Goal: Task Accomplishment & Management: Manage account settings

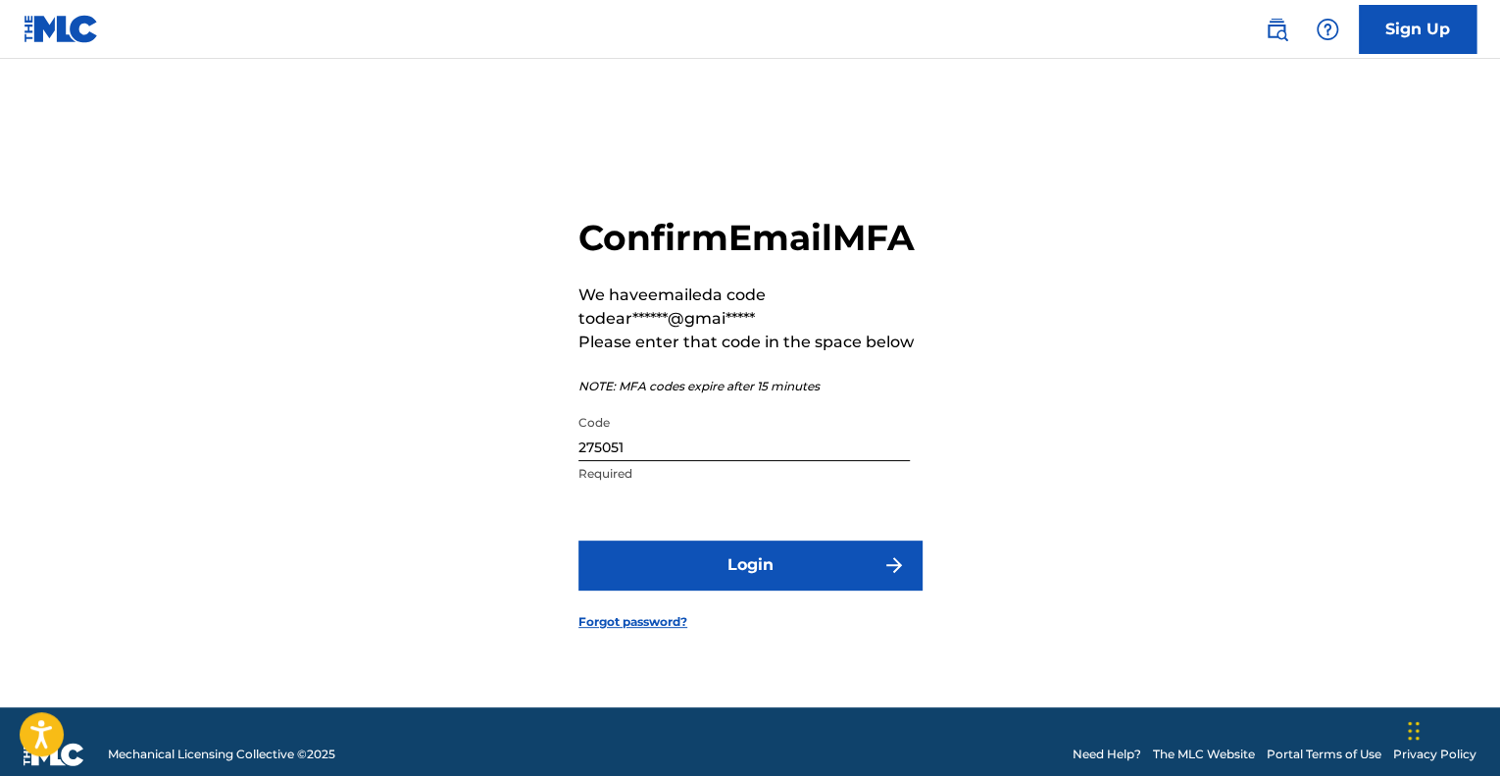
click at [856, 589] on button "Login" at bounding box center [749, 564] width 343 height 49
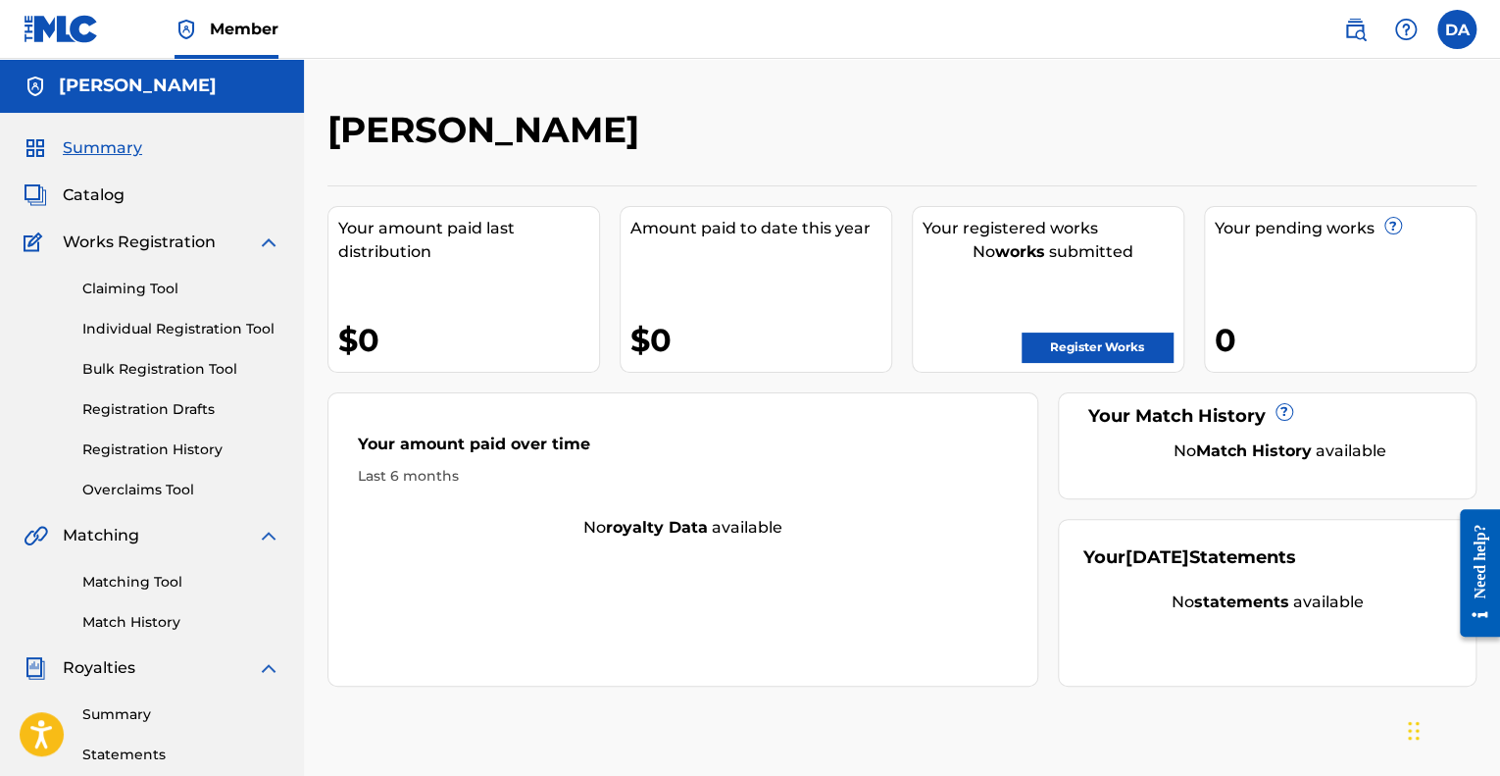
click at [132, 491] on link "Overclaims Tool" at bounding box center [181, 489] width 198 height 21
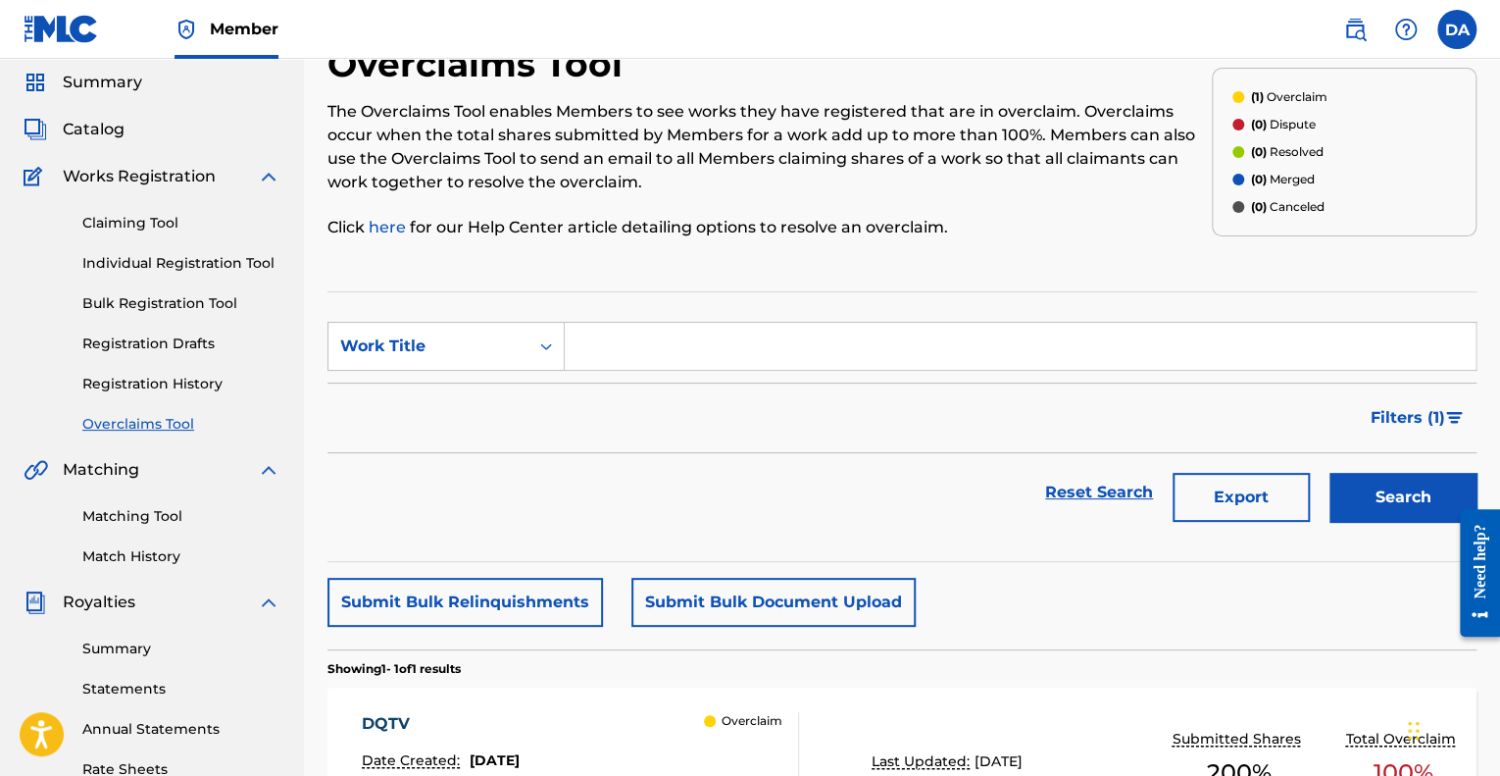
scroll to position [67, 0]
click at [533, 335] on div "Search Form" at bounding box center [545, 344] width 35 height 35
click at [655, 449] on div "Filters ( 1 )" at bounding box center [901, 416] width 1149 height 71
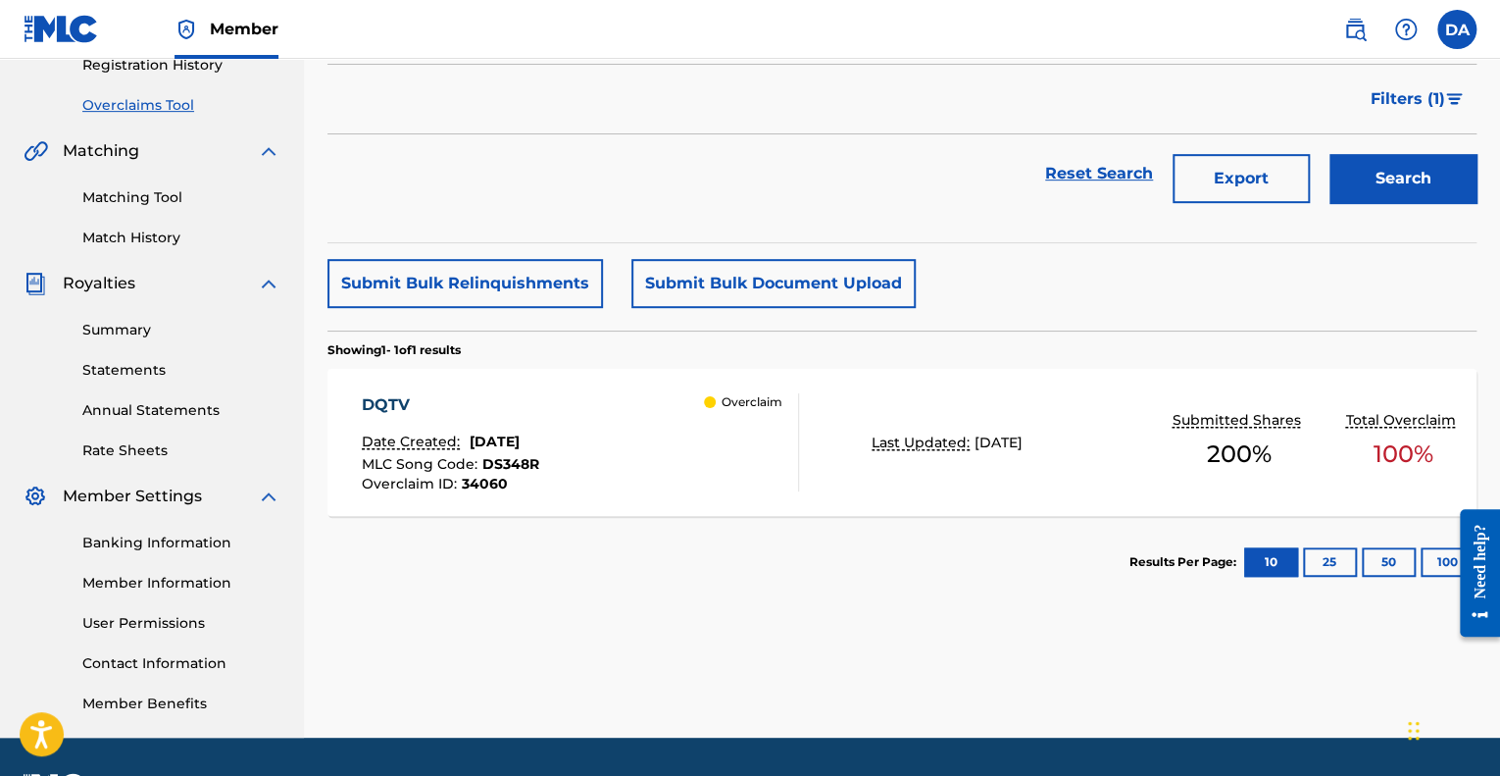
scroll to position [394, 0]
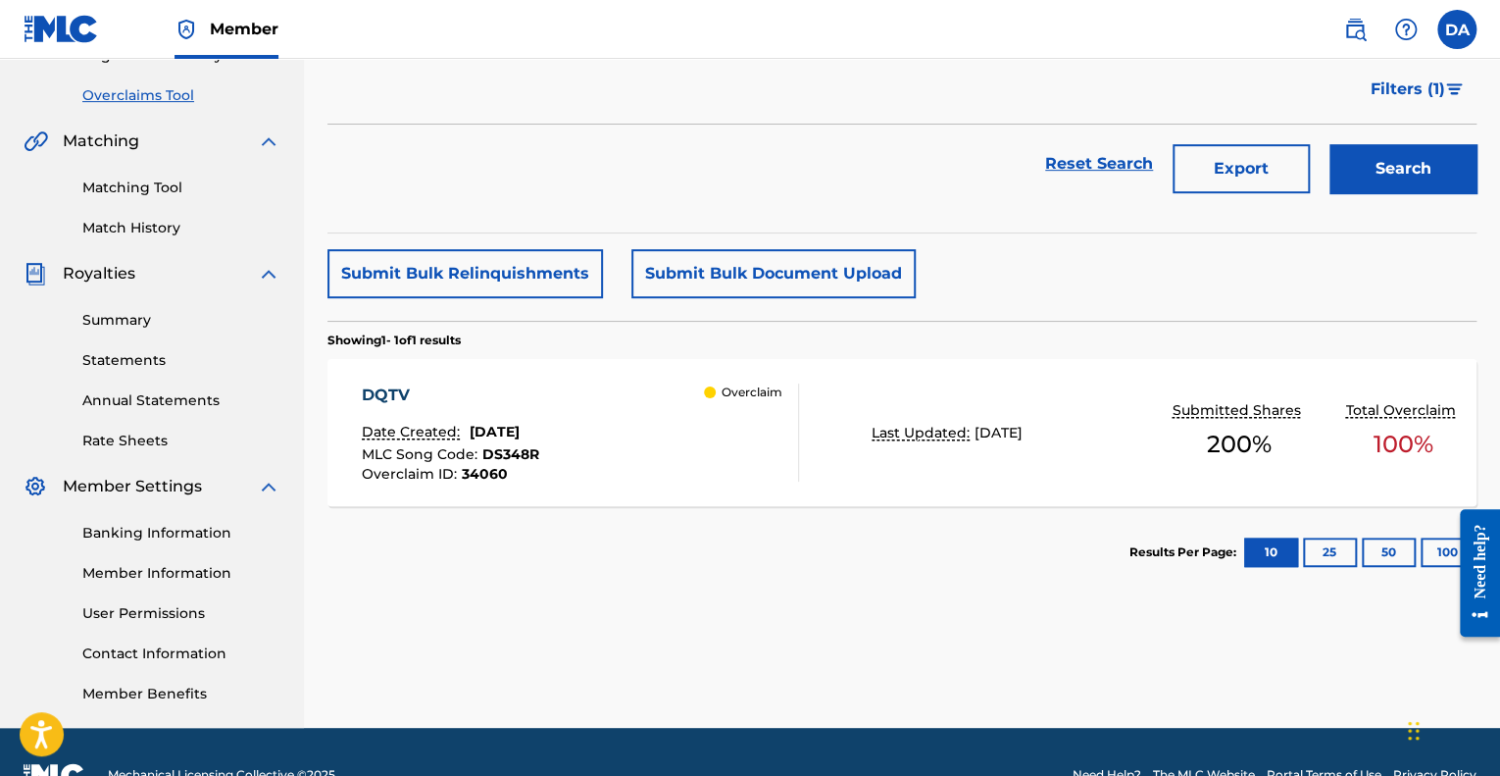
click at [756, 454] on div "Overclaim" at bounding box center [751, 432] width 94 height 98
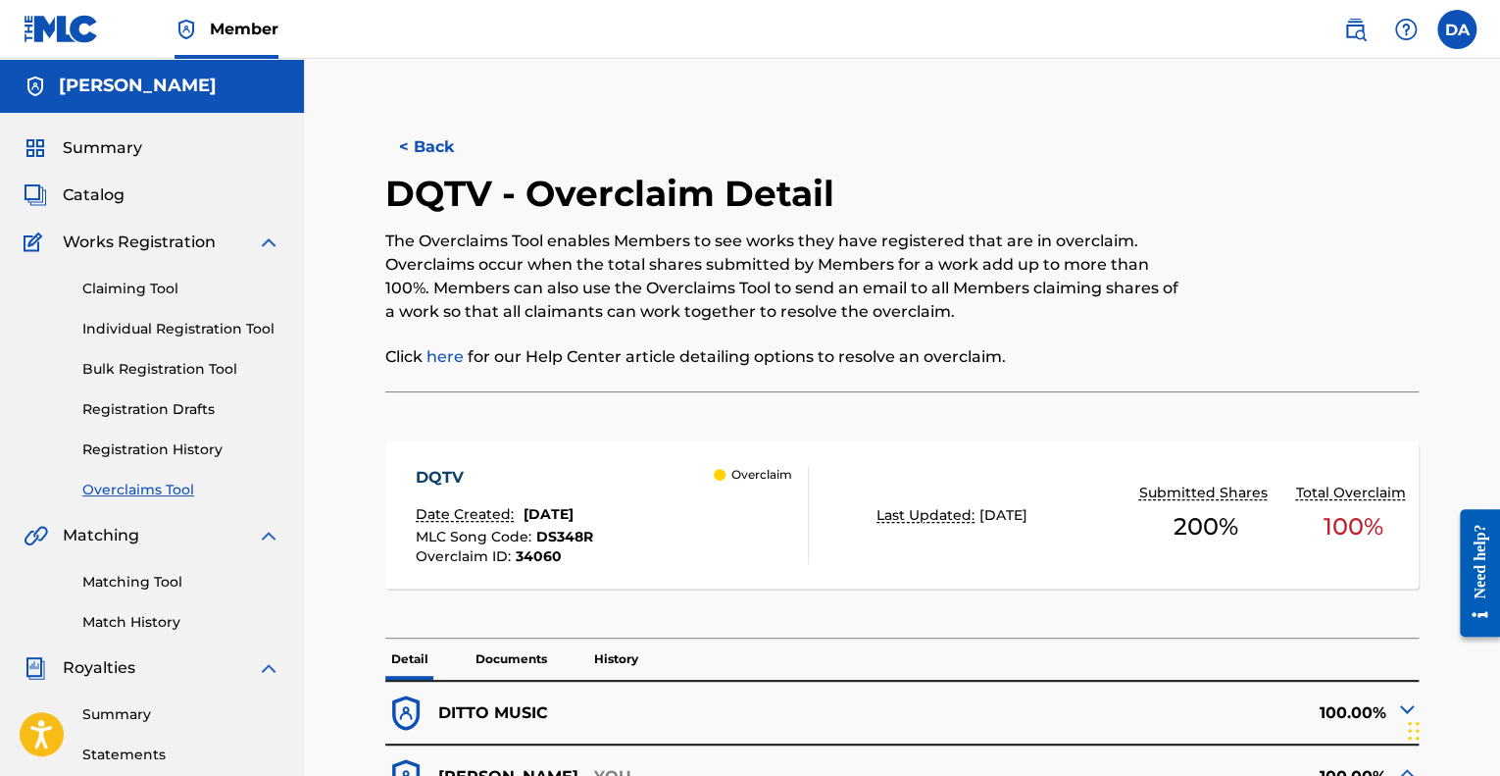
click at [1409, 34] on img at bounding box center [1406, 30] width 24 height 24
click at [1361, 38] on img at bounding box center [1355, 30] width 24 height 24
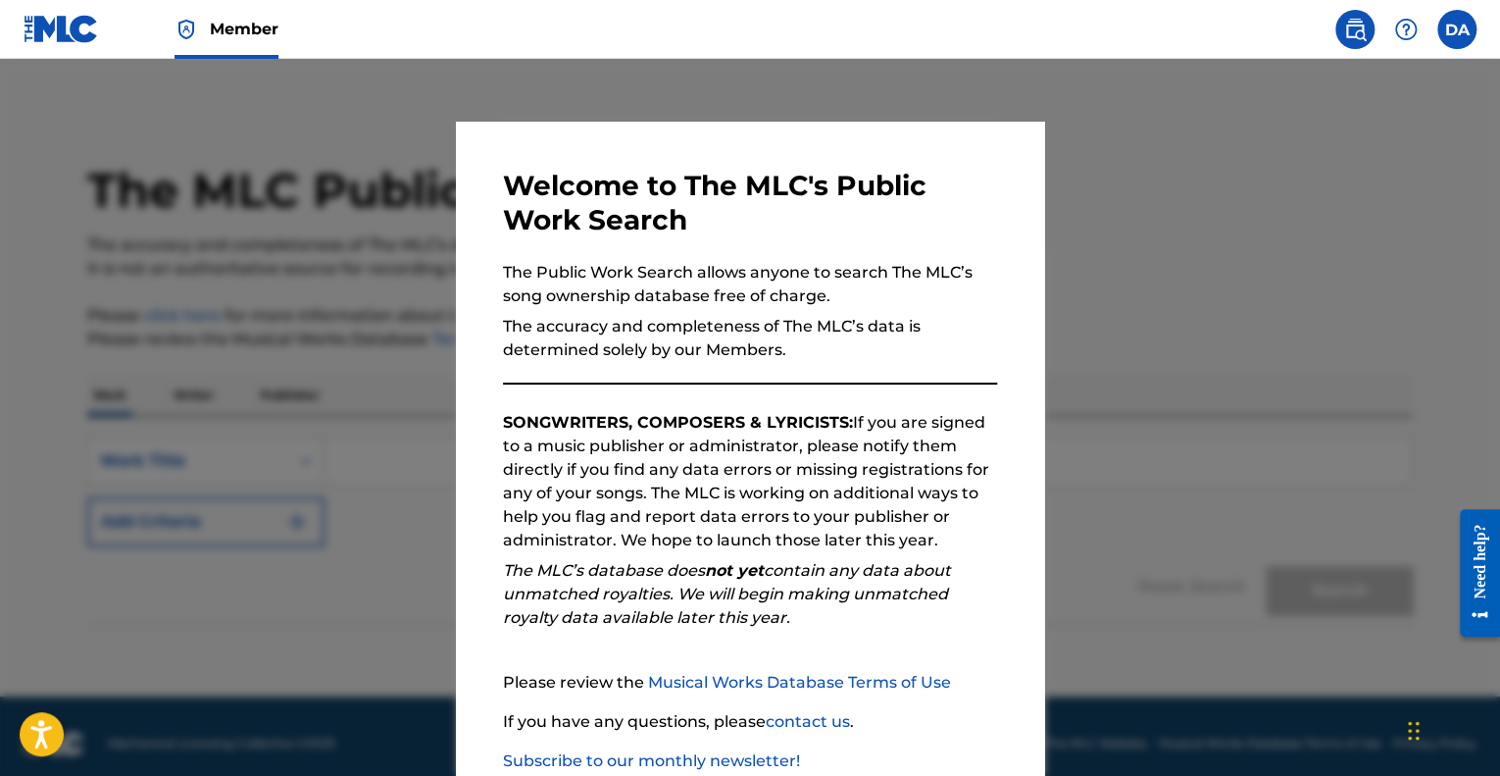
scroll to position [14, 0]
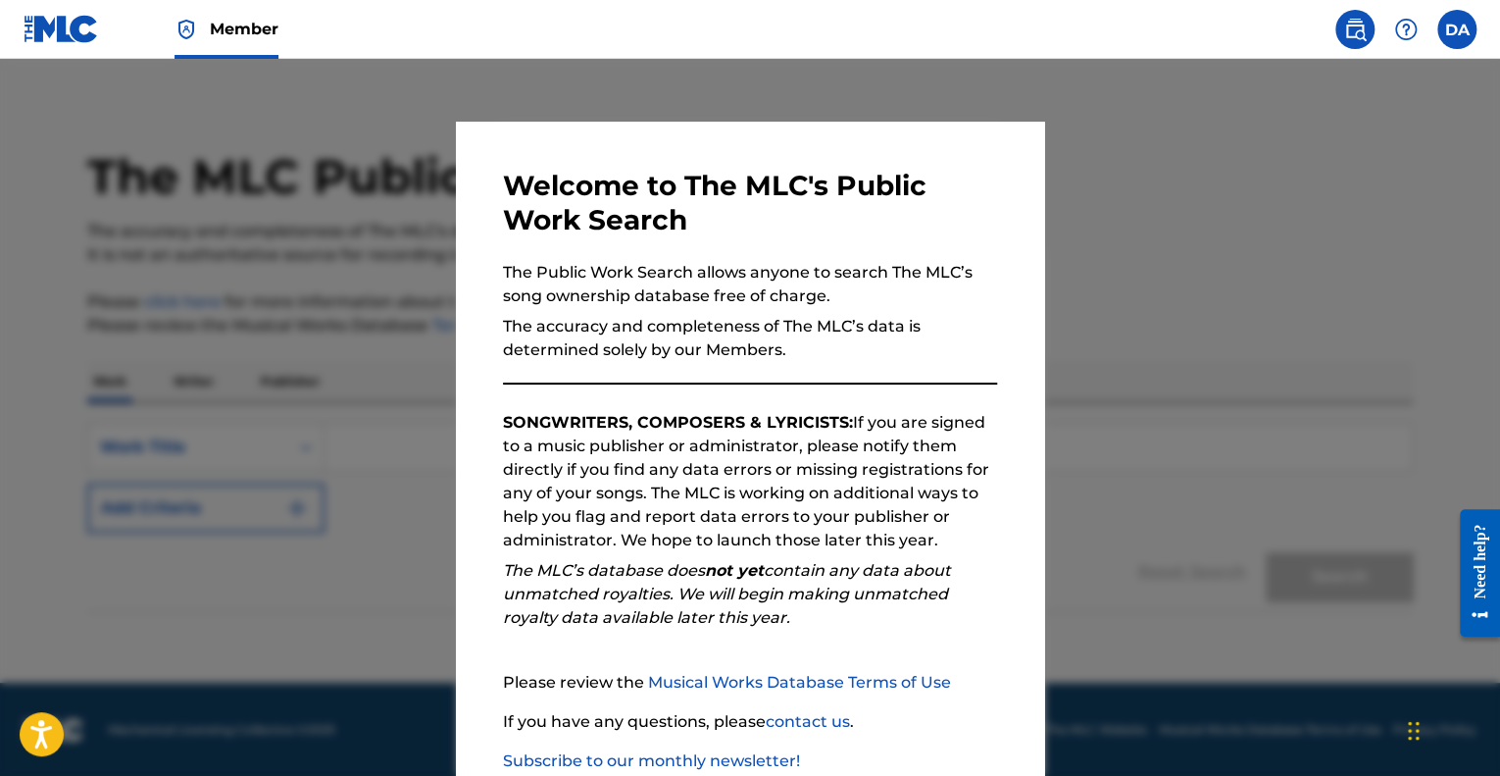
click at [1226, 428] on div at bounding box center [750, 447] width 1500 height 776
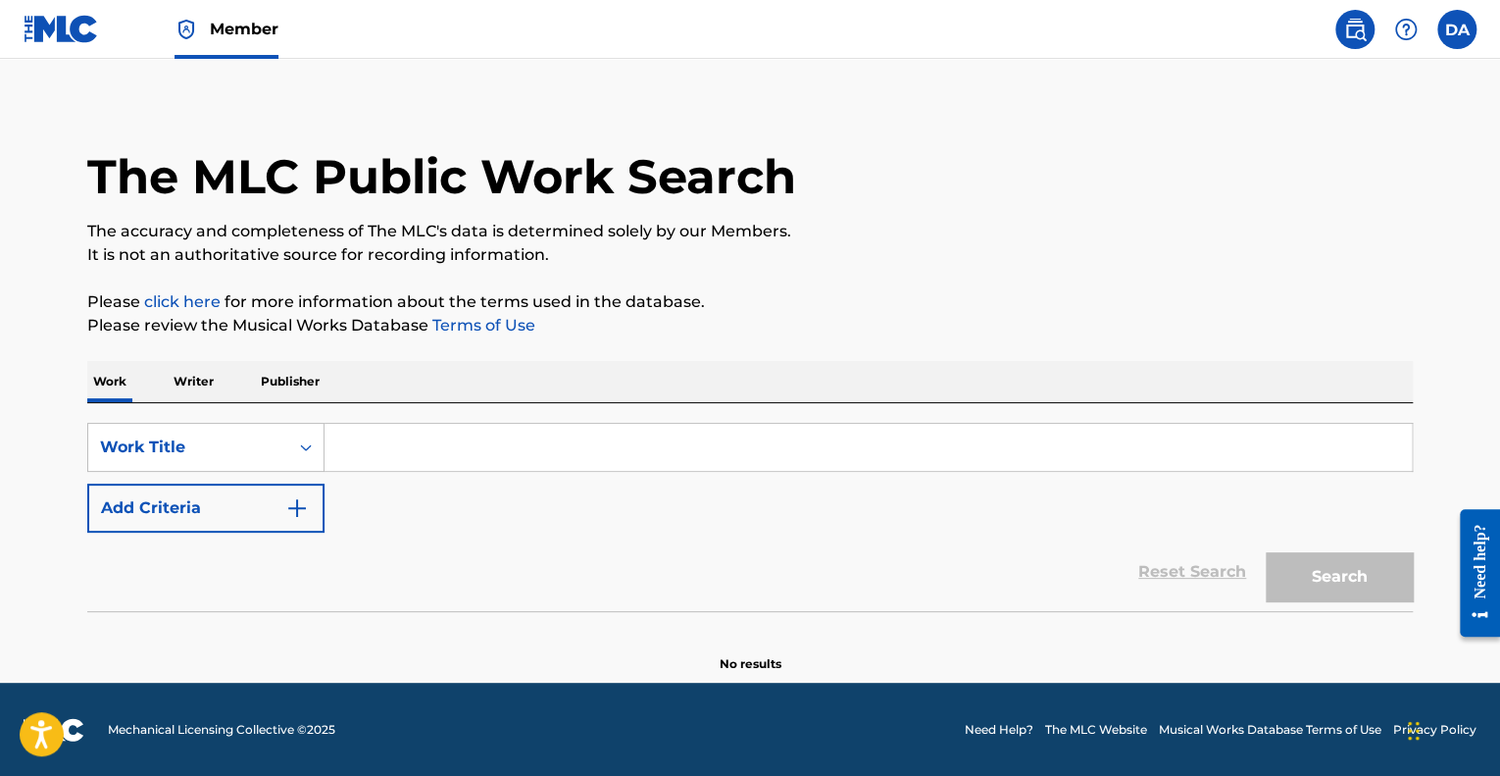
scroll to position [0, 0]
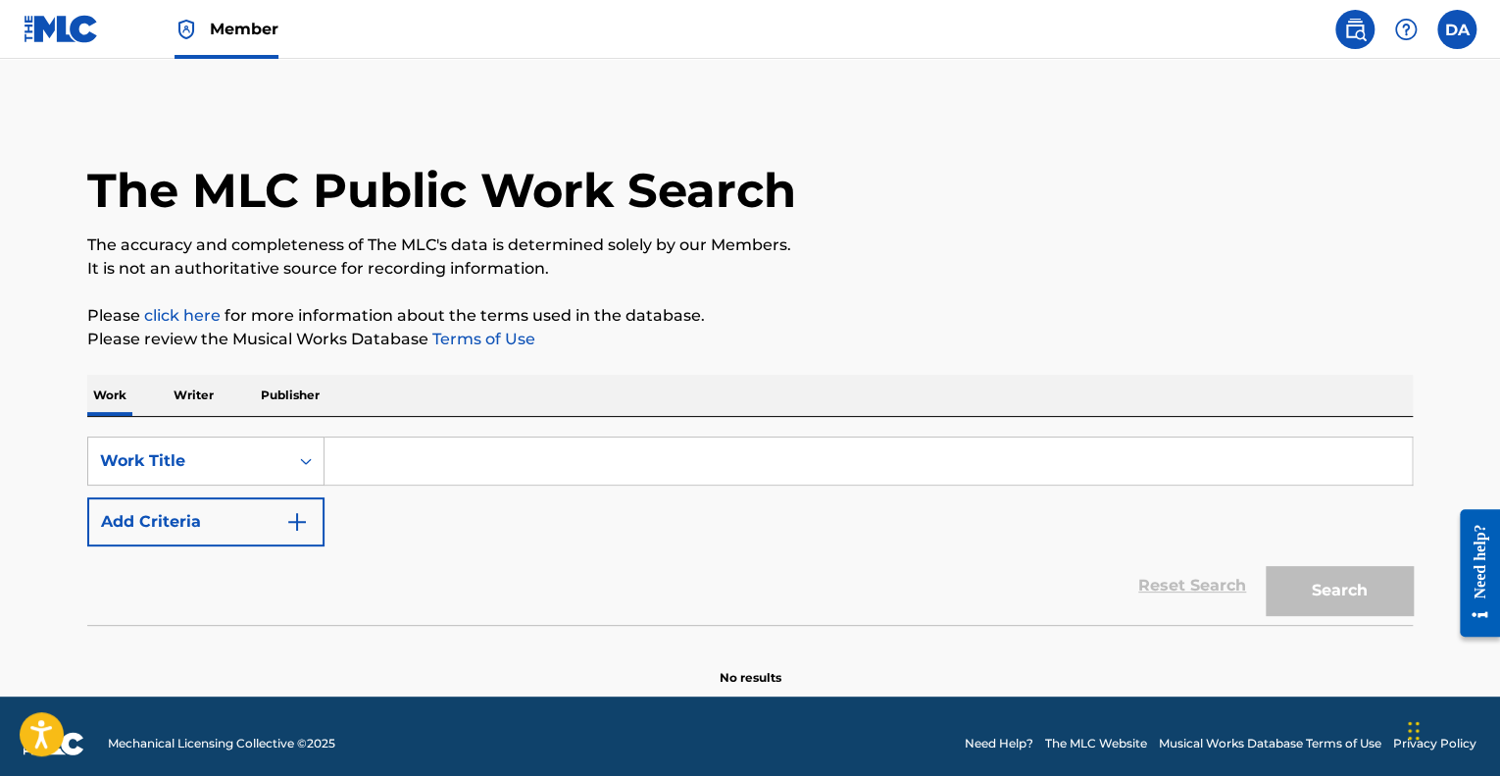
click at [52, 25] on img at bounding box center [61, 29] width 75 height 28
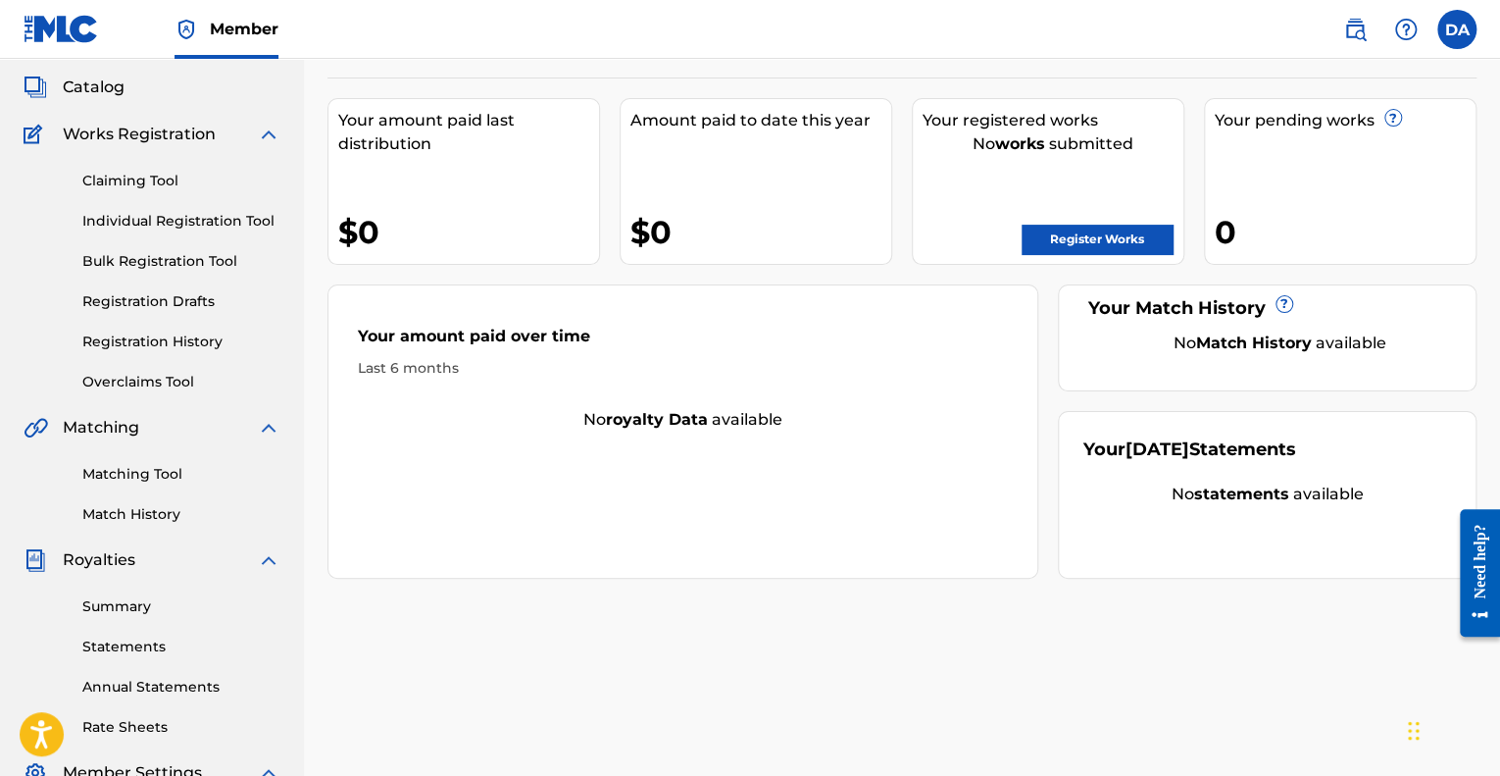
scroll to position [110, 0]
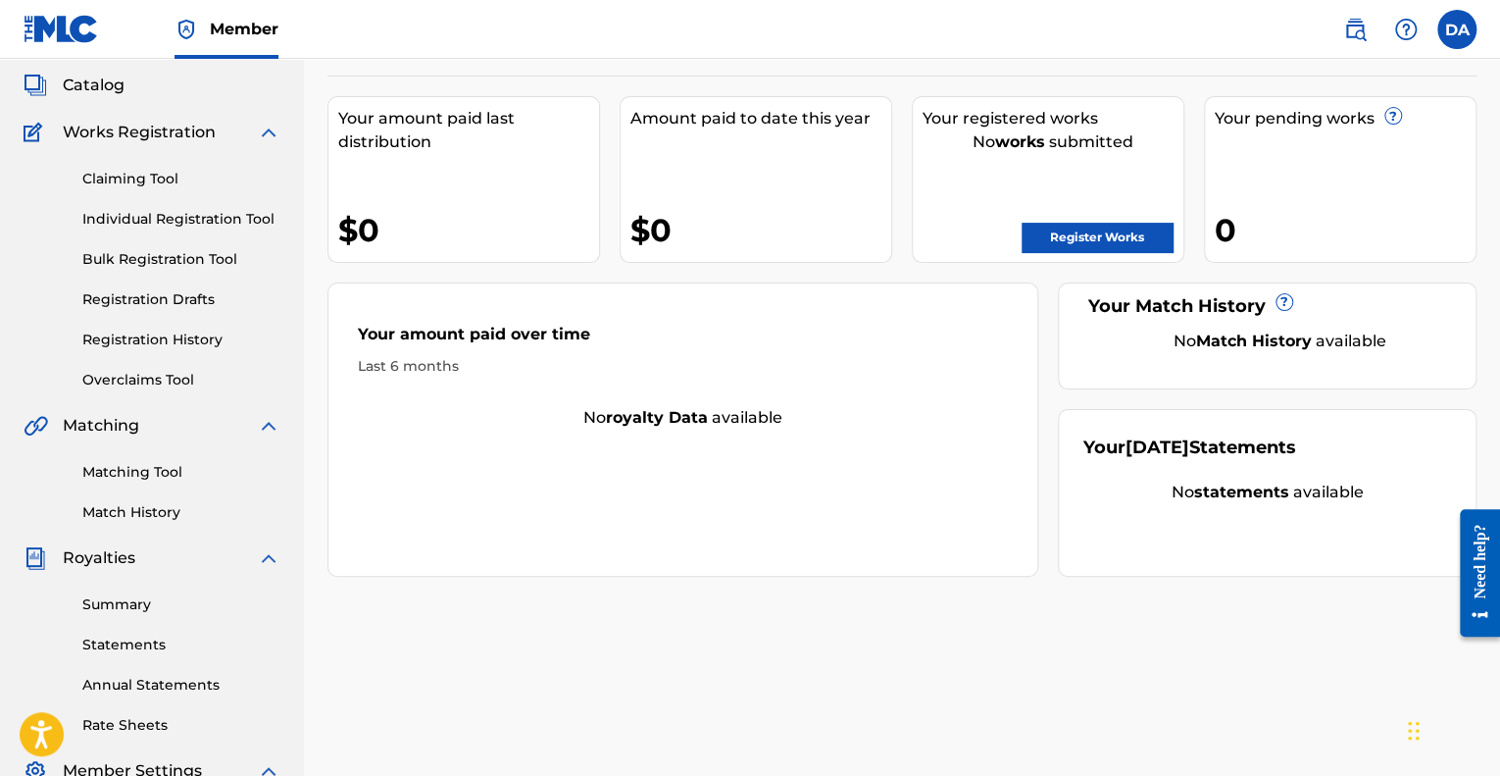
click at [141, 370] on link "Overclaims Tool" at bounding box center [181, 380] width 198 height 21
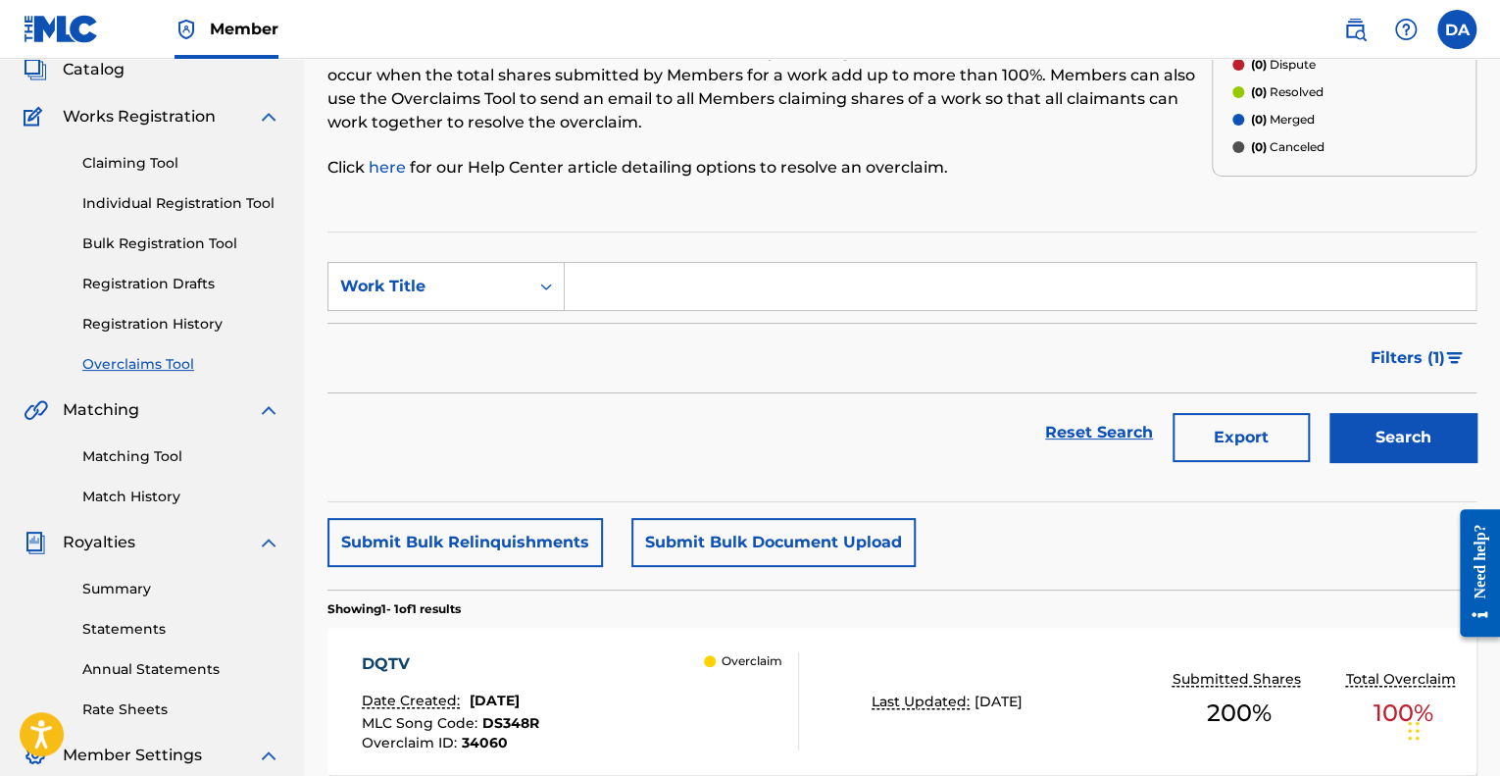
scroll to position [439, 0]
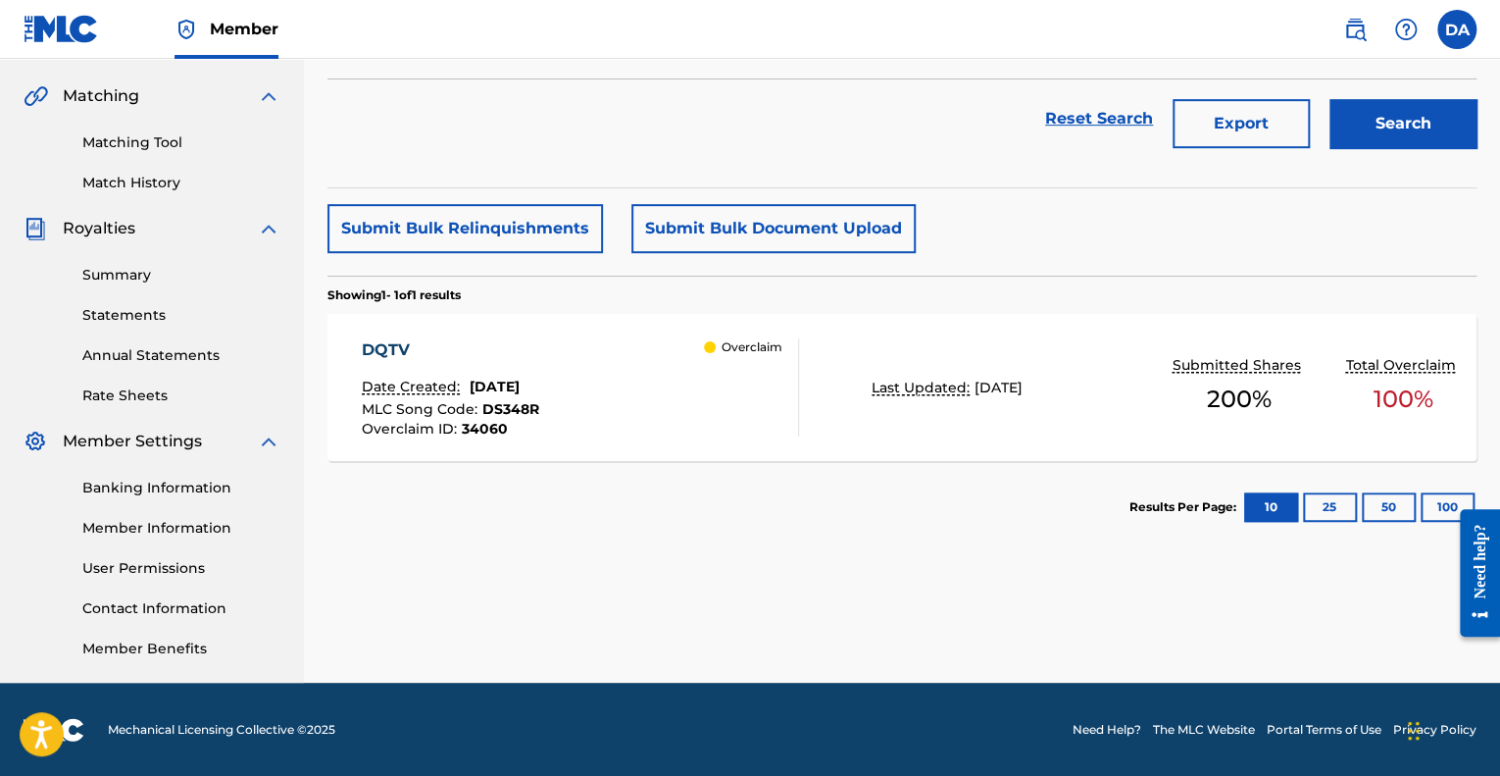
click at [743, 441] on div "DQTV Date Created: [DATE] MLC Song Code : DS348R Overclaim ID : 34060 Overclaim…" at bounding box center [901, 387] width 1149 height 147
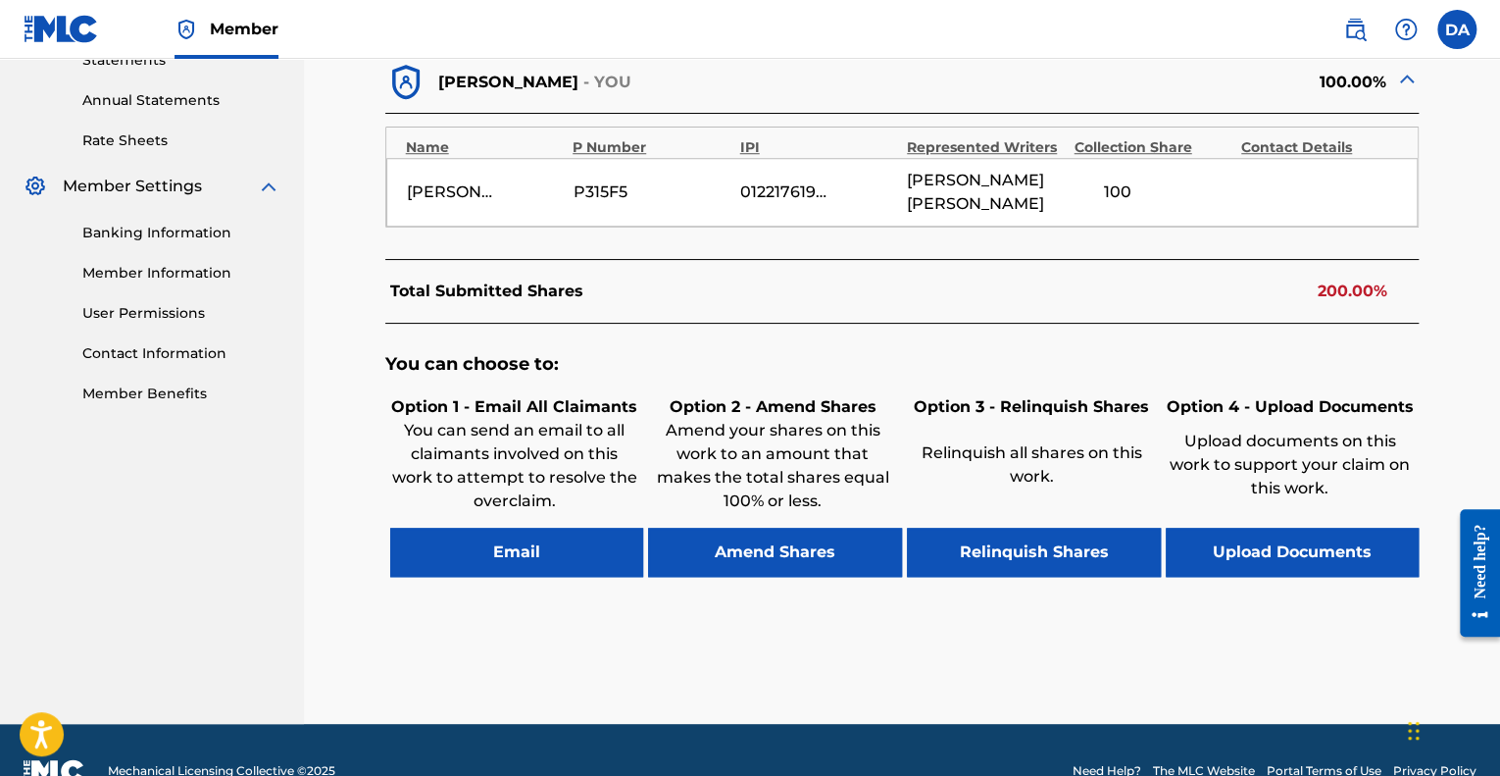
scroll to position [757, 0]
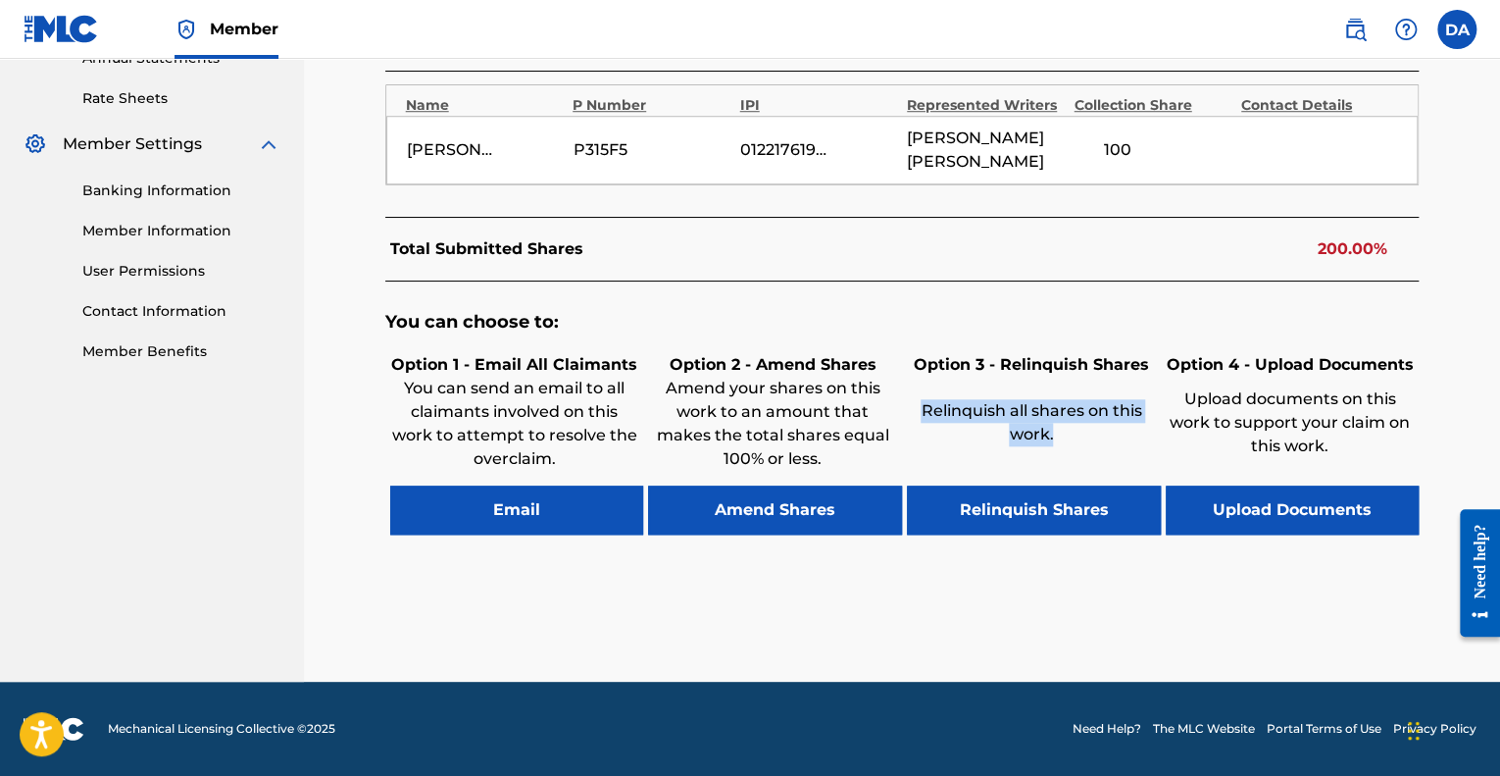
drag, startPoint x: 922, startPoint y: 414, endPoint x: 1070, endPoint y: 477, distance: 161.2
click at [1070, 477] on div "Option 3 - Relinquish Shares Relinquish all shares on this work." at bounding box center [1031, 413] width 259 height 131
copy p "Relinquish all shares on this work."
click at [1235, 381] on div "Upload documents on this work to support your claim on this work." at bounding box center [1290, 425] width 249 height 98
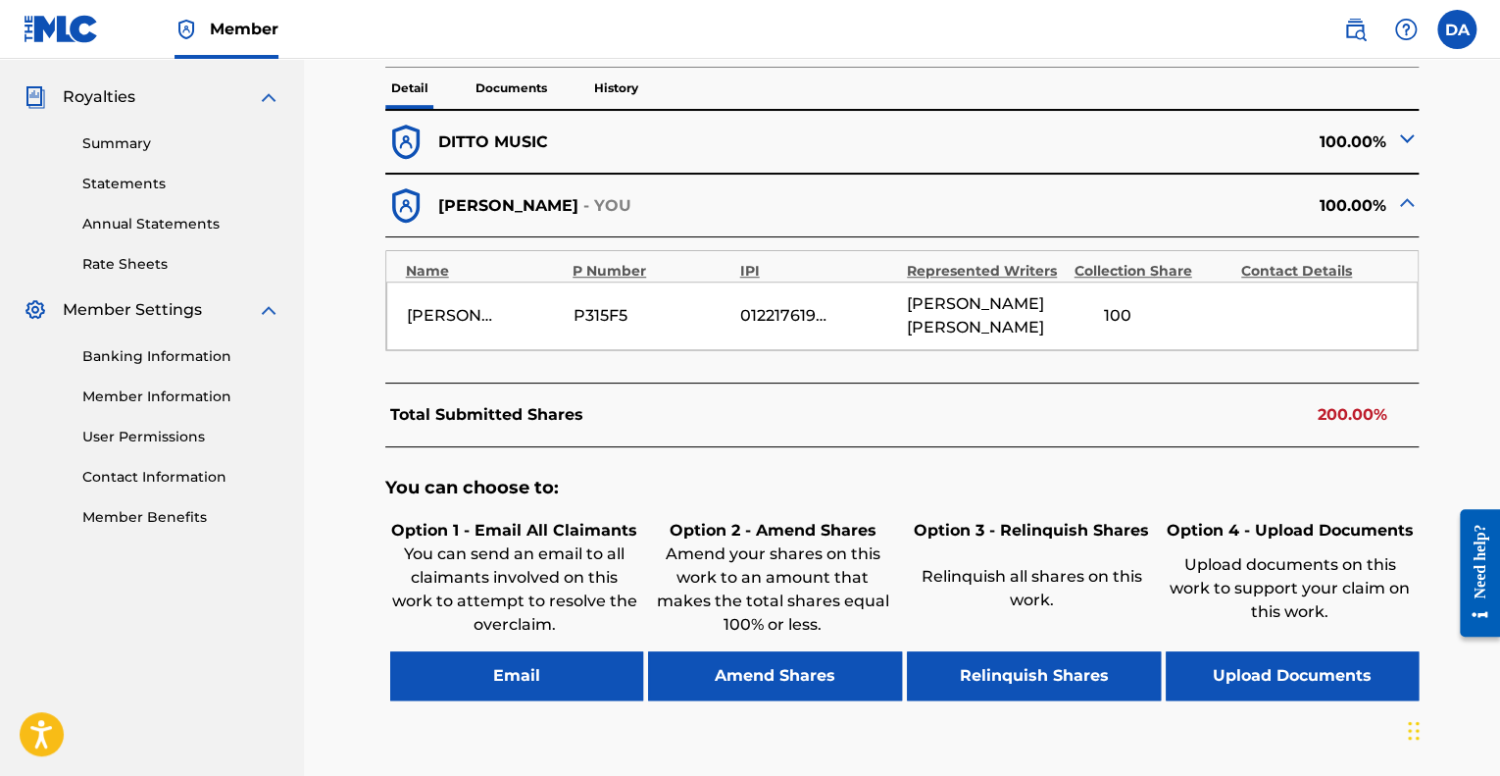
scroll to position [555, 0]
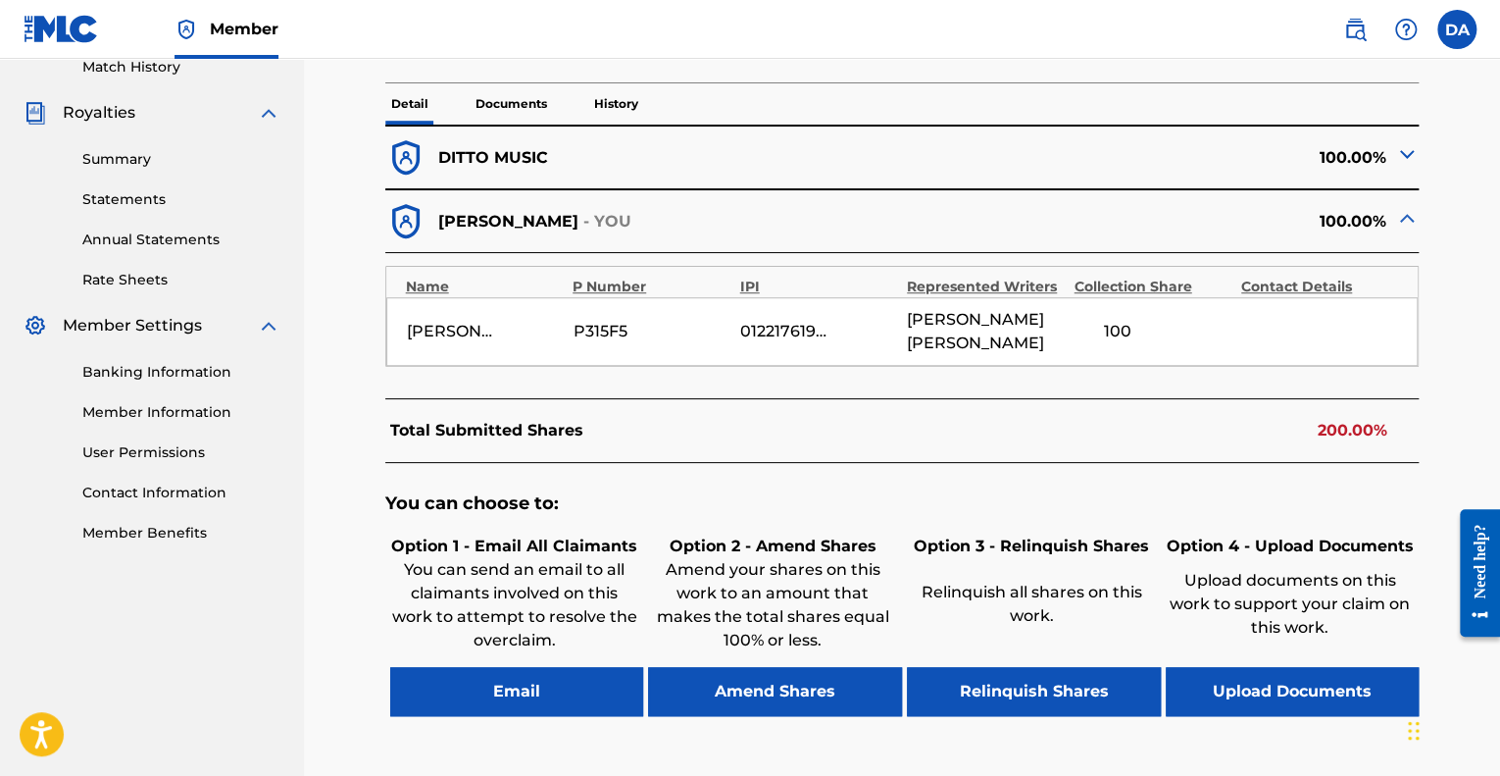
click at [784, 716] on button "Amend Shares" at bounding box center [775, 691] width 254 height 49
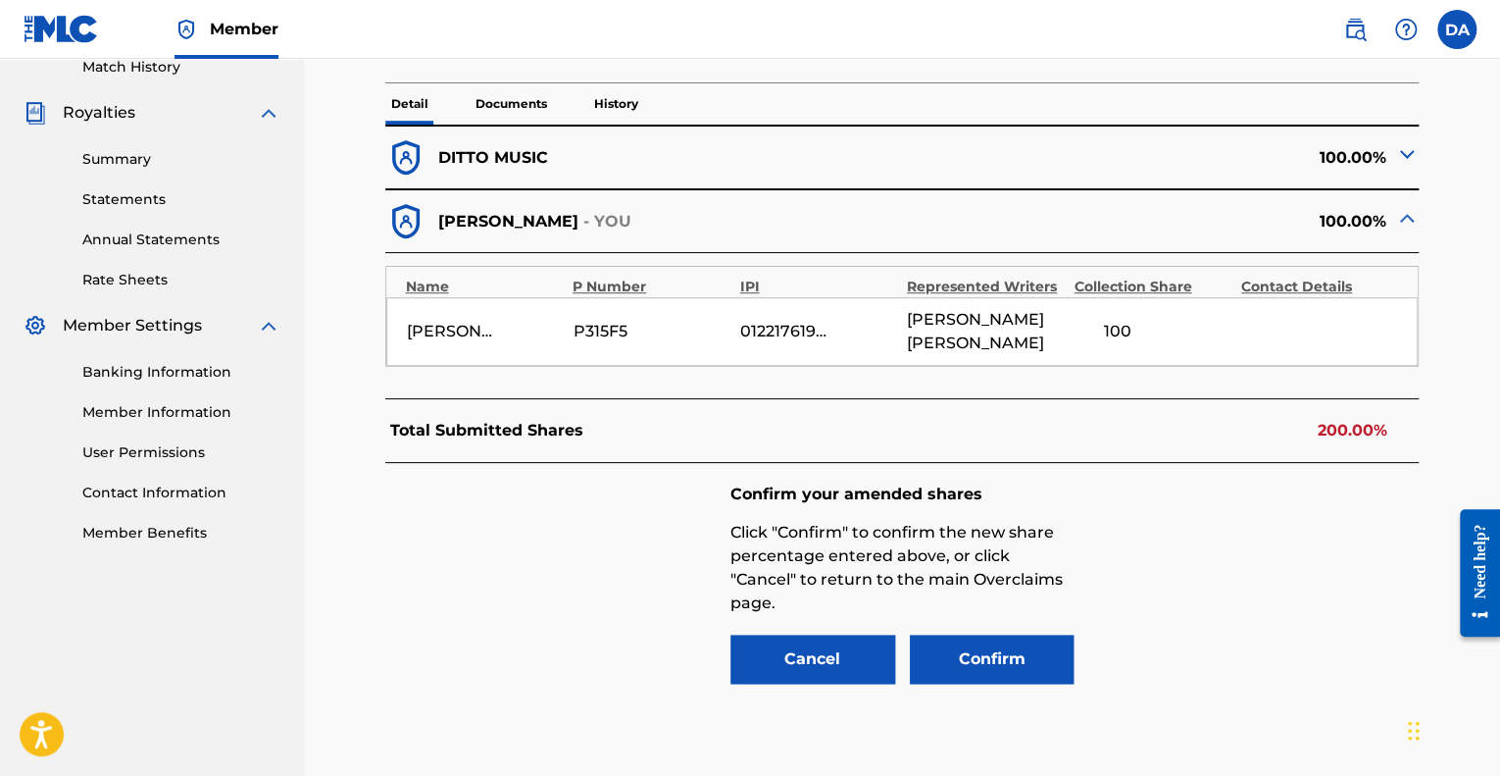
scroll to position [700, 0]
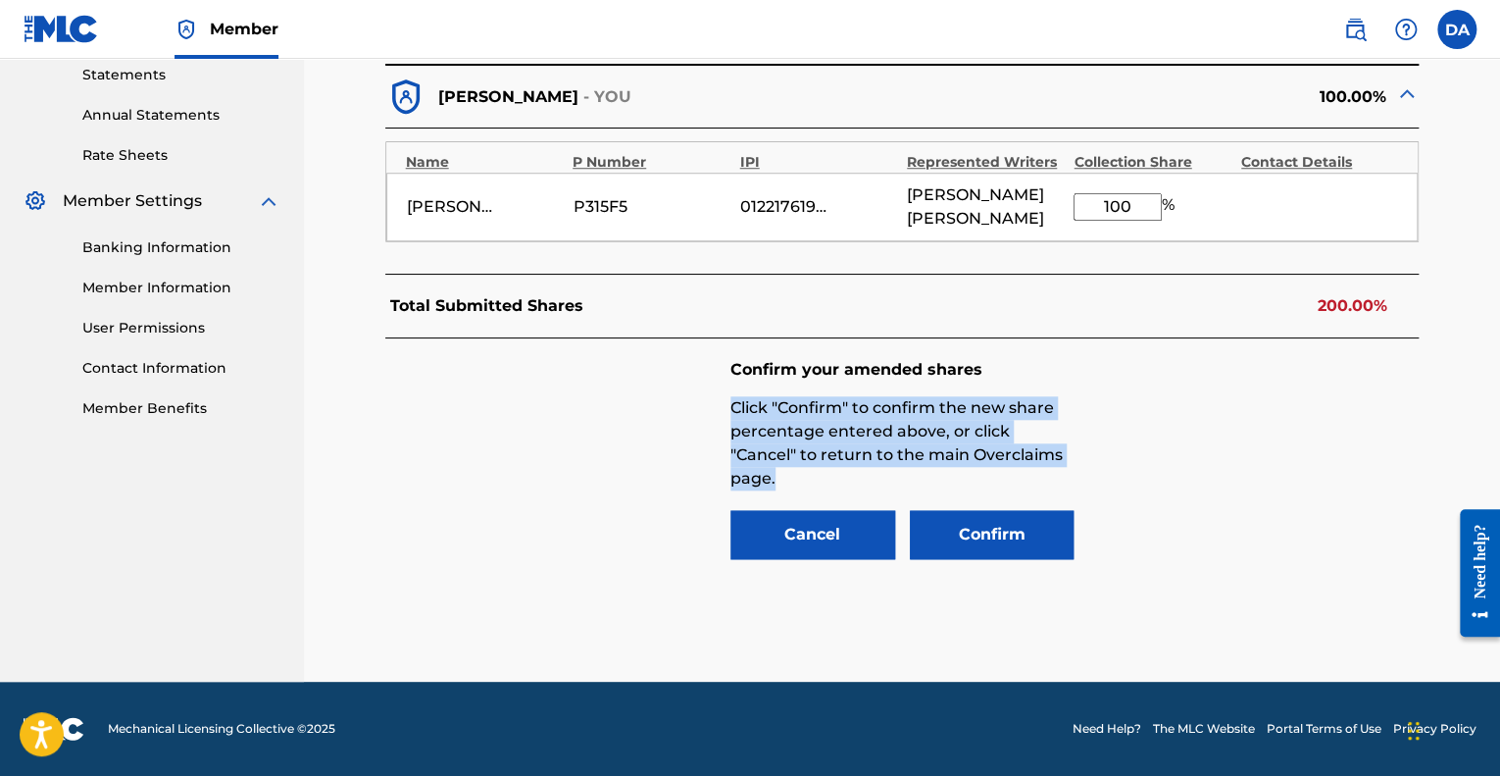
drag, startPoint x: 730, startPoint y: 405, endPoint x: 896, endPoint y: 481, distance: 182.5
click at [896, 481] on p "Click "Confirm" to confirm the new share percentage entered above, or click "Ca…" at bounding box center [901, 443] width 343 height 94
copy p "Click "Confirm" to confirm the new share percentage entered above, or click "Ca…"
click at [1268, 452] on div "Confirm your amended shares Click "Confirm" to confirm the new share percentage…" at bounding box center [902, 460] width 1034 height 245
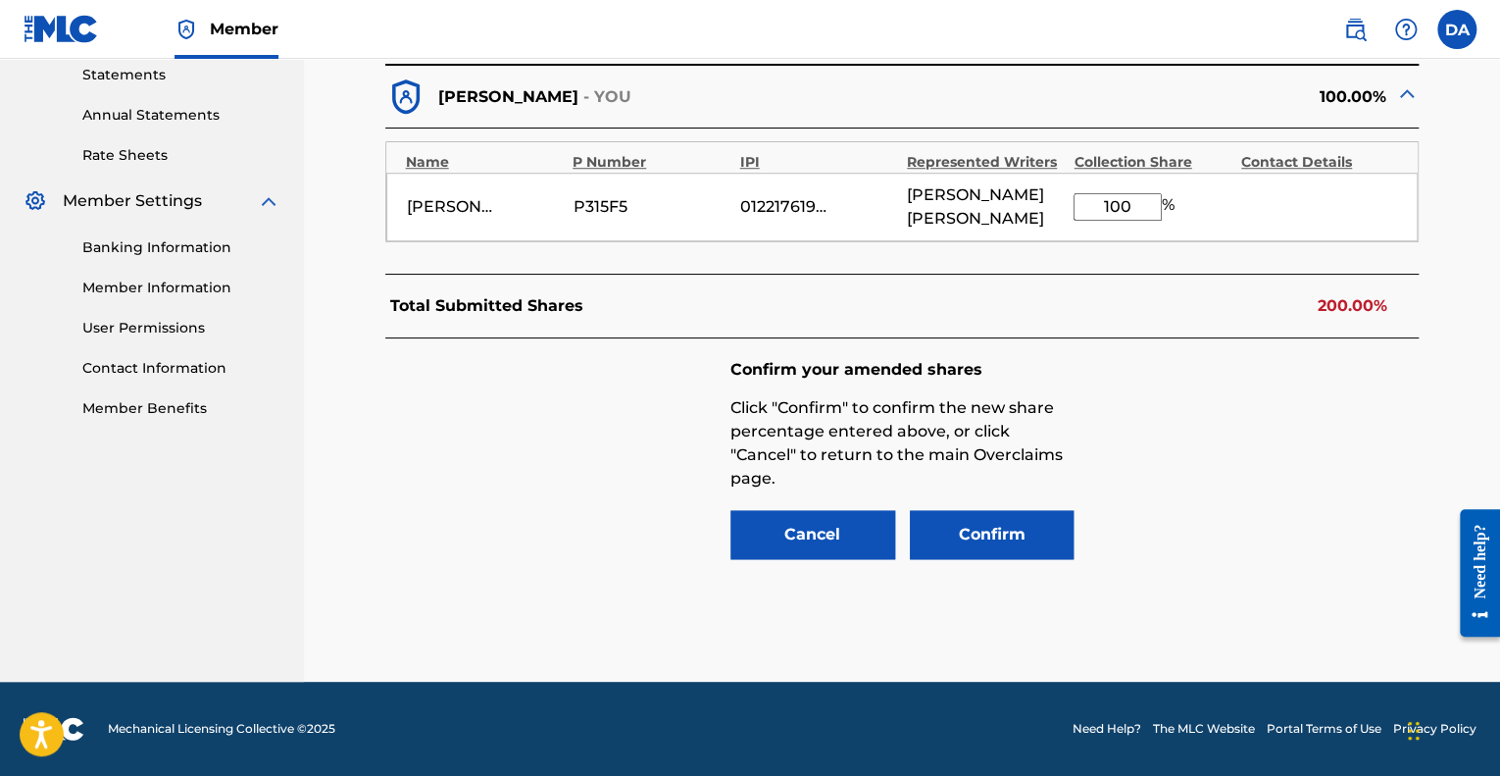
click at [1043, 540] on button "Confirm" at bounding box center [992, 534] width 165 height 49
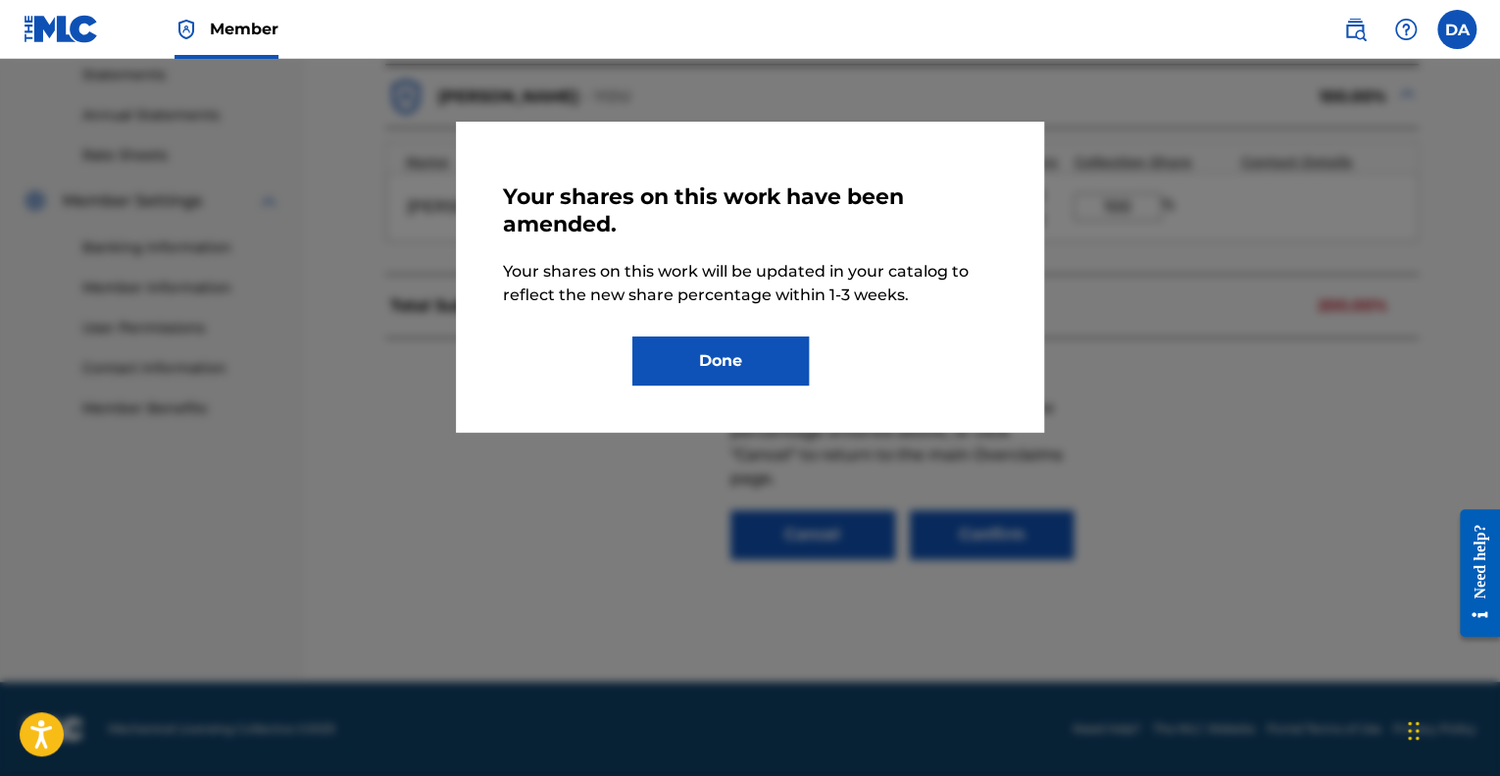
click at [713, 371] on button "Done" at bounding box center [720, 360] width 176 height 49
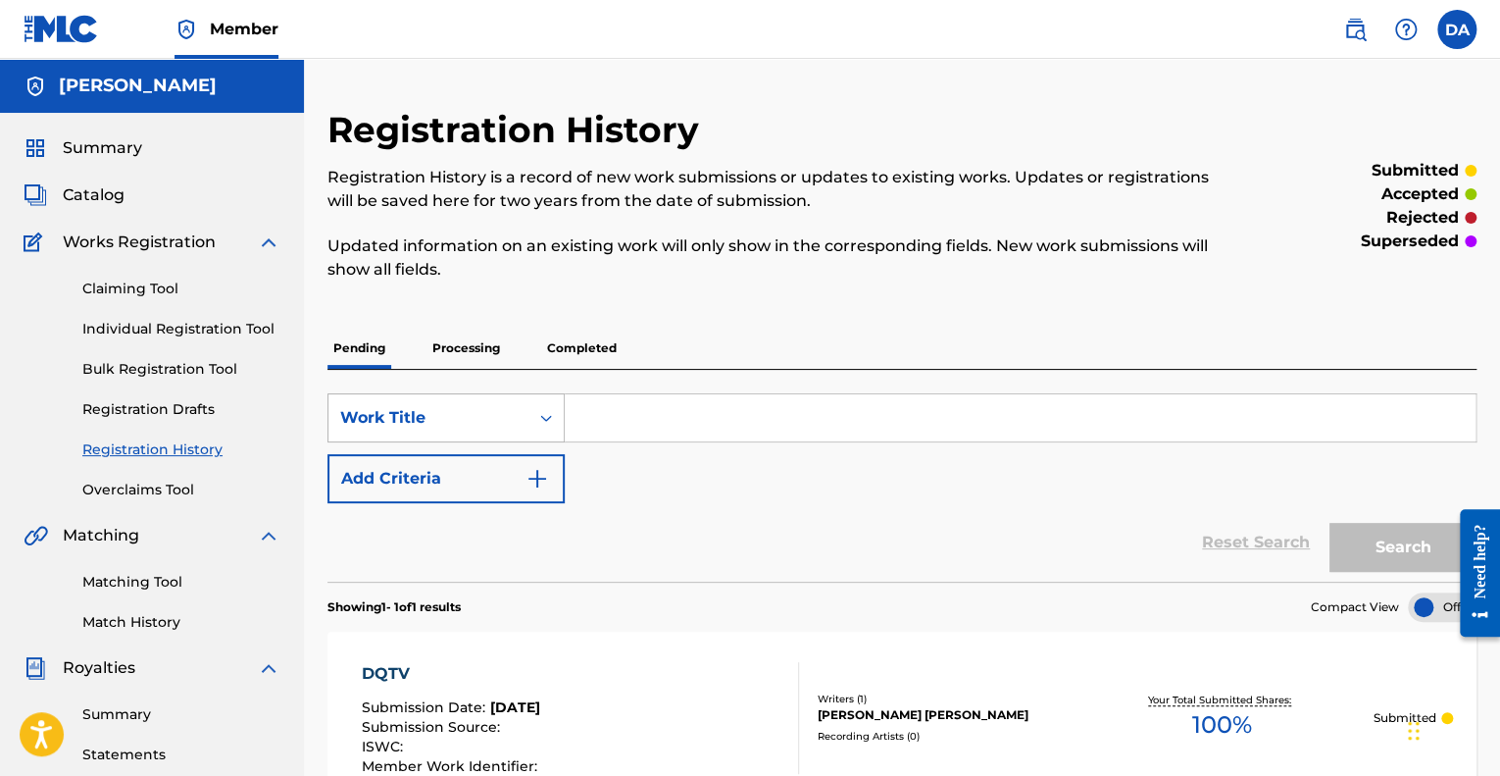
click at [533, 419] on div "Search Form" at bounding box center [545, 417] width 35 height 35
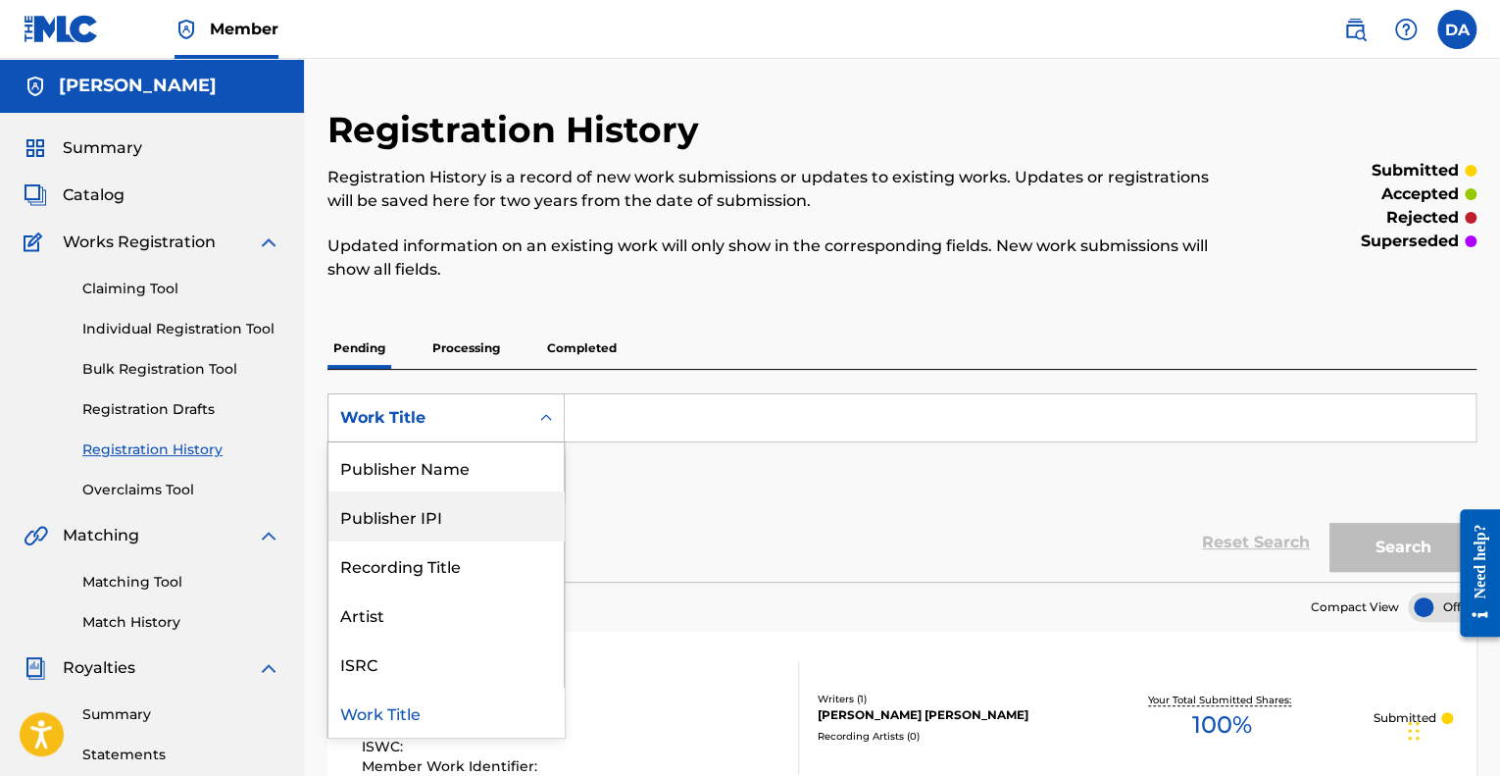
scroll to position [98, 0]
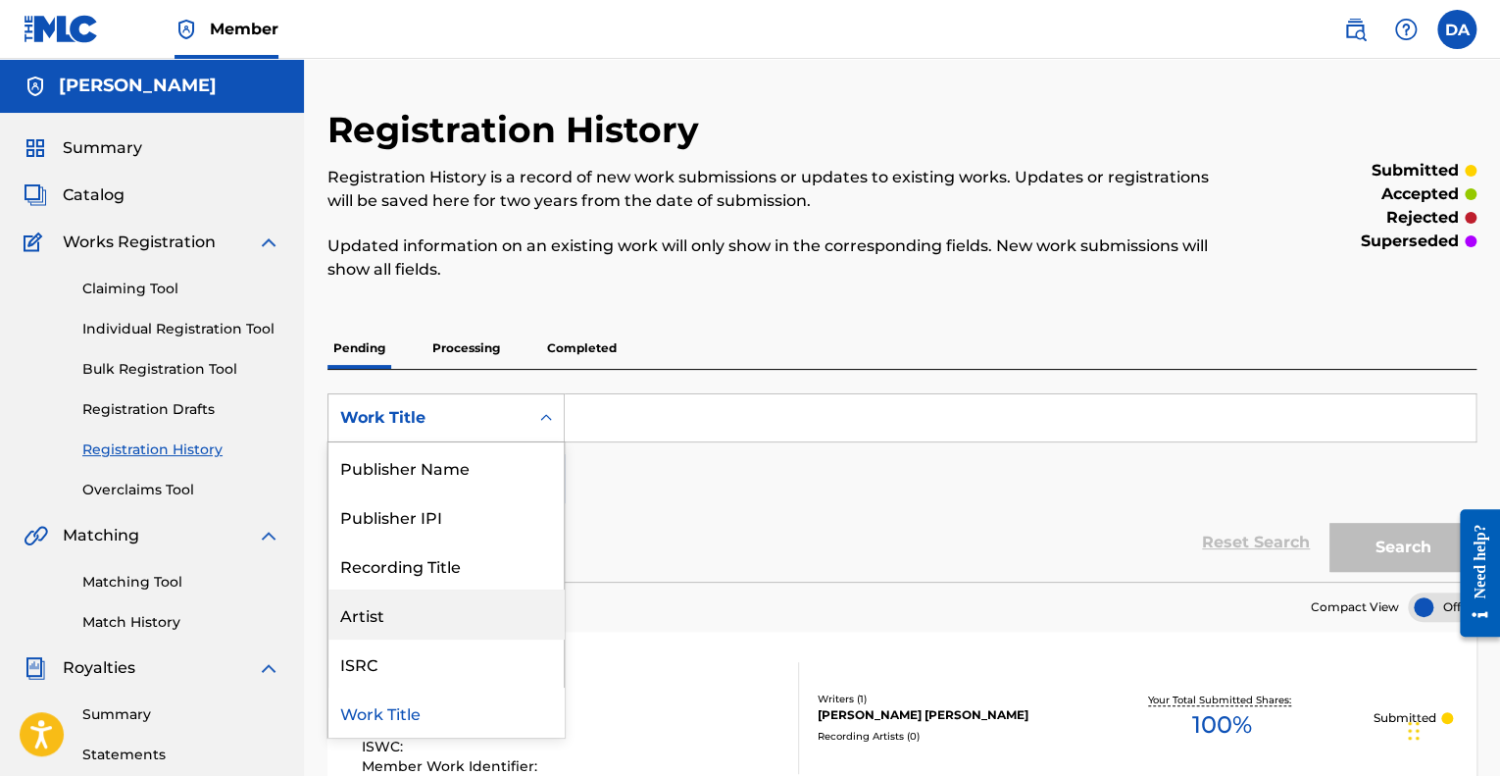
click at [472, 619] on div "Artist" at bounding box center [445, 613] width 235 height 49
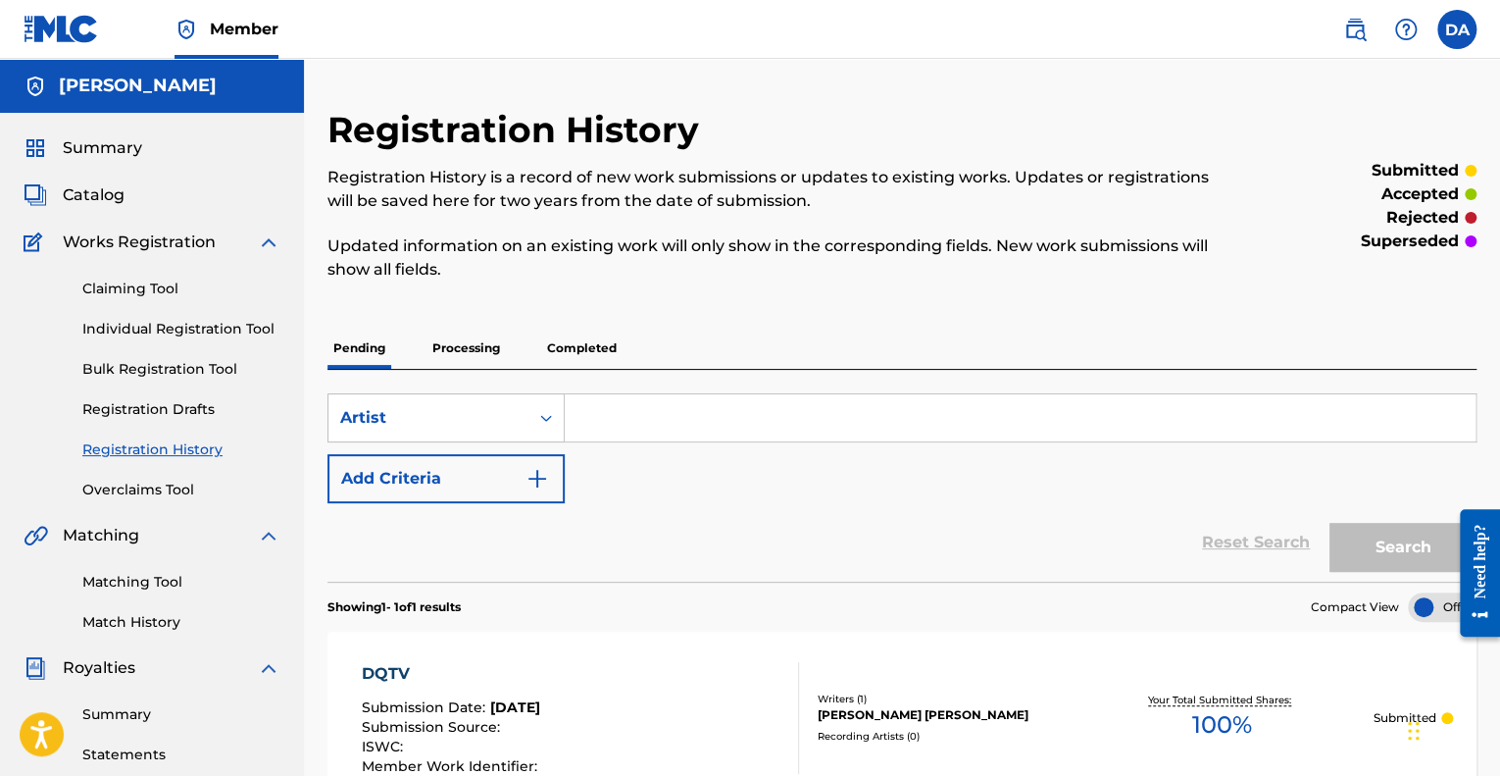
click at [647, 426] on input "Search Form" at bounding box center [1020, 417] width 911 height 47
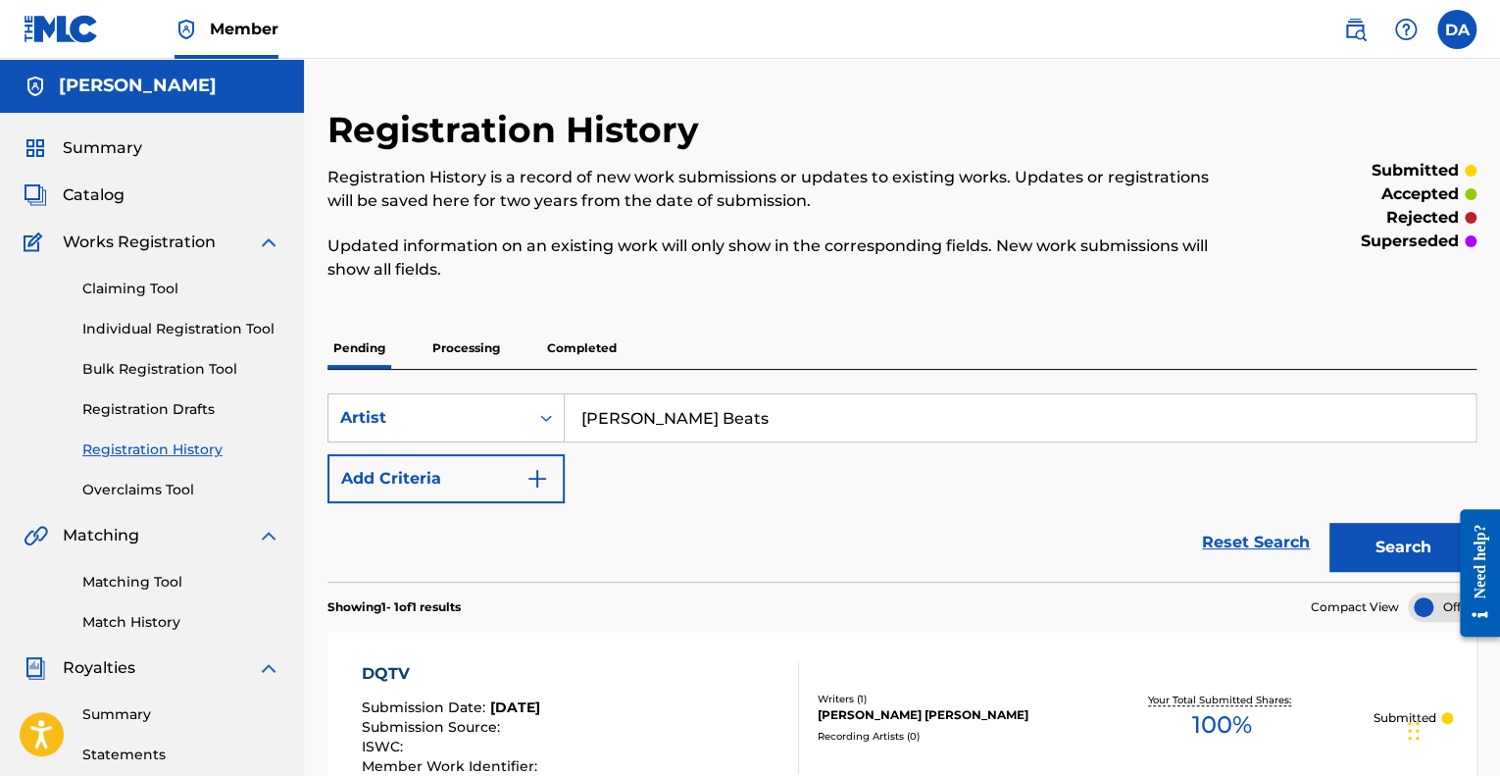
type input "[PERSON_NAME] Beats"
click at [1329, 523] on button "Search" at bounding box center [1402, 547] width 147 height 49
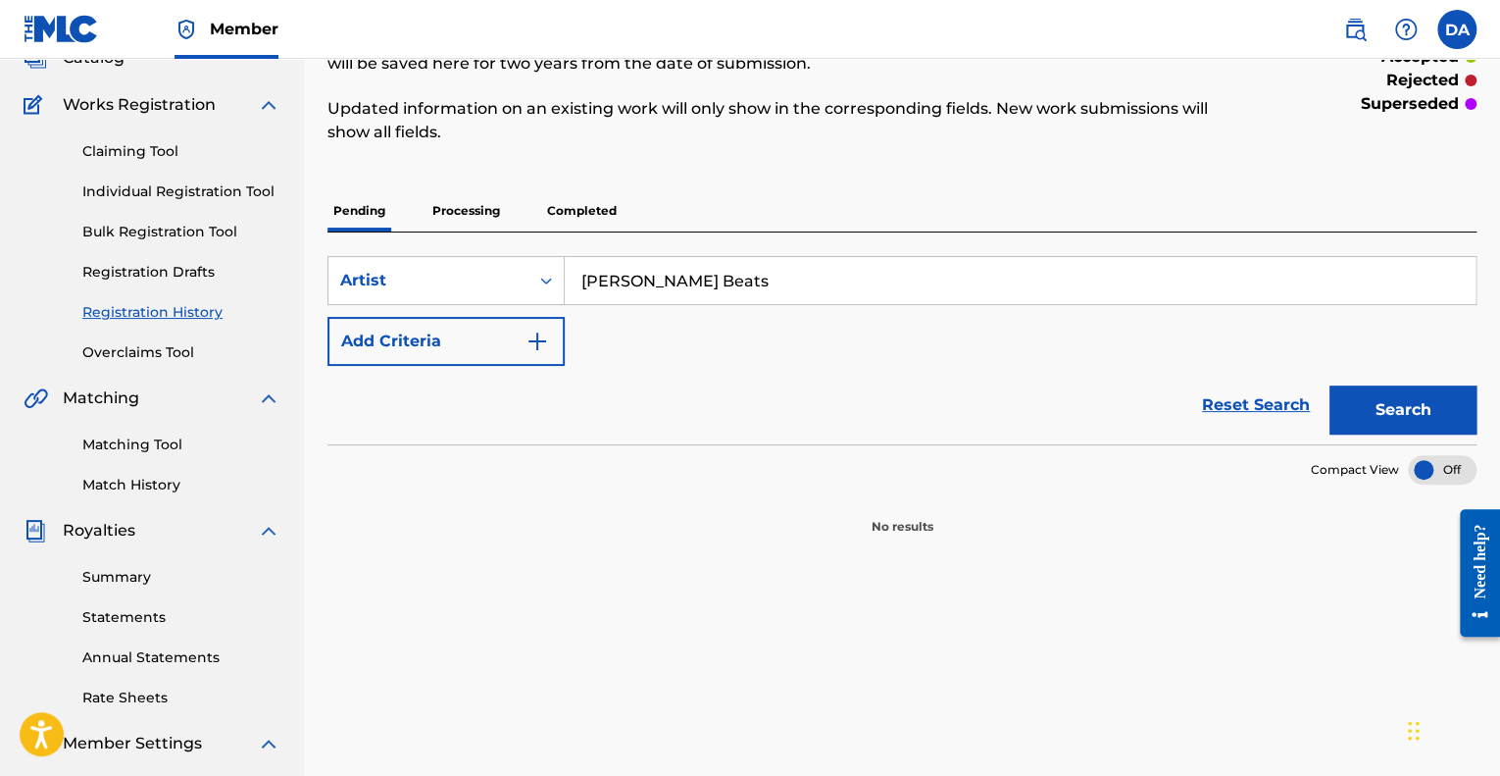
scroll to position [149, 0]
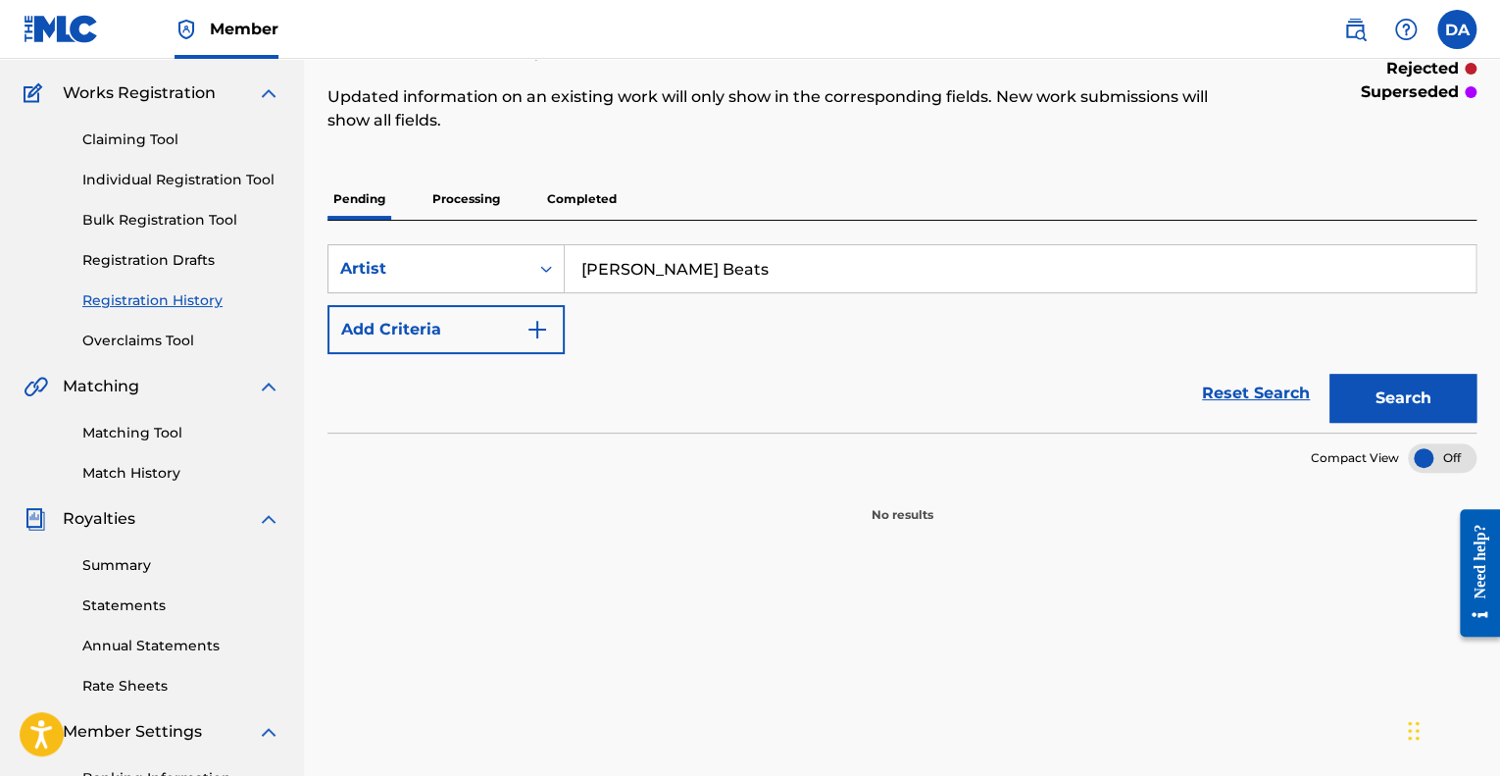
drag, startPoint x: 752, startPoint y: 361, endPoint x: 478, endPoint y: 206, distance: 314.4
click at [478, 206] on p "Processing" at bounding box center [465, 198] width 79 height 41
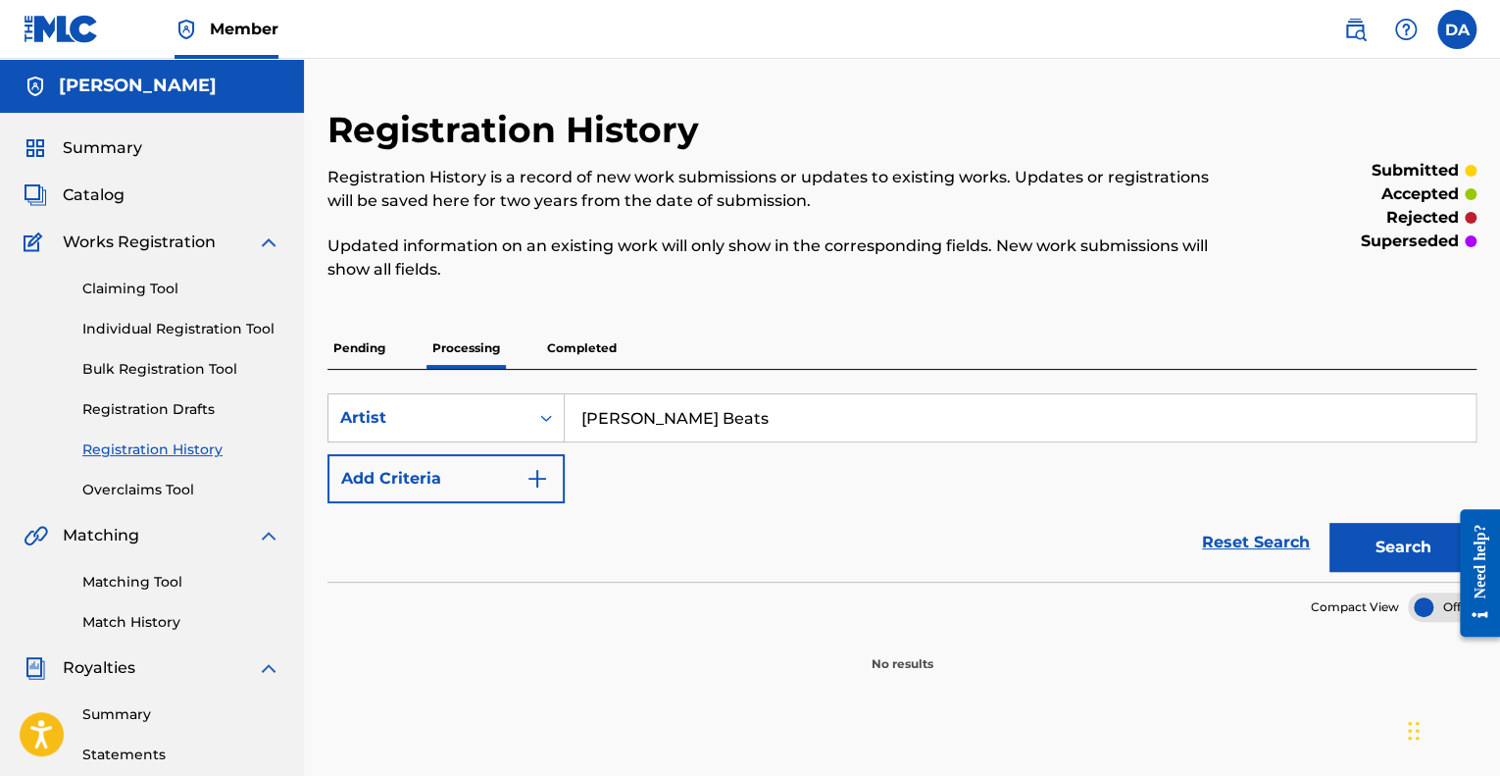
click at [585, 345] on p "Completed" at bounding box center [581, 347] width 81 height 41
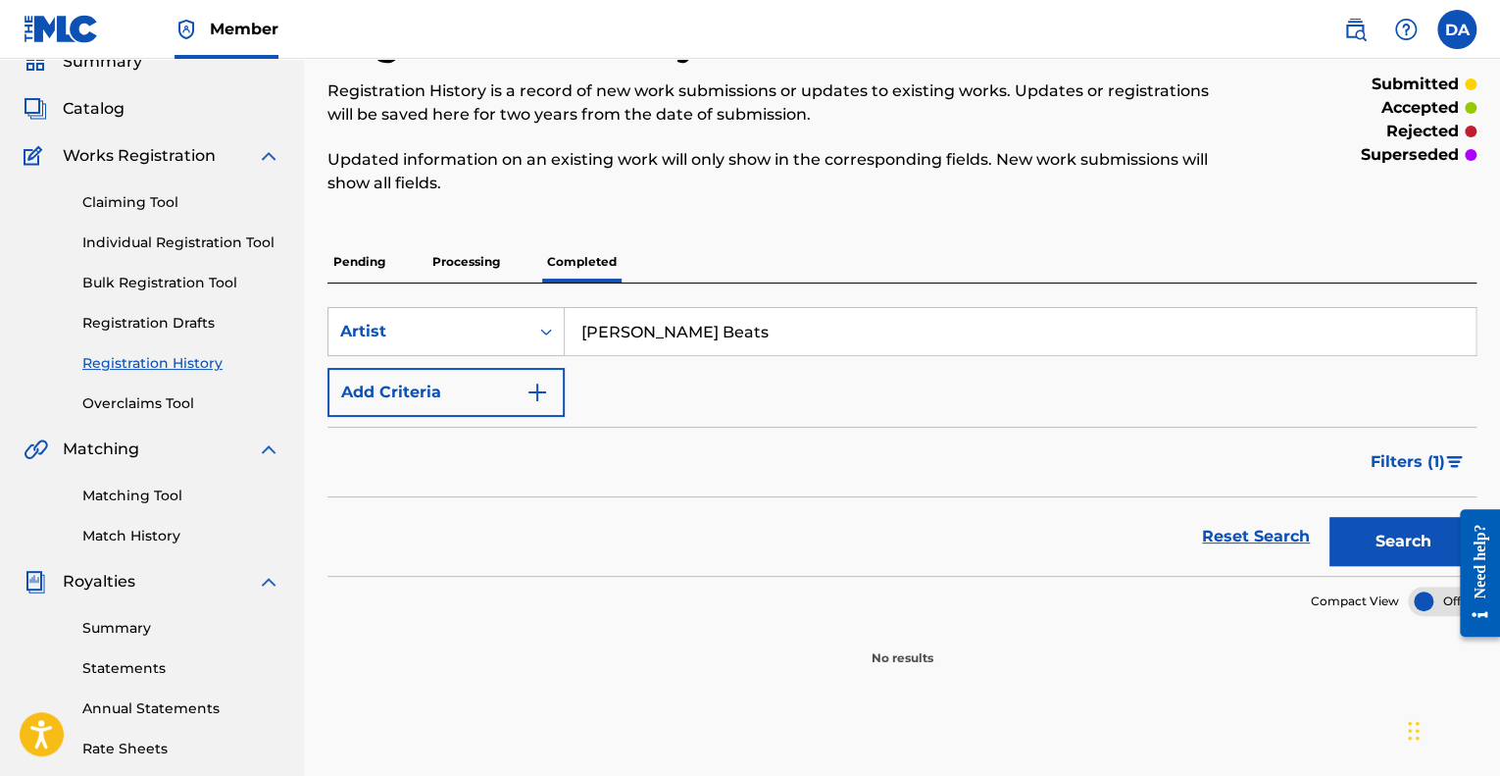
scroll to position [71, 0]
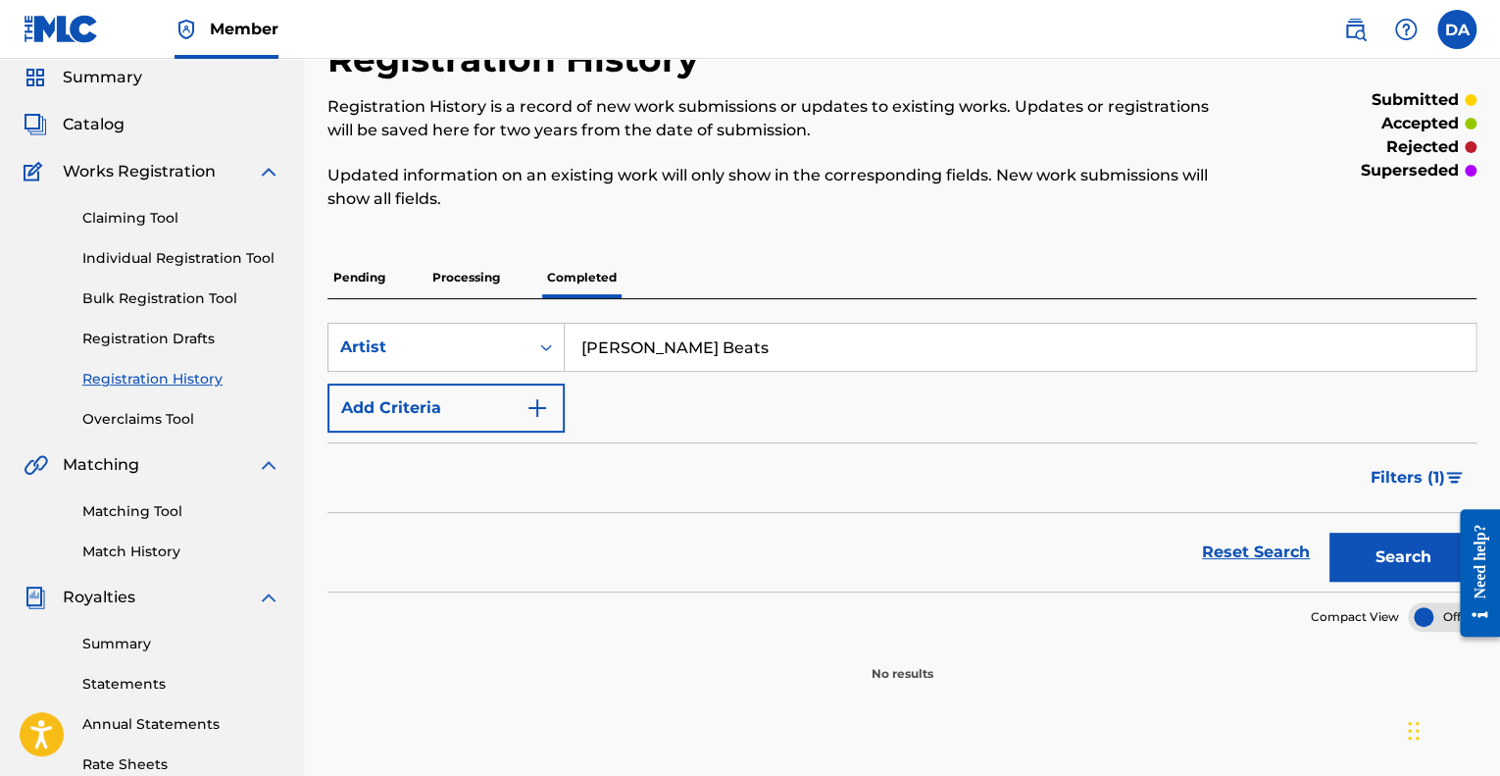
click at [114, 140] on div "Summary Catalog Works Registration Claiming Tool Individual Registration Tool B…" at bounding box center [152, 546] width 304 height 1009
click at [106, 128] on span "Catalog" at bounding box center [94, 125] width 62 height 24
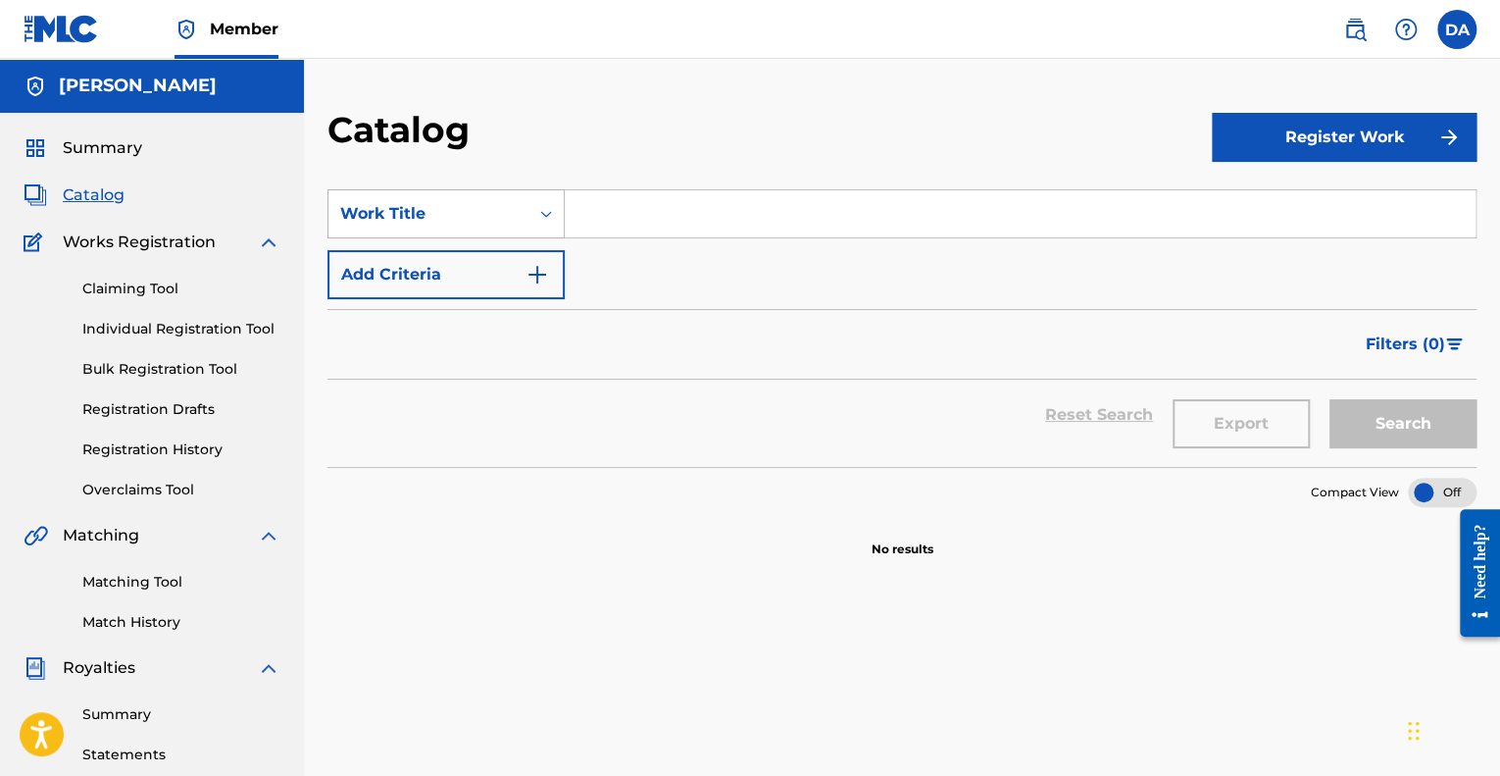
click at [543, 225] on div "Search Form" at bounding box center [545, 213] width 35 height 35
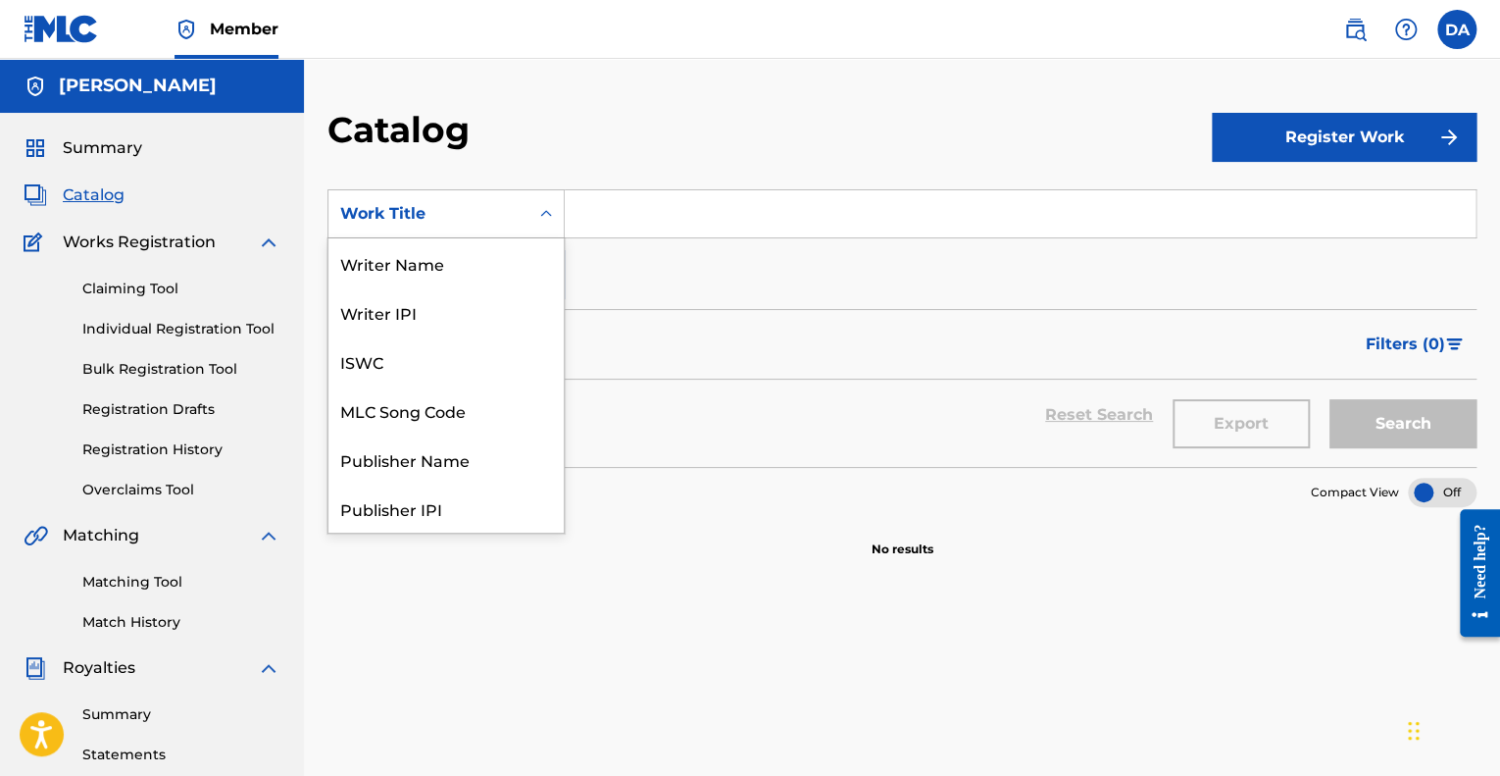
scroll to position [294, 0]
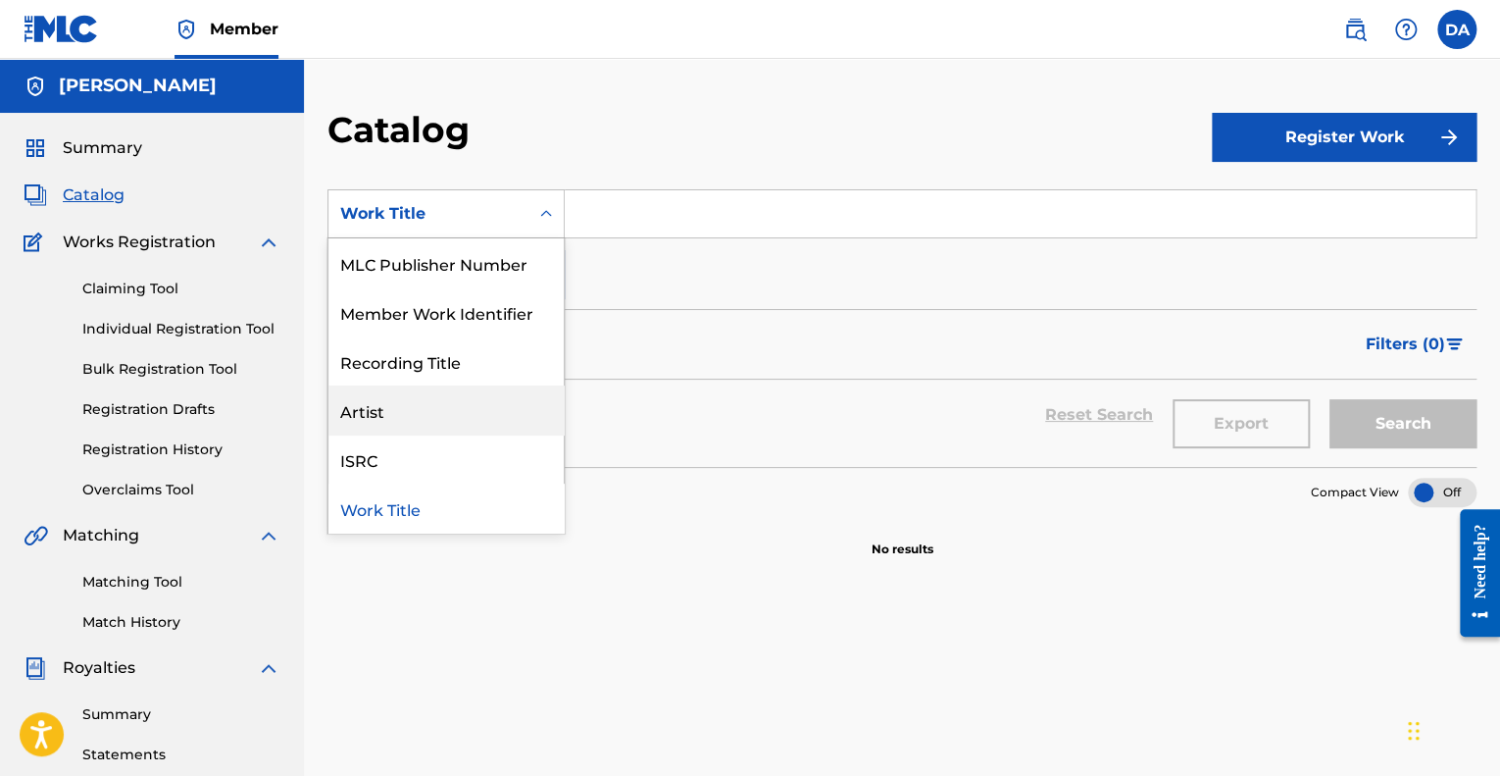
click at [491, 401] on div "Artist" at bounding box center [445, 409] width 235 height 49
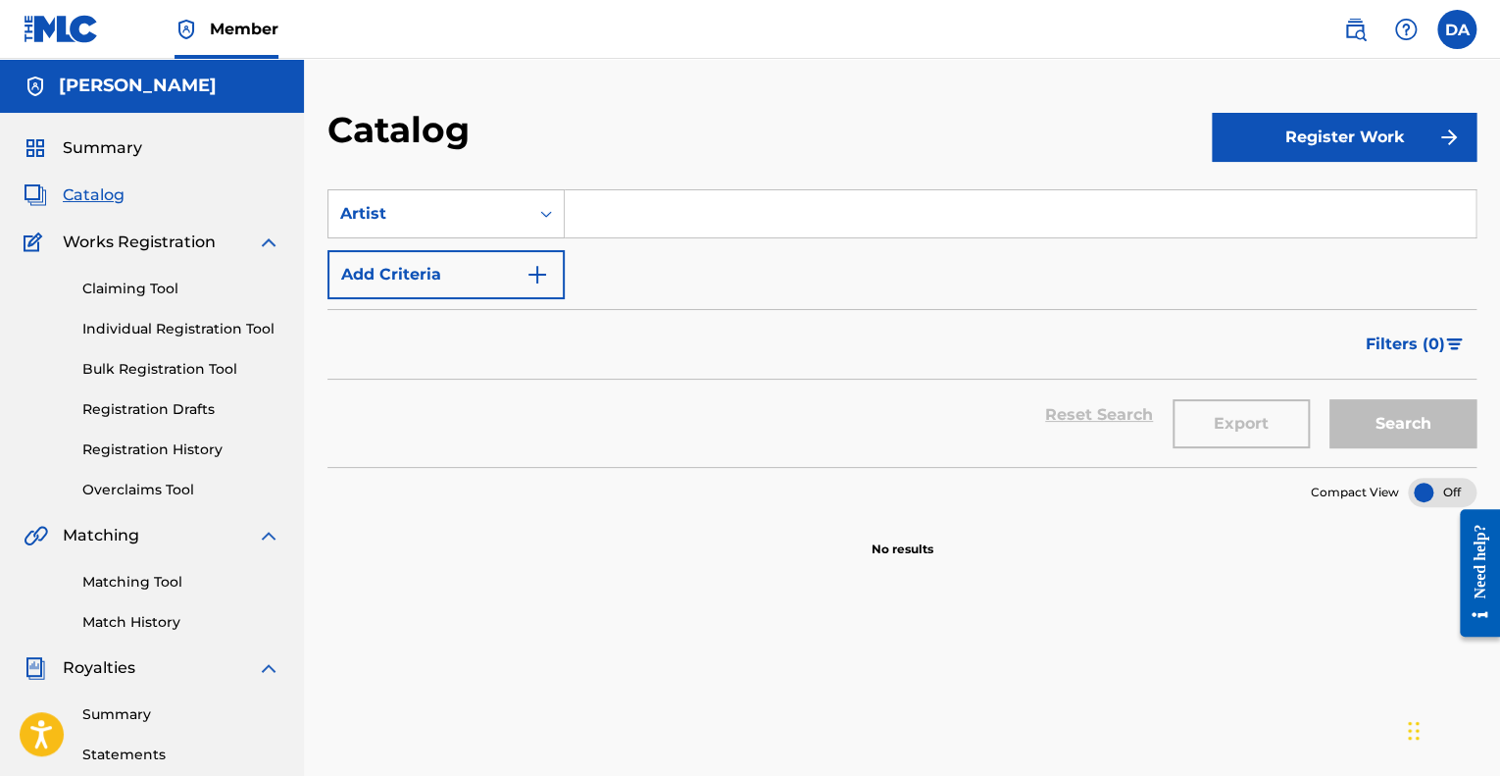
click at [600, 239] on div "SearchWithCriteria41bde83c-f1f1-44b6-a5fc-2116b1eb0041 Artist Add Criteria" at bounding box center [901, 244] width 1149 height 110
click at [616, 215] on input "Search Form" at bounding box center [1020, 213] width 911 height 47
click at [749, 298] on div "SearchWithCriteria41bde83c-f1f1-44b6-a5fc-2116b1eb0041 Artist Add Criteria" at bounding box center [901, 244] width 1149 height 110
click at [702, 226] on input "Search Form" at bounding box center [1020, 213] width 911 height 47
type input "[PERSON_NAME] Beats"
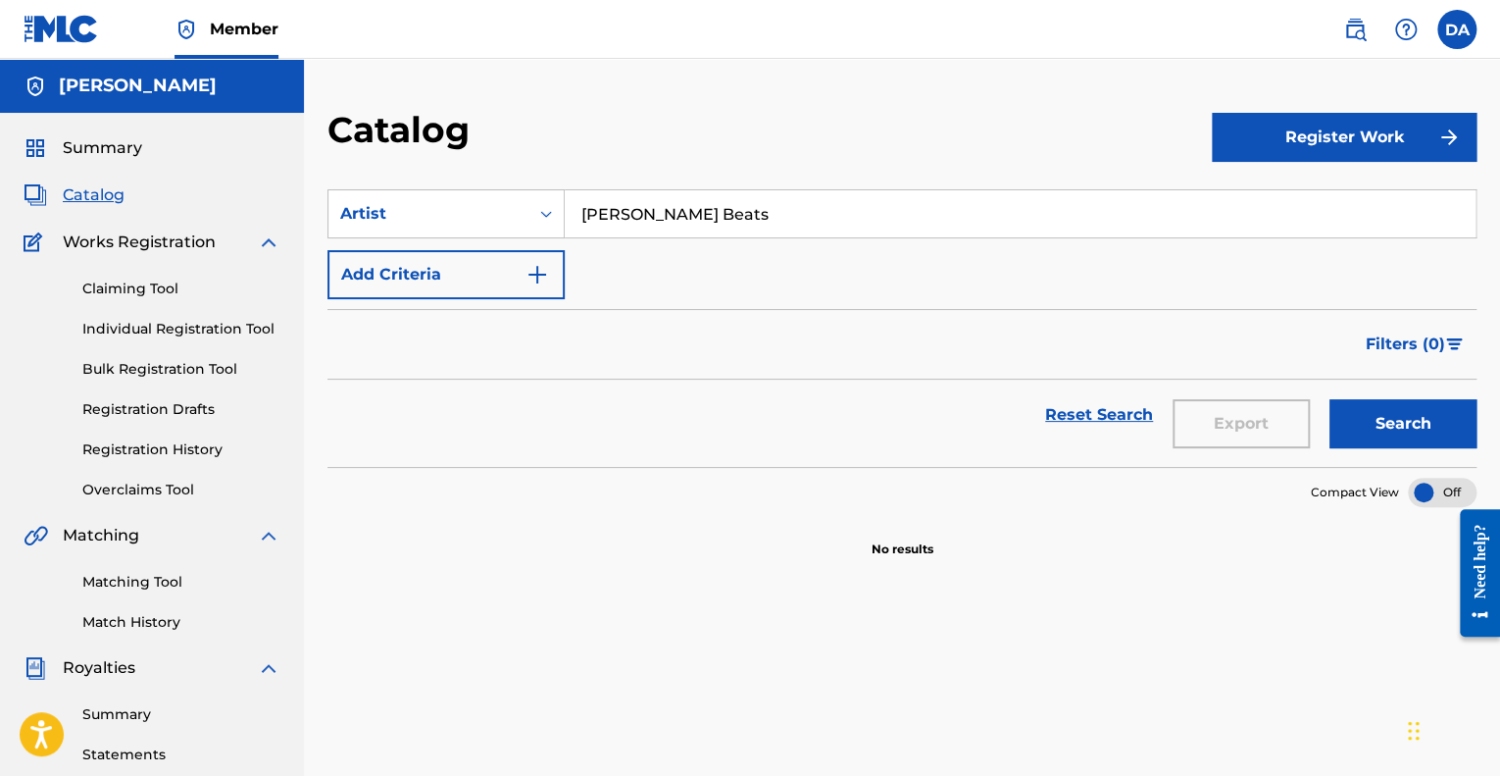
click at [1371, 416] on button "Search" at bounding box center [1402, 423] width 147 height 49
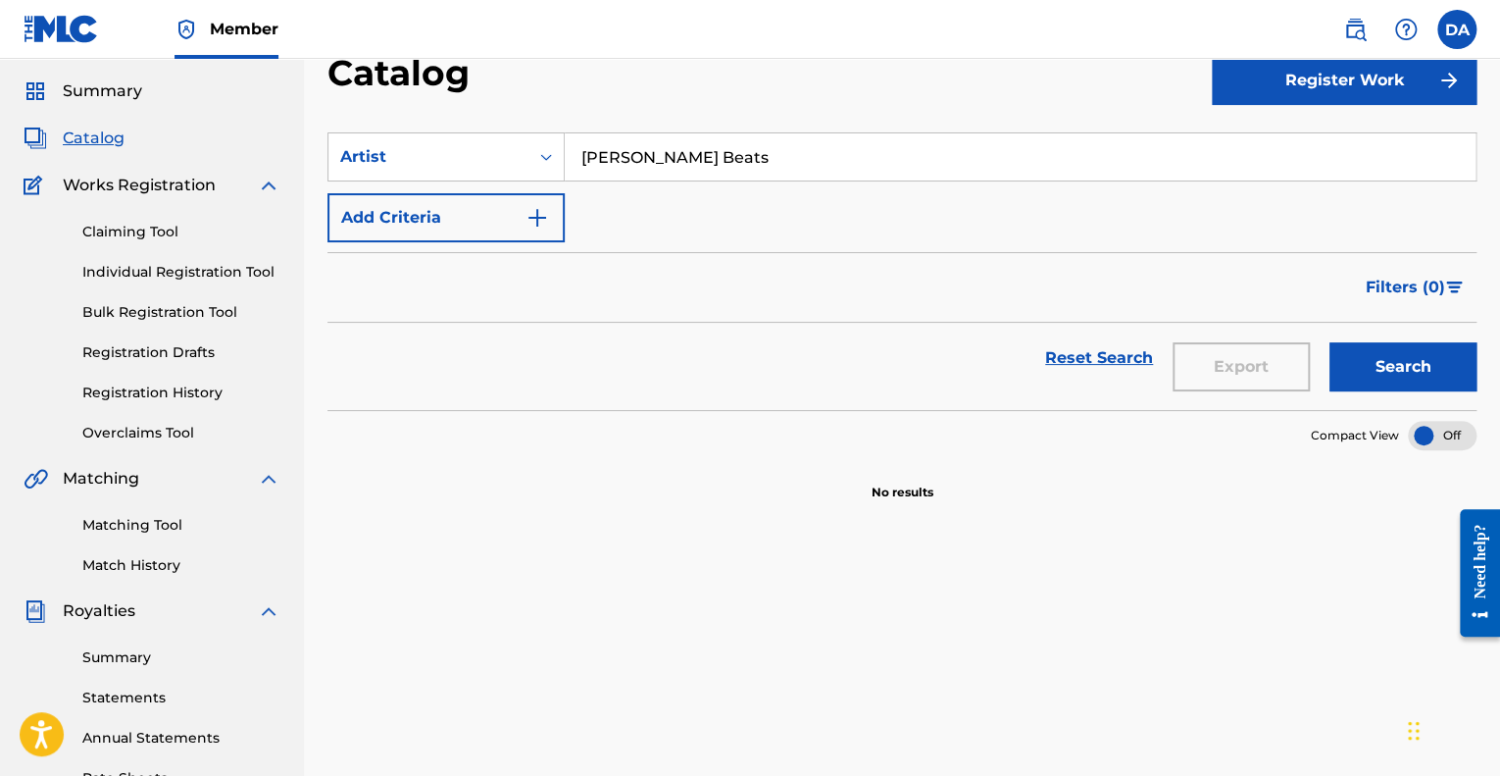
scroll to position [58, 0]
click at [532, 238] on button "Add Criteria" at bounding box center [445, 216] width 237 height 49
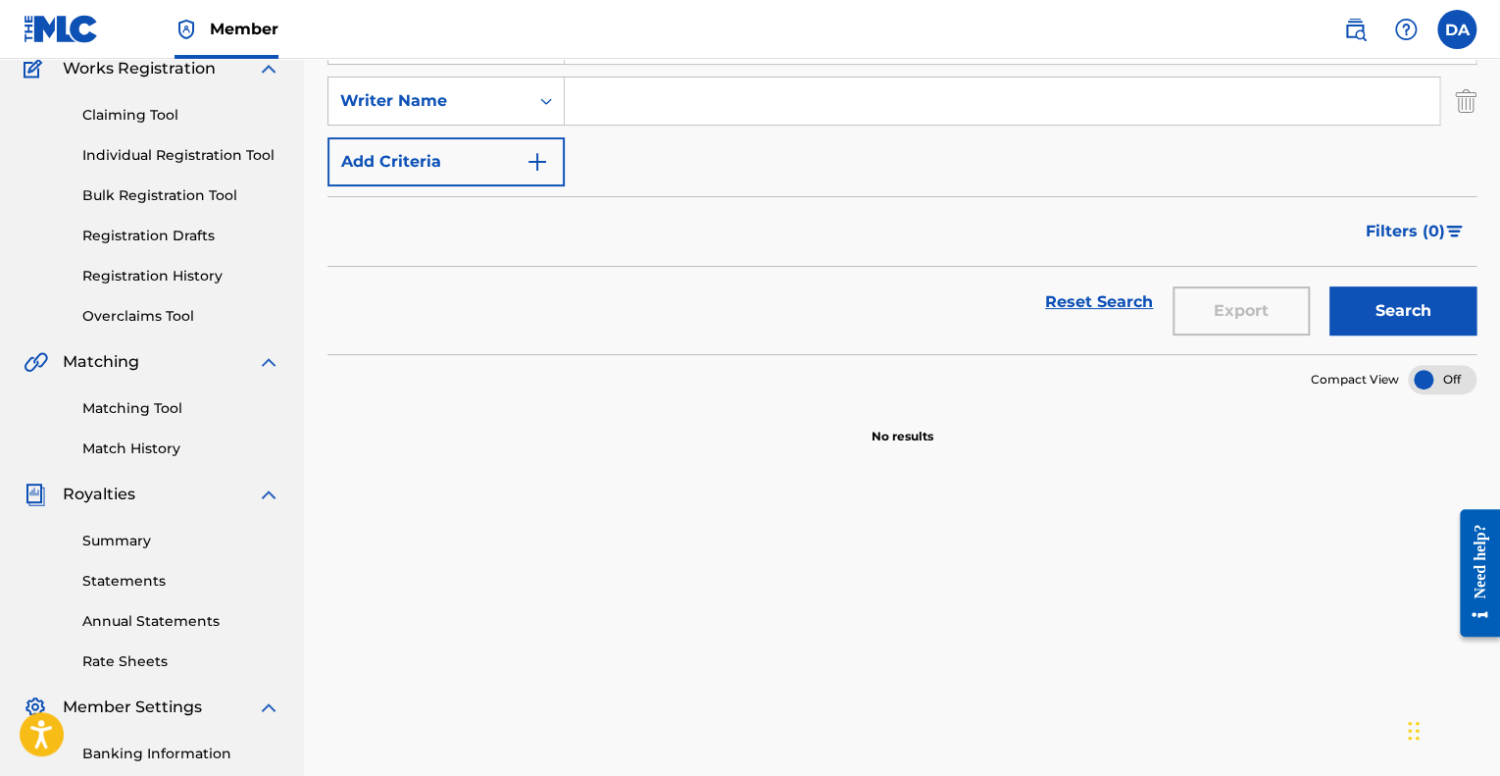
scroll to position [28, 0]
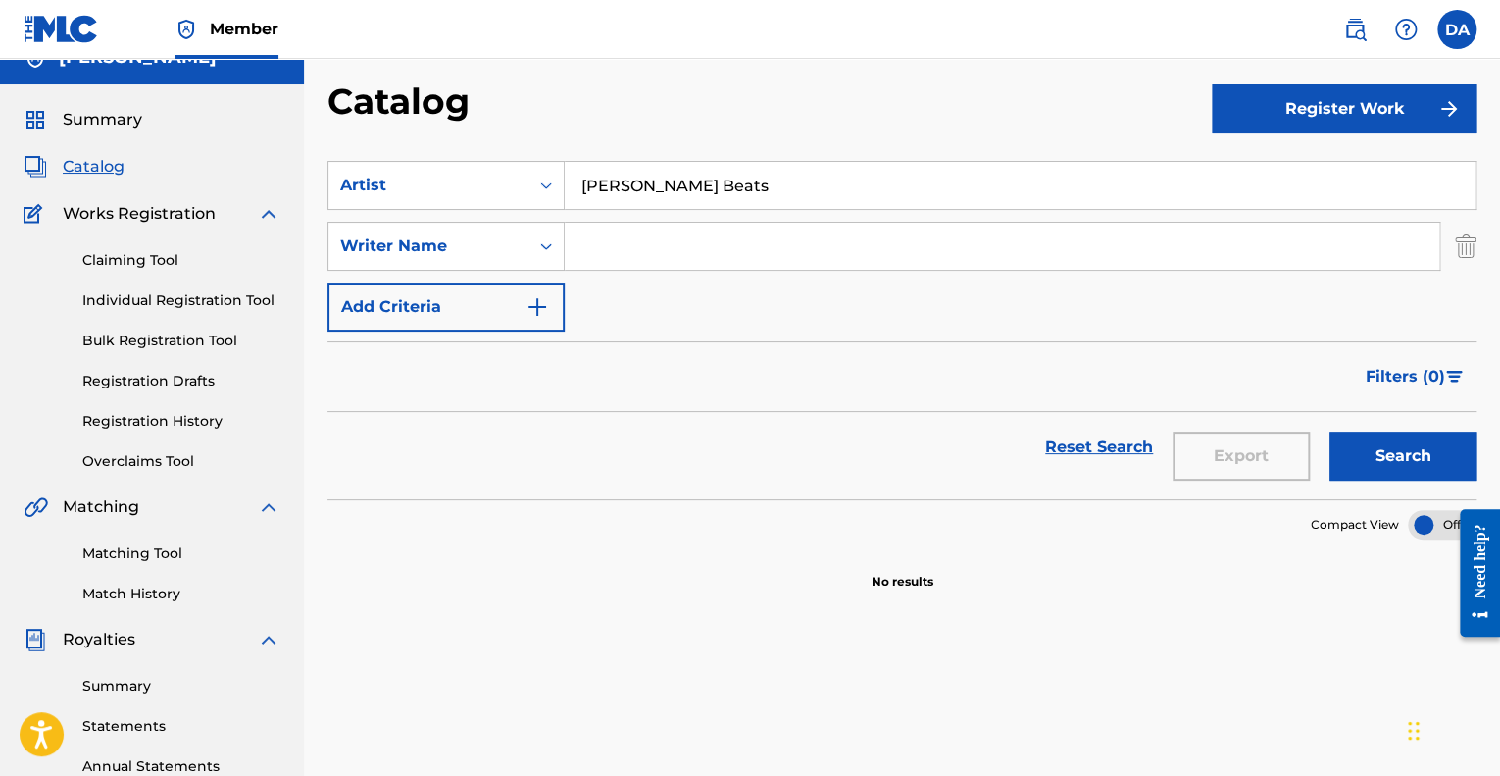
click at [699, 225] on input "Search Form" at bounding box center [1002, 246] width 875 height 47
type input "[PERSON_NAME] [PERSON_NAME]"
click at [1329, 431] on button "Search" at bounding box center [1402, 455] width 147 height 49
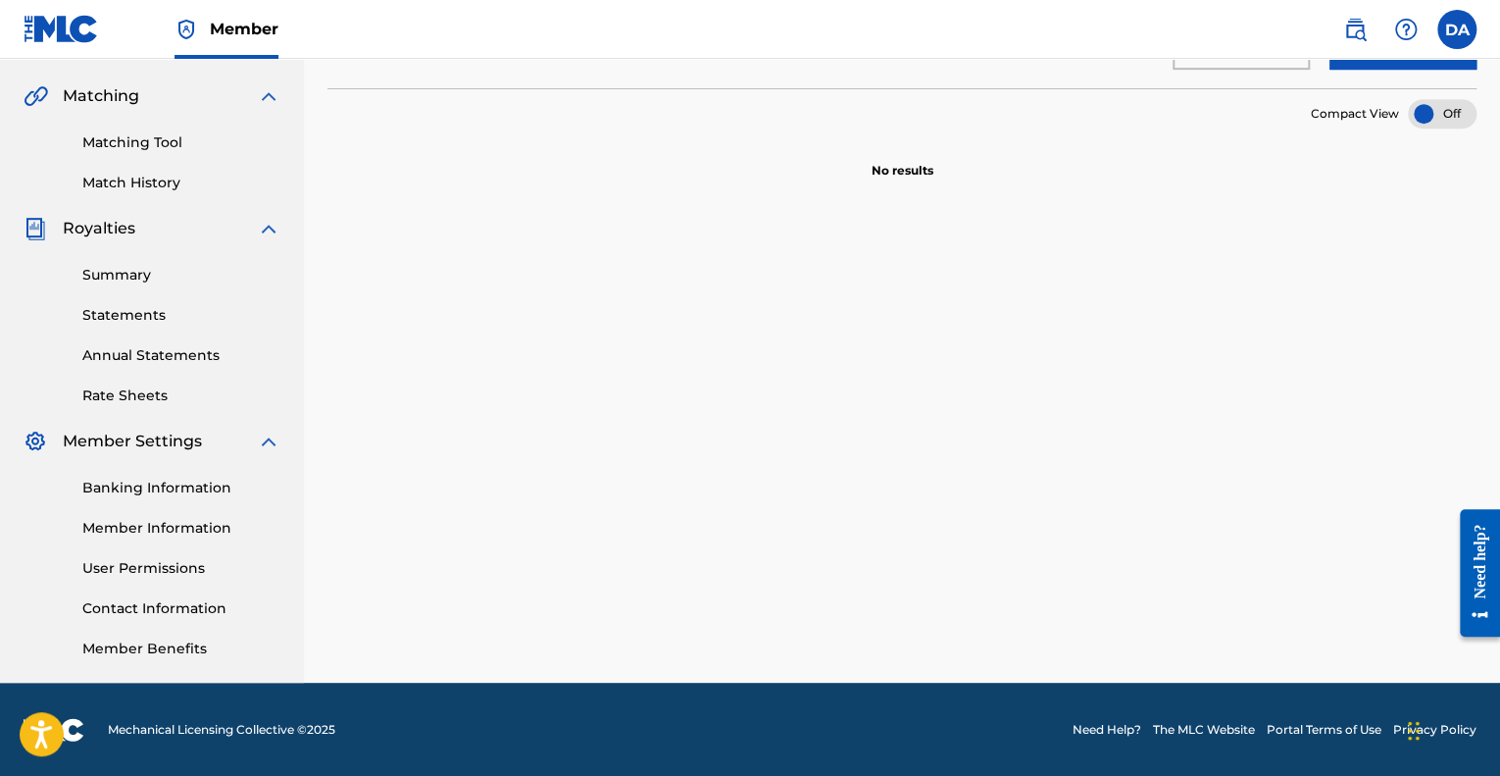
scroll to position [0, 0]
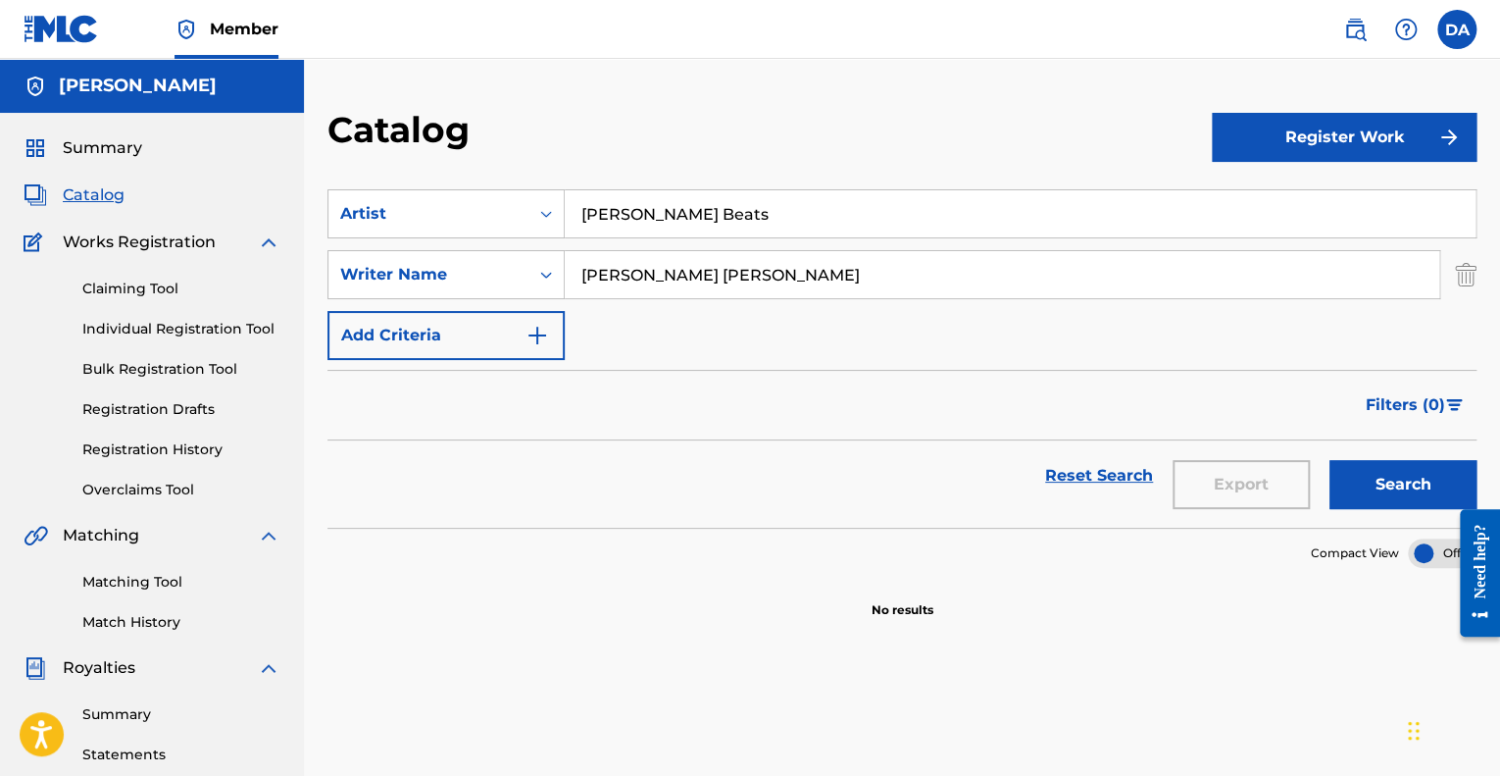
click at [86, 193] on span "Catalog" at bounding box center [94, 195] width 62 height 24
click at [91, 156] on span "Summary" at bounding box center [102, 148] width 79 height 24
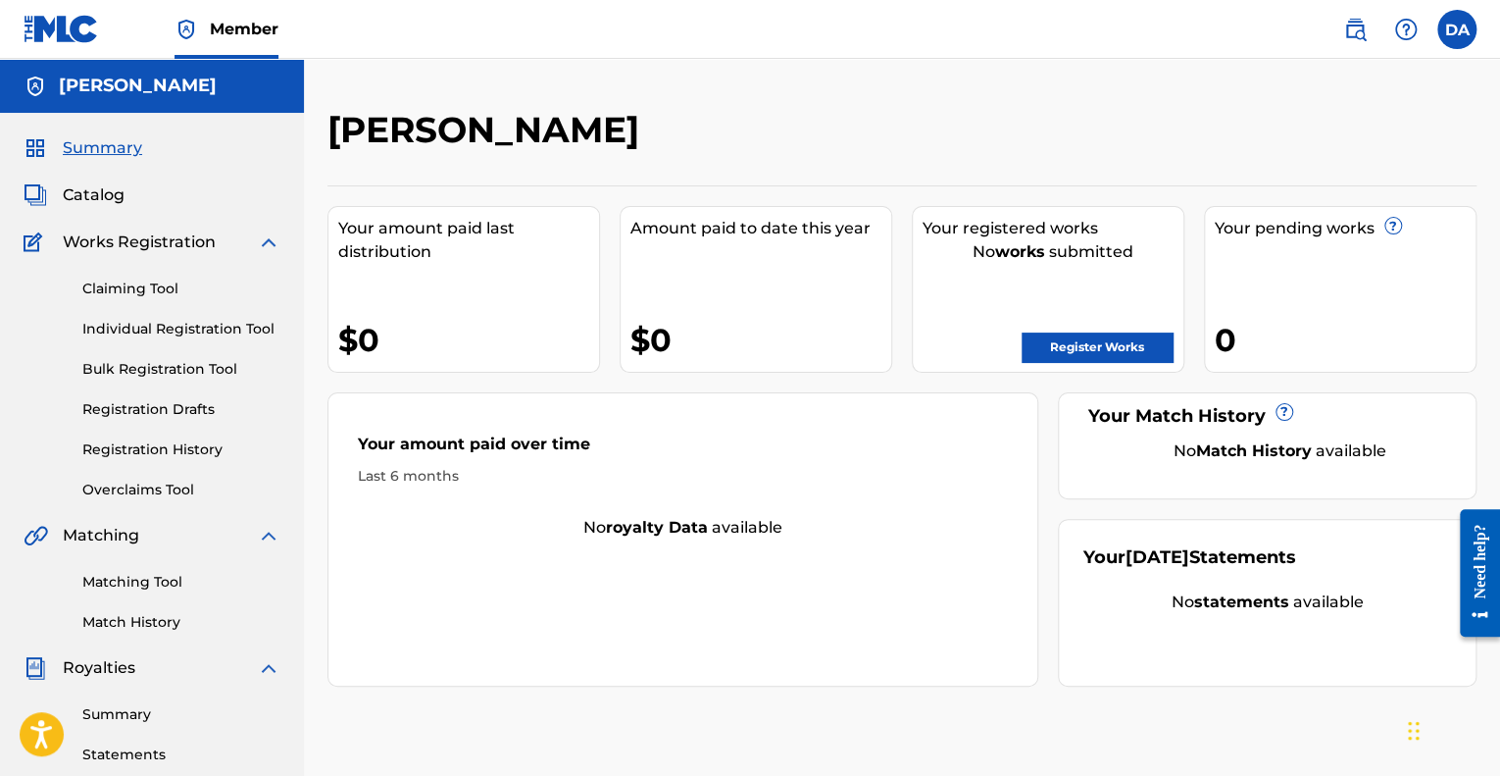
click at [1088, 352] on link "Register Works" at bounding box center [1097, 346] width 151 height 29
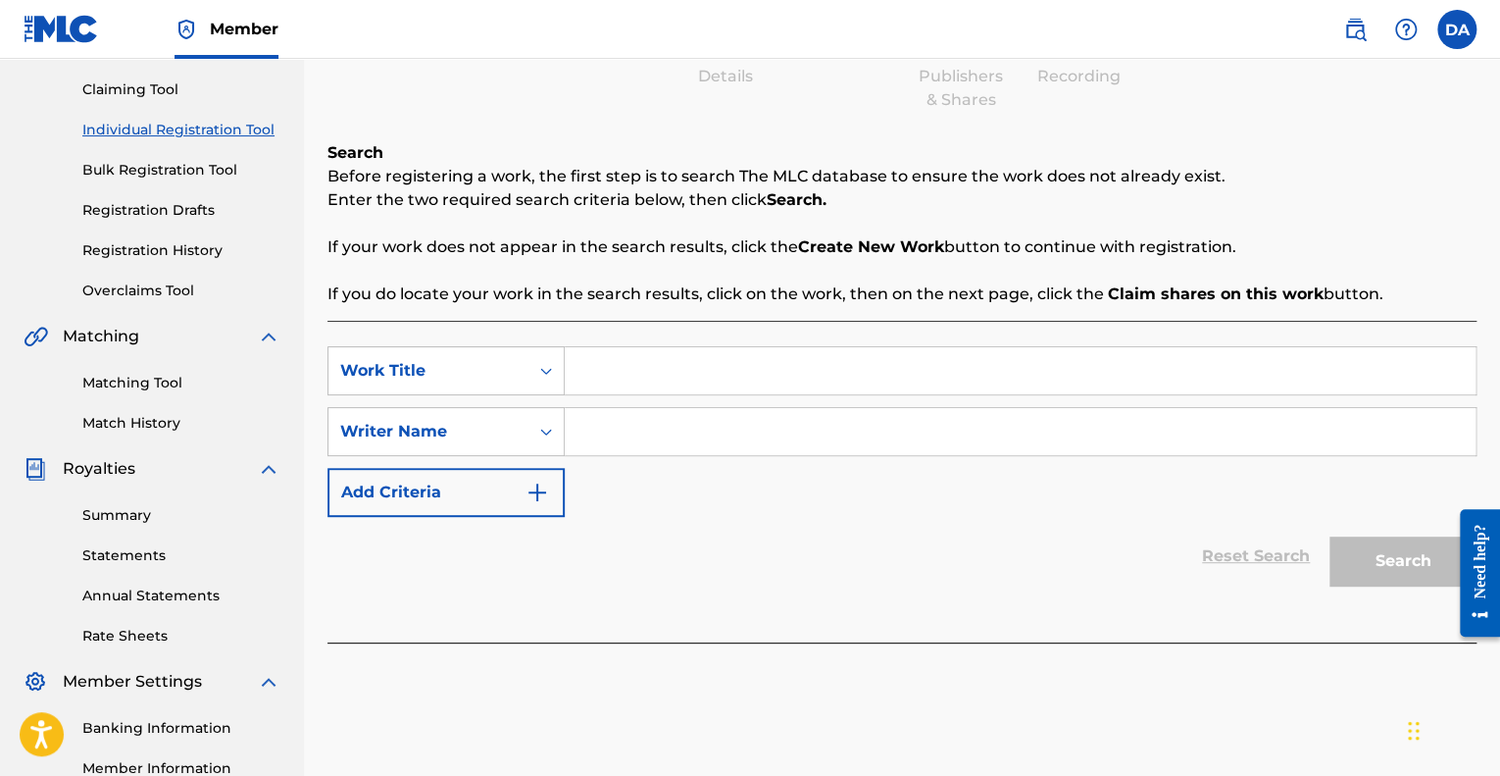
scroll to position [198, 0]
click at [726, 388] on input "Search Form" at bounding box center [1020, 371] width 911 height 47
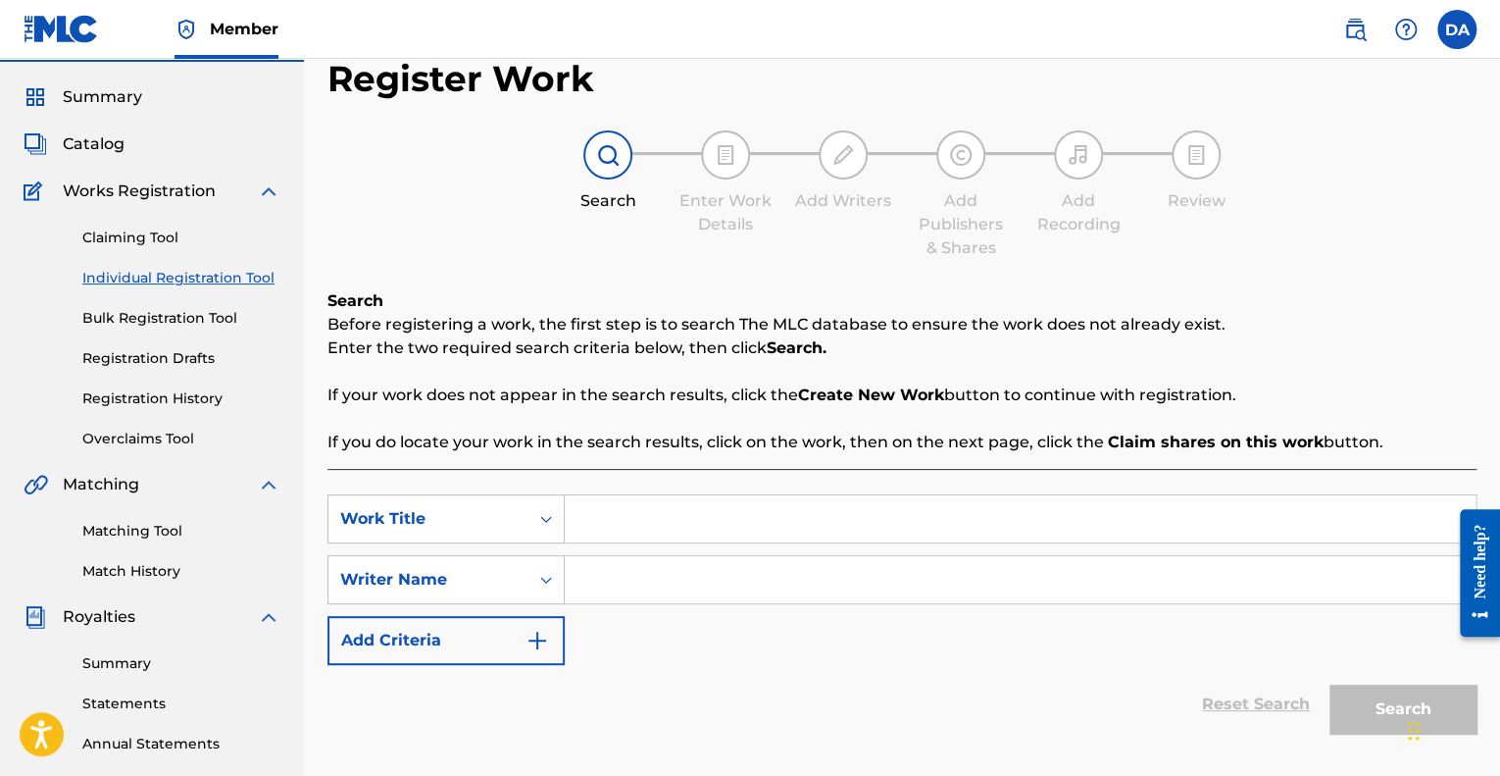
scroll to position [0, 0]
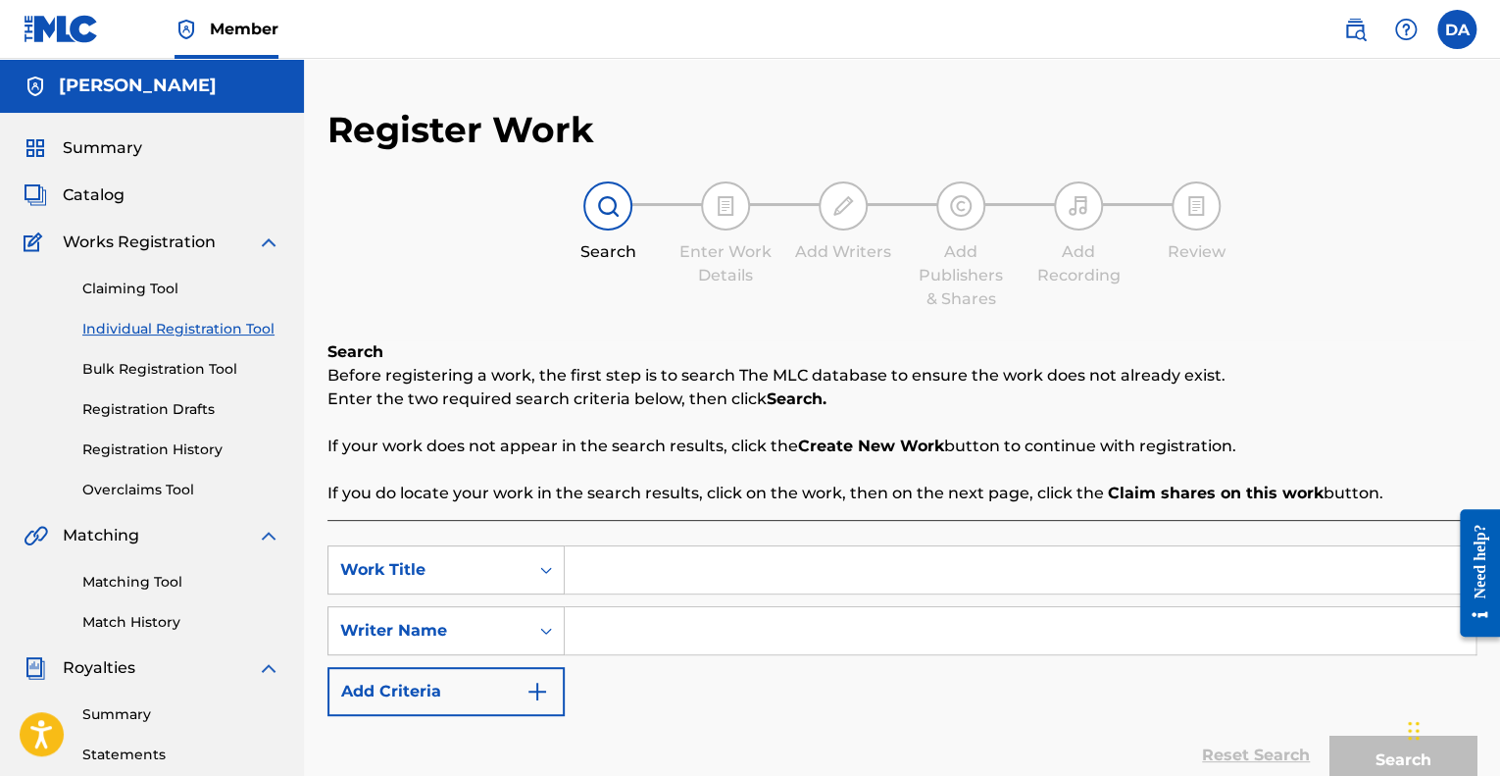
click at [100, 193] on span "Catalog" at bounding box center [94, 195] width 62 height 24
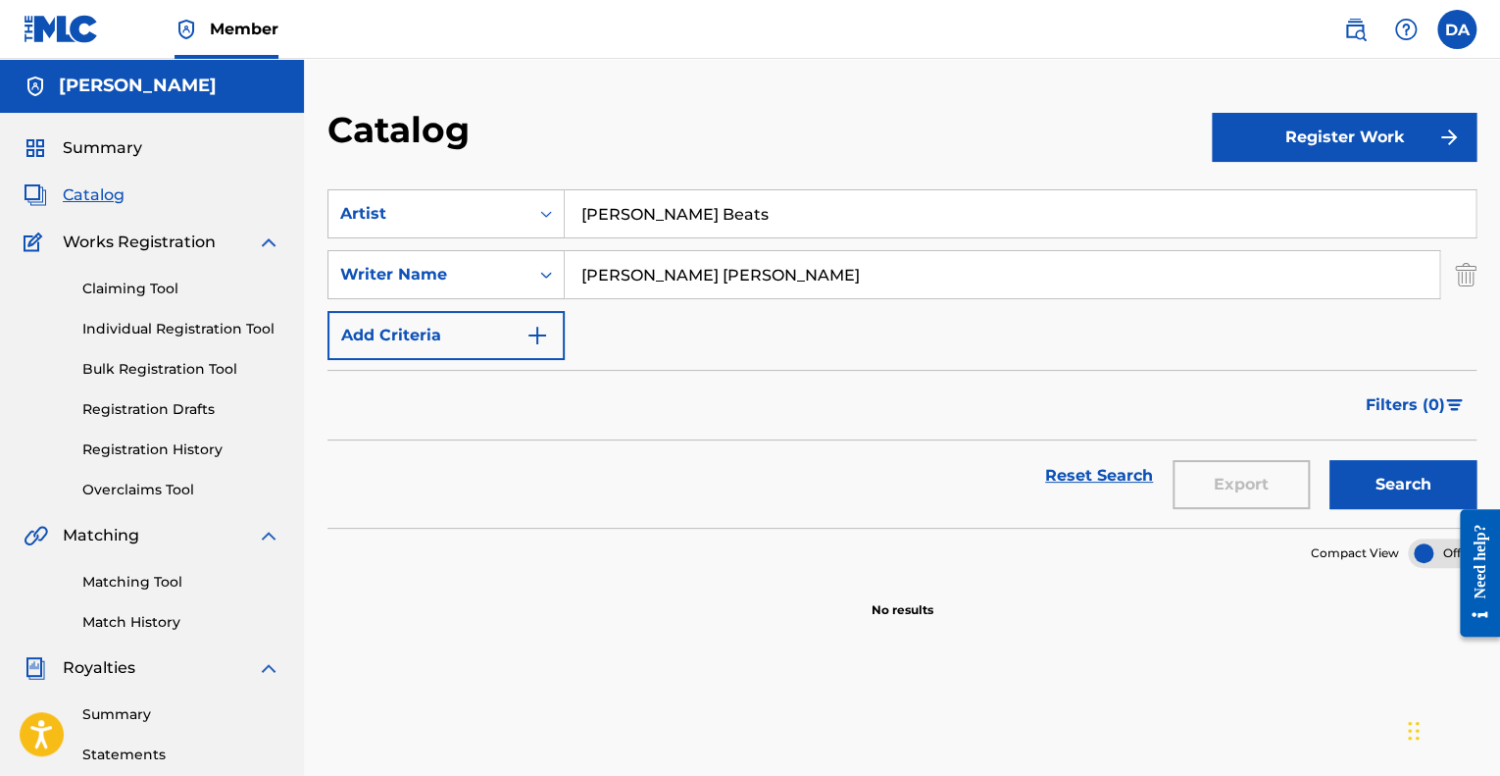
click at [101, 148] on span "Summary" at bounding box center [102, 148] width 79 height 24
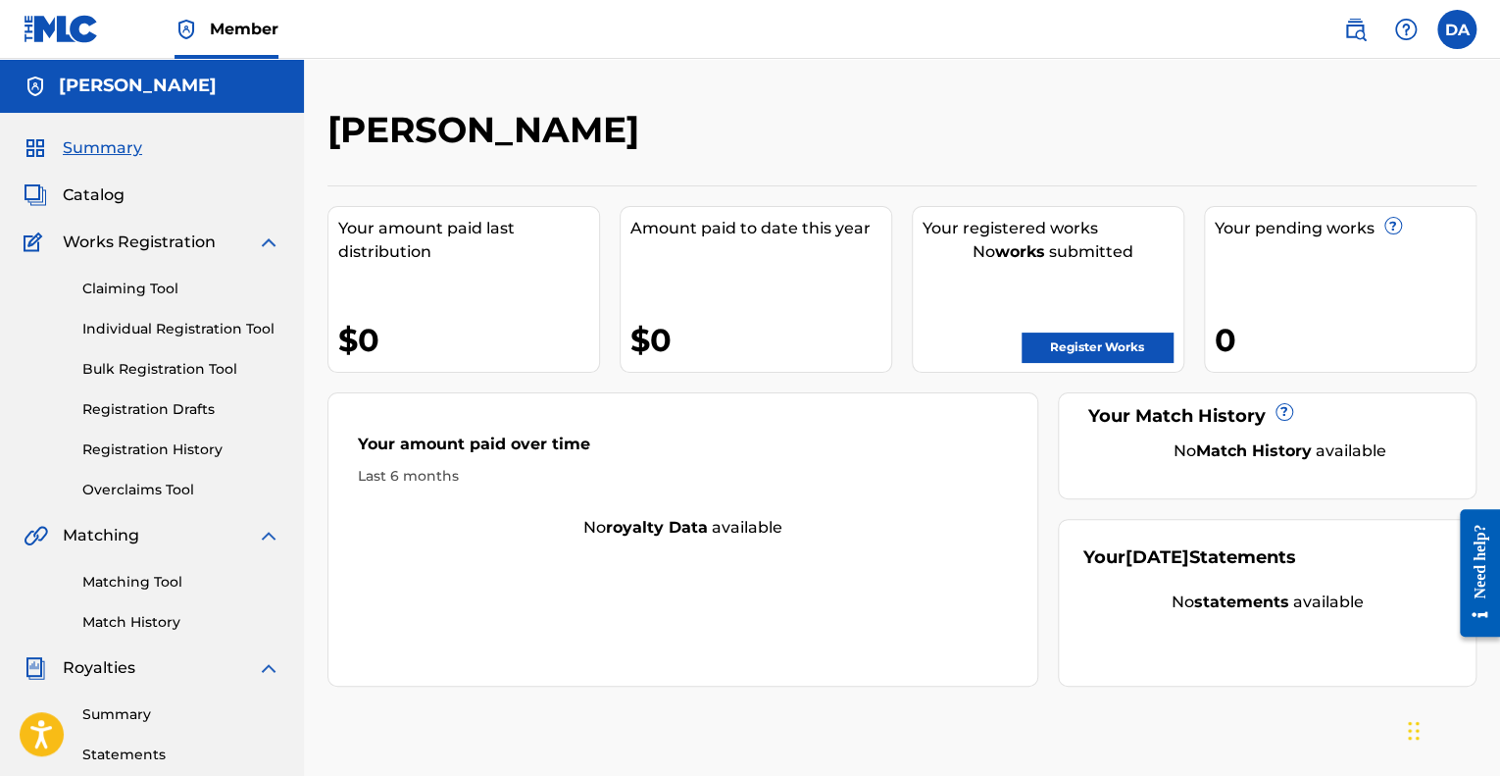
click at [142, 293] on link "Claiming Tool" at bounding box center [181, 288] width 198 height 21
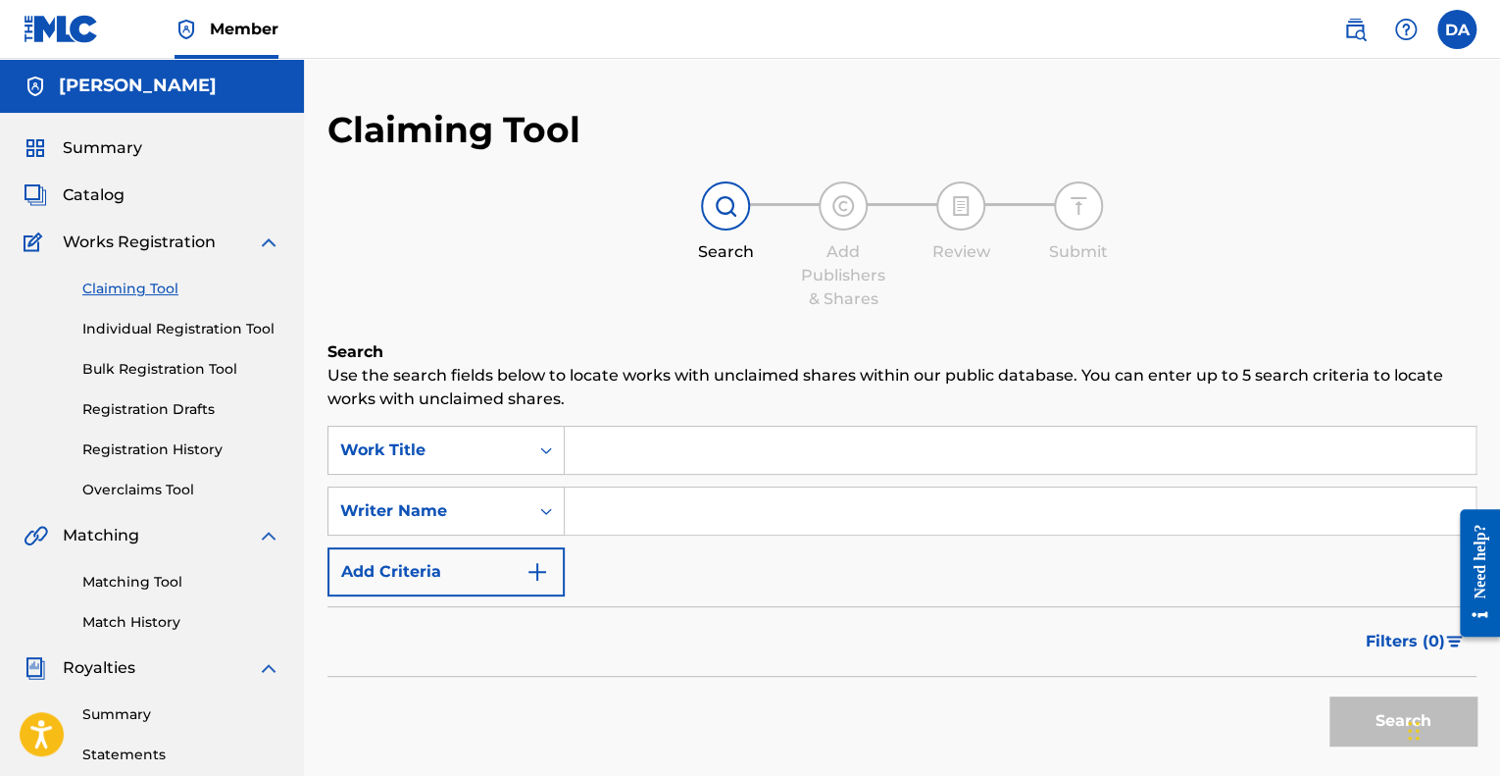
click at [593, 462] on input "Search Form" at bounding box center [1020, 449] width 911 height 47
type input "s"
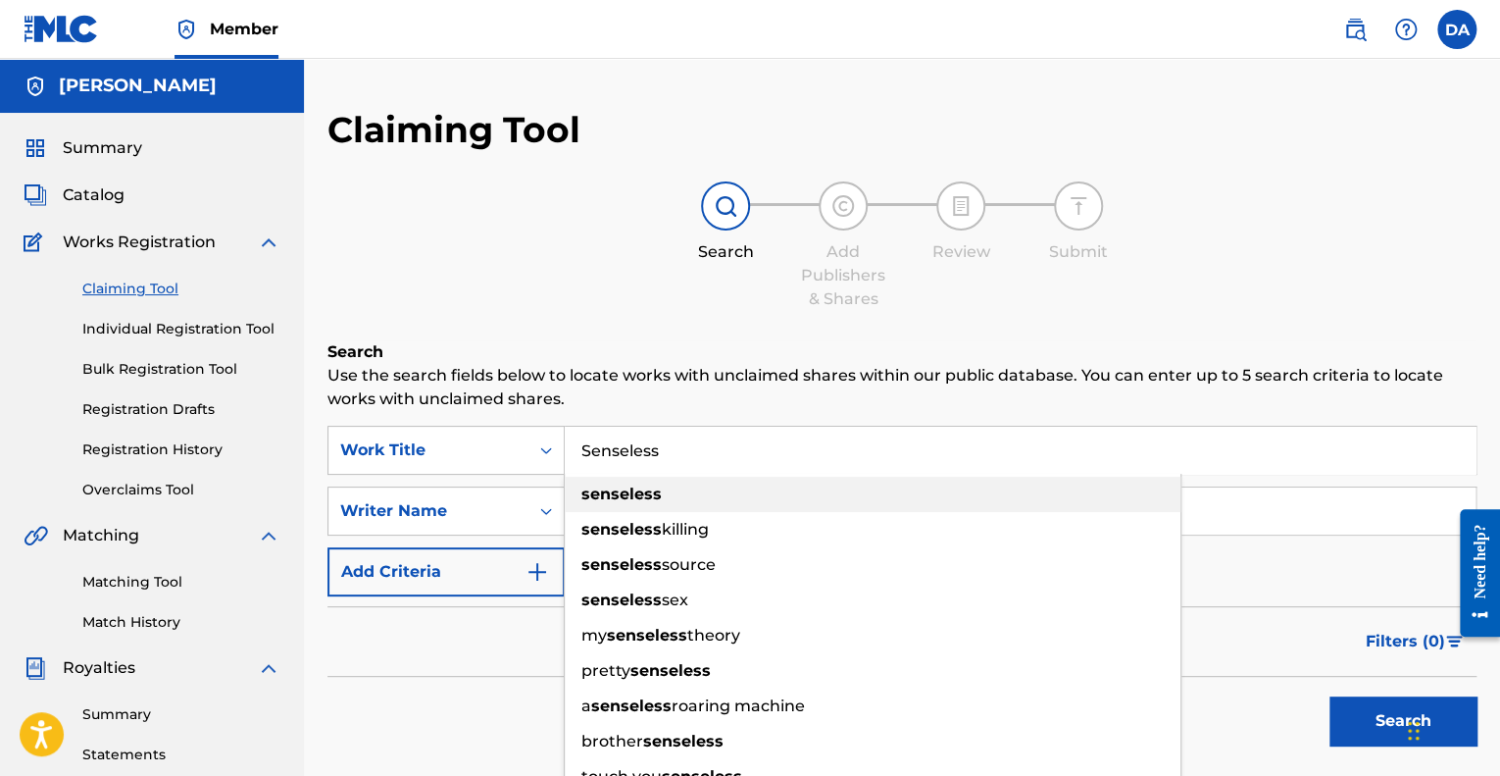
click at [610, 497] on strong "senseless" at bounding box center [621, 493] width 80 height 19
type input "senseless"
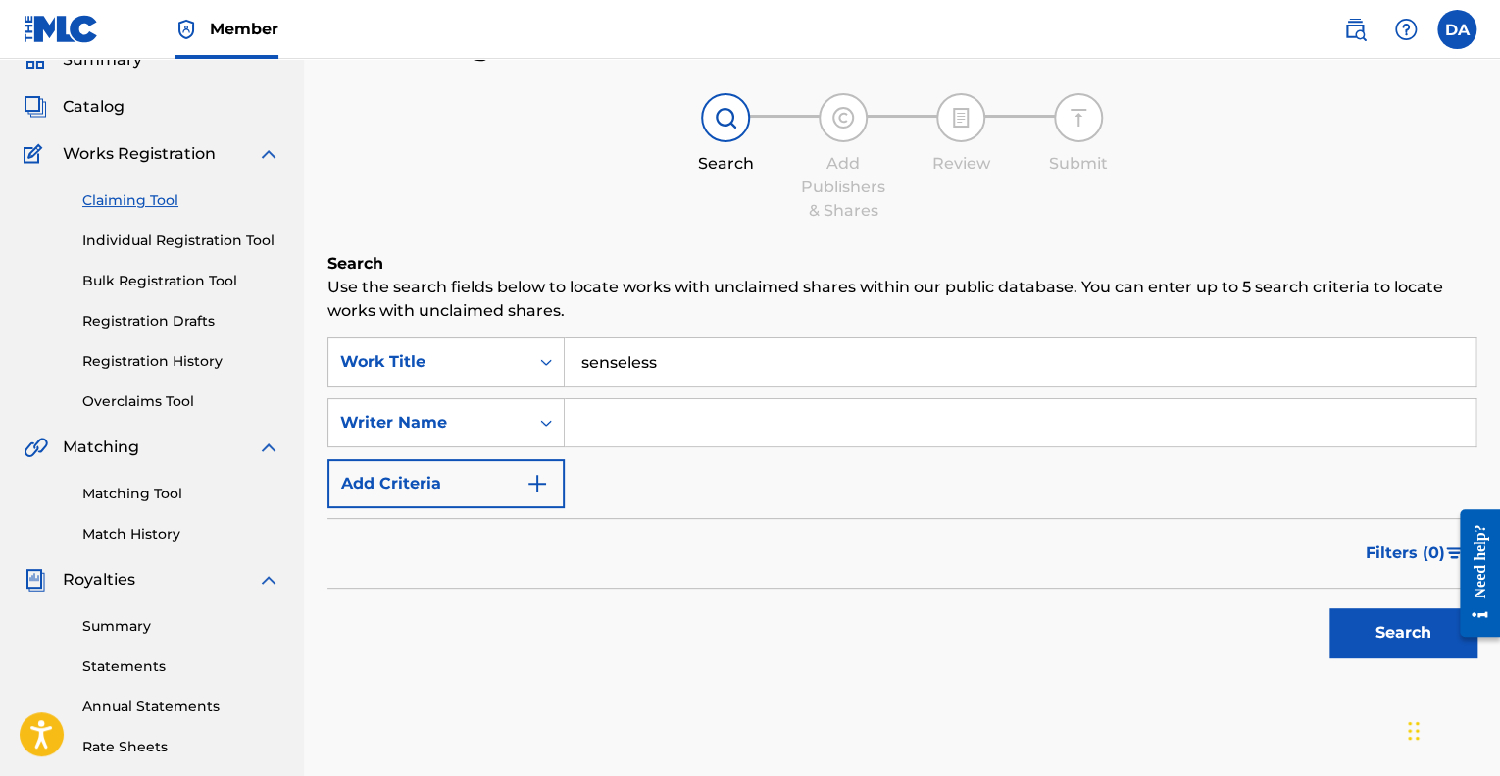
scroll to position [92, 0]
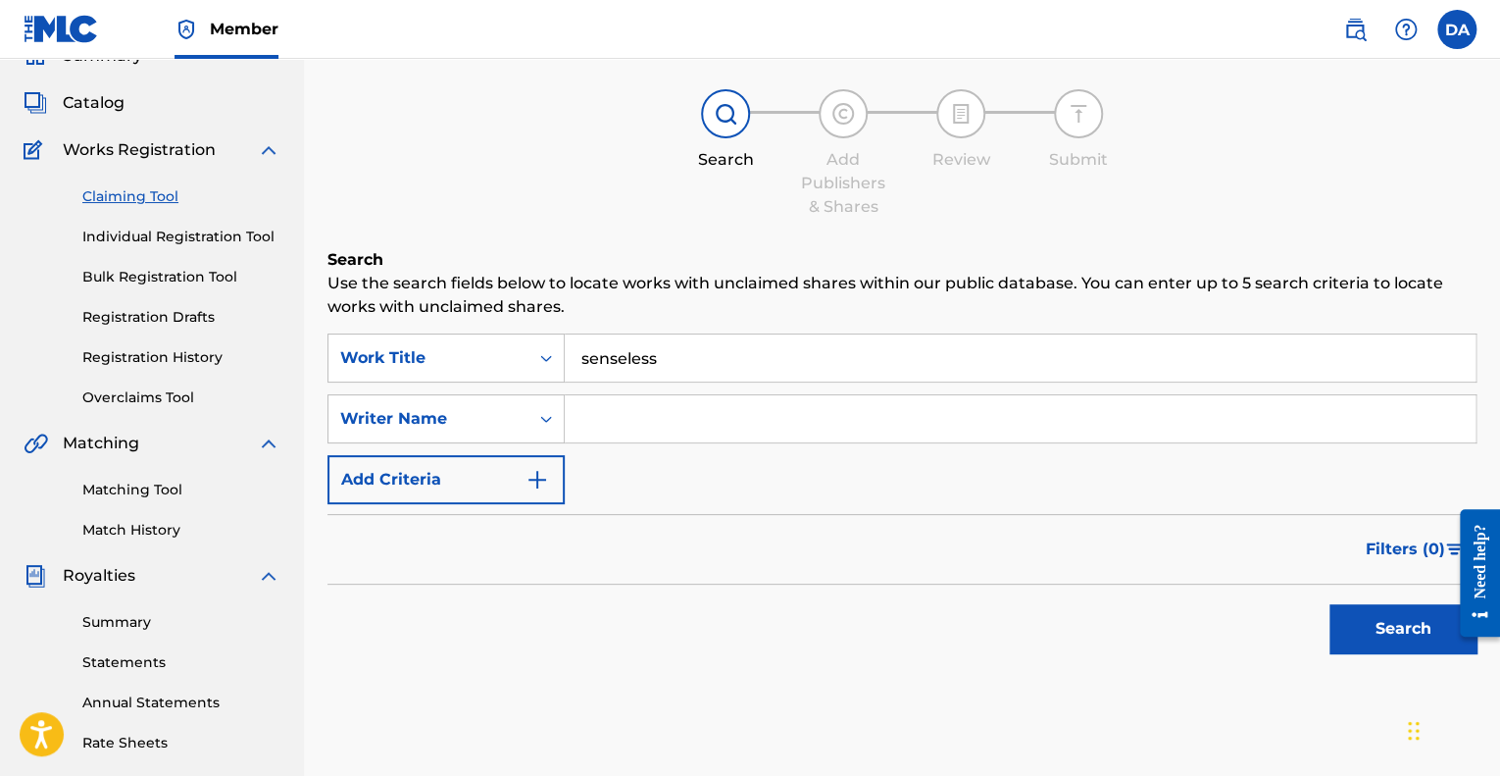
click at [631, 441] on input "Search Form" at bounding box center [1020, 418] width 911 height 47
type input "[PERSON_NAME] Beats"
click at [1329, 604] on button "Search" at bounding box center [1402, 628] width 147 height 49
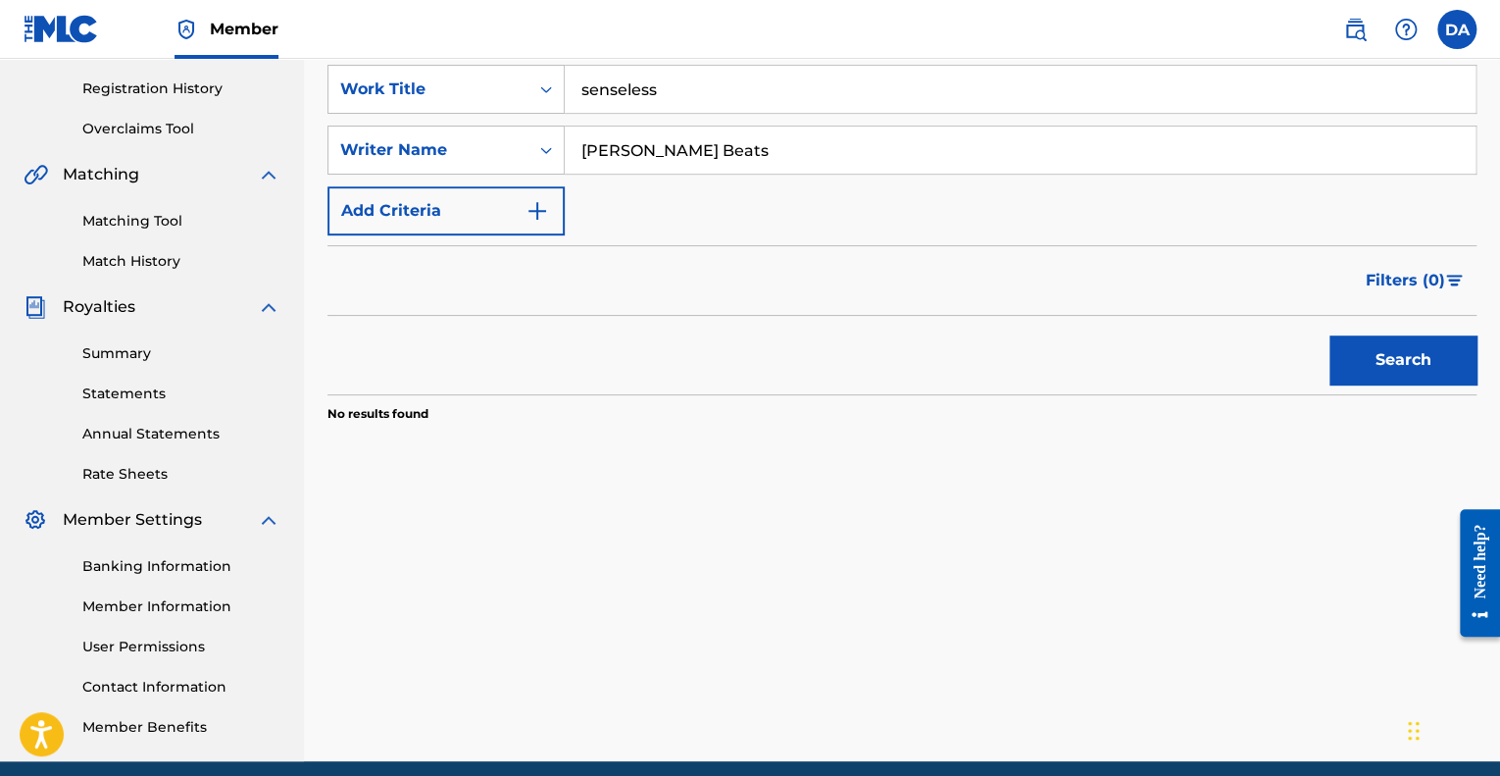
scroll to position [368, 0]
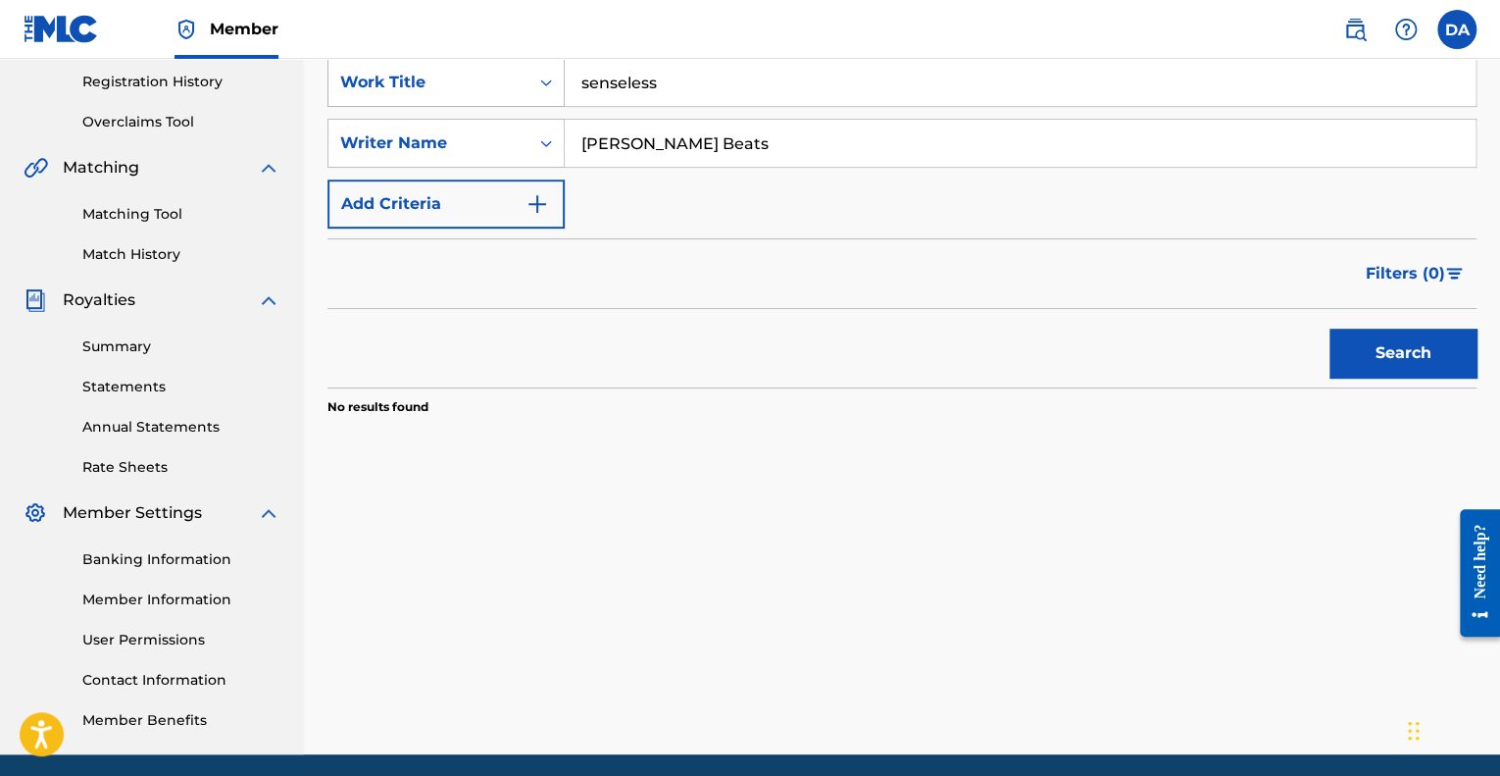
drag, startPoint x: 761, startPoint y: 147, endPoint x: 522, endPoint y: 85, distance: 247.1
click at [522, 85] on div "SearchWithCriteriafb9cb87d-3c4d-426c-a25a-899bb90f6861 Work Title senseless Sea…" at bounding box center [901, 143] width 1149 height 171
type input "ç"
click at [1329, 328] on button "Search" at bounding box center [1402, 352] width 147 height 49
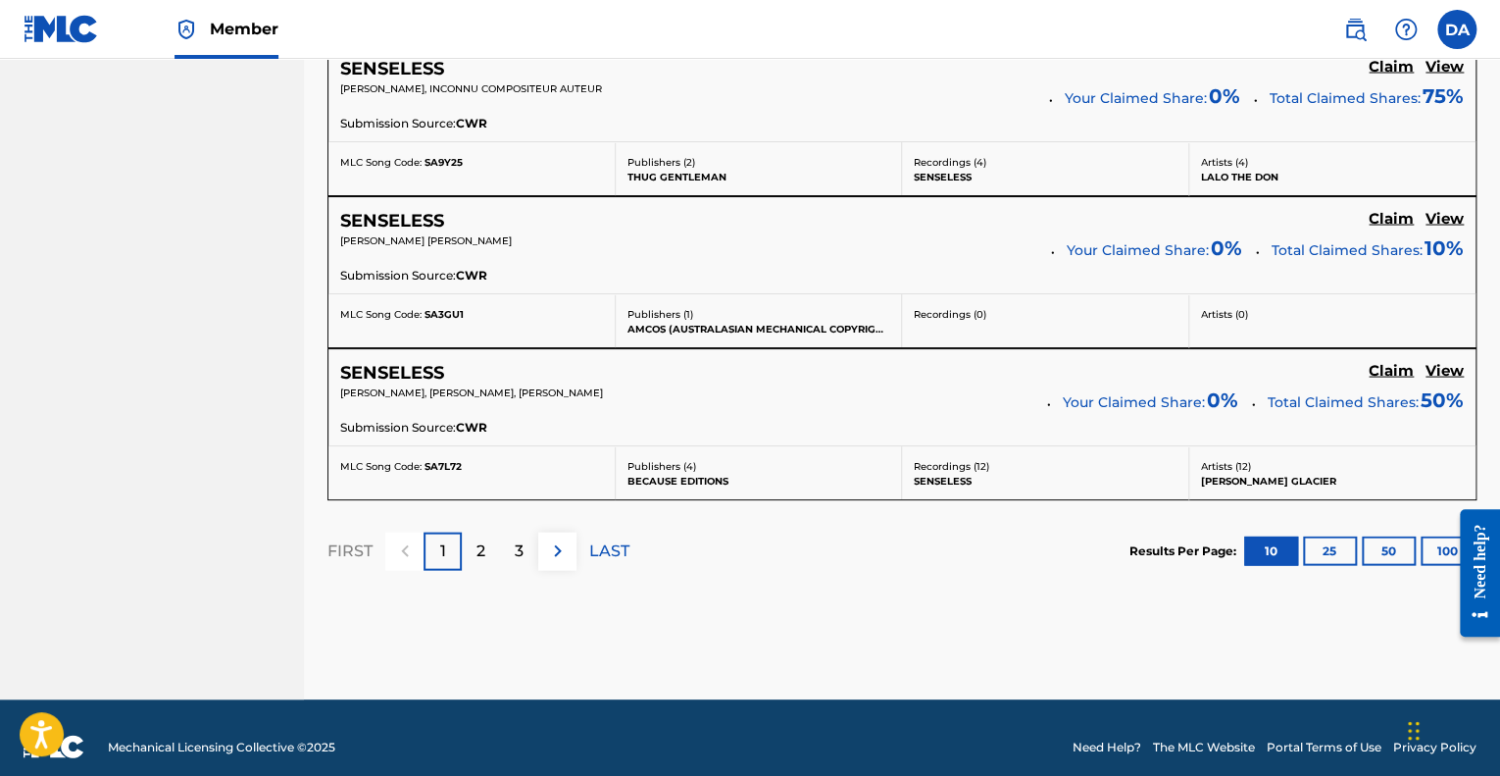
scroll to position [1807, 0]
click at [487, 548] on div "2" at bounding box center [481, 549] width 38 height 38
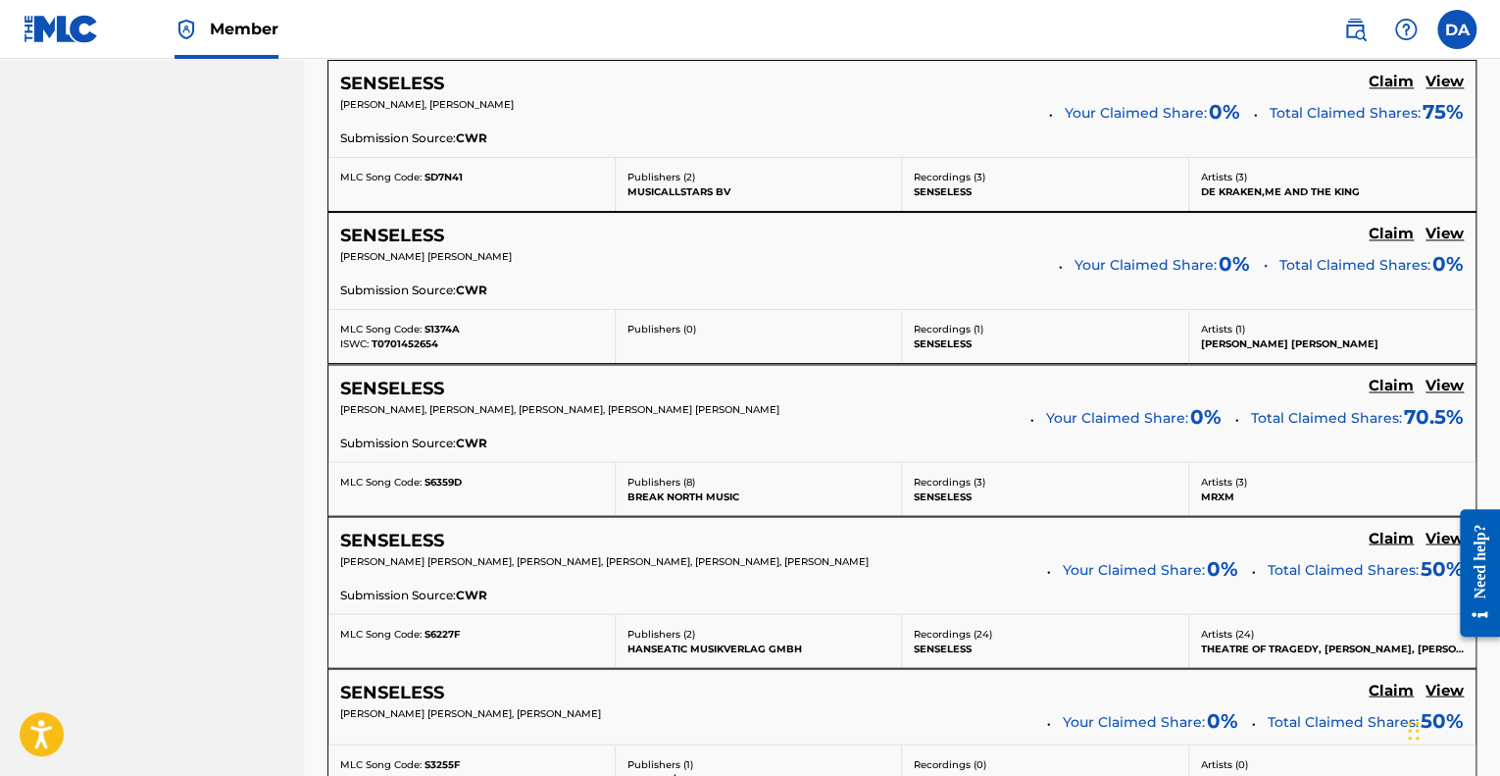
scroll to position [1792, 0]
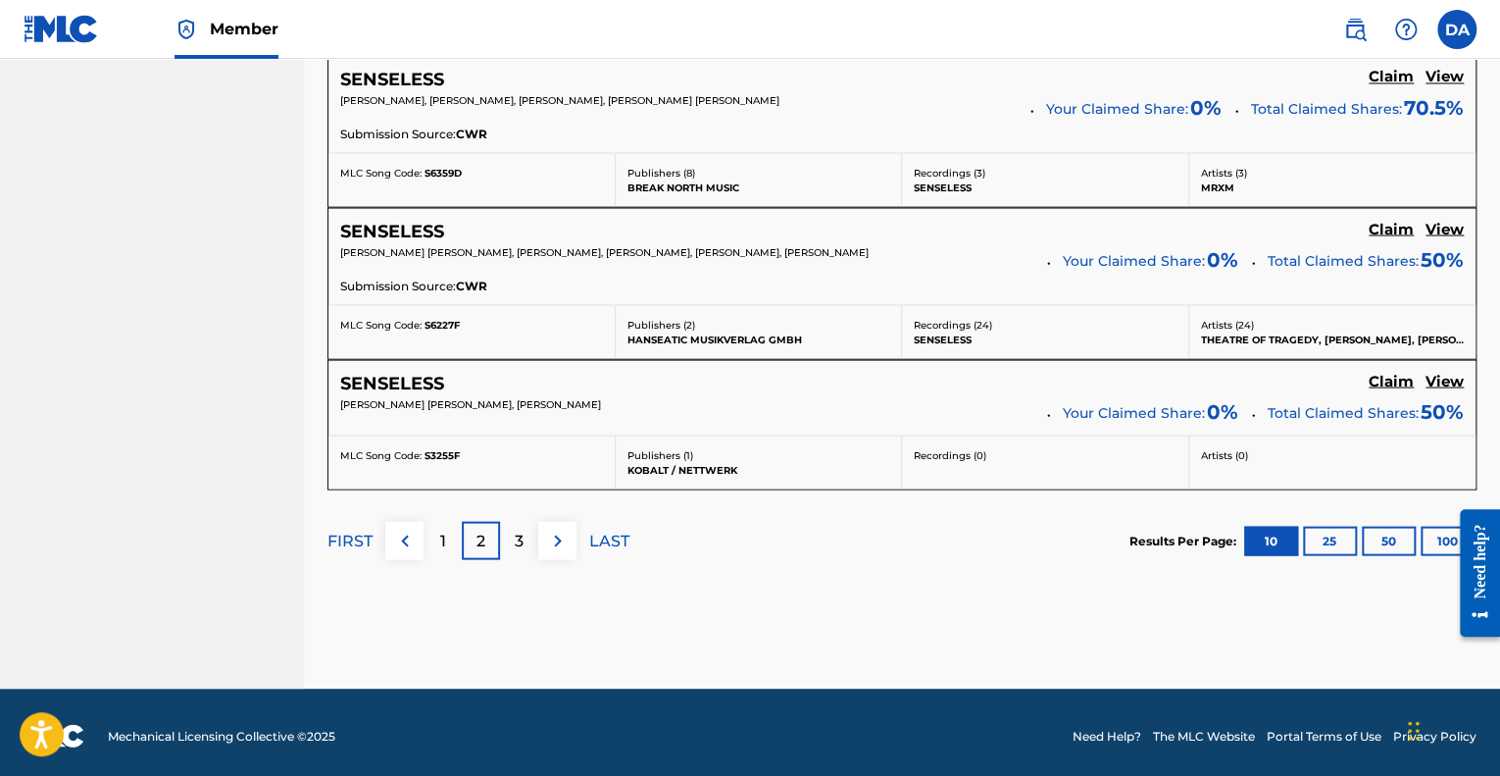
click at [515, 533] on p "3" at bounding box center [519, 540] width 9 height 24
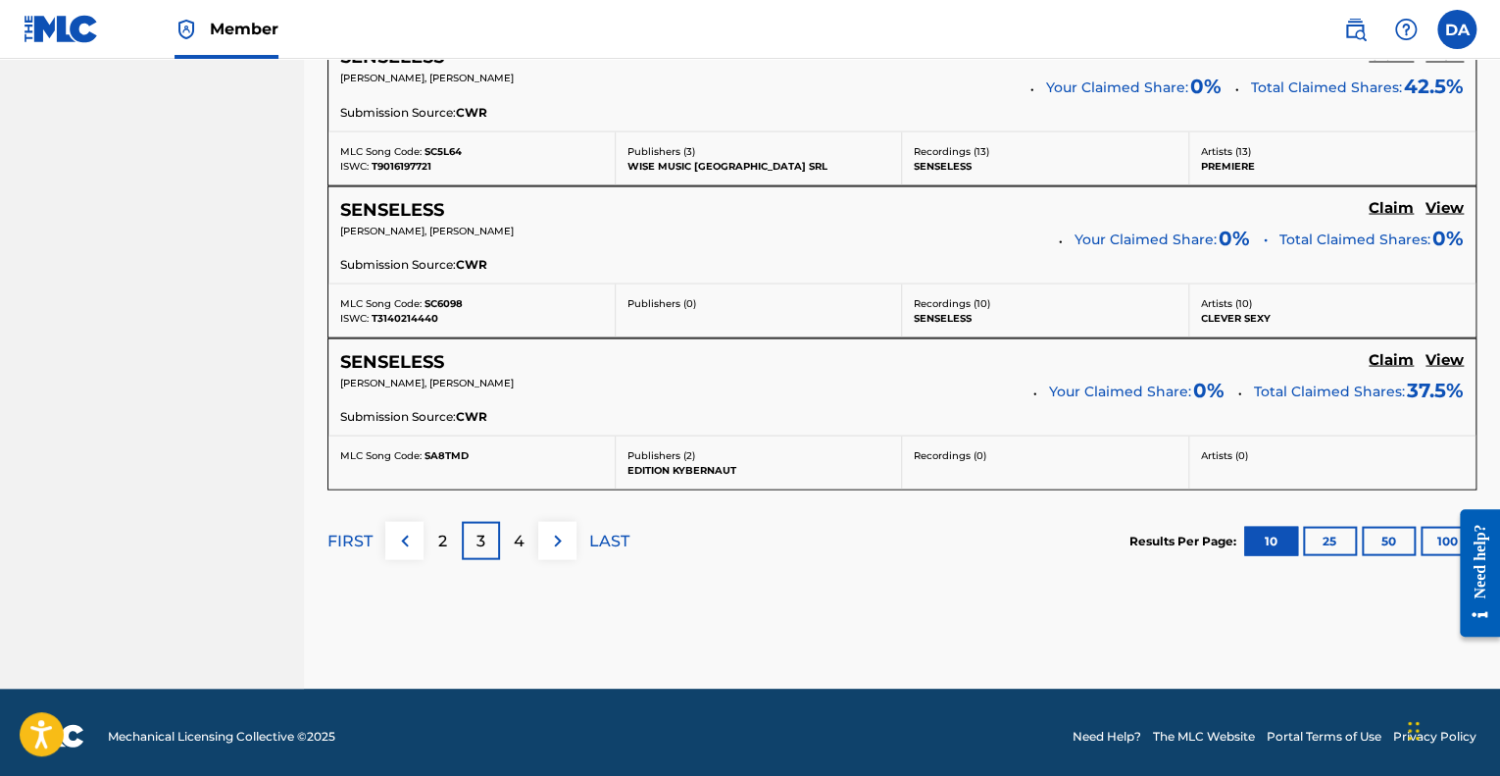
click at [558, 548] on button at bounding box center [557, 540] width 38 height 38
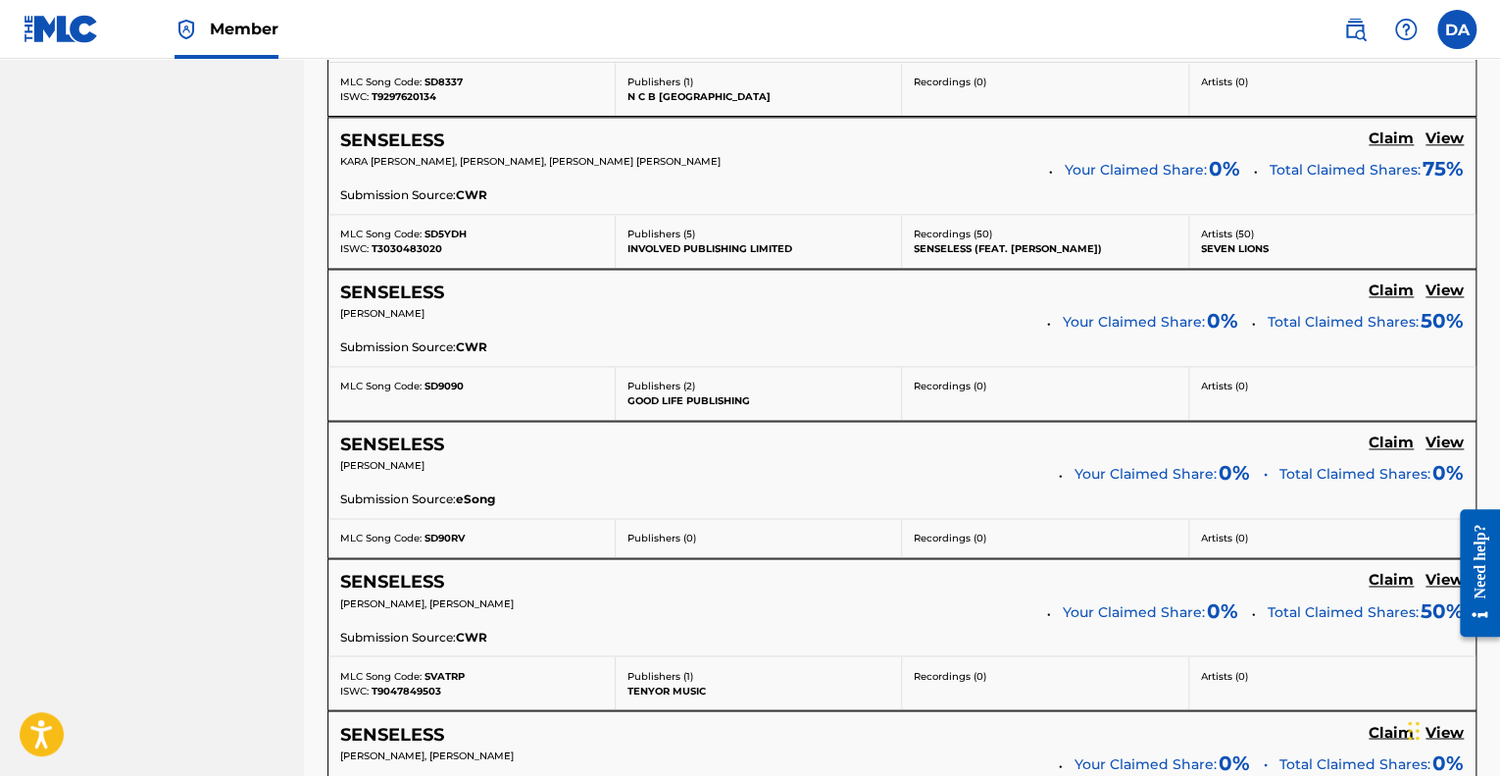
scroll to position [1763, 0]
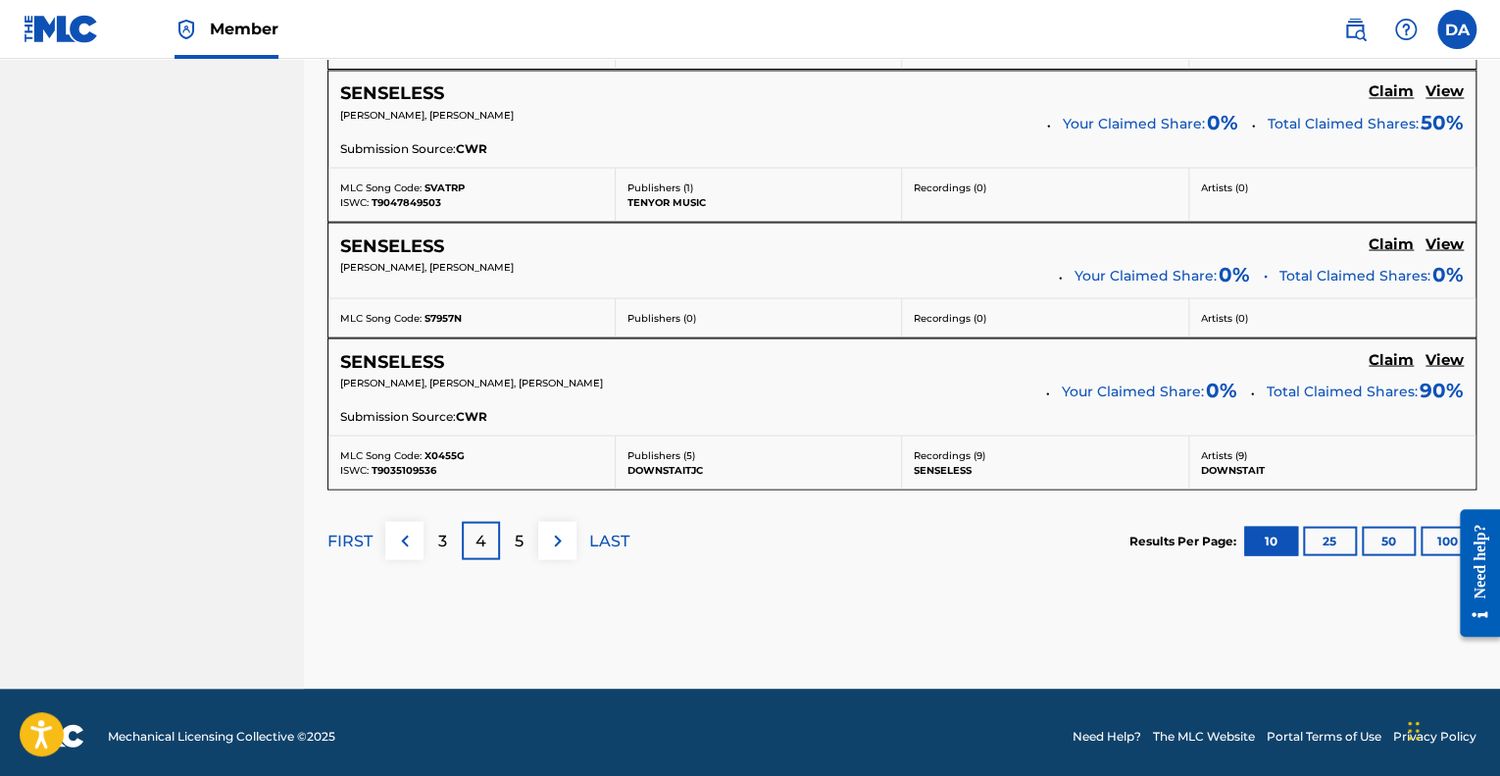
click at [569, 545] on button at bounding box center [557, 540] width 38 height 38
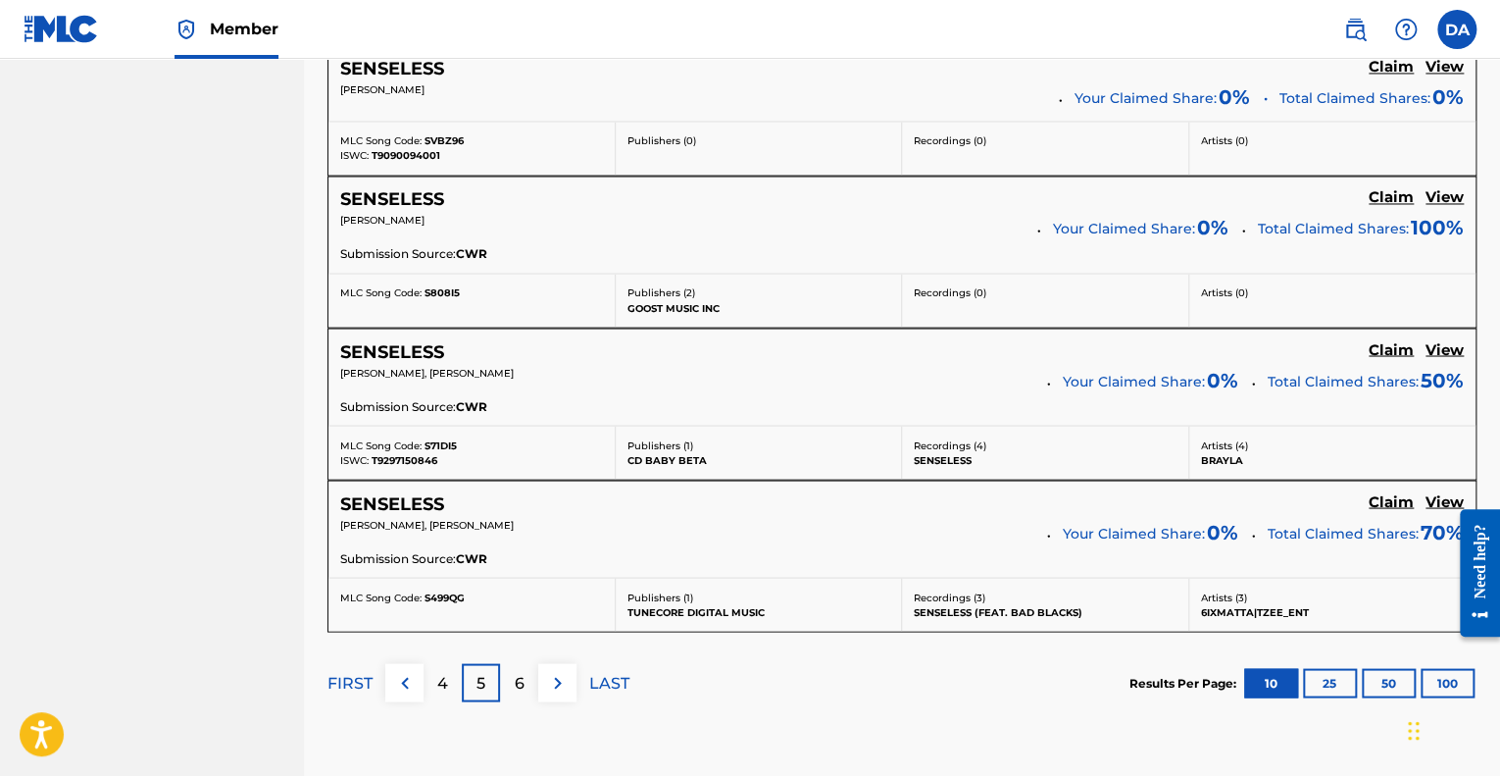
scroll to position [1713, 0]
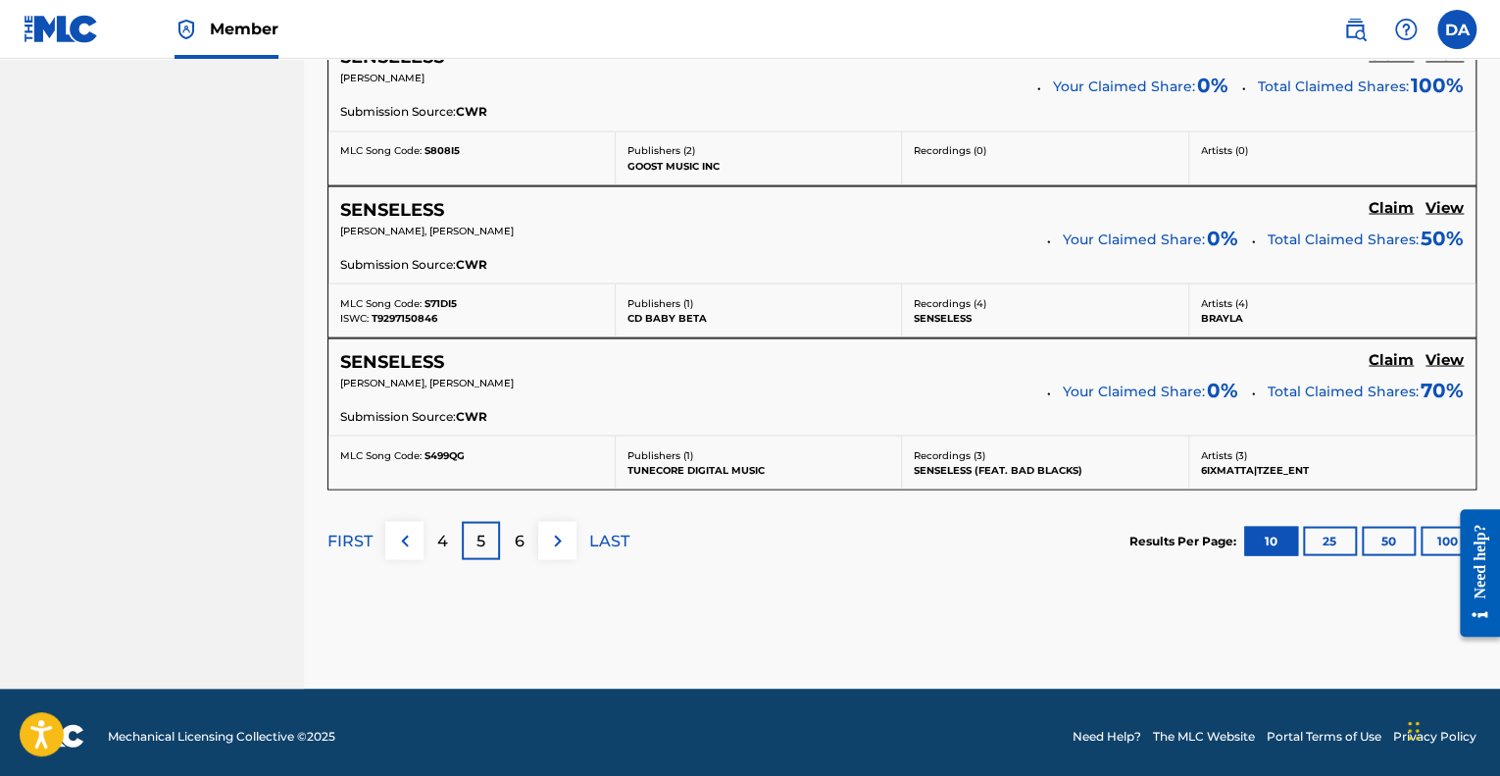
click at [553, 528] on img at bounding box center [558, 540] width 24 height 24
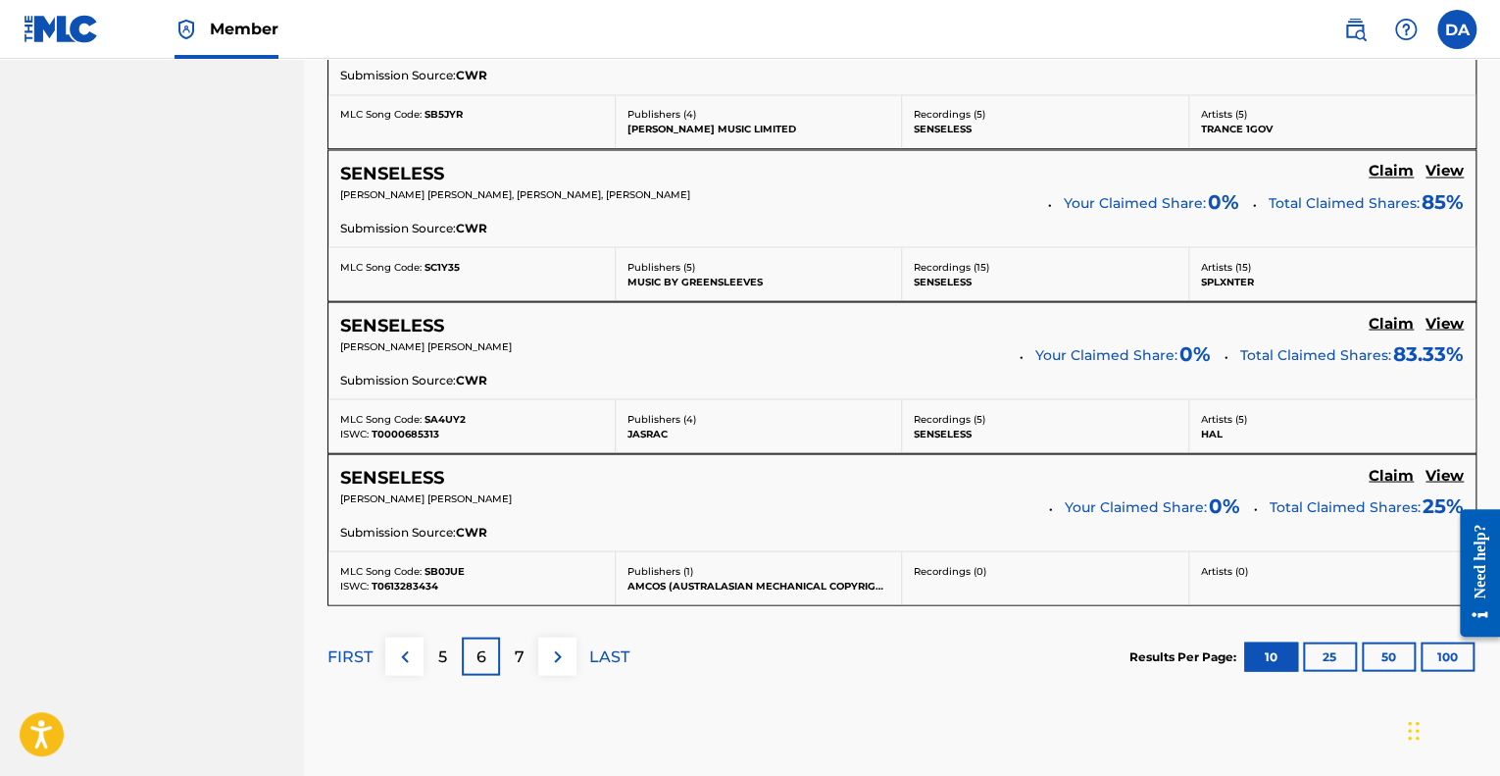
scroll to position [1697, 0]
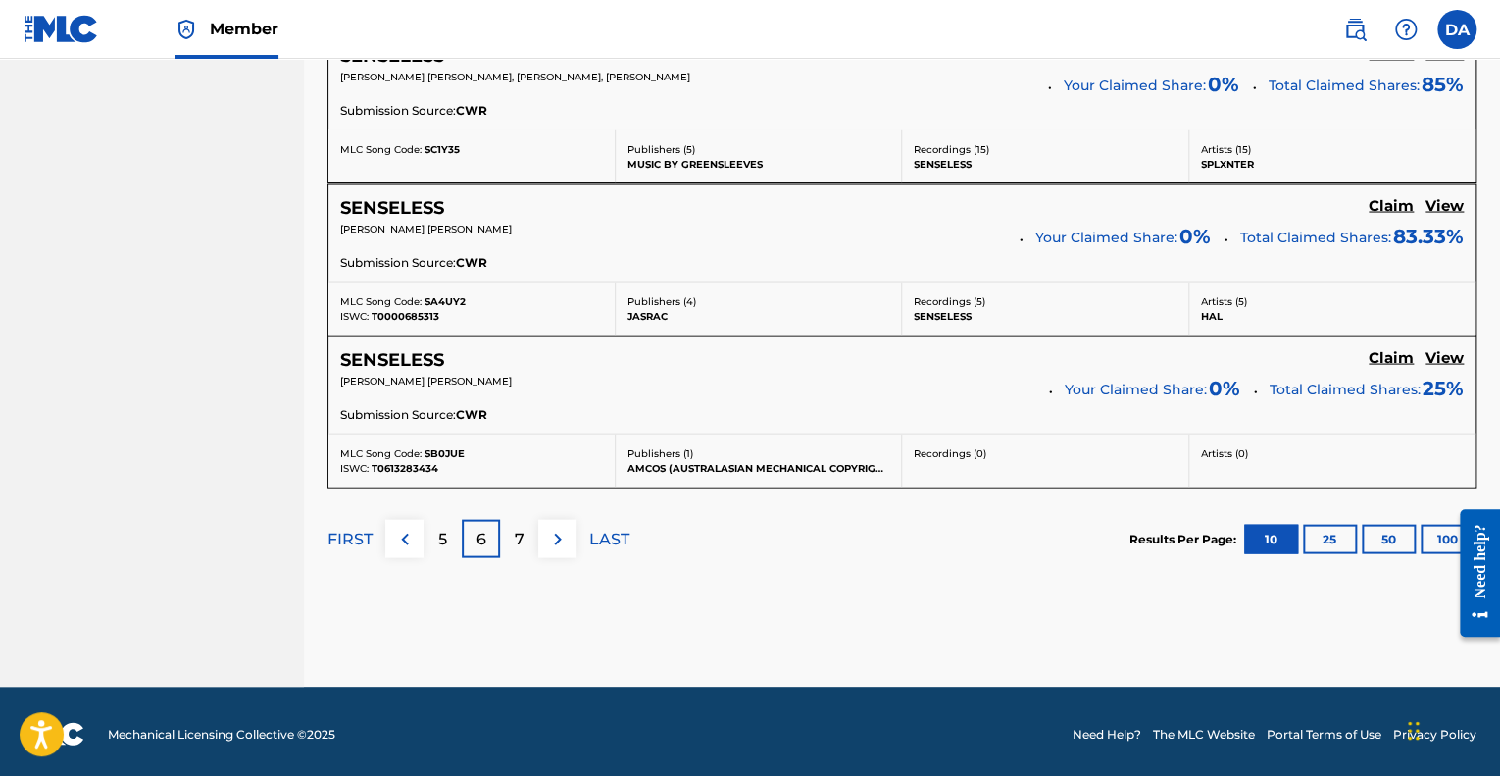
click at [562, 526] on img at bounding box center [558, 538] width 24 height 24
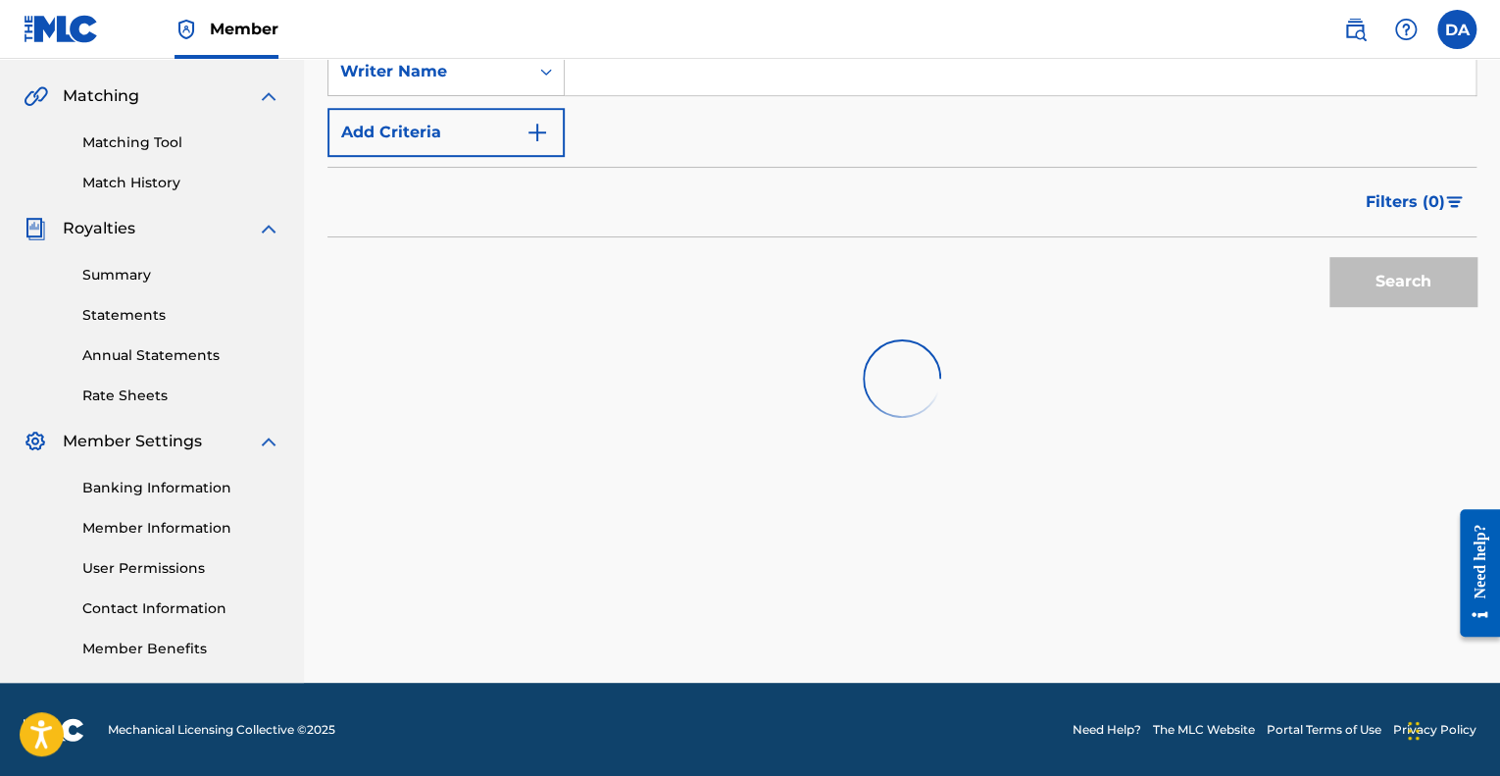
scroll to position [1814, 0]
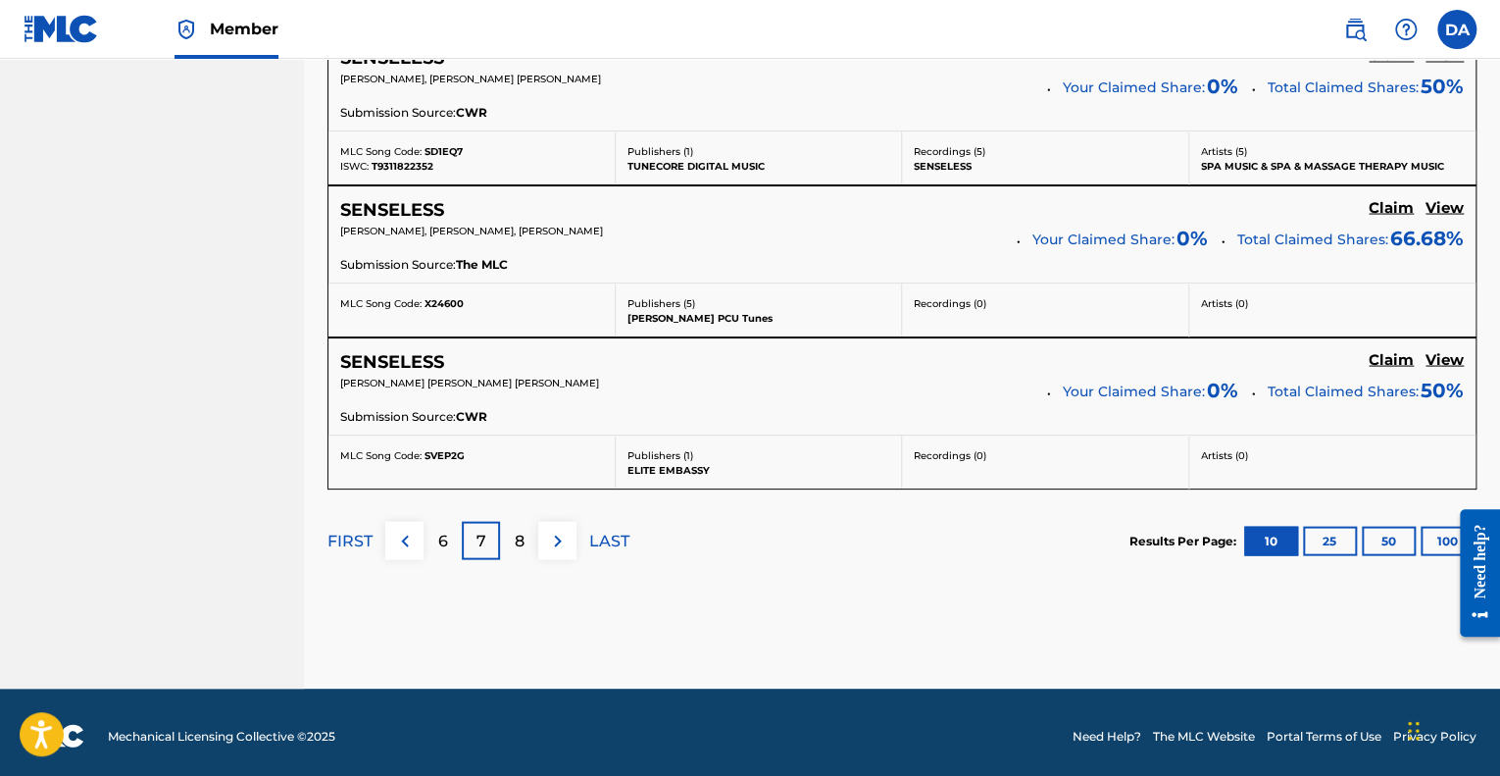
click at [1385, 538] on button "50" at bounding box center [1389, 540] width 54 height 29
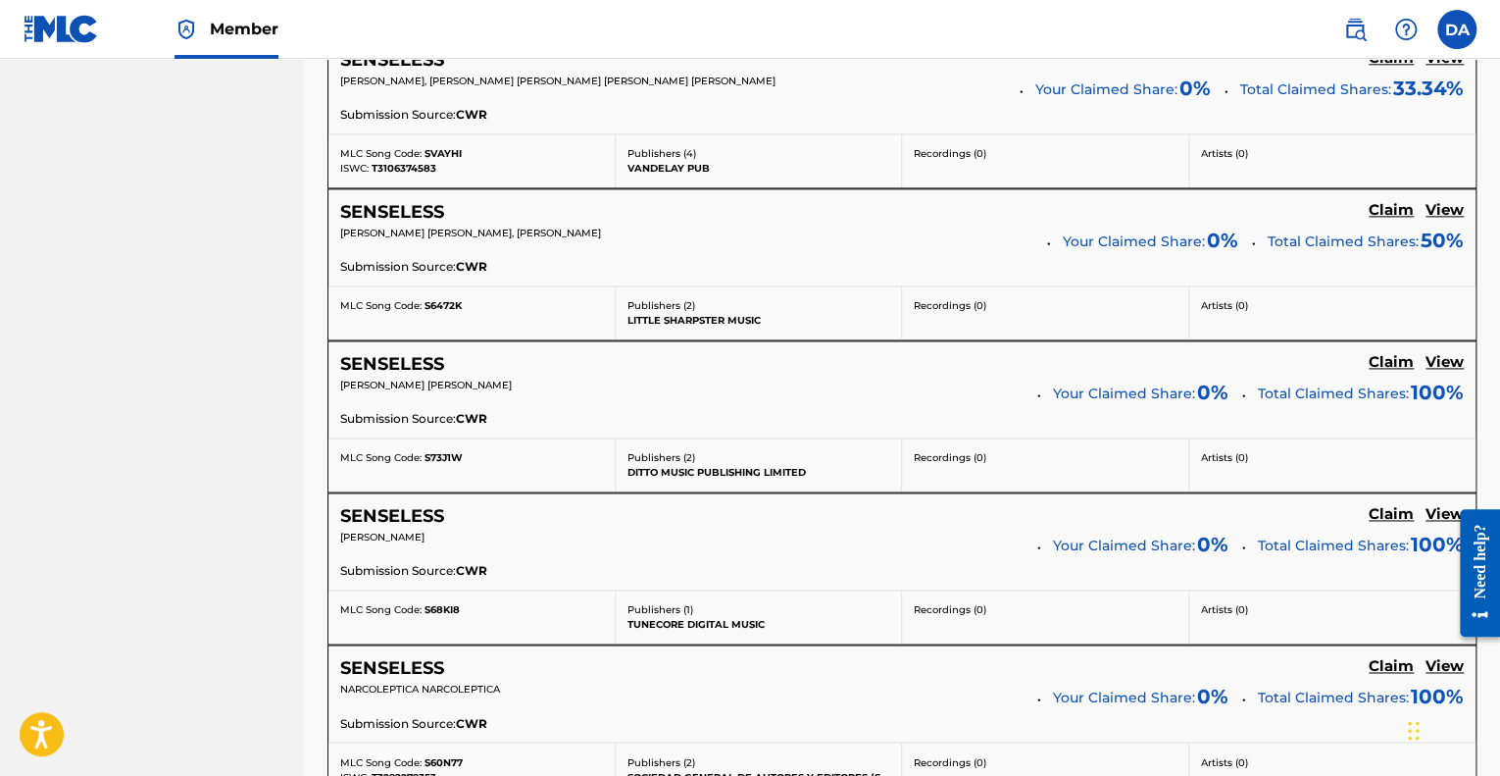
scroll to position [4917, 0]
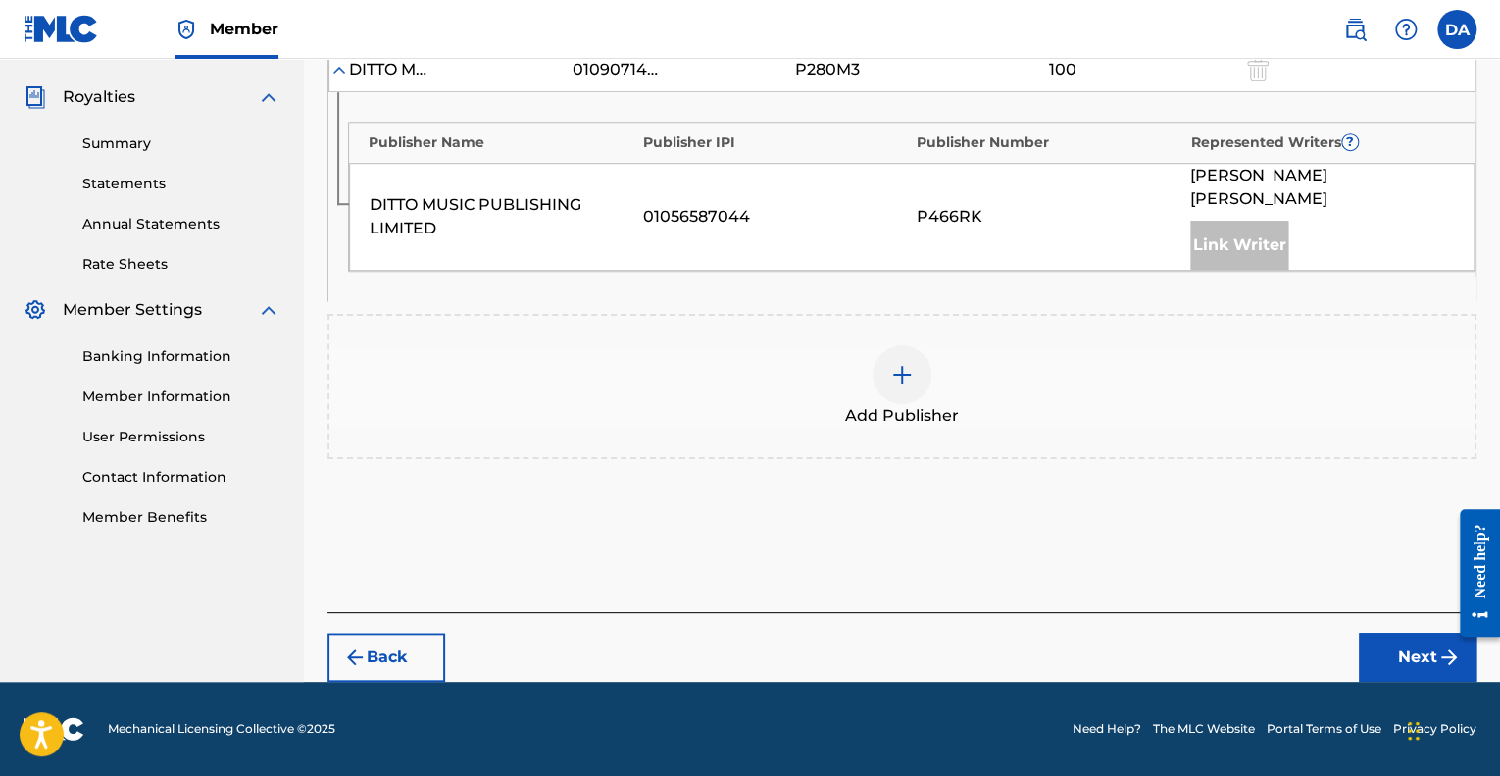
scroll to position [568, 0]
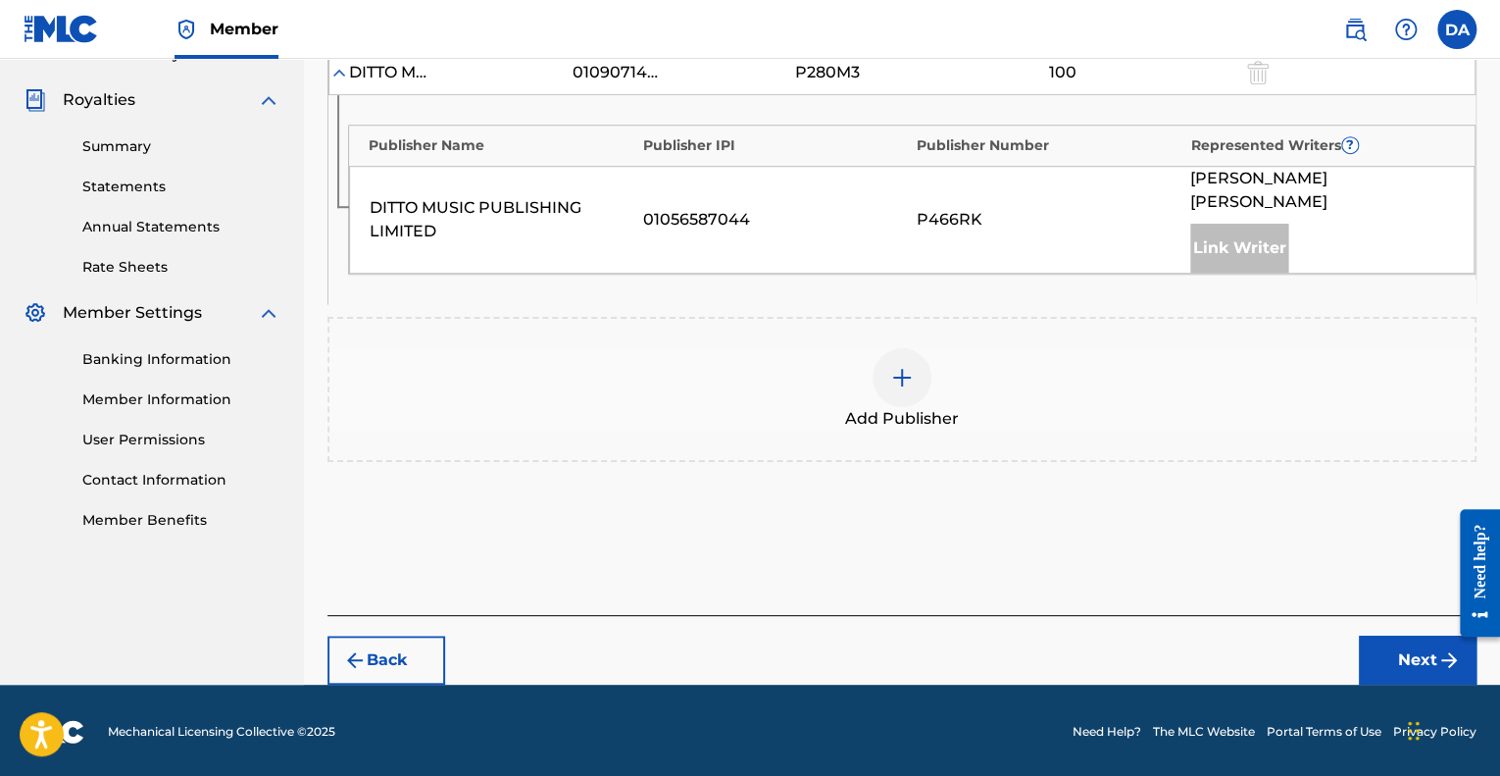
click at [522, 208] on div "DITTO MUSIC PUBLISHING LIMITED" at bounding box center [502, 219] width 264 height 47
click at [1031, 183] on div "DITTO MUSIC PUBLISHING LIMITED 01056587044 P466RK [PERSON_NAME] [PERSON_NAME] L…" at bounding box center [912, 220] width 1126 height 108
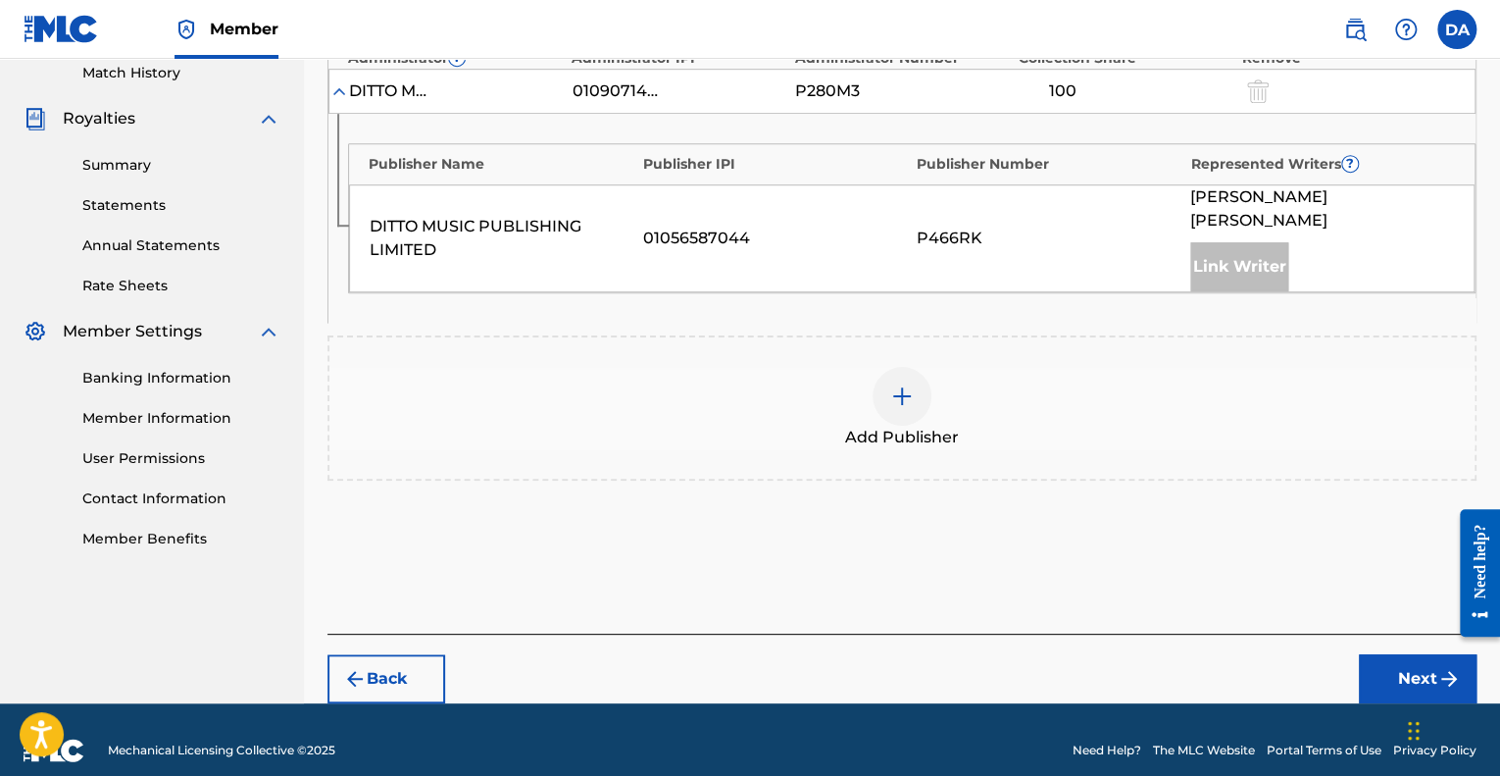
scroll to position [549, 0]
click at [907, 395] on img at bounding box center [902, 396] width 24 height 24
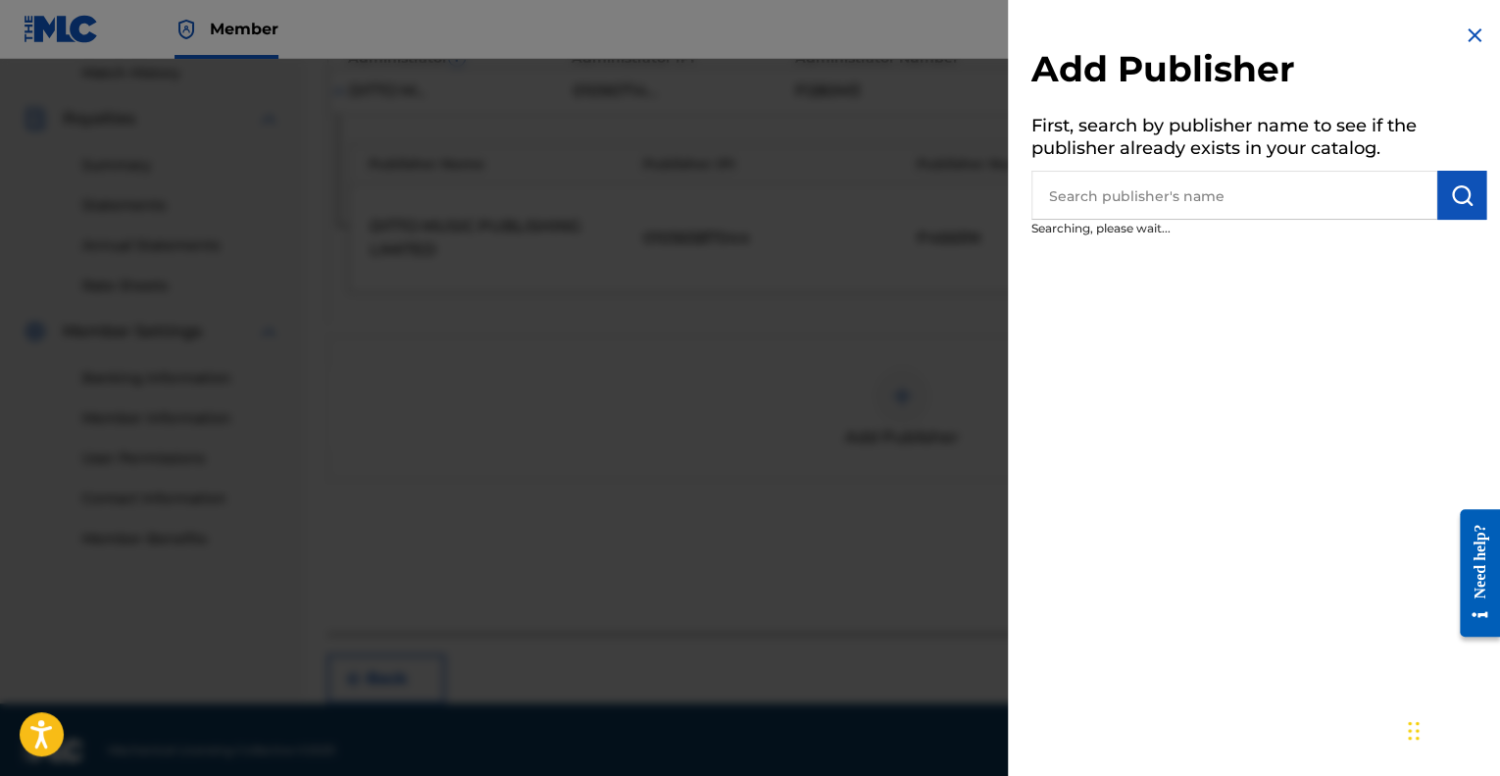
click at [1134, 201] on input "text" at bounding box center [1234, 195] width 406 height 49
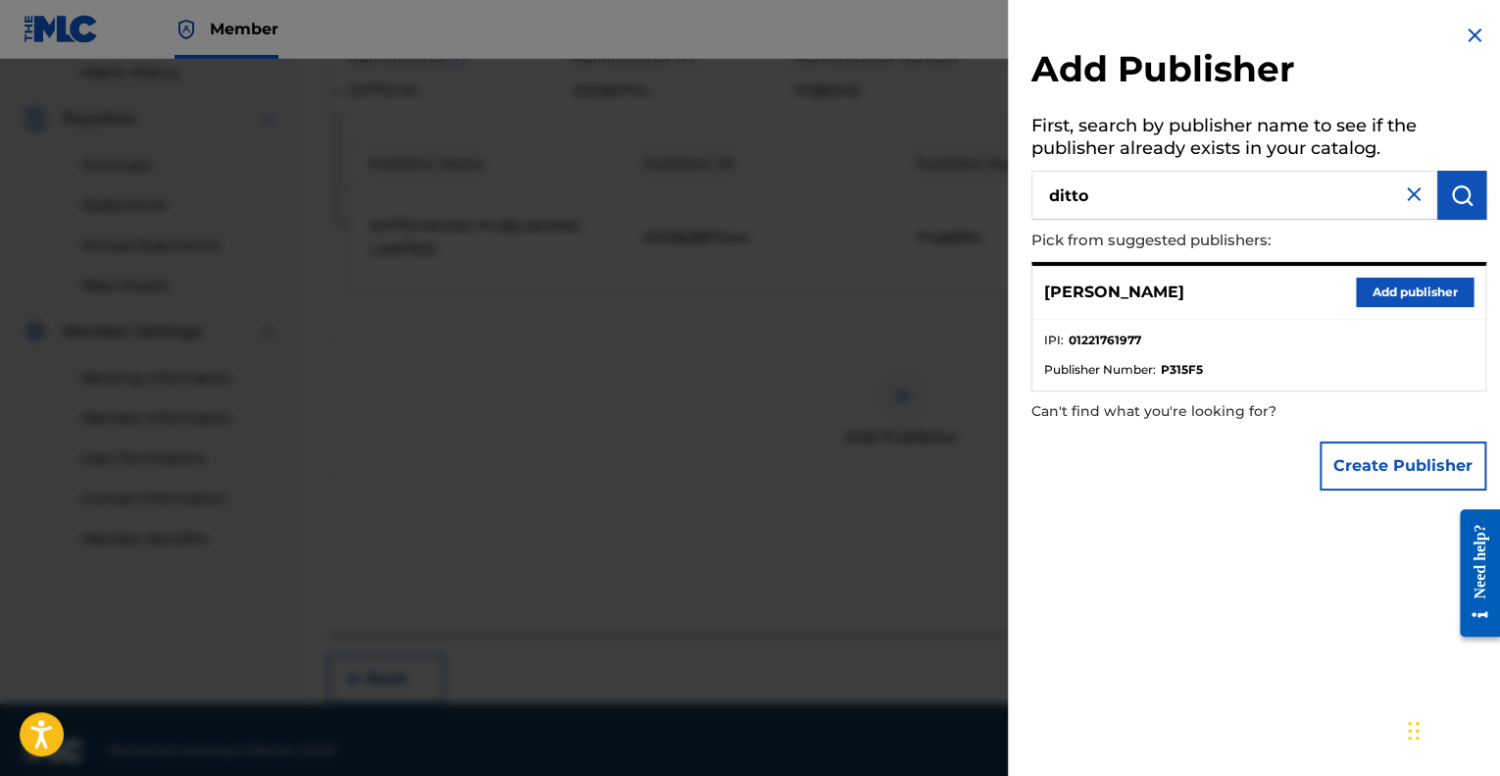
type input "ditto"
click at [1426, 288] on button "Add publisher" at bounding box center [1415, 291] width 118 height 29
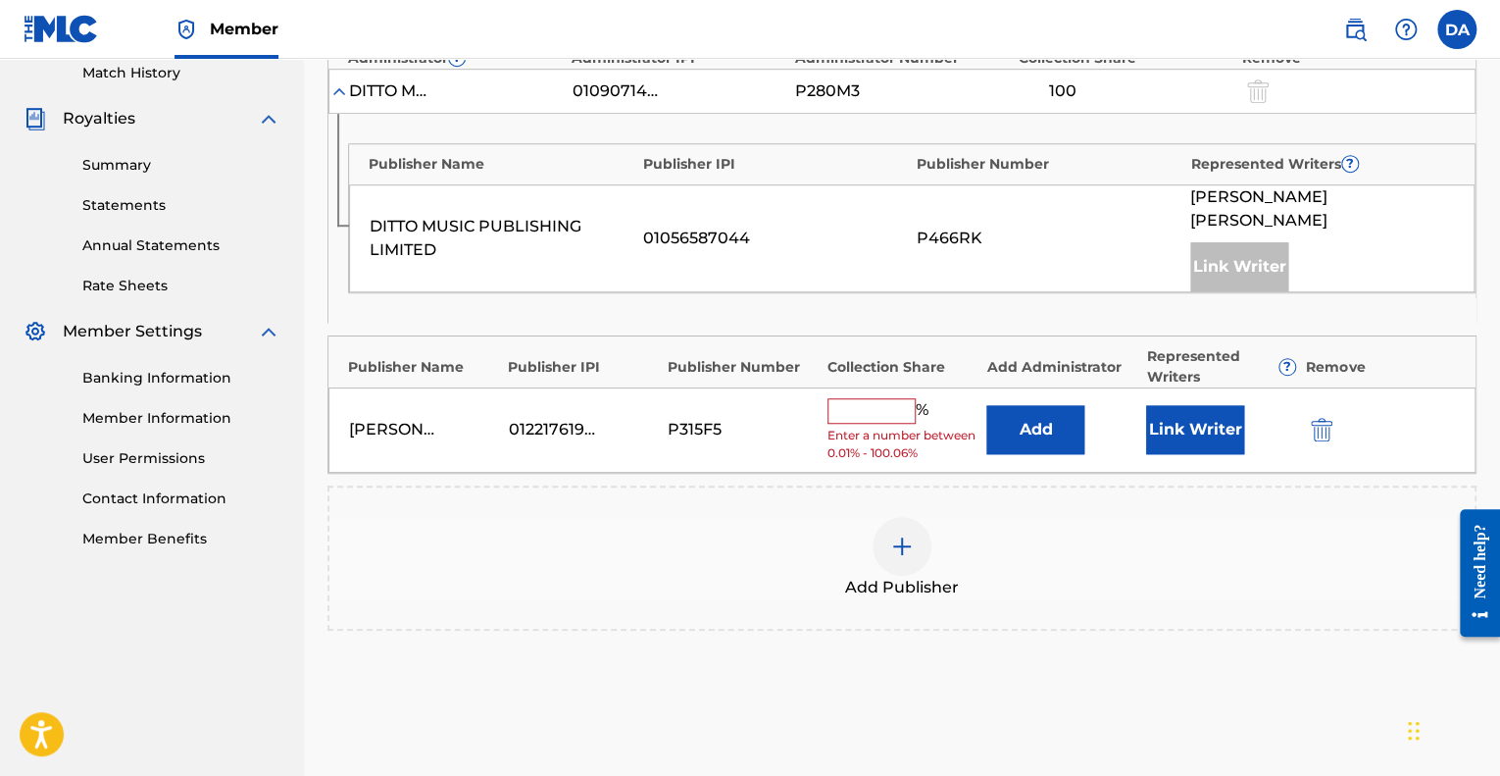
click at [848, 415] on input "text" at bounding box center [871, 410] width 88 height 25
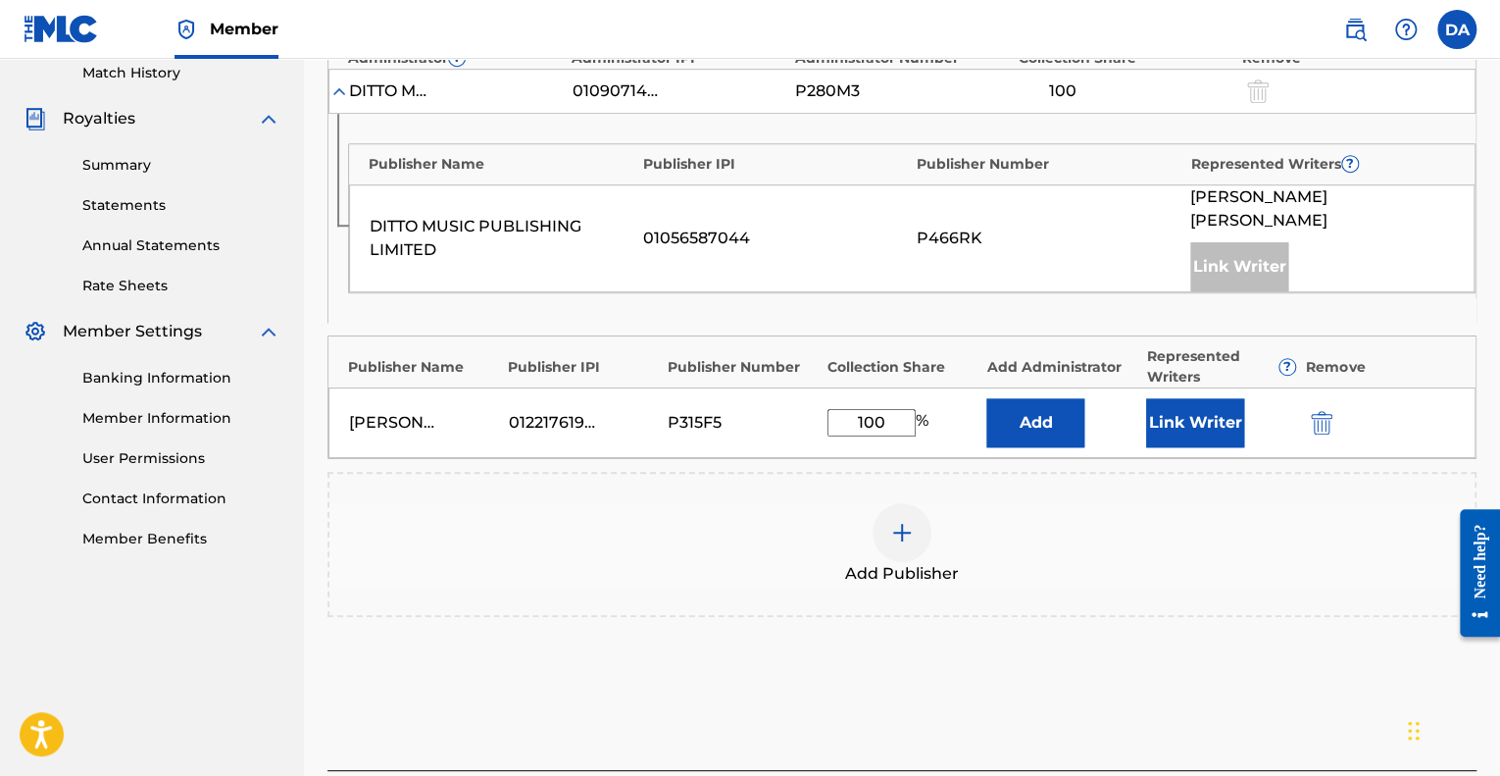
type input "100"
click at [1036, 410] on button "Add" at bounding box center [1035, 422] width 98 height 49
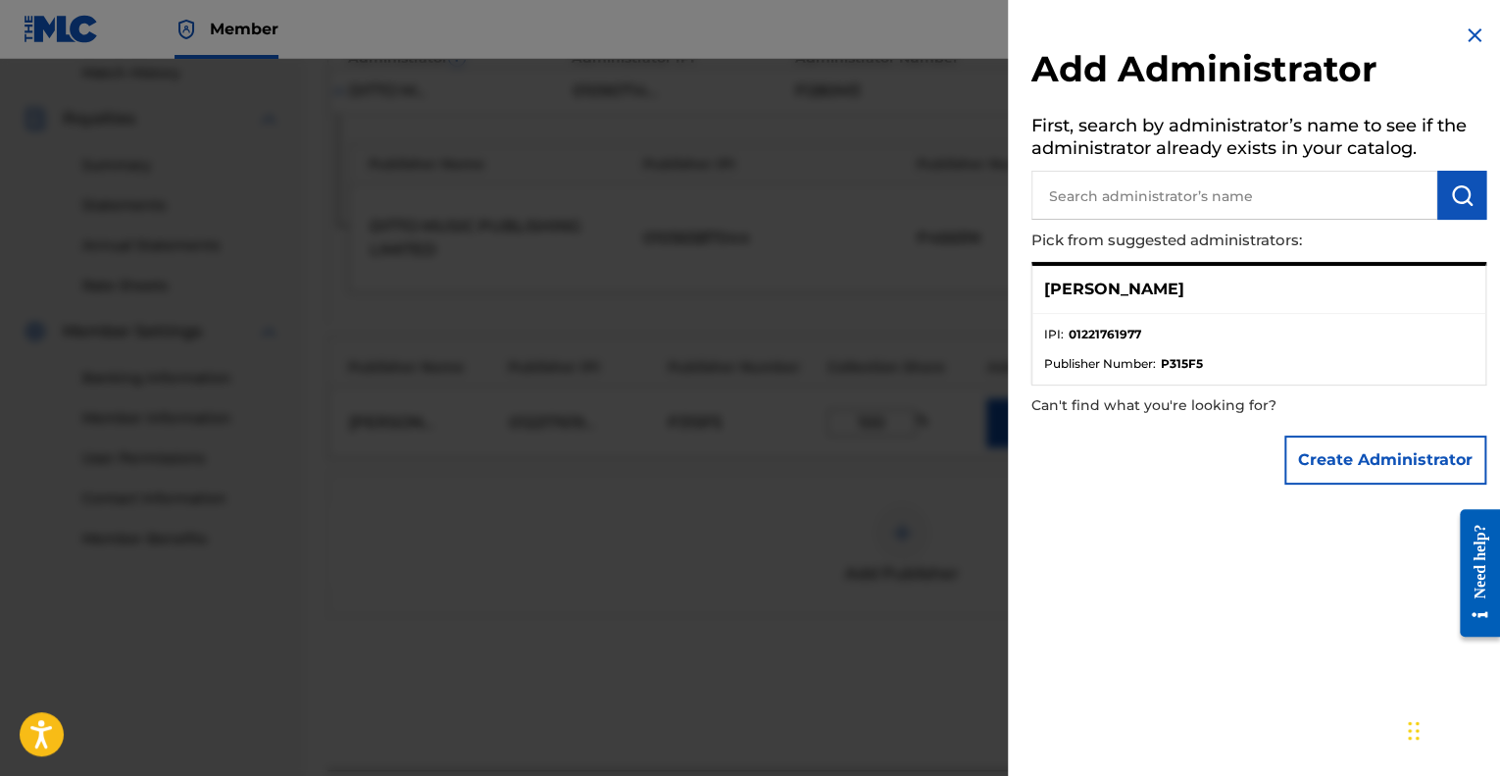
click at [1178, 205] on input "text" at bounding box center [1234, 195] width 406 height 49
click at [1177, 289] on p "[PERSON_NAME]" at bounding box center [1114, 289] width 140 height 24
click at [1161, 288] on p "[PERSON_NAME]" at bounding box center [1114, 289] width 140 height 24
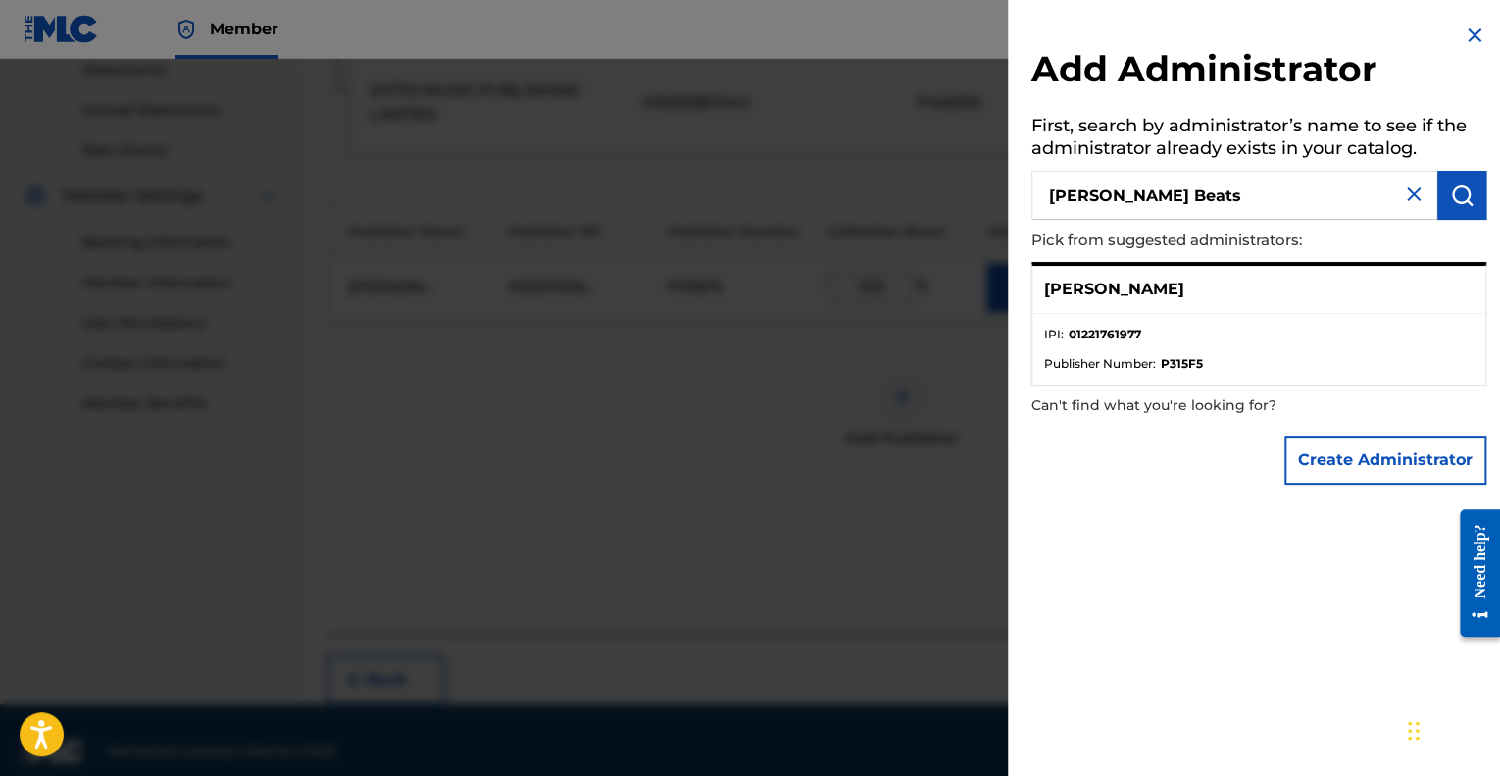
scroll to position [702, 0]
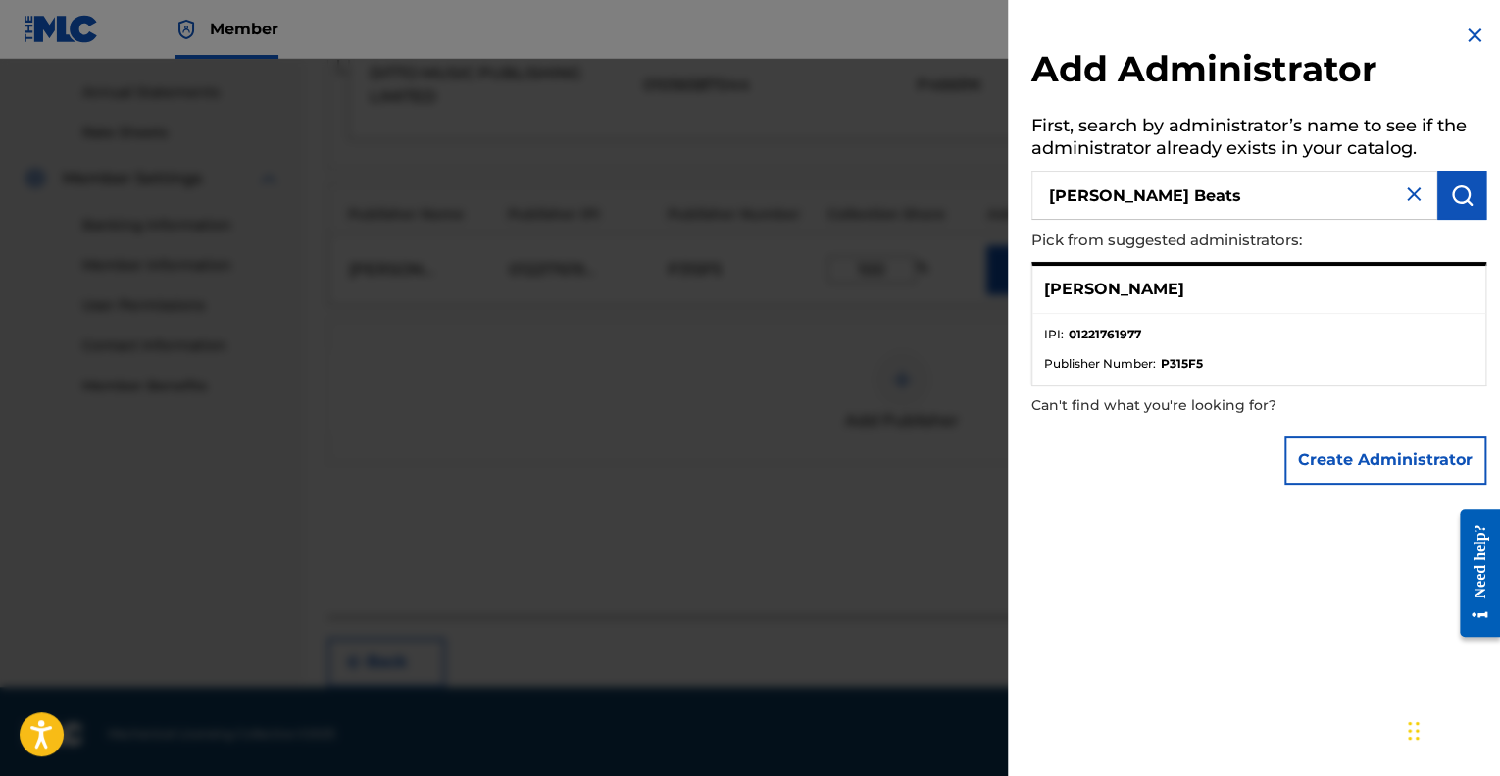
click at [1204, 197] on input "[PERSON_NAME] Beats" at bounding box center [1234, 195] width 406 height 49
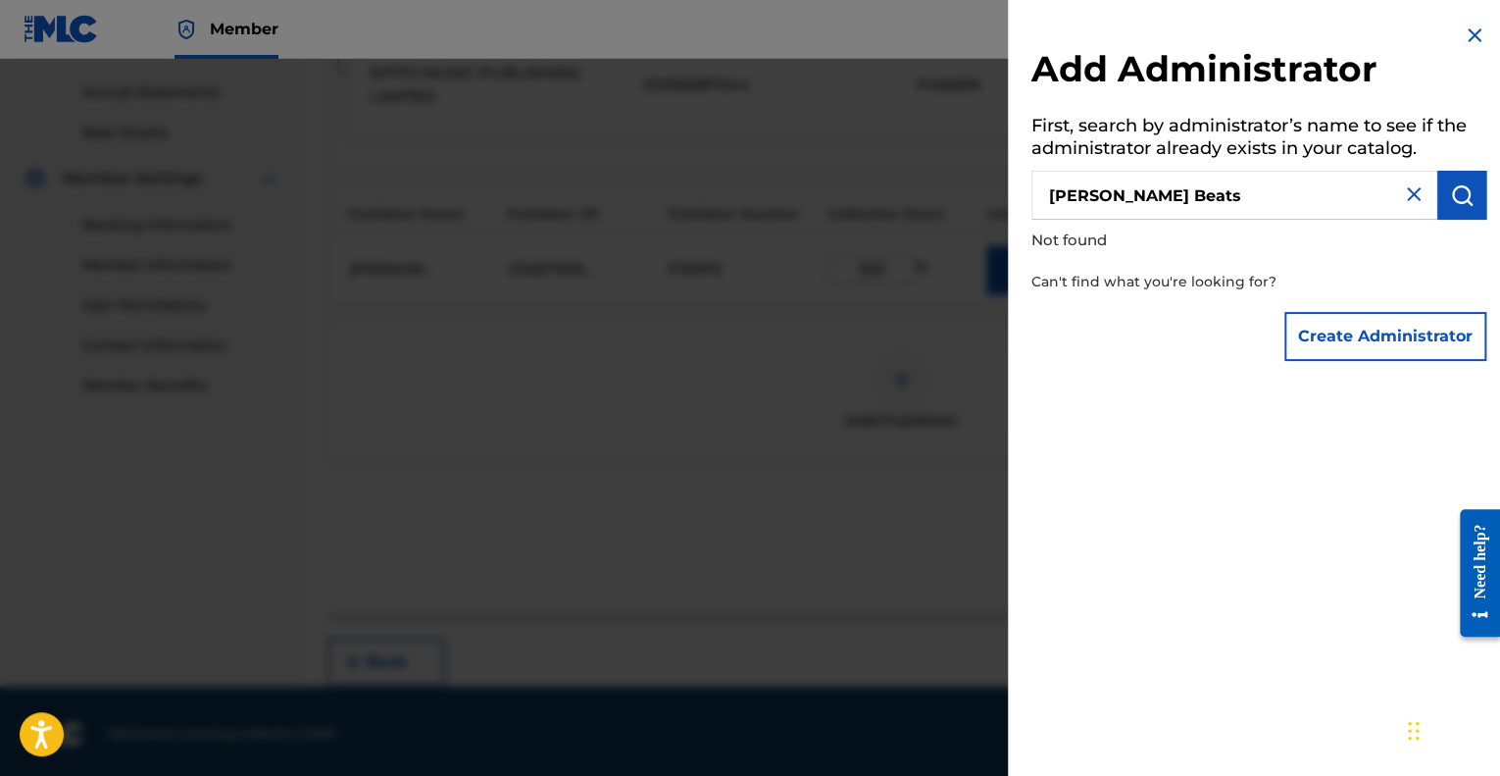
drag, startPoint x: 1205, startPoint y: 199, endPoint x: 988, endPoint y: 199, distance: 216.7
click at [988, 199] on div "Add Administrator First, search by administrator’s name to see if the administr…" at bounding box center [750, 417] width 1500 height 717
type input "A"
type input "[PERSON_NAME]"
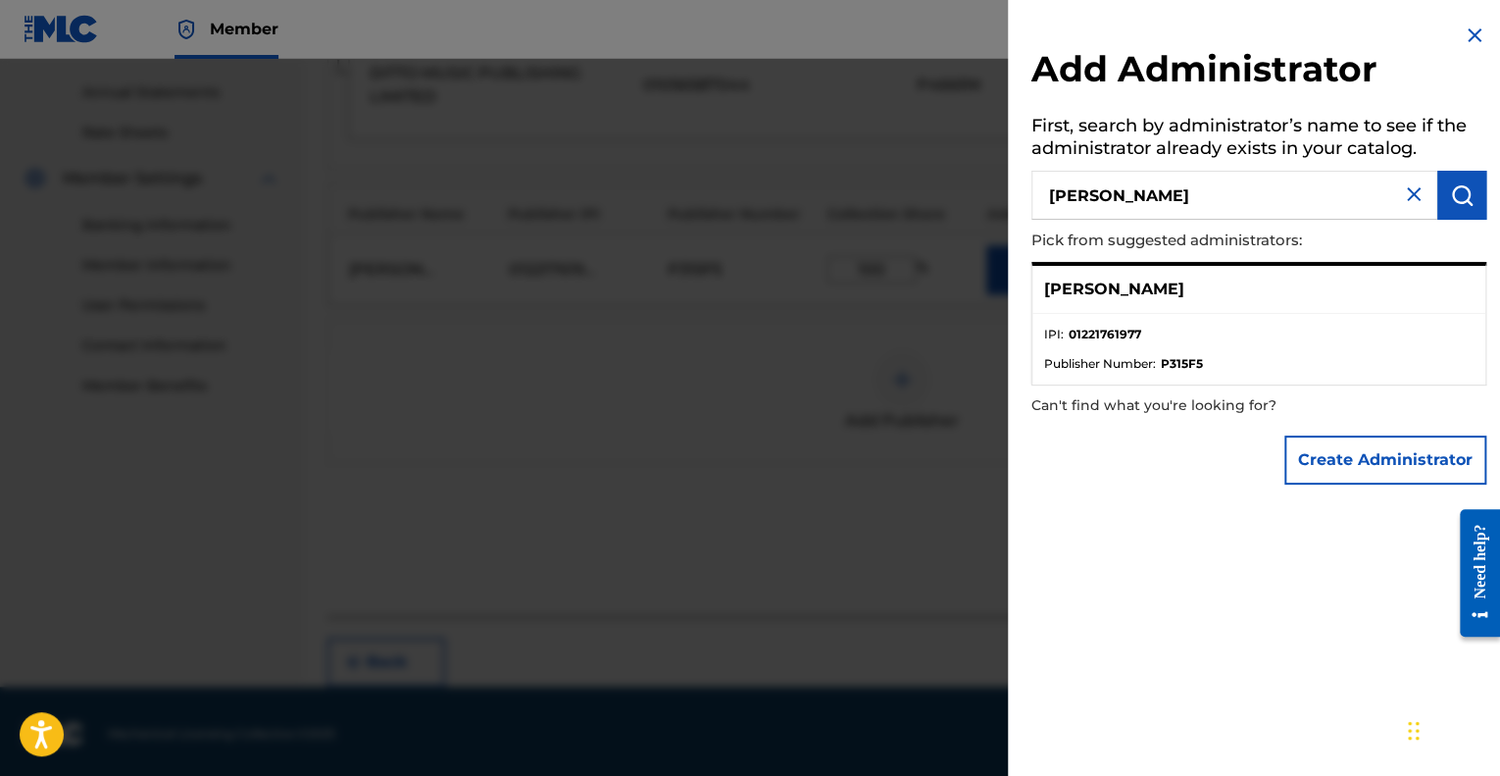
click at [1119, 291] on p "[PERSON_NAME]" at bounding box center [1114, 289] width 140 height 24
click at [1191, 311] on div "[PERSON_NAME]" at bounding box center [1258, 290] width 453 height 48
click at [1213, 356] on li "Publisher Number : P315F5" at bounding box center [1258, 364] width 429 height 18
click at [1149, 314] on ul "IPI : 01221761977 Publisher Number : P315F5" at bounding box center [1258, 349] width 453 height 71
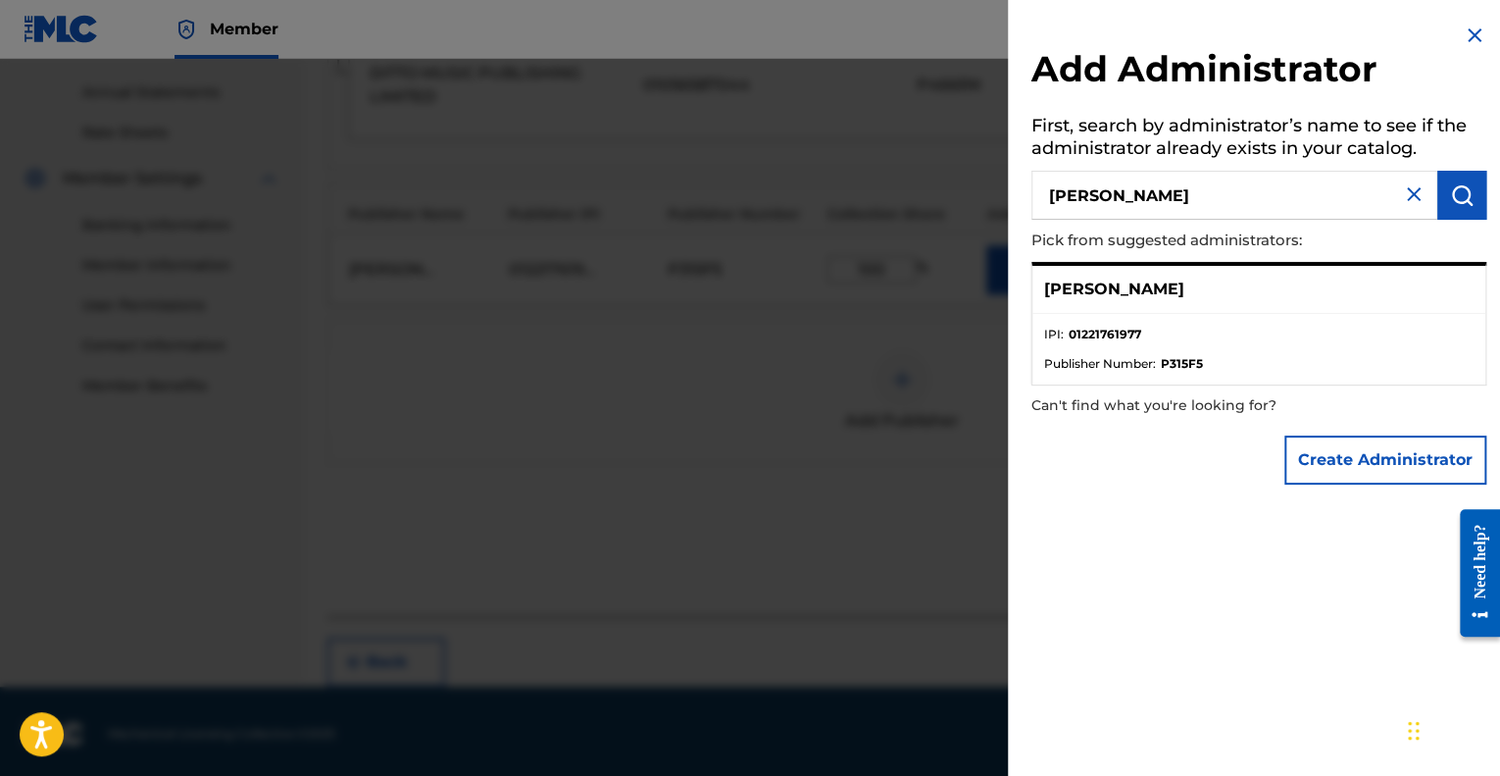
click at [1463, 35] on img at bounding box center [1475, 36] width 24 height 24
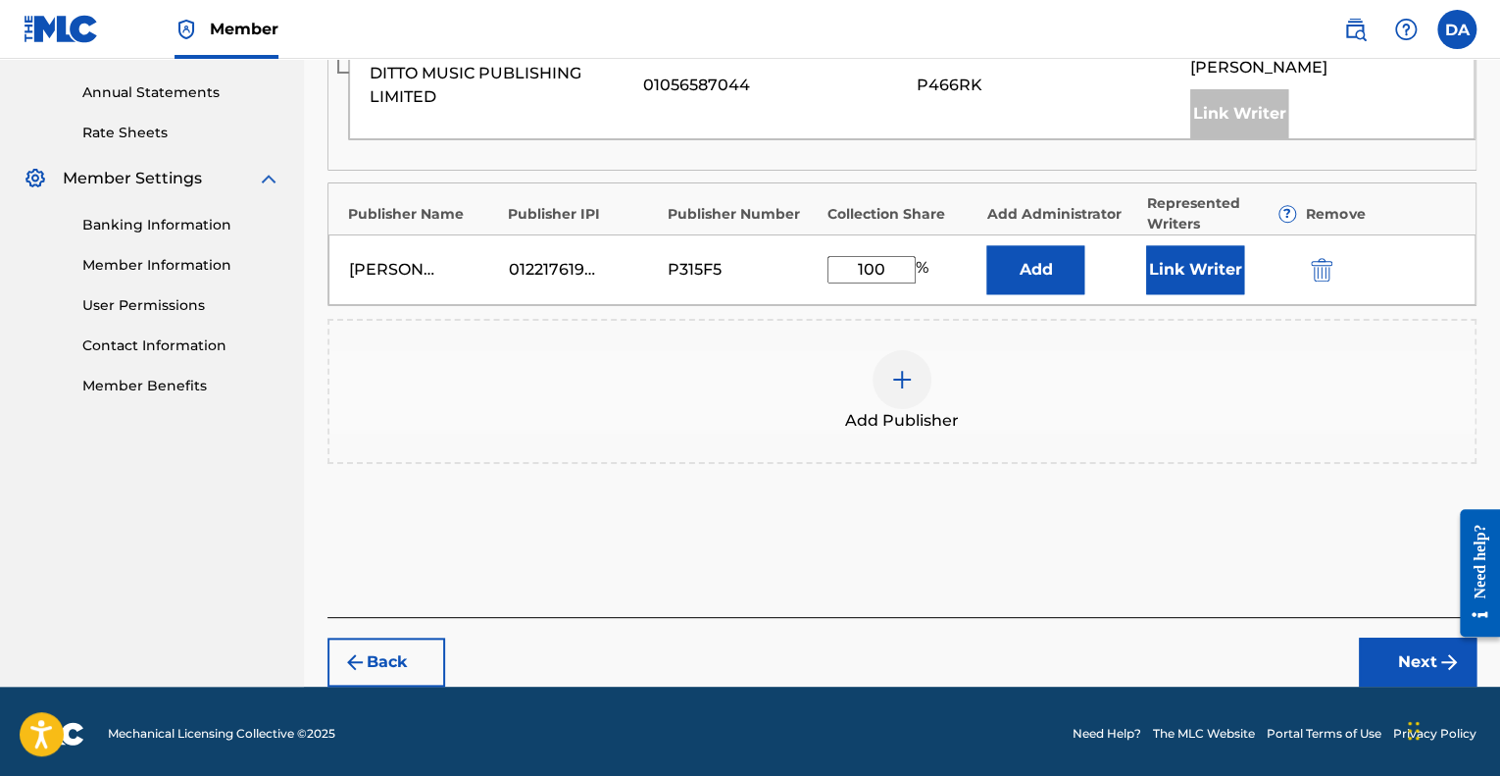
click at [1033, 284] on button "Add" at bounding box center [1035, 269] width 98 height 49
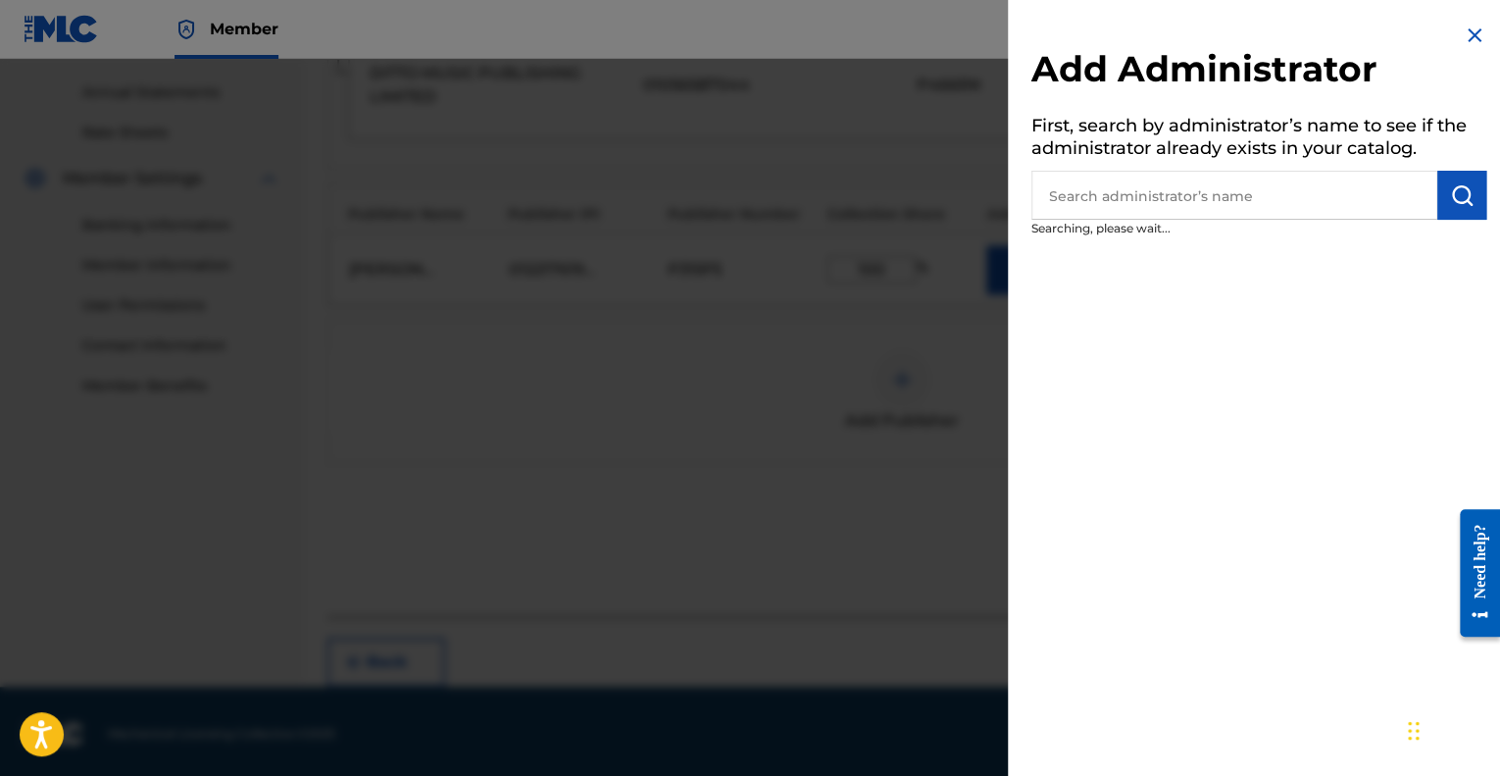
click at [1138, 187] on input "text" at bounding box center [1234, 195] width 406 height 49
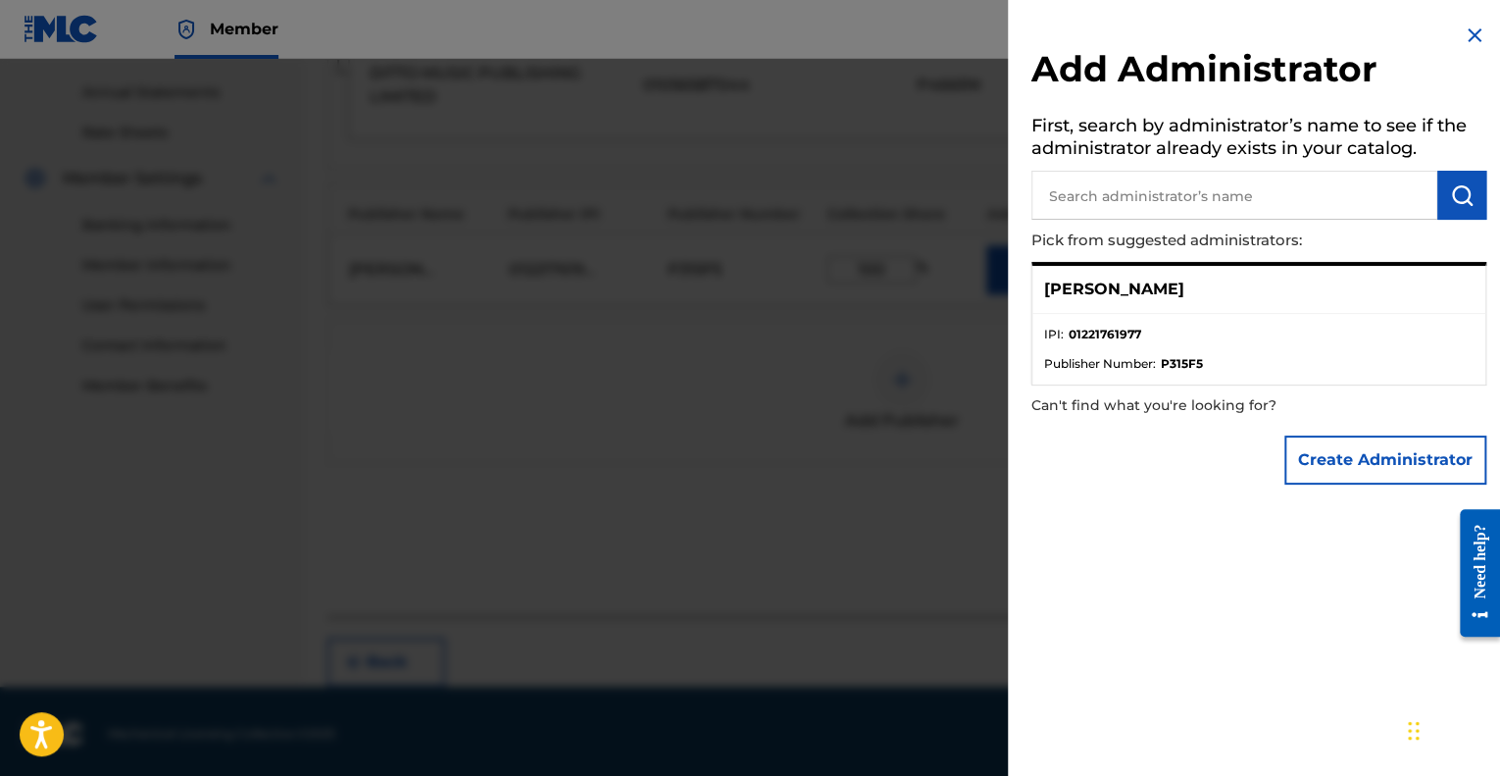
click at [1165, 294] on p "[PERSON_NAME]" at bounding box center [1114, 289] width 140 height 24
click at [1242, 319] on ul "IPI : 01221761977 Publisher Number : P315F5" at bounding box center [1258, 349] width 453 height 71
click at [1202, 333] on li "IPI : 01221761977" at bounding box center [1258, 340] width 429 height 29
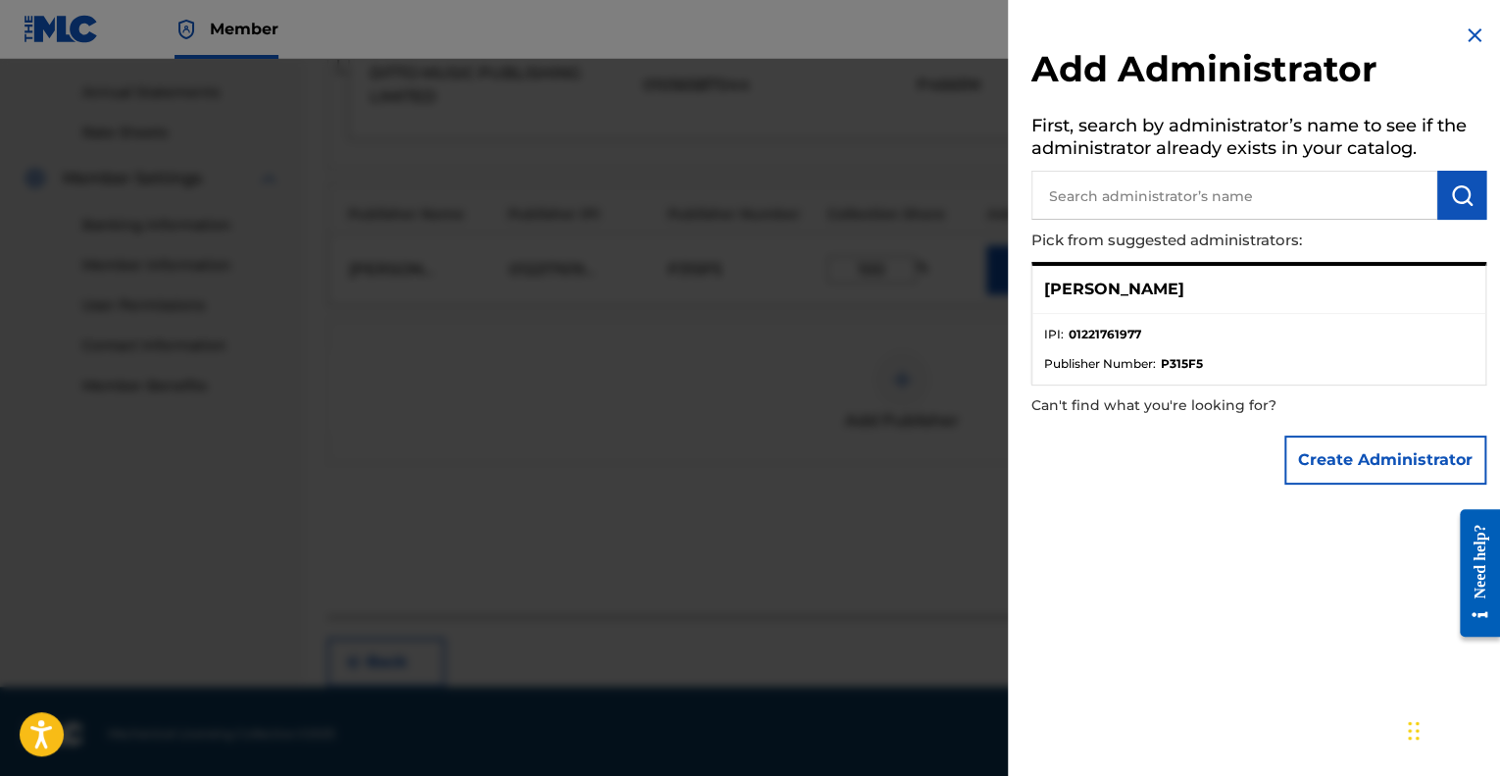
click at [1166, 345] on li "IPI : 01221761977" at bounding box center [1258, 340] width 429 height 29
click at [1086, 277] on p "[PERSON_NAME]" at bounding box center [1114, 289] width 140 height 24
click at [1051, 283] on p "[PERSON_NAME]" at bounding box center [1114, 289] width 140 height 24
click at [1024, 293] on div "Add Administrator First, search by administrator’s name to see if the administr…" at bounding box center [1259, 259] width 502 height 518
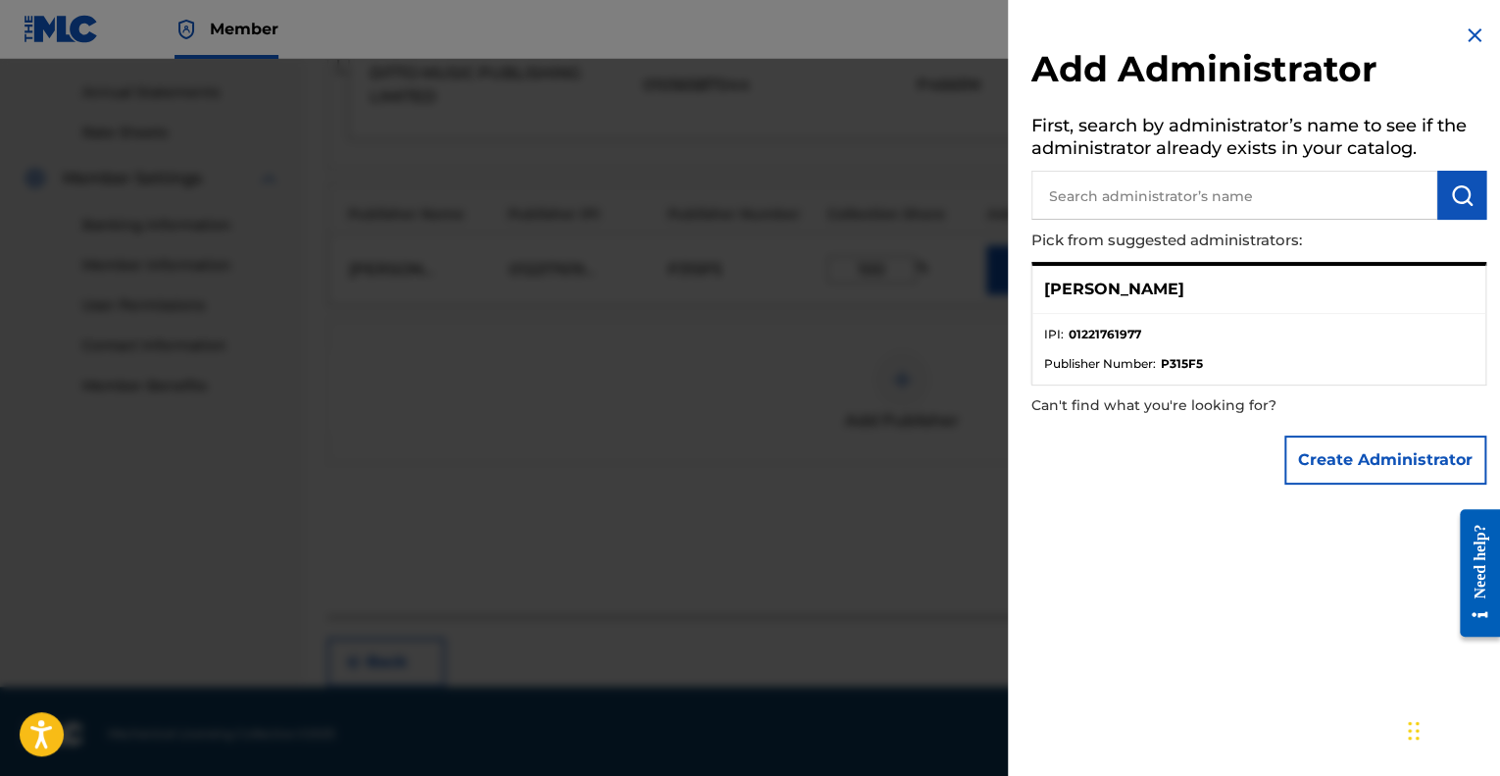
click at [1046, 366] on span "Publisher Number :" at bounding box center [1100, 364] width 112 height 18
click at [1127, 347] on li "IPI : 01221761977" at bounding box center [1258, 340] width 429 height 29
click at [1184, 344] on ul "IPI : 01221761977 Publisher Number : P315F5" at bounding box center [1258, 349] width 453 height 71
click at [1353, 326] on li "IPI : 01221761977" at bounding box center [1258, 340] width 429 height 29
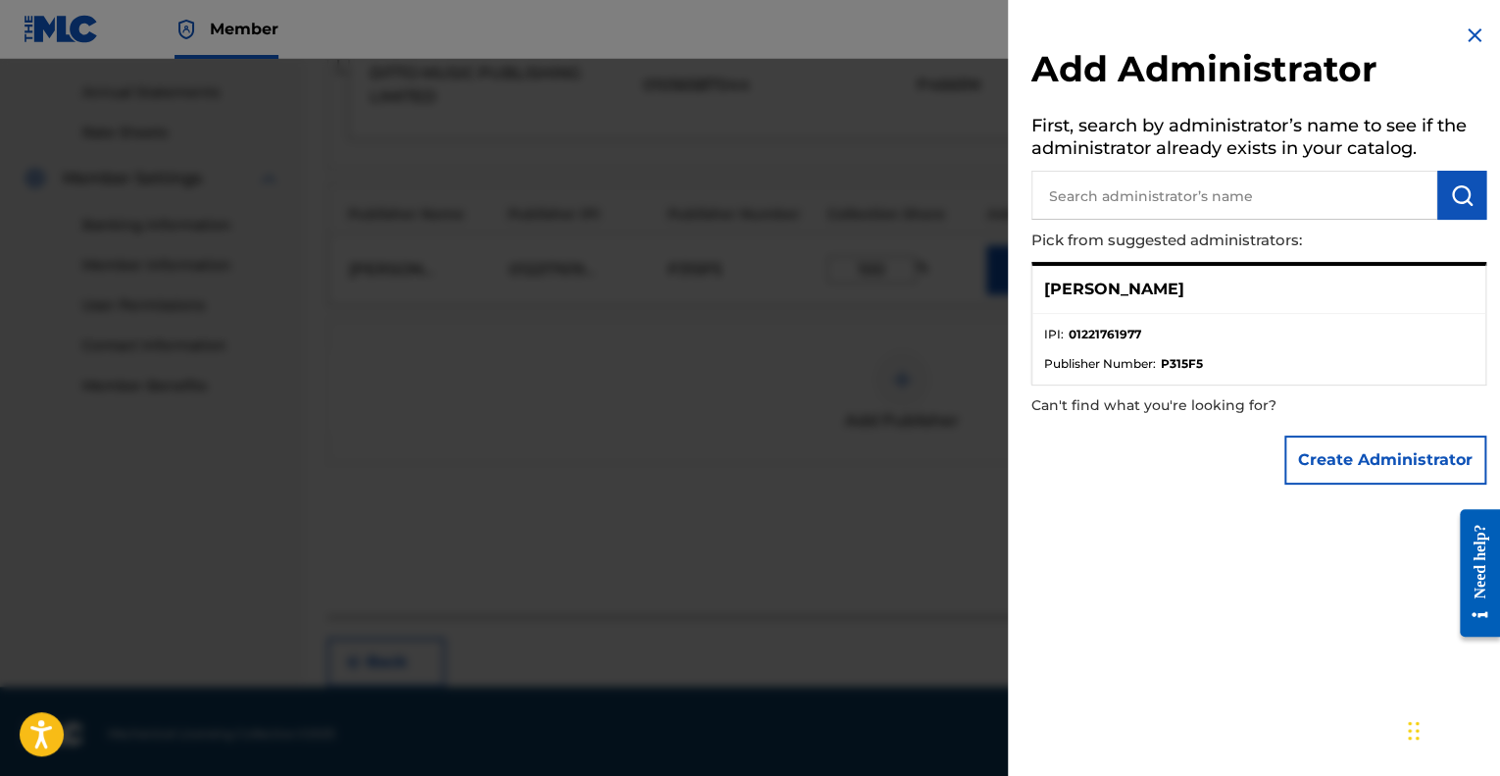
click at [862, 513] on div at bounding box center [750, 447] width 1500 height 776
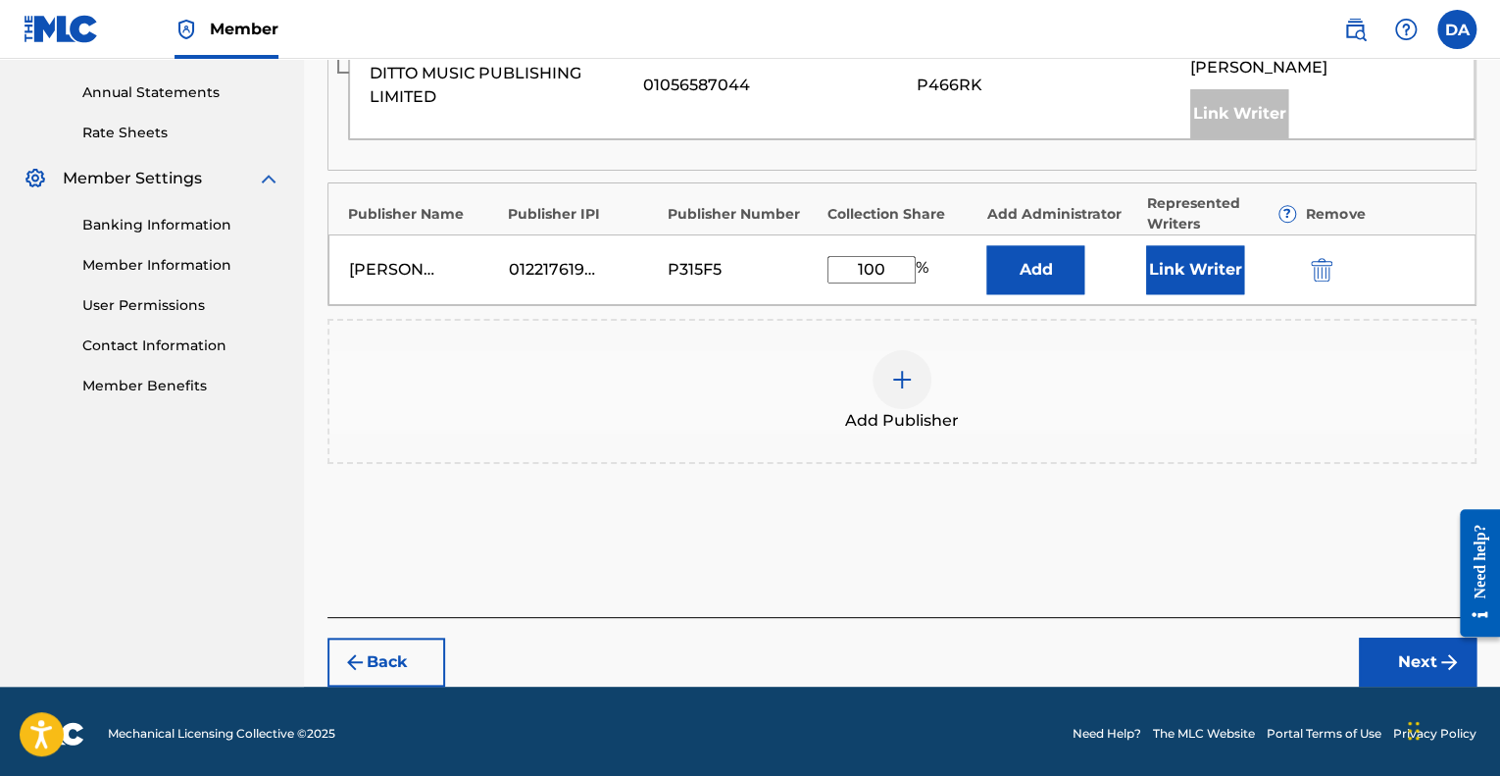
click at [1184, 249] on button "Link Writer" at bounding box center [1195, 269] width 98 height 49
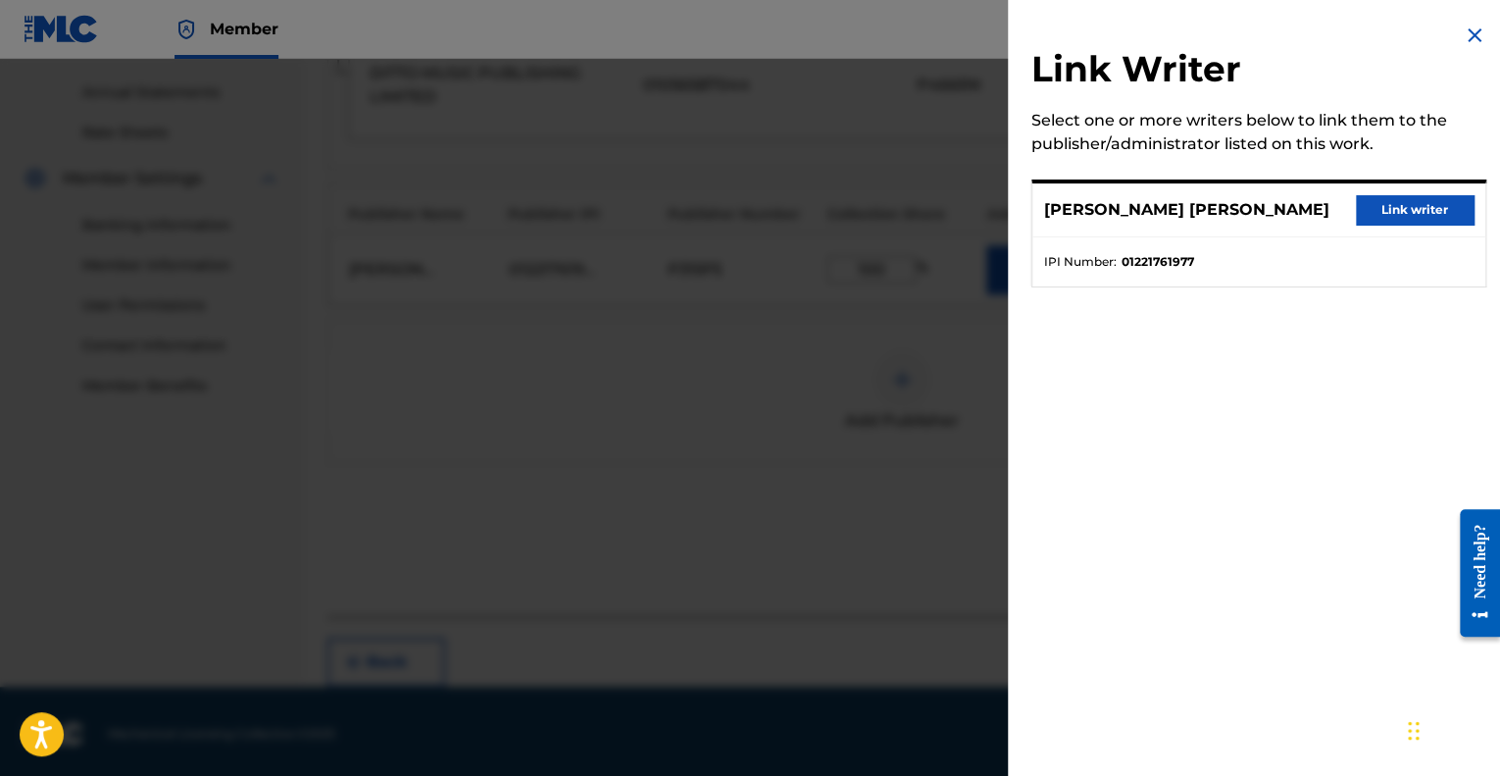
click at [1377, 217] on button "Link writer" at bounding box center [1415, 209] width 118 height 29
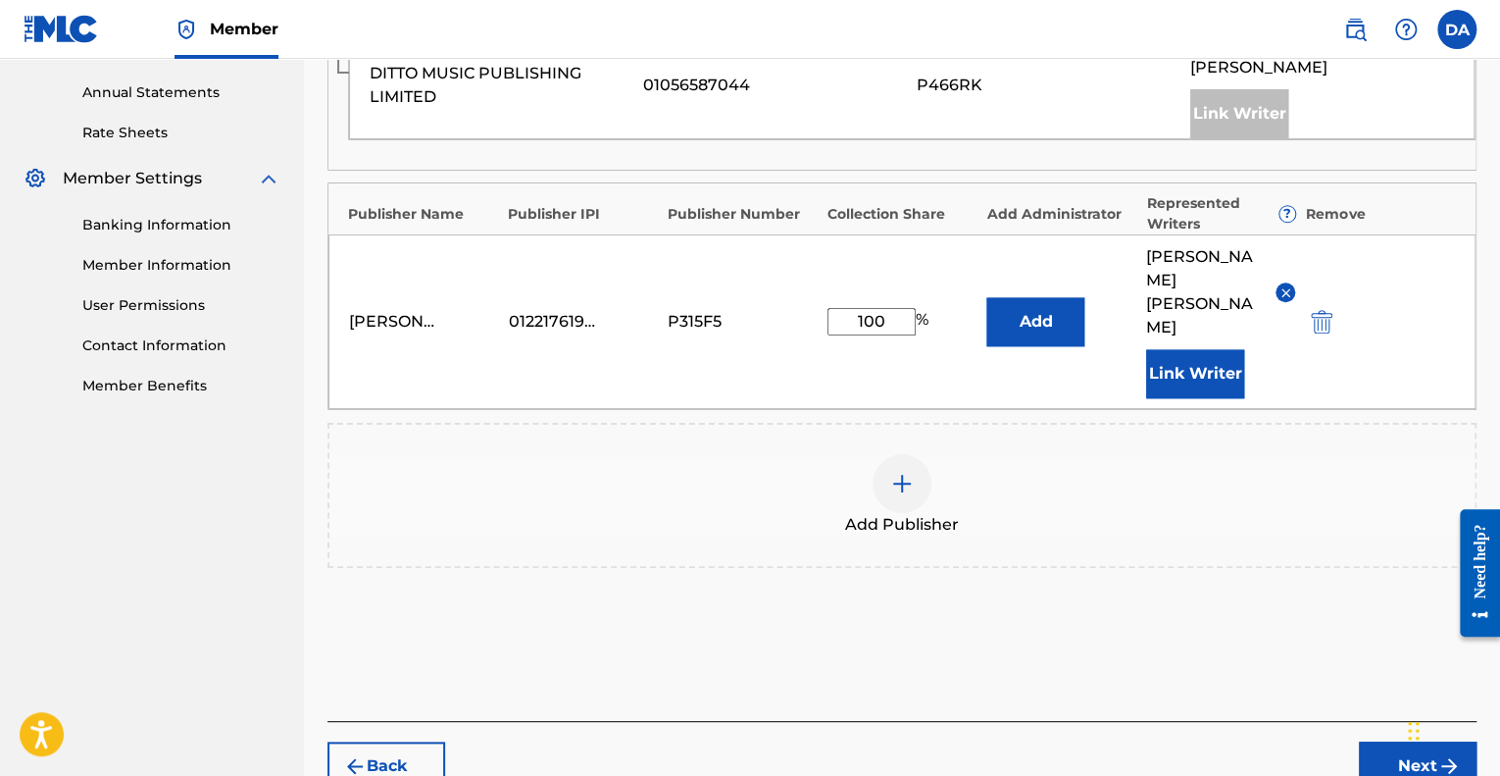
click at [1062, 316] on button "Add" at bounding box center [1035, 321] width 98 height 49
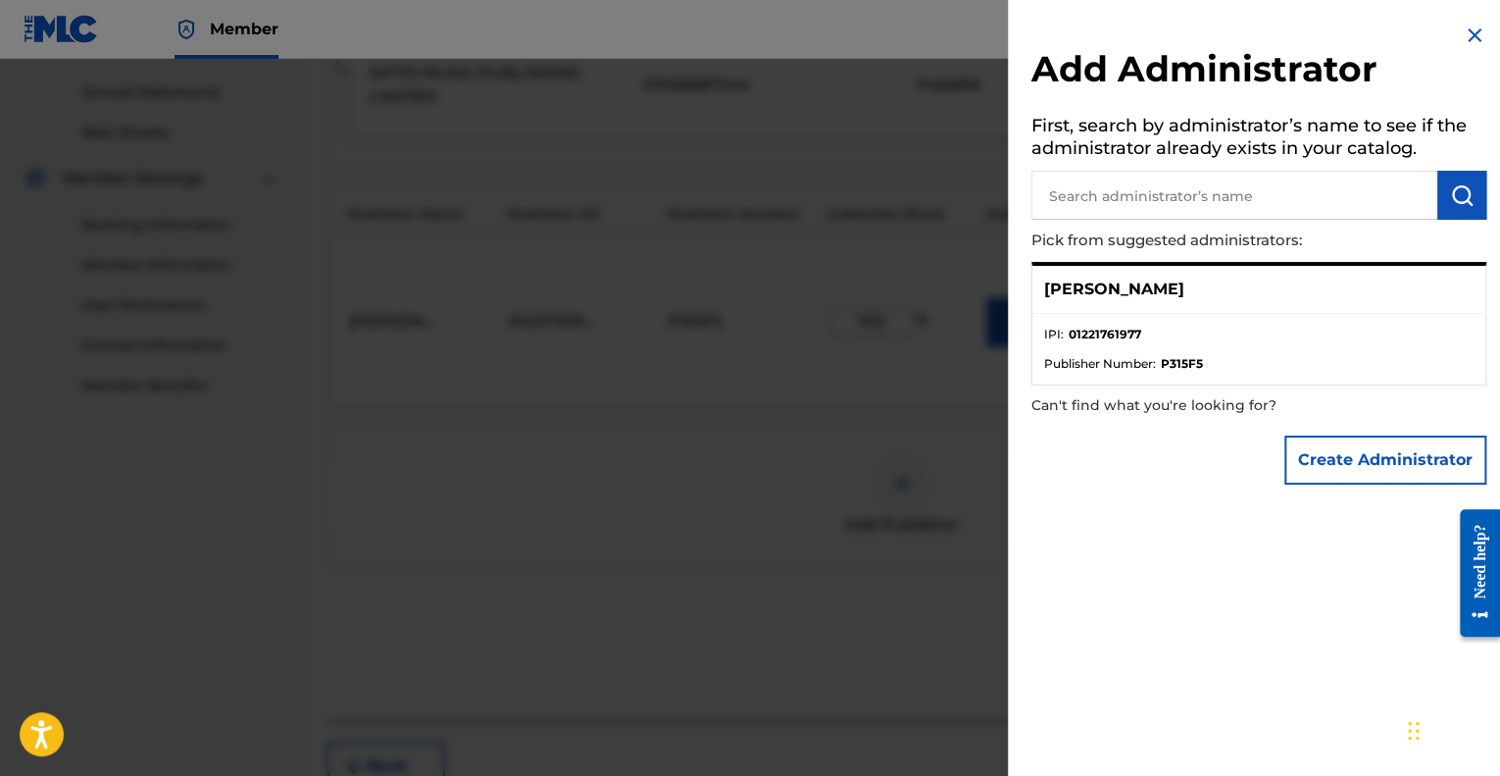
click at [1377, 297] on div "[PERSON_NAME]" at bounding box center [1258, 290] width 453 height 48
click at [1259, 204] on input "text" at bounding box center [1234, 195] width 406 height 49
type input "[PERSON_NAME]"
click at [1145, 277] on p "[PERSON_NAME]" at bounding box center [1114, 289] width 140 height 24
click at [1393, 296] on div "[PERSON_NAME]" at bounding box center [1258, 290] width 453 height 48
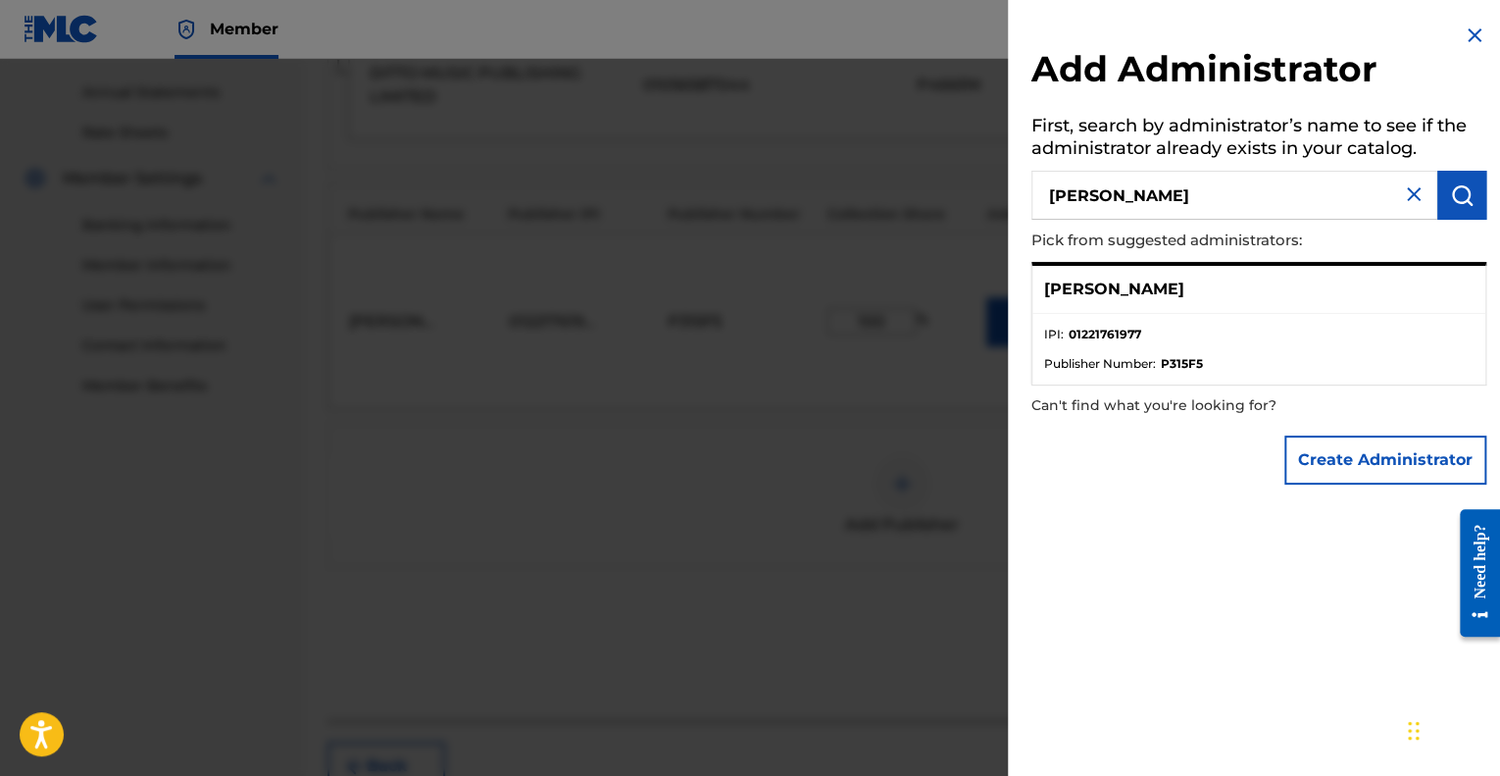
click at [934, 474] on div at bounding box center [750, 447] width 1500 height 776
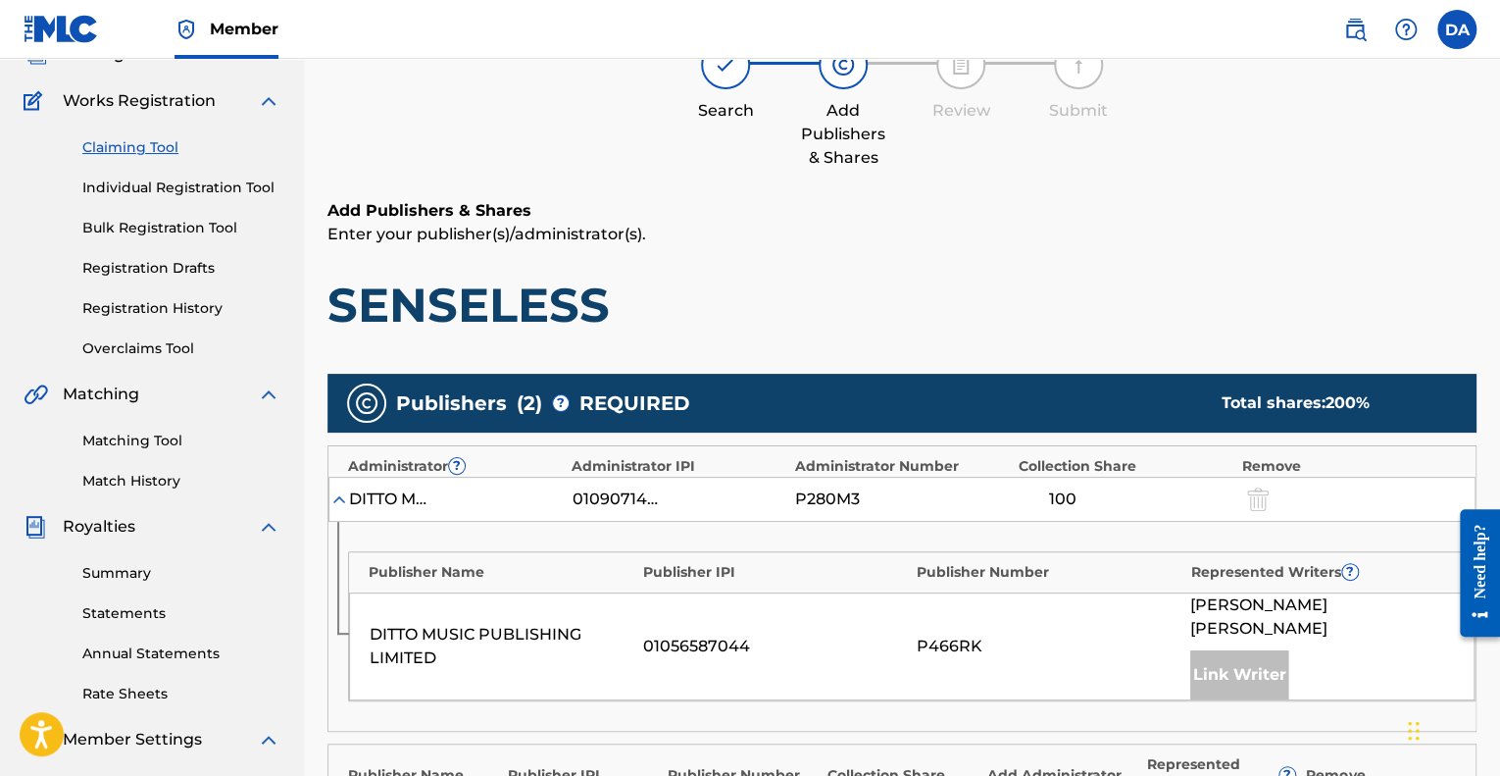
scroll to position [143, 0]
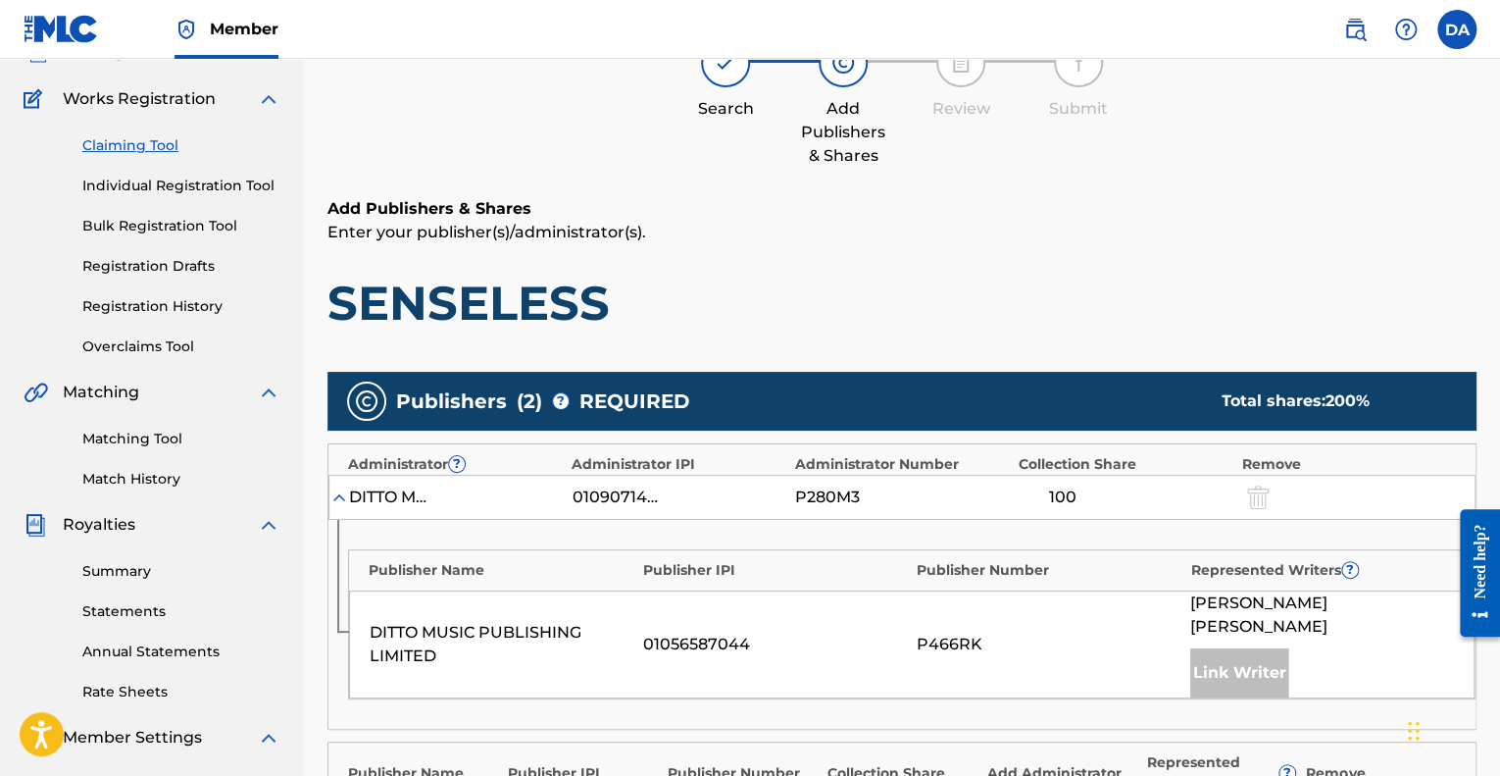
click at [1096, 86] on div "Submit" at bounding box center [1078, 79] width 98 height 82
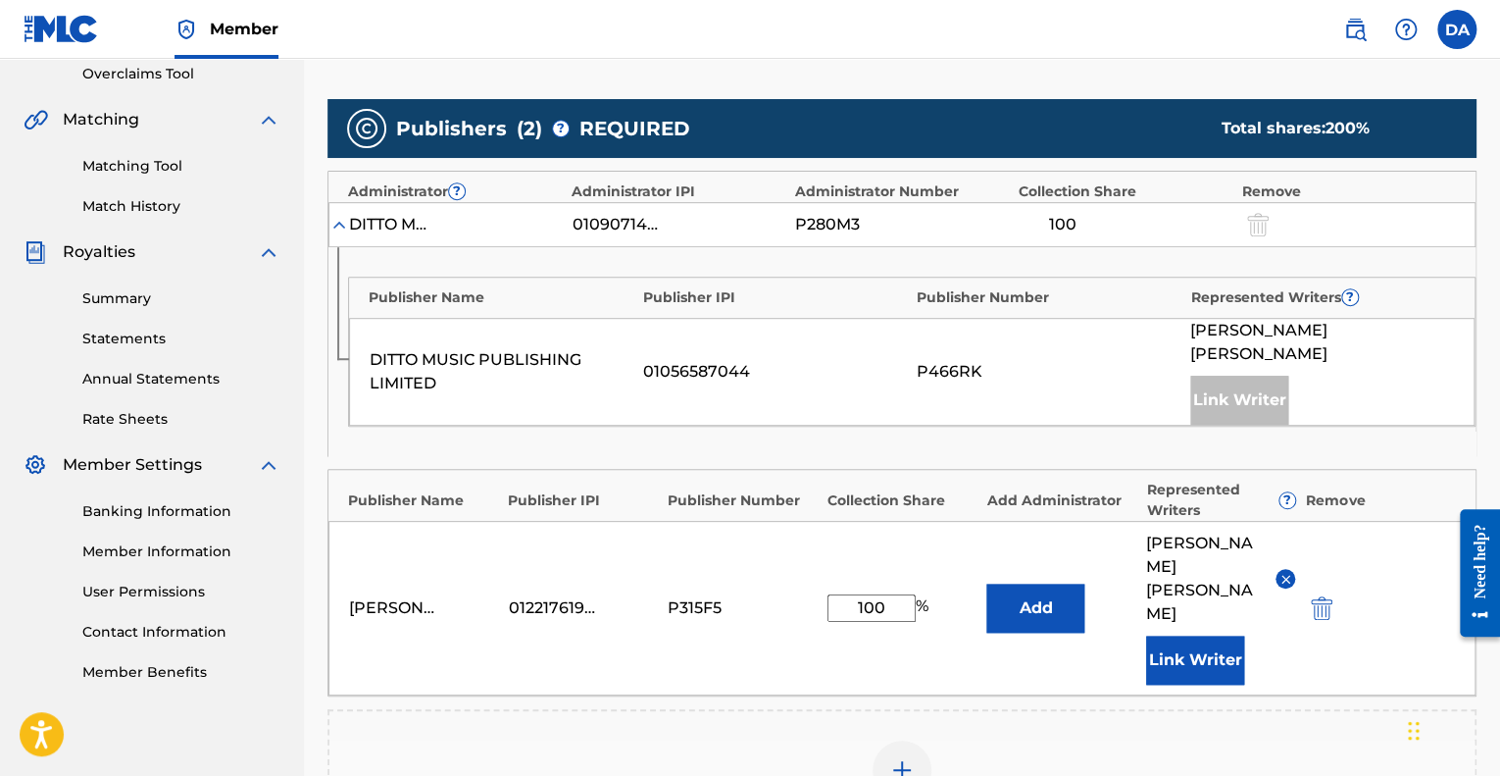
click at [1253, 400] on div "Link Writer" at bounding box center [1239, 400] width 98 height 49
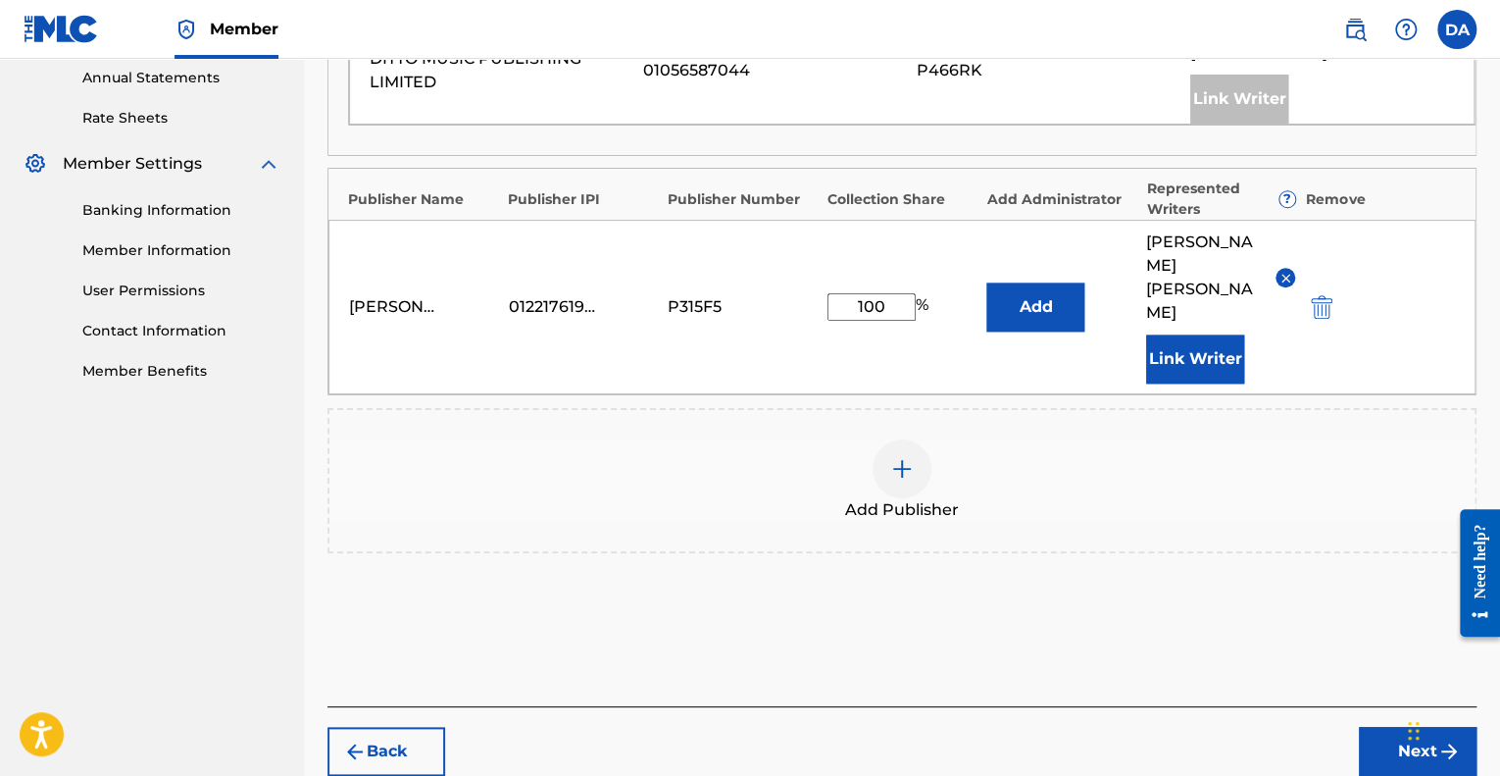
scroll to position [807, 0]
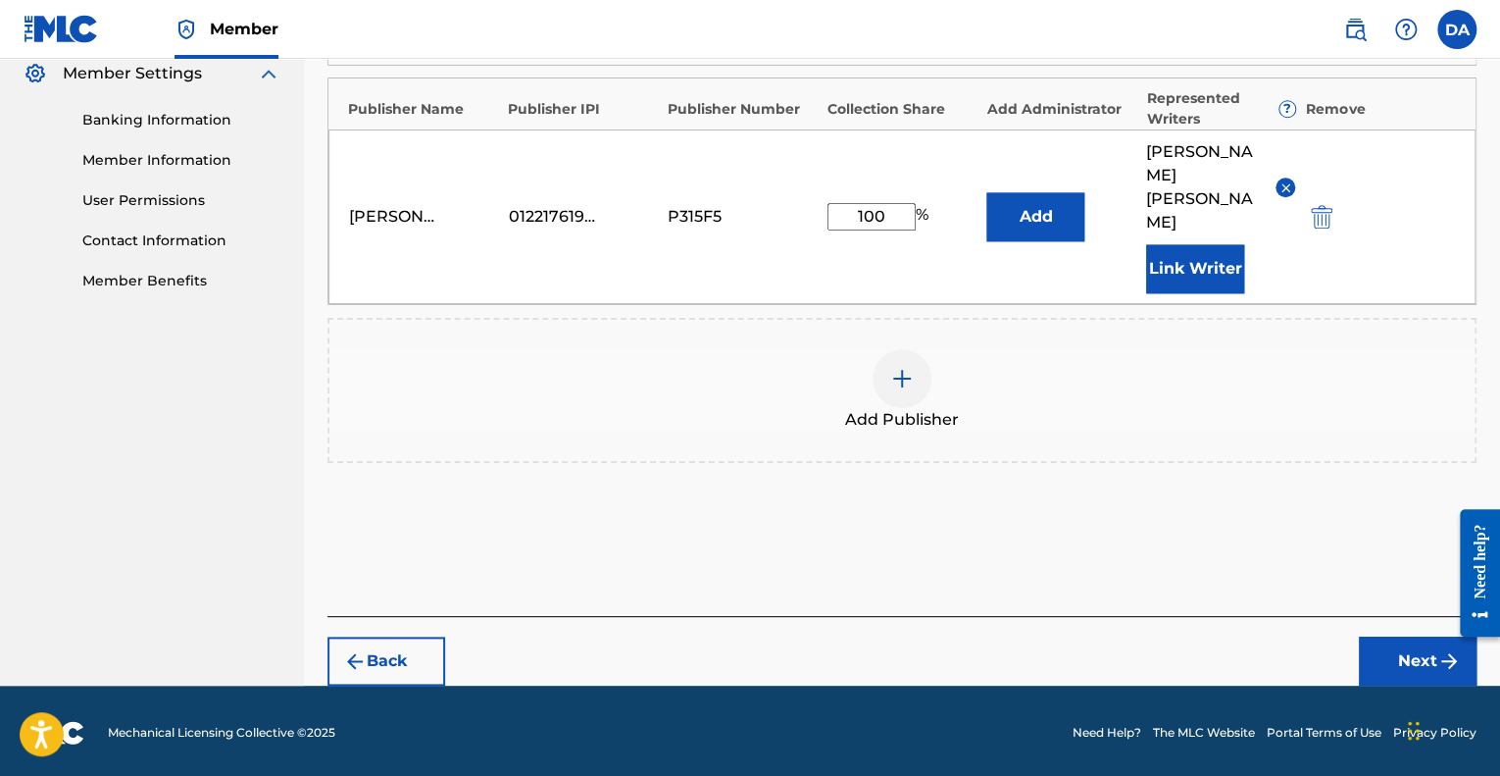
click at [915, 383] on div at bounding box center [902, 378] width 59 height 59
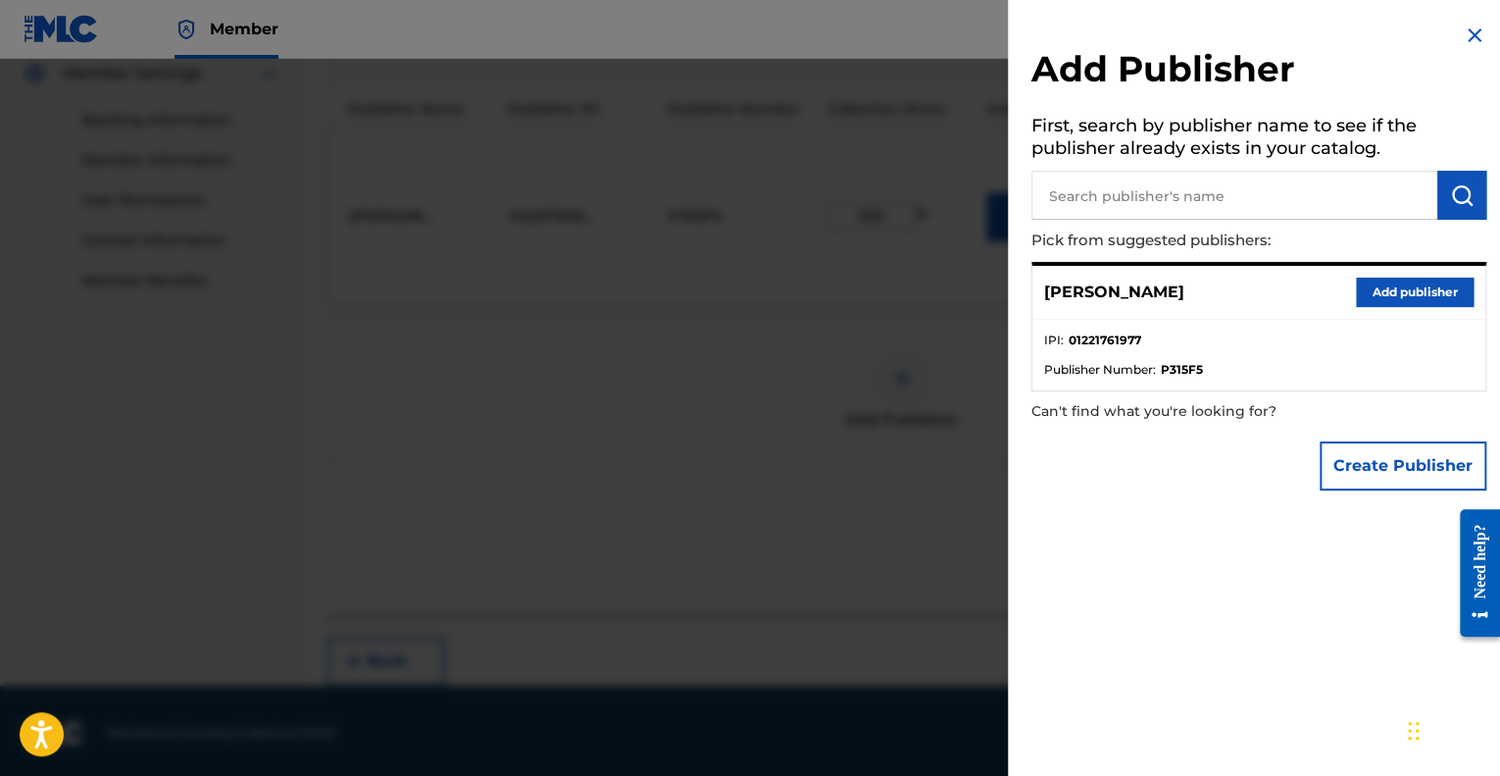
click at [1377, 284] on button "Add publisher" at bounding box center [1415, 291] width 118 height 29
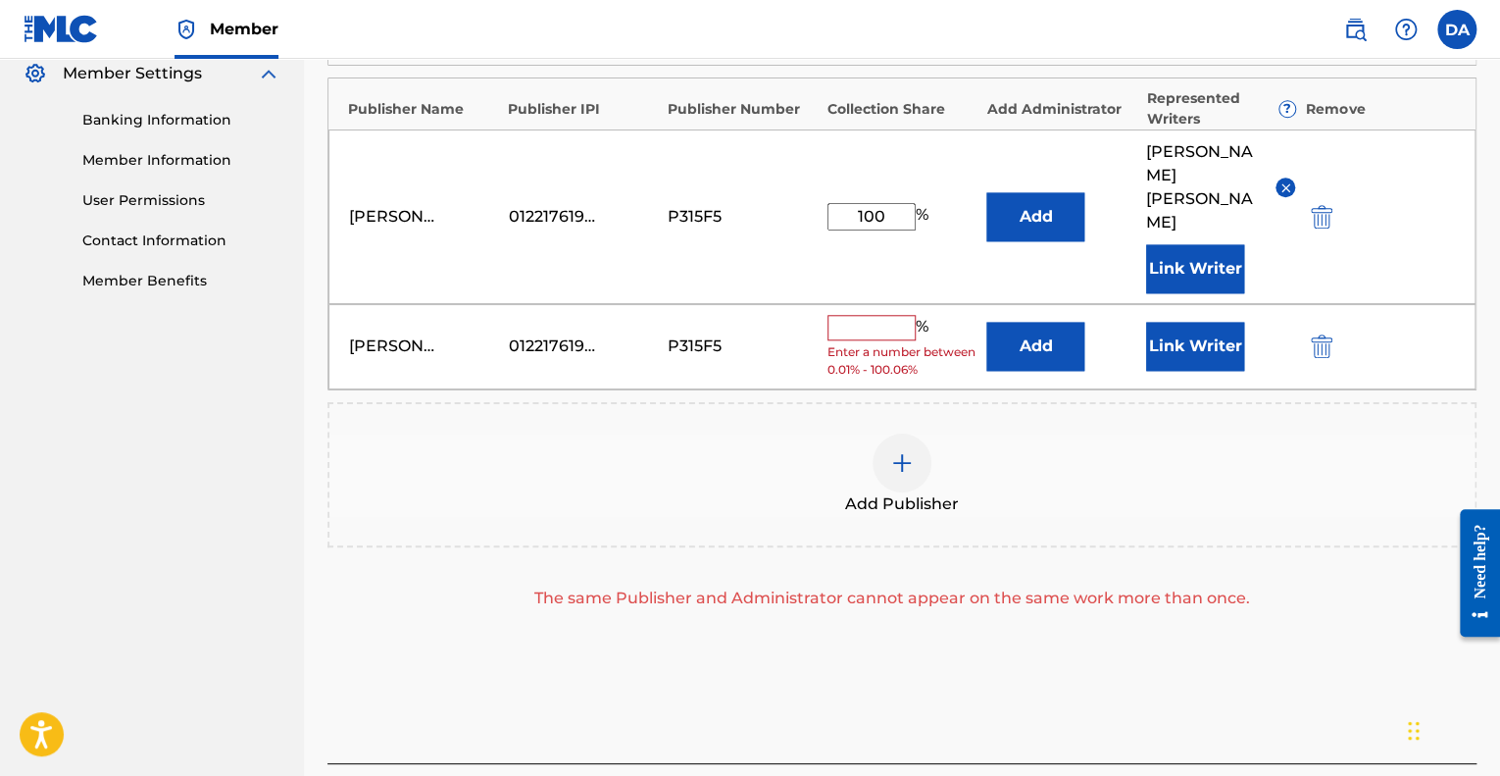
click at [1016, 345] on button "Add" at bounding box center [1035, 346] width 98 height 49
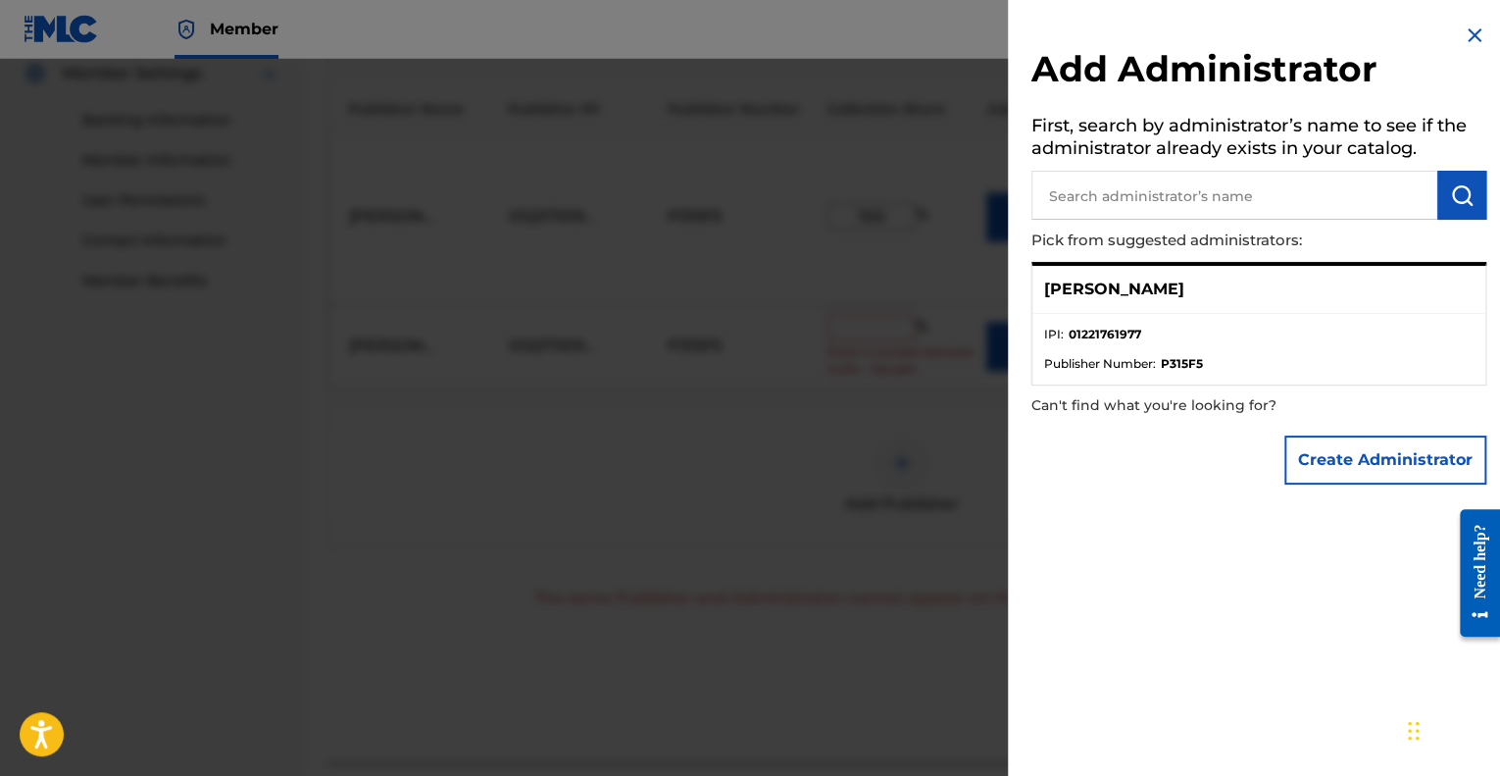
click at [1235, 306] on div "[PERSON_NAME]" at bounding box center [1258, 290] width 453 height 48
click at [1463, 37] on img at bounding box center [1475, 36] width 24 height 24
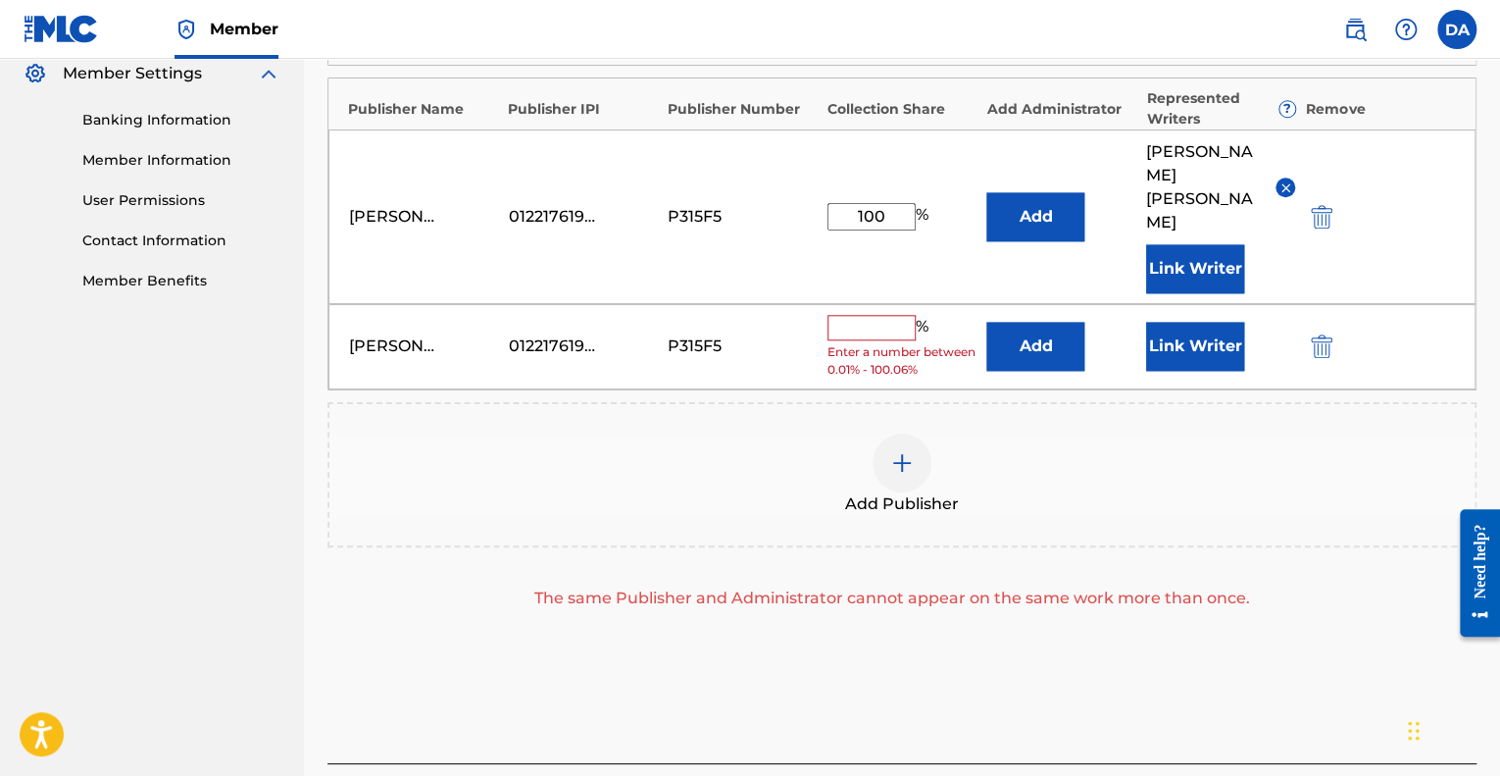
click at [1335, 348] on div at bounding box center [1349, 346] width 88 height 23
click at [1315, 342] on img "submit" at bounding box center [1322, 346] width 22 height 24
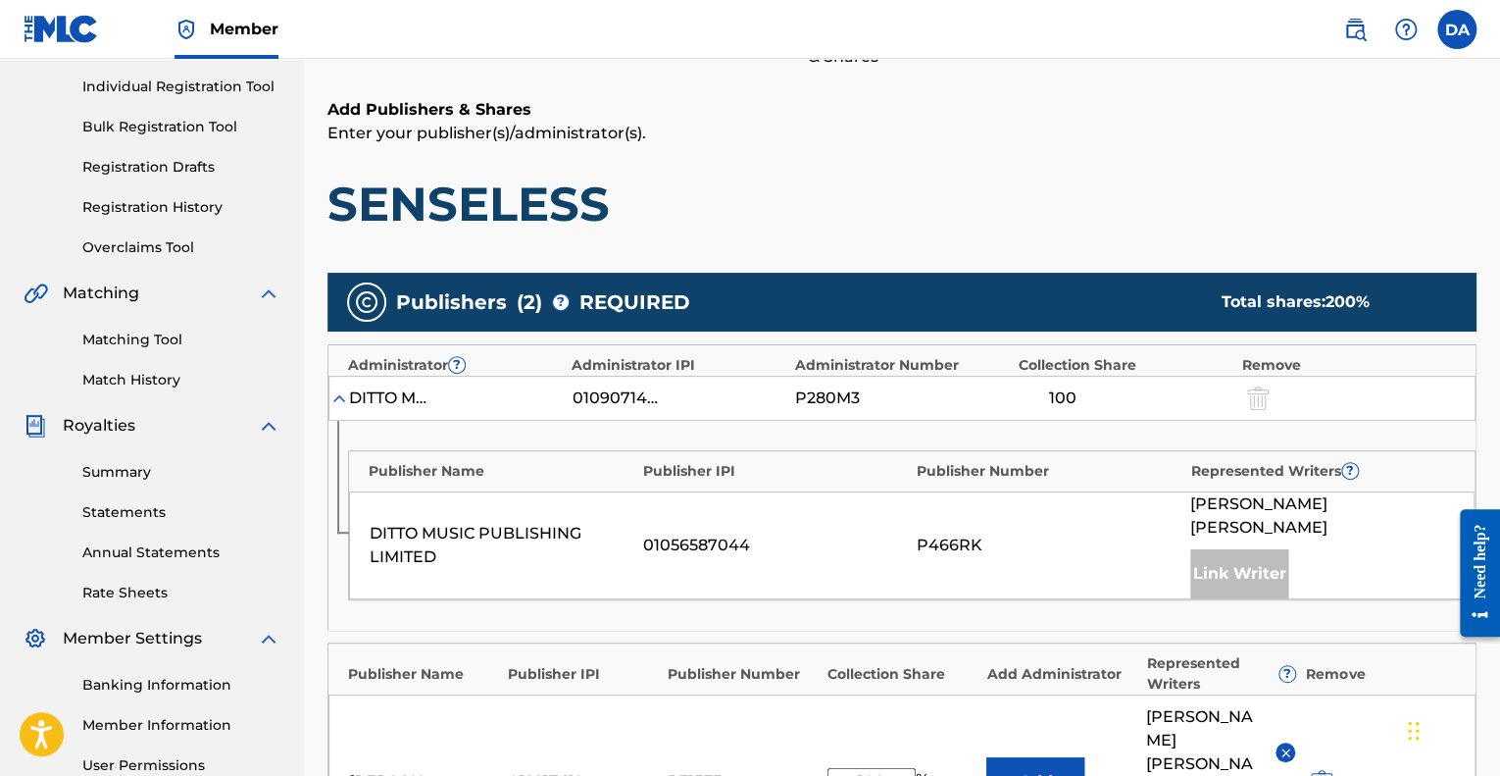
scroll to position [0, 0]
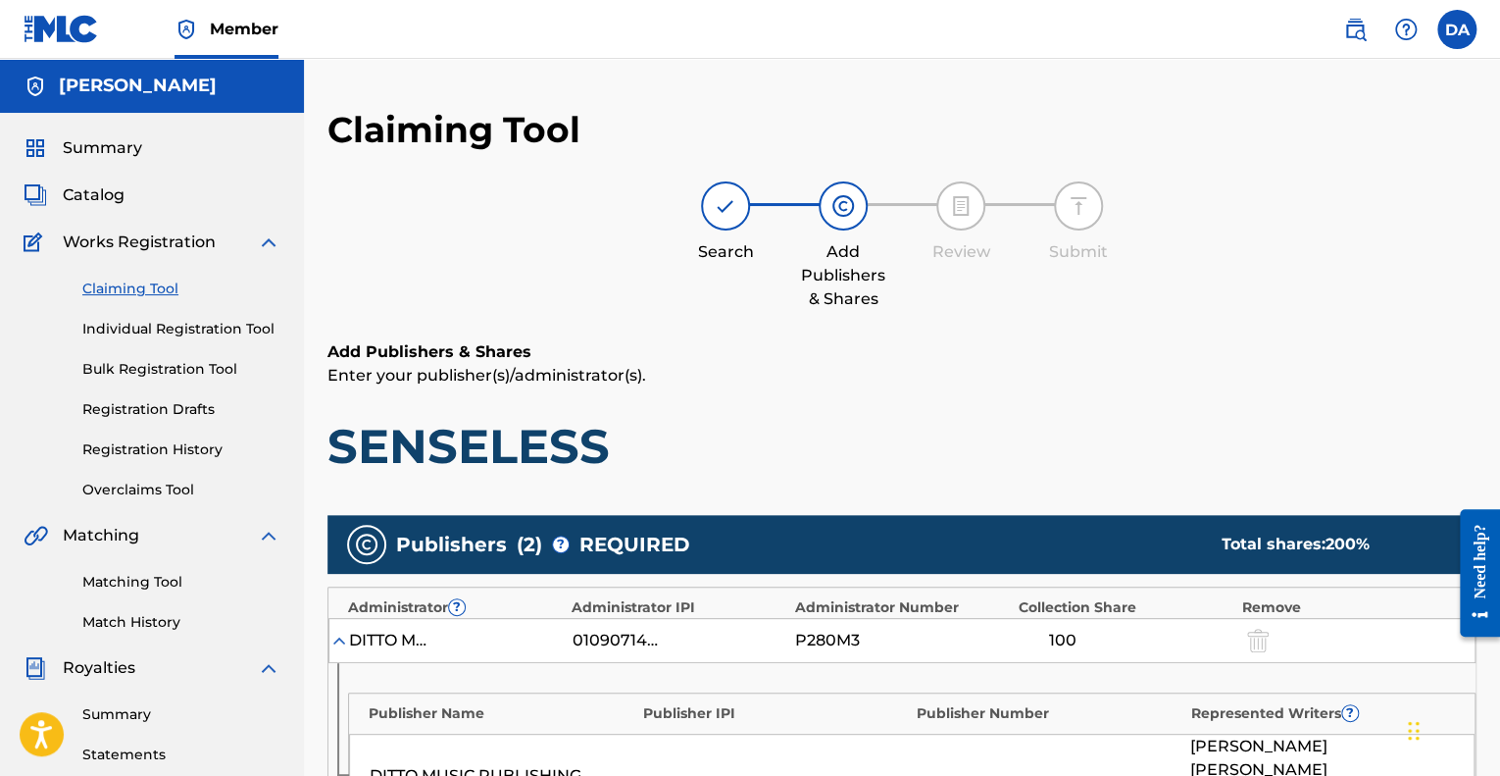
click at [973, 214] on div at bounding box center [960, 205] width 49 height 49
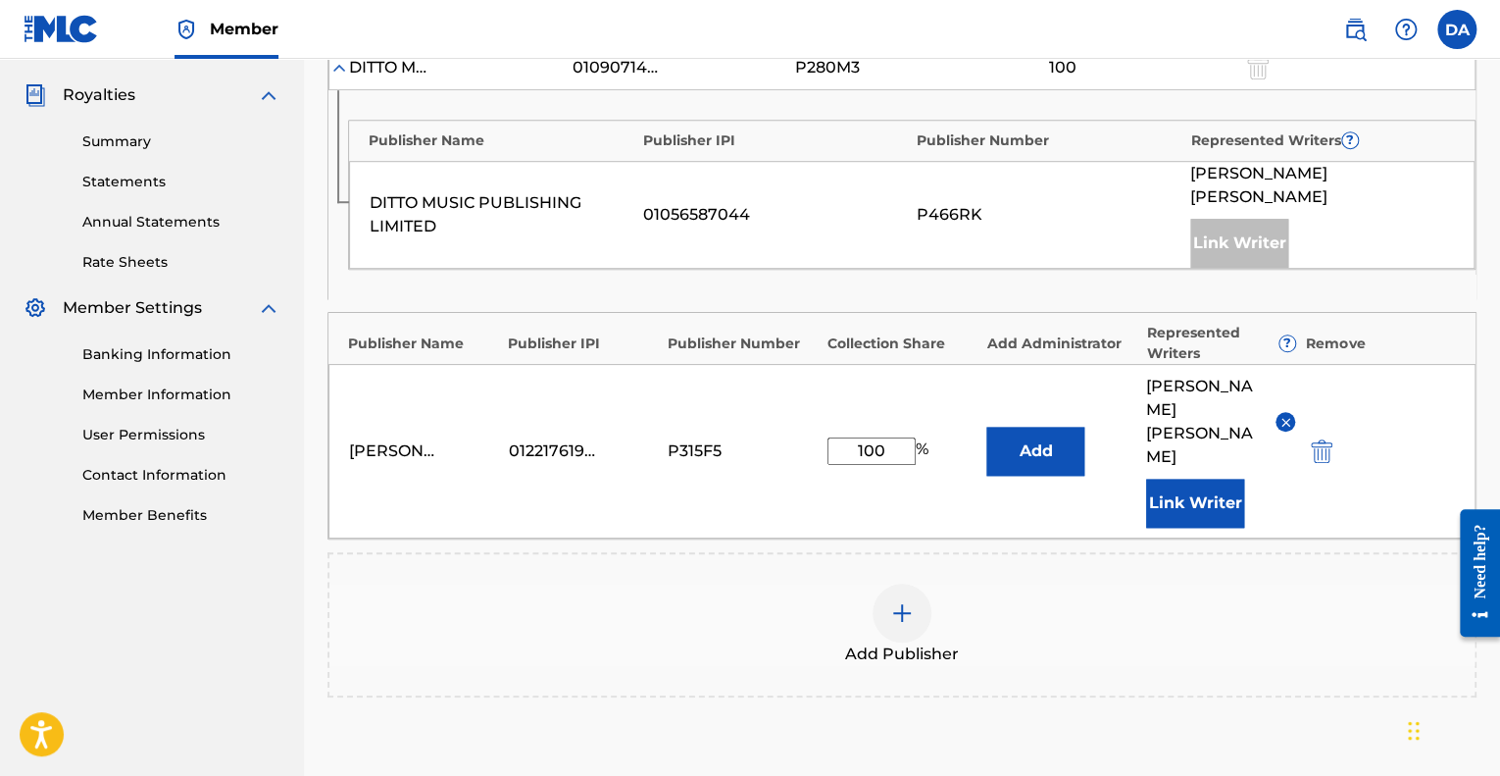
scroll to position [564, 0]
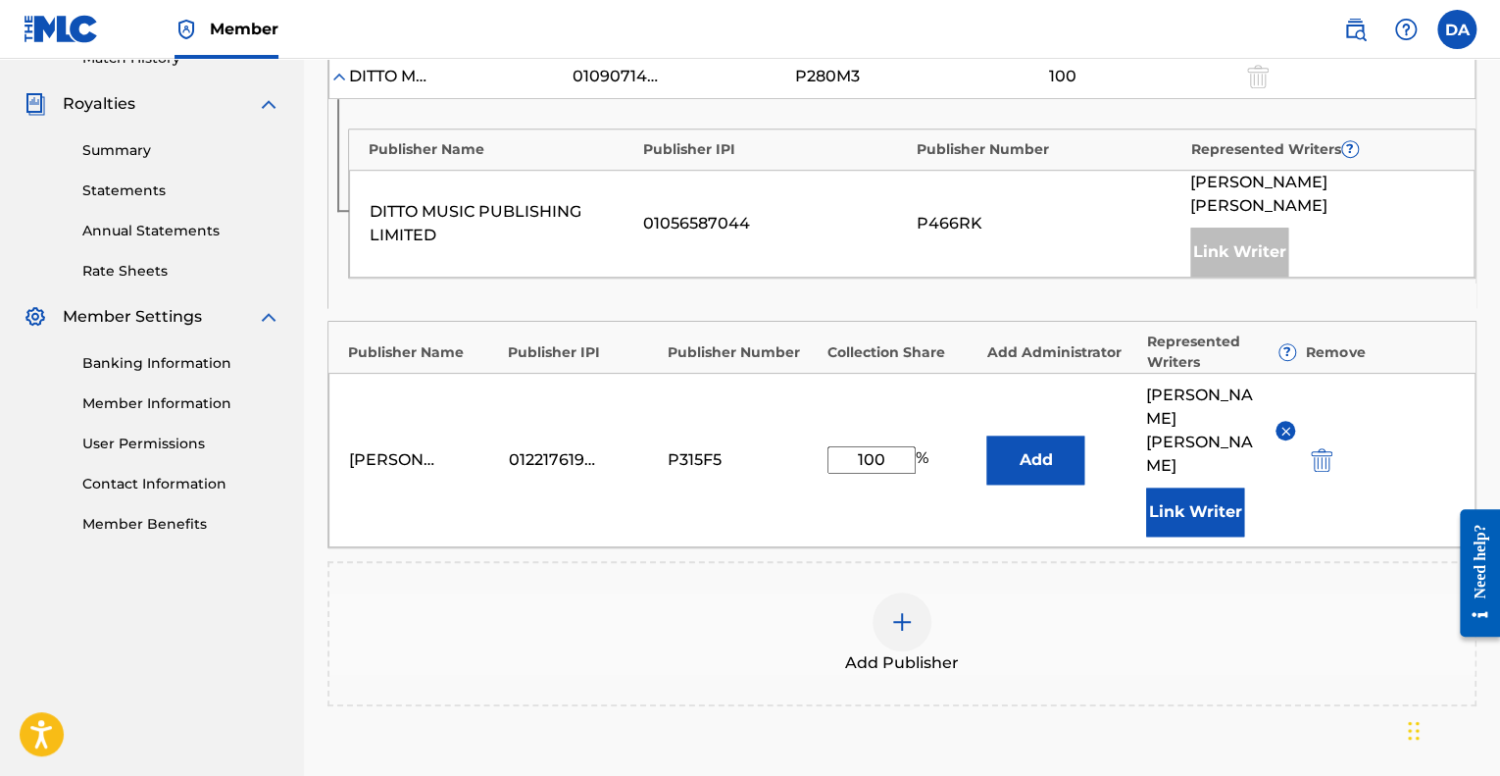
click at [487, 195] on div "DITTO MUSIC PUBLISHING LIMITED 01056587044 P466RK [PERSON_NAME] [PERSON_NAME] L…" at bounding box center [912, 224] width 1126 height 108
click at [416, 454] on div "[PERSON_NAME]" at bounding box center [393, 460] width 88 height 24
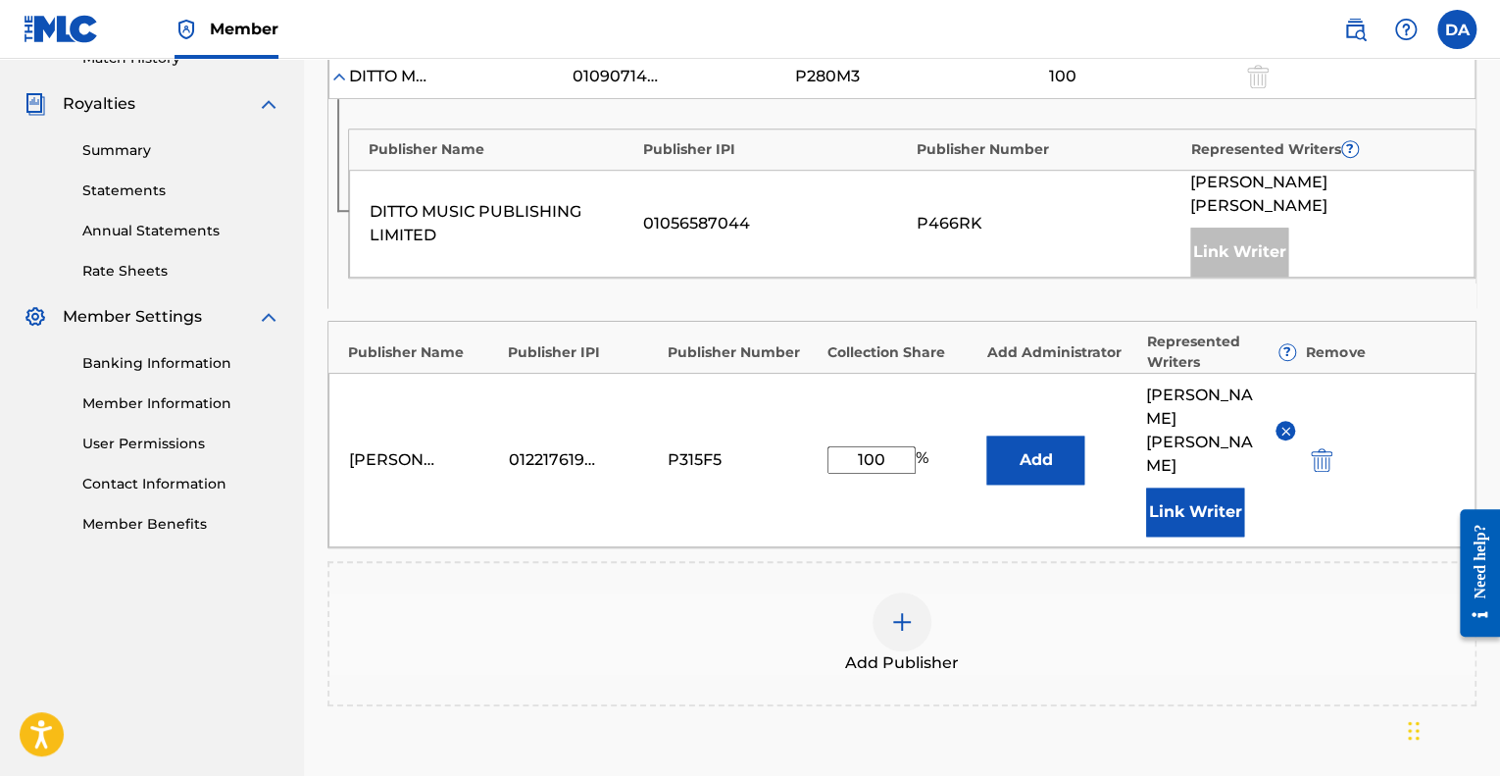
drag, startPoint x: 883, startPoint y: 469, endPoint x: 888, endPoint y: 437, distance: 31.8
click at [888, 437] on div "[PERSON_NAME] 01221761977 P315F5 100 % Add [PERSON_NAME] [PERSON_NAME] Link Wri…" at bounding box center [901, 460] width 1147 height 175
type input "1"
click at [1001, 587] on div "Add Publisher" at bounding box center [901, 633] width 1149 height 145
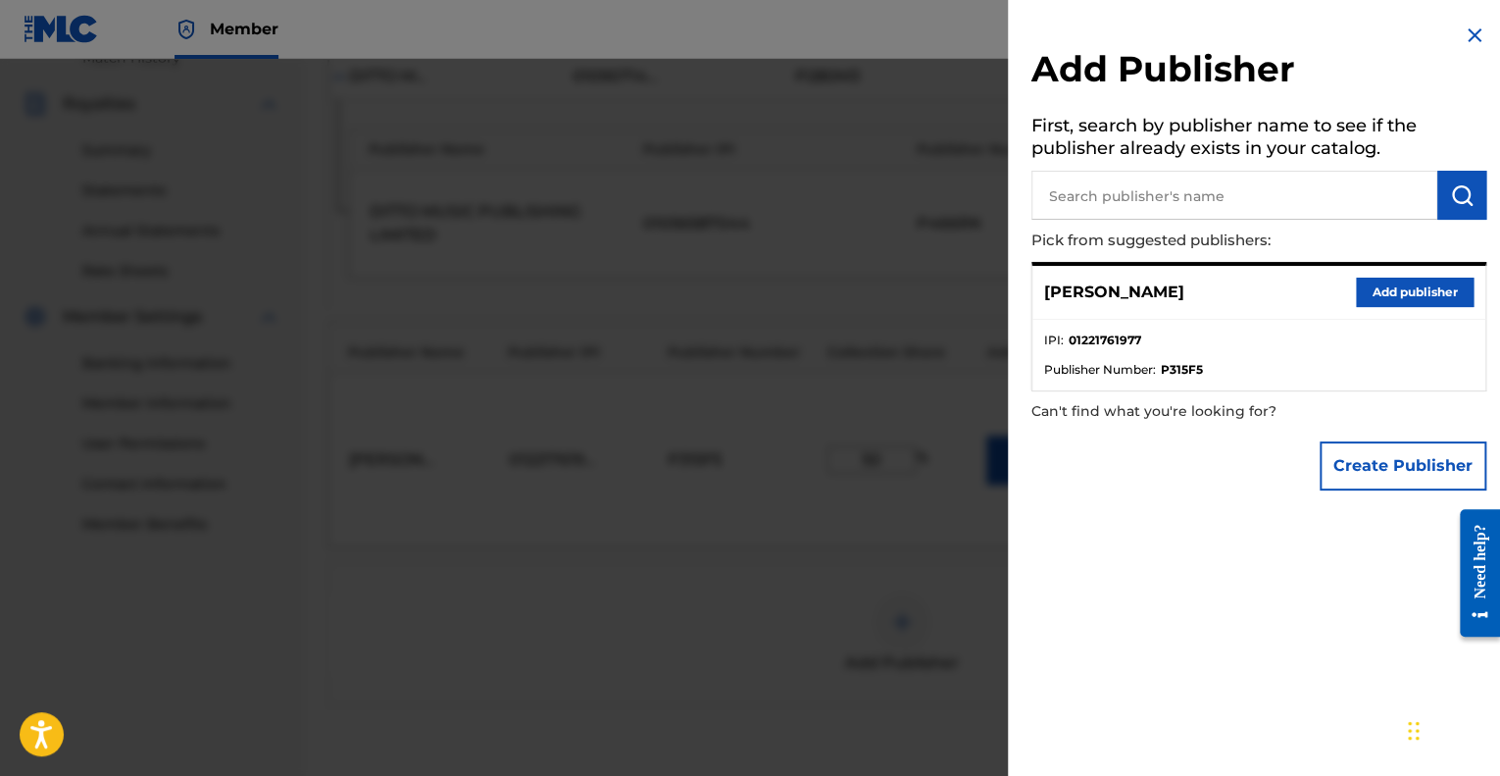
click at [1392, 300] on button "Add publisher" at bounding box center [1415, 291] width 118 height 29
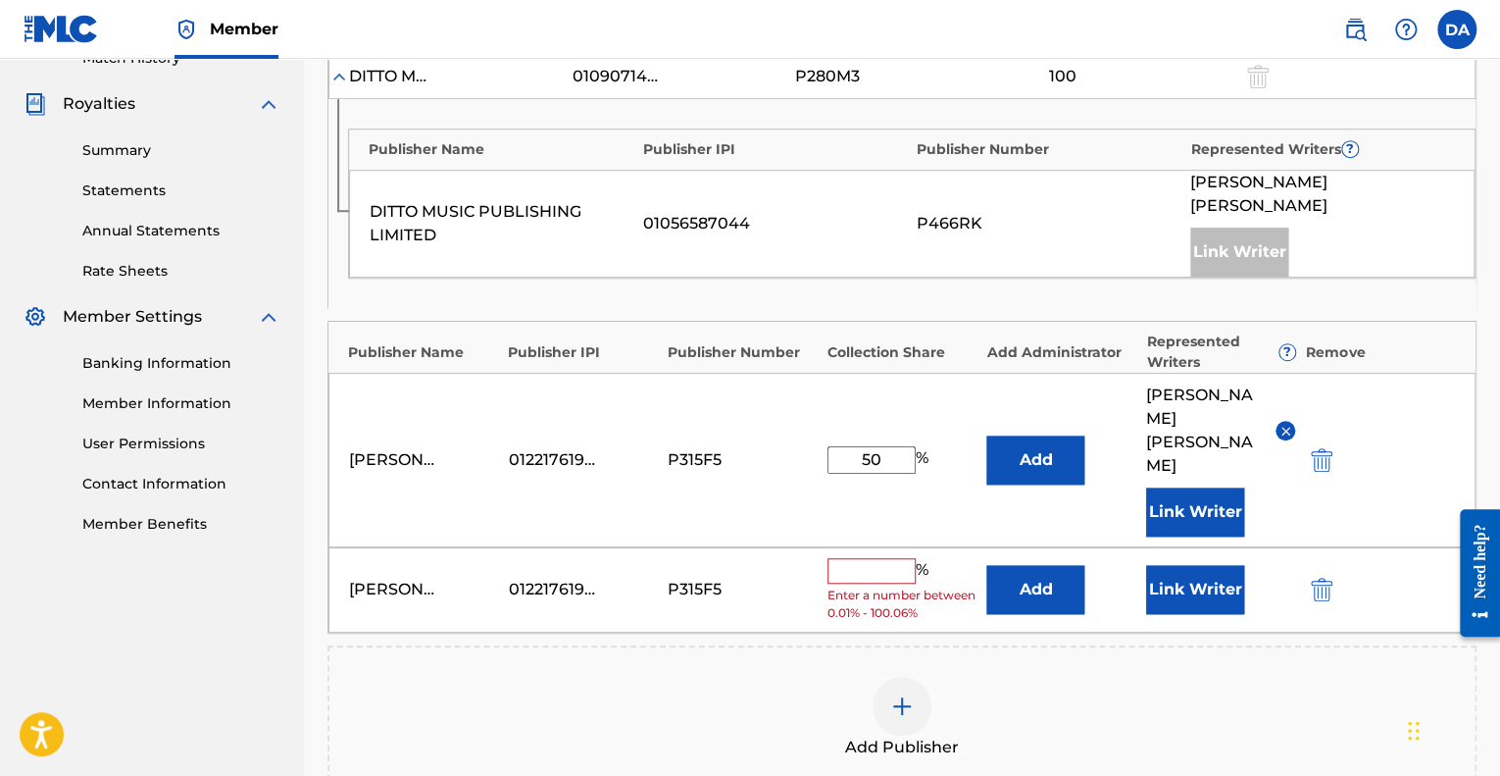
click at [1310, 595] on button "submit" at bounding box center [1319, 589] width 29 height 23
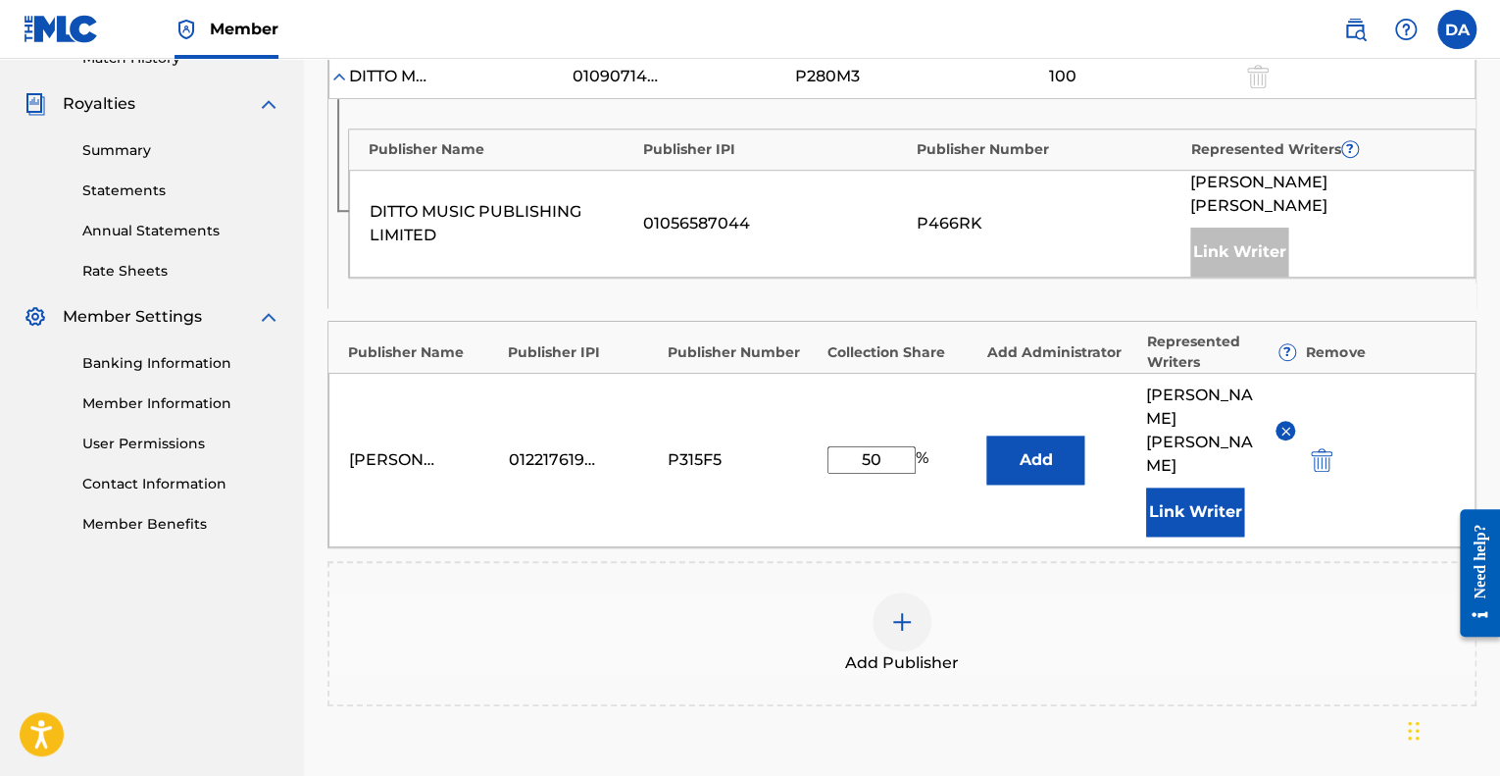
click at [1016, 463] on button "Add" at bounding box center [1035, 459] width 98 height 49
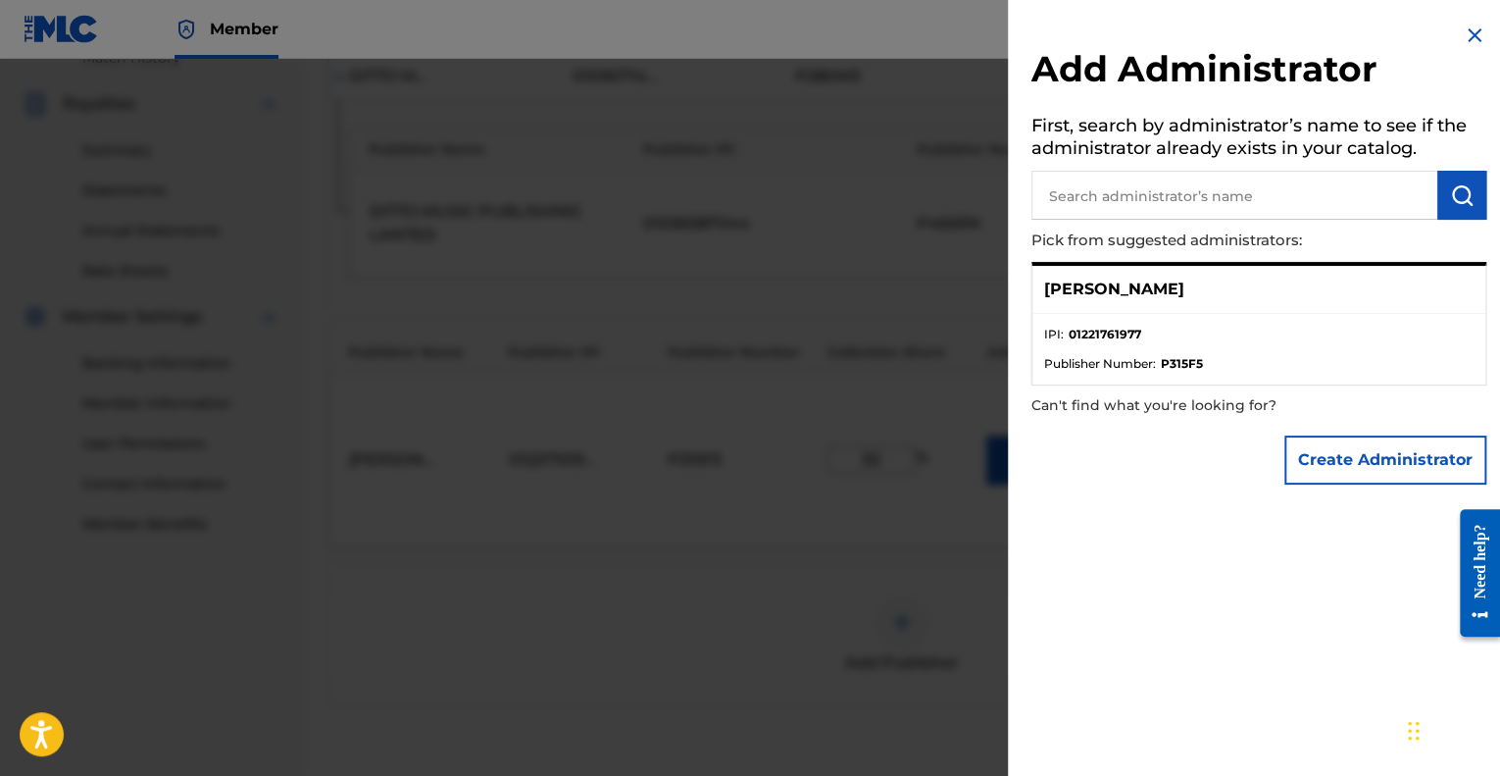
click at [1373, 309] on div "[PERSON_NAME]" at bounding box center [1258, 290] width 453 height 48
click at [877, 552] on div at bounding box center [750, 447] width 1500 height 776
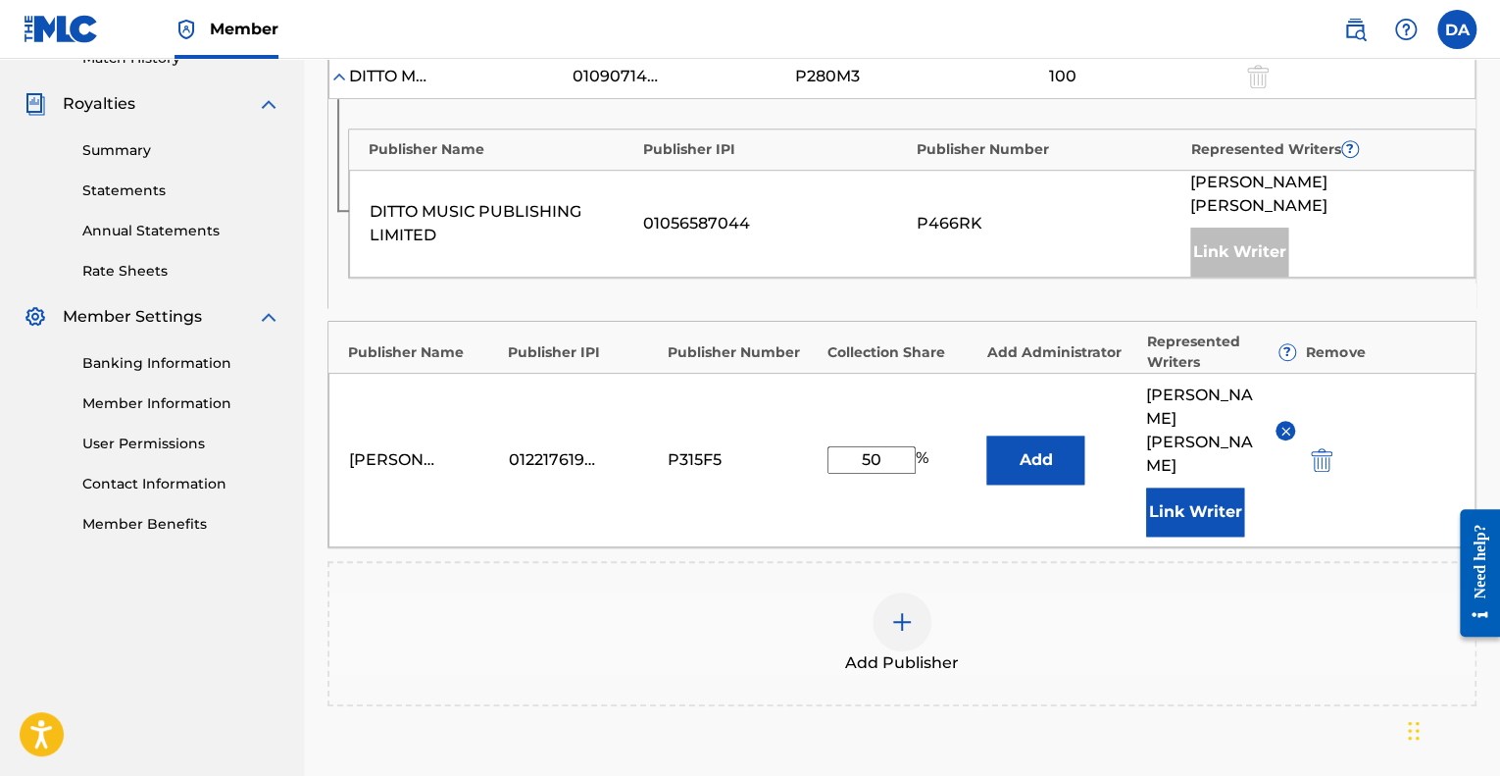
click at [1063, 465] on button "Add" at bounding box center [1035, 459] width 98 height 49
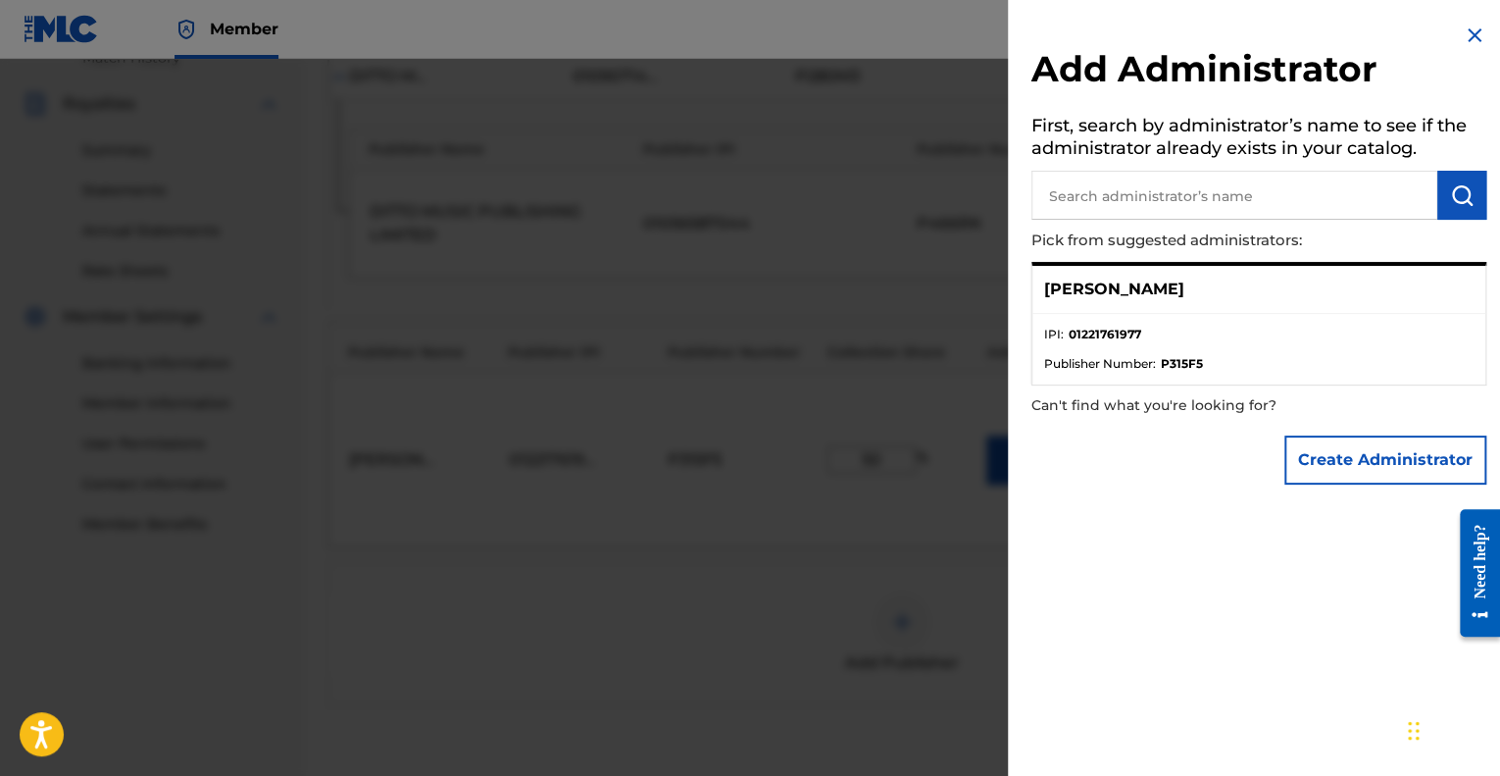
click at [886, 454] on div at bounding box center [750, 447] width 1500 height 776
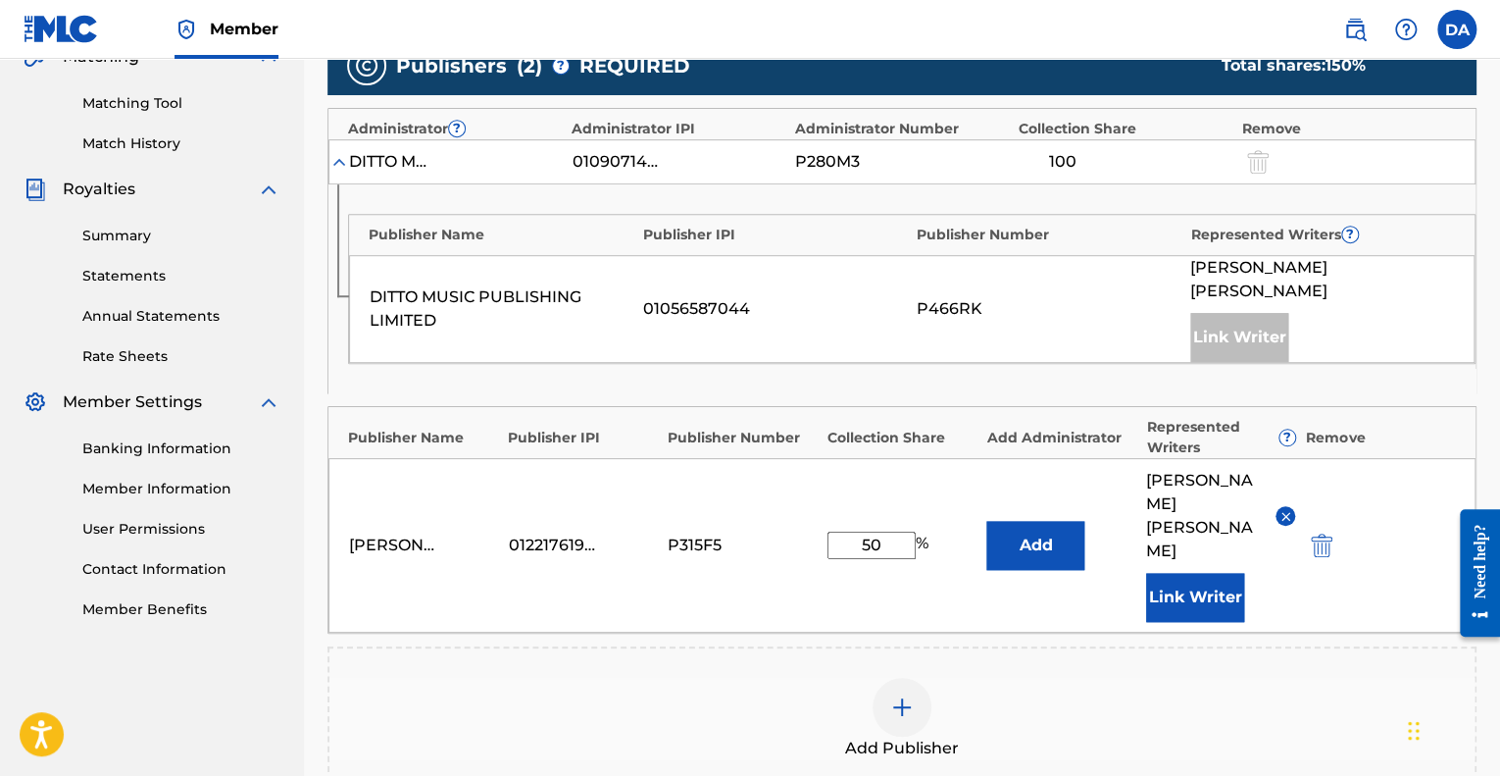
scroll to position [482, 0]
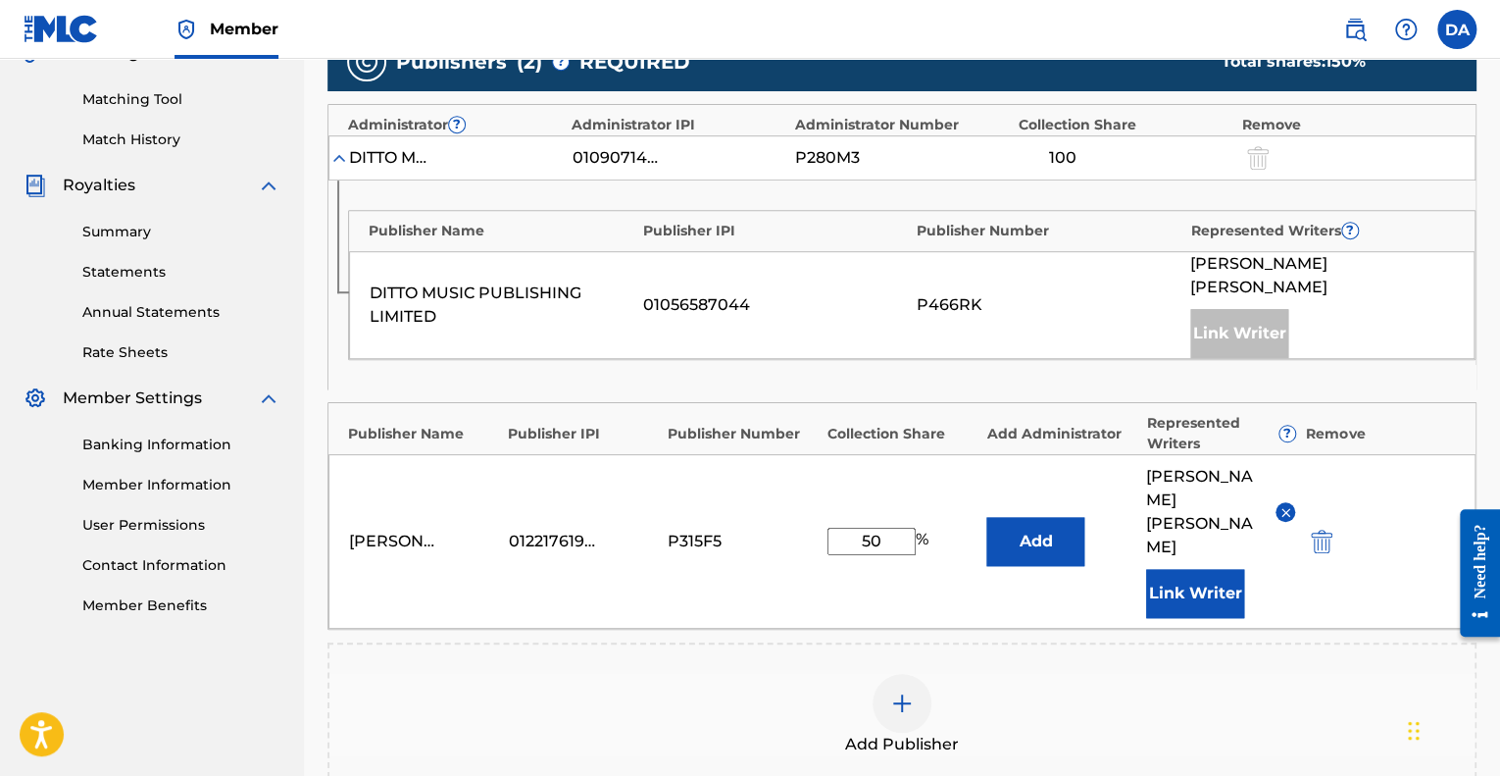
click at [882, 532] on input "50" at bounding box center [871, 540] width 88 height 27
type input "5"
click at [795, 587] on div "[PERSON_NAME] 01221761977 P315F5 100 % Add [PERSON_NAME] [PERSON_NAME] Link Wri…" at bounding box center [901, 541] width 1147 height 175
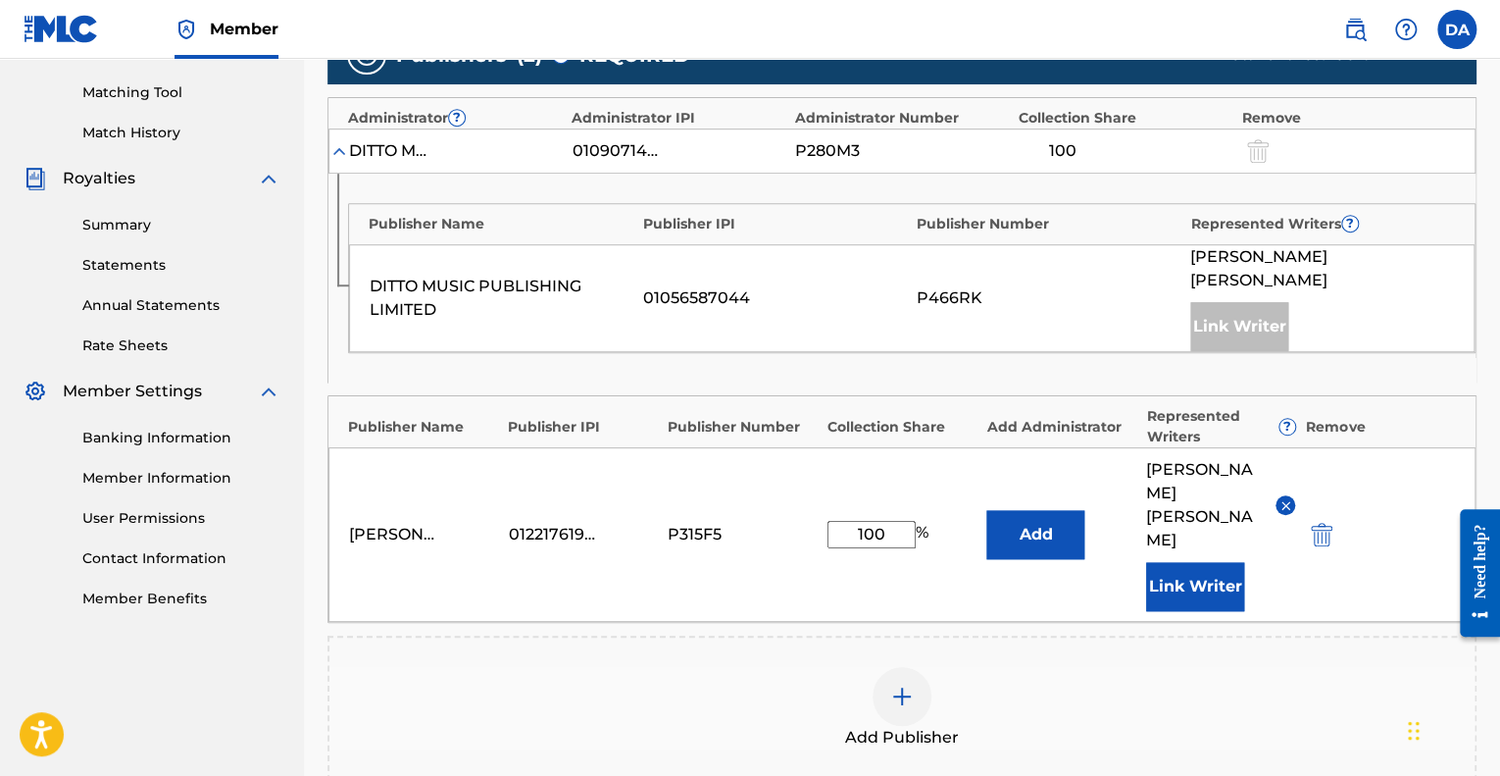
scroll to position [490, 0]
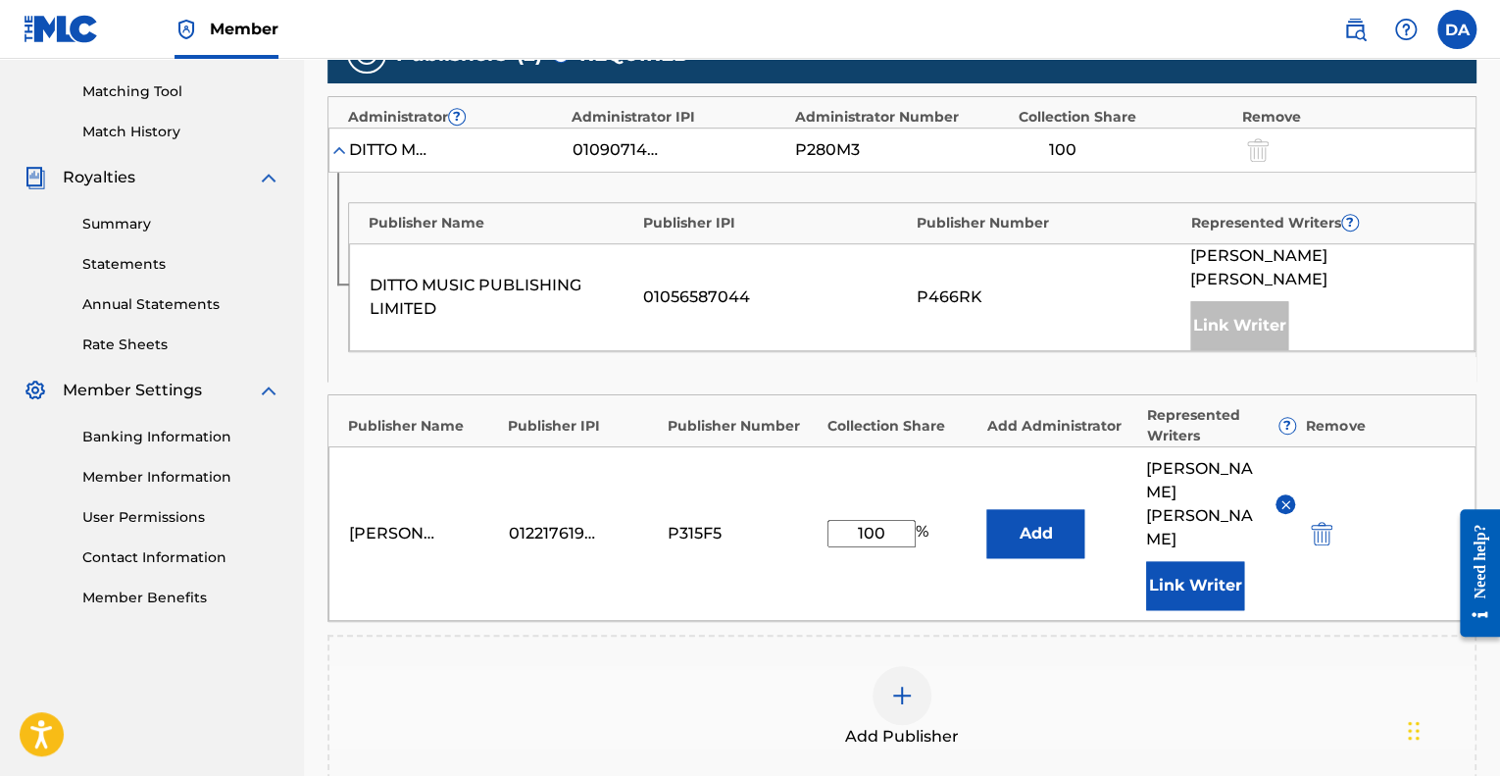
click at [902, 520] on input "100" at bounding box center [871, 533] width 88 height 27
type input "1"
click at [955, 611] on div "[PERSON_NAME] 01221761977 P315F5 50 % Add [PERSON_NAME] [PERSON_NAME] Link Writ…" at bounding box center [901, 533] width 1147 height 175
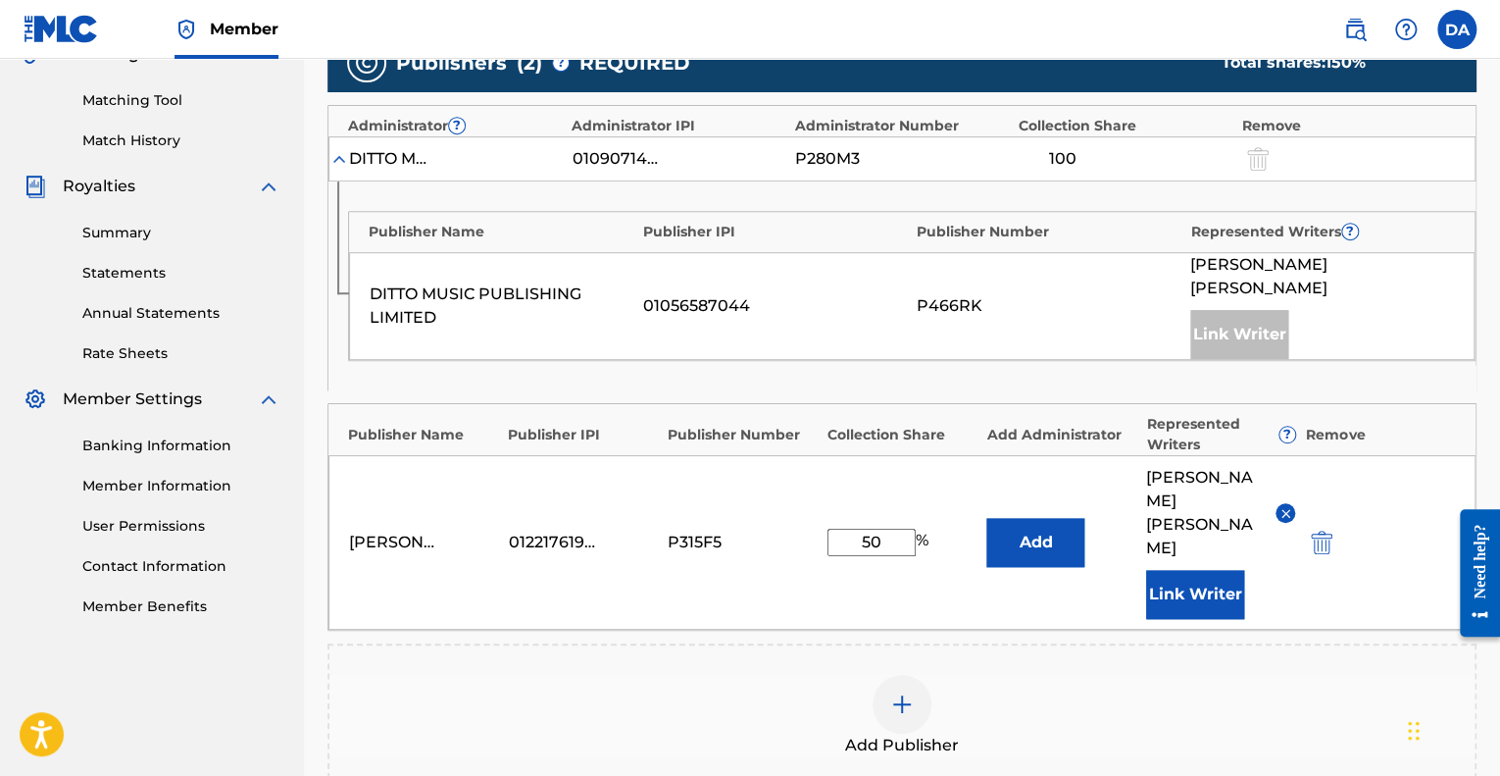
scroll to position [486, 0]
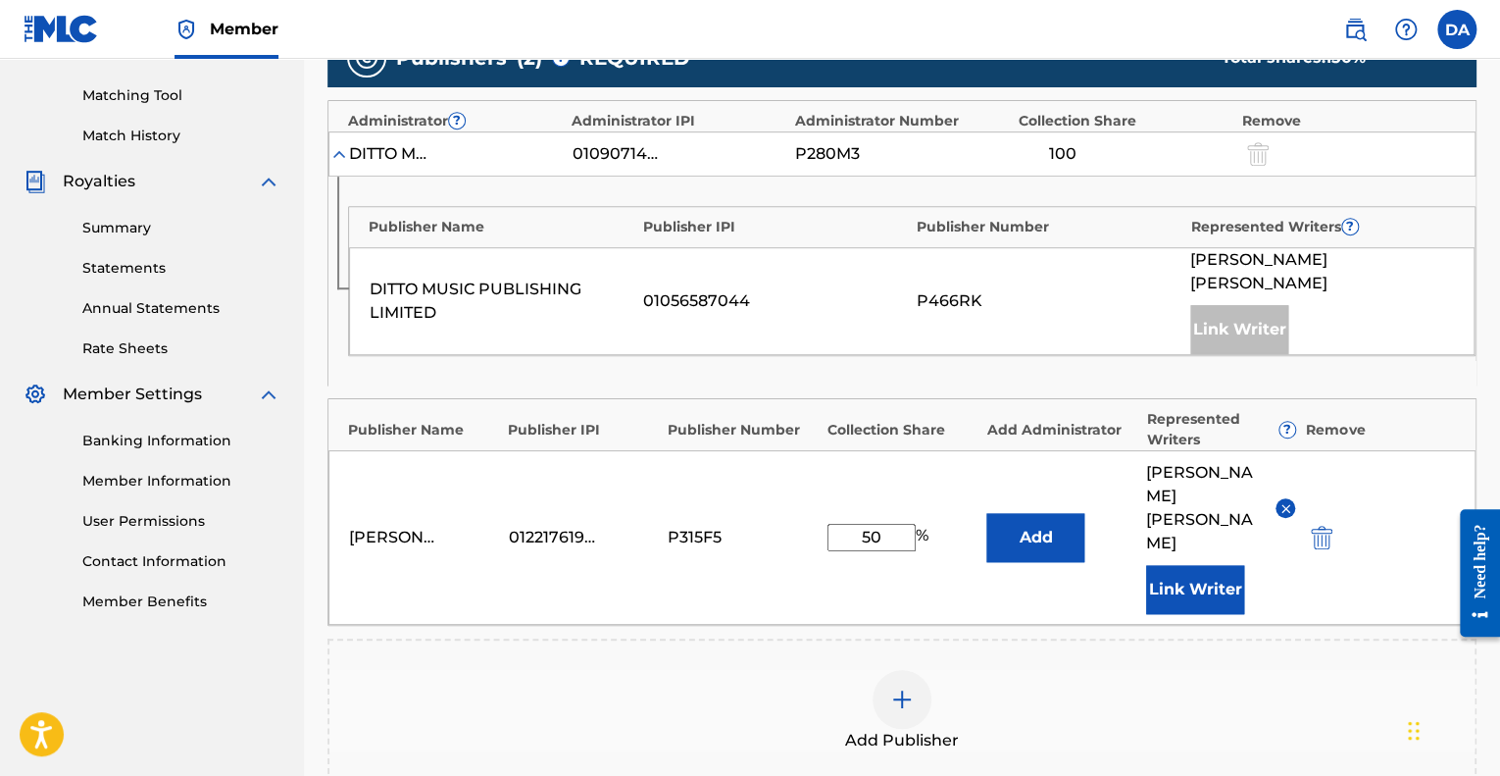
click at [888, 525] on input "50" at bounding box center [871, 537] width 88 height 27
type input "5"
type input "2"
type input "100"
click at [979, 610] on div "[PERSON_NAME] 01221761977 P315F5 100 % Add [PERSON_NAME] [PERSON_NAME] Link Wri…" at bounding box center [901, 537] width 1147 height 175
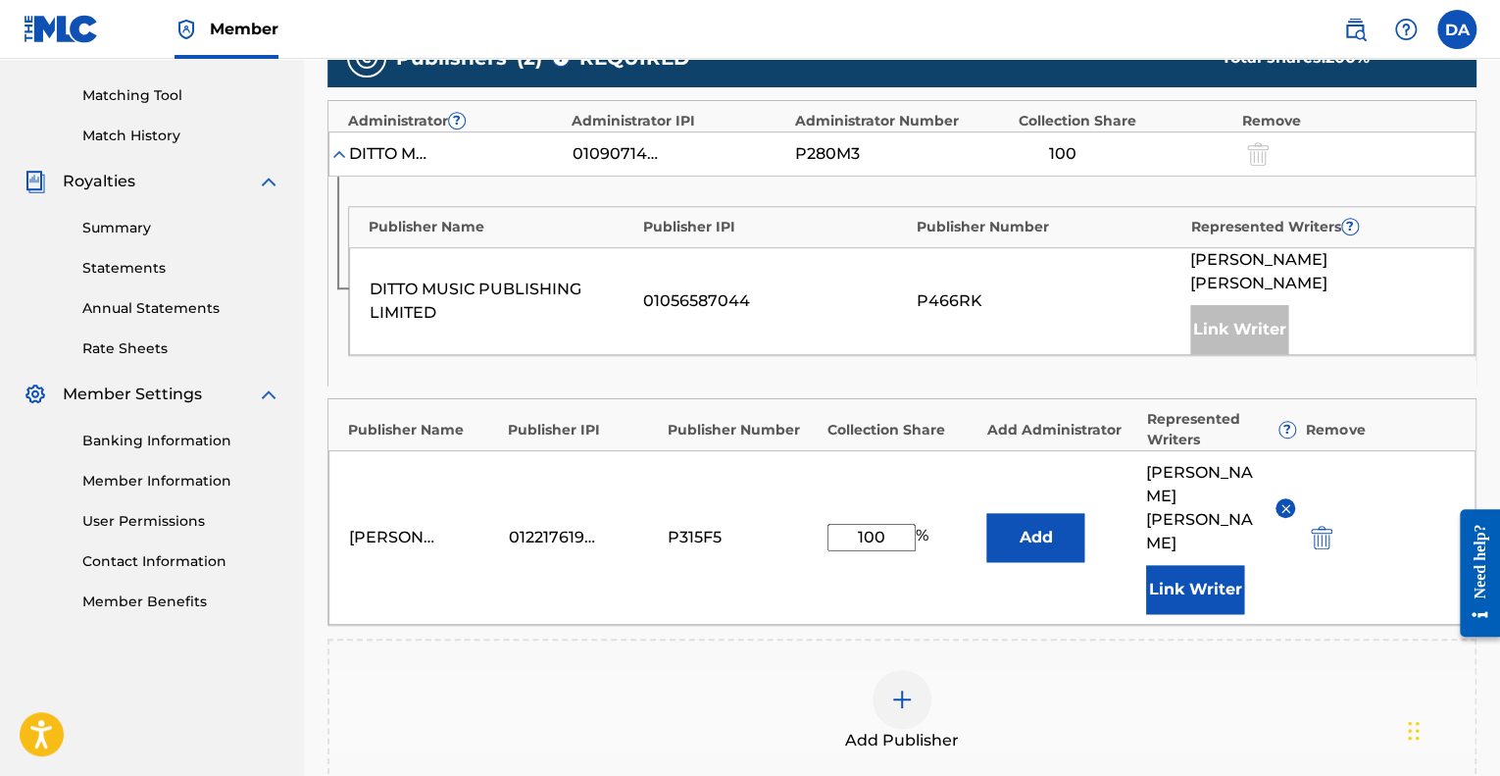
click at [979, 610] on div "[PERSON_NAME] 01221761977 P315F5 100 % Add [PERSON_NAME] [PERSON_NAME] Link Wri…" at bounding box center [901, 537] width 1147 height 175
click at [1281, 508] on img at bounding box center [1285, 508] width 15 height 15
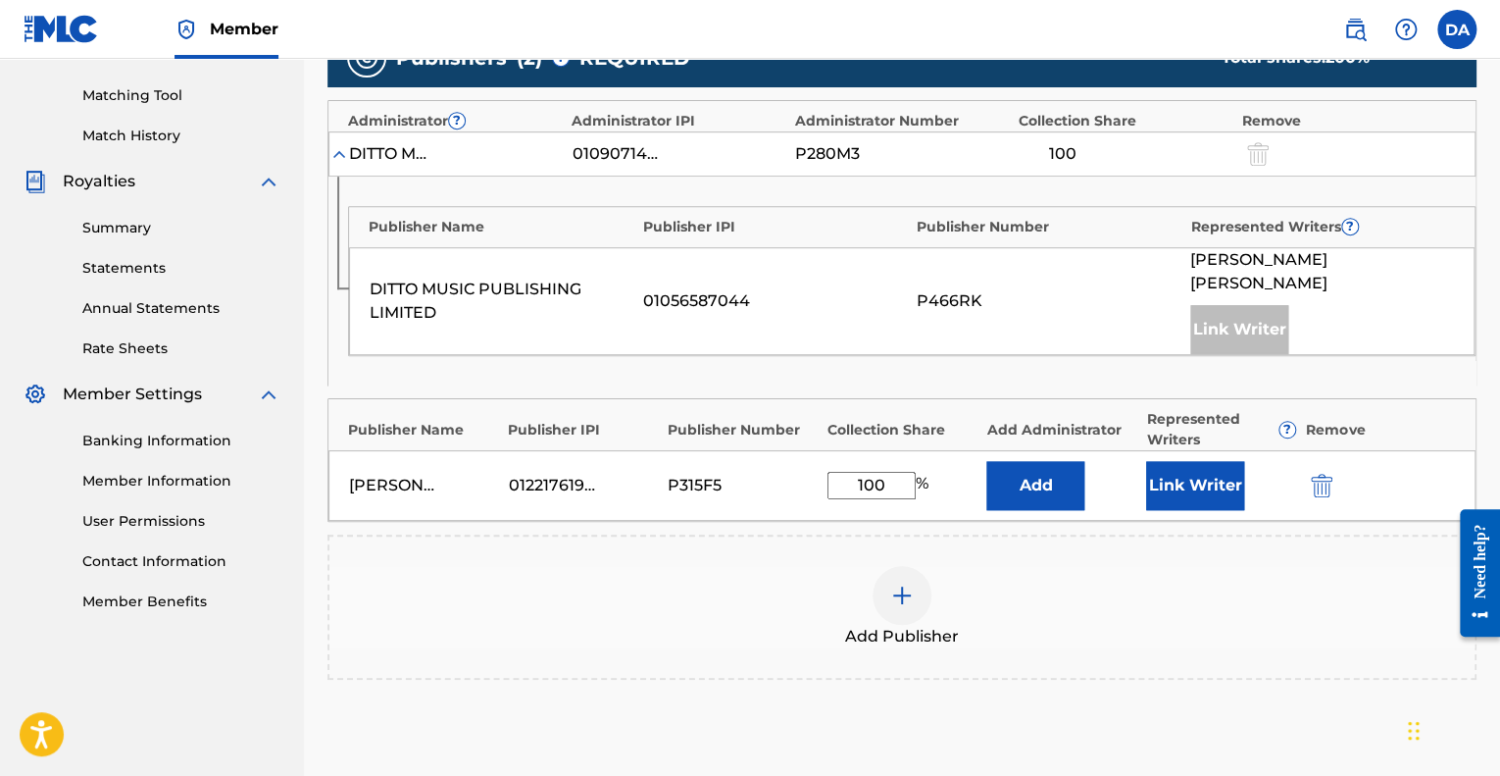
click at [1043, 489] on button "Add" at bounding box center [1035, 485] width 98 height 49
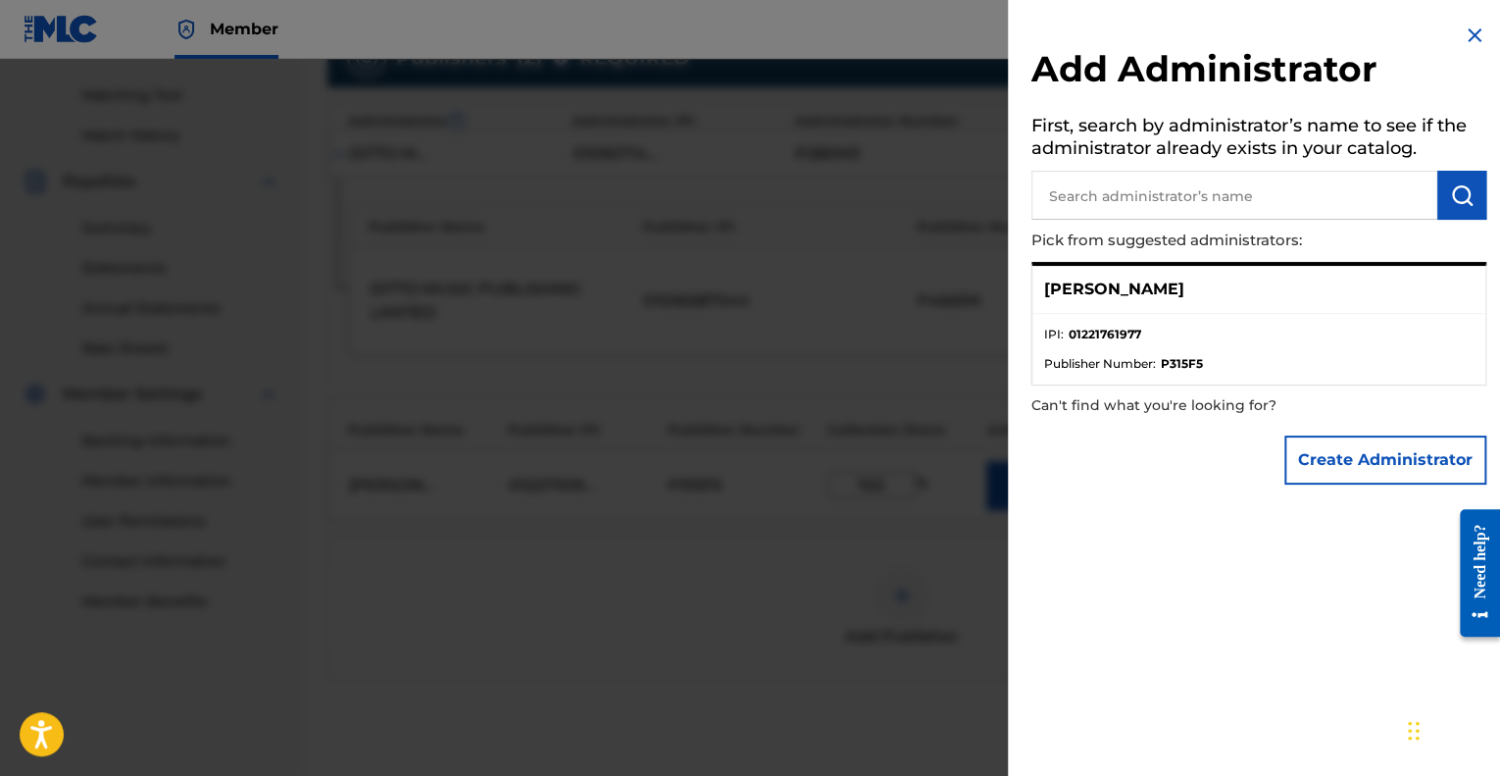
click at [1255, 327] on li "IPI : 01221761977" at bounding box center [1258, 340] width 429 height 29
click at [1224, 311] on div "[PERSON_NAME]" at bounding box center [1258, 290] width 453 height 48
click at [958, 579] on div at bounding box center [750, 447] width 1500 height 776
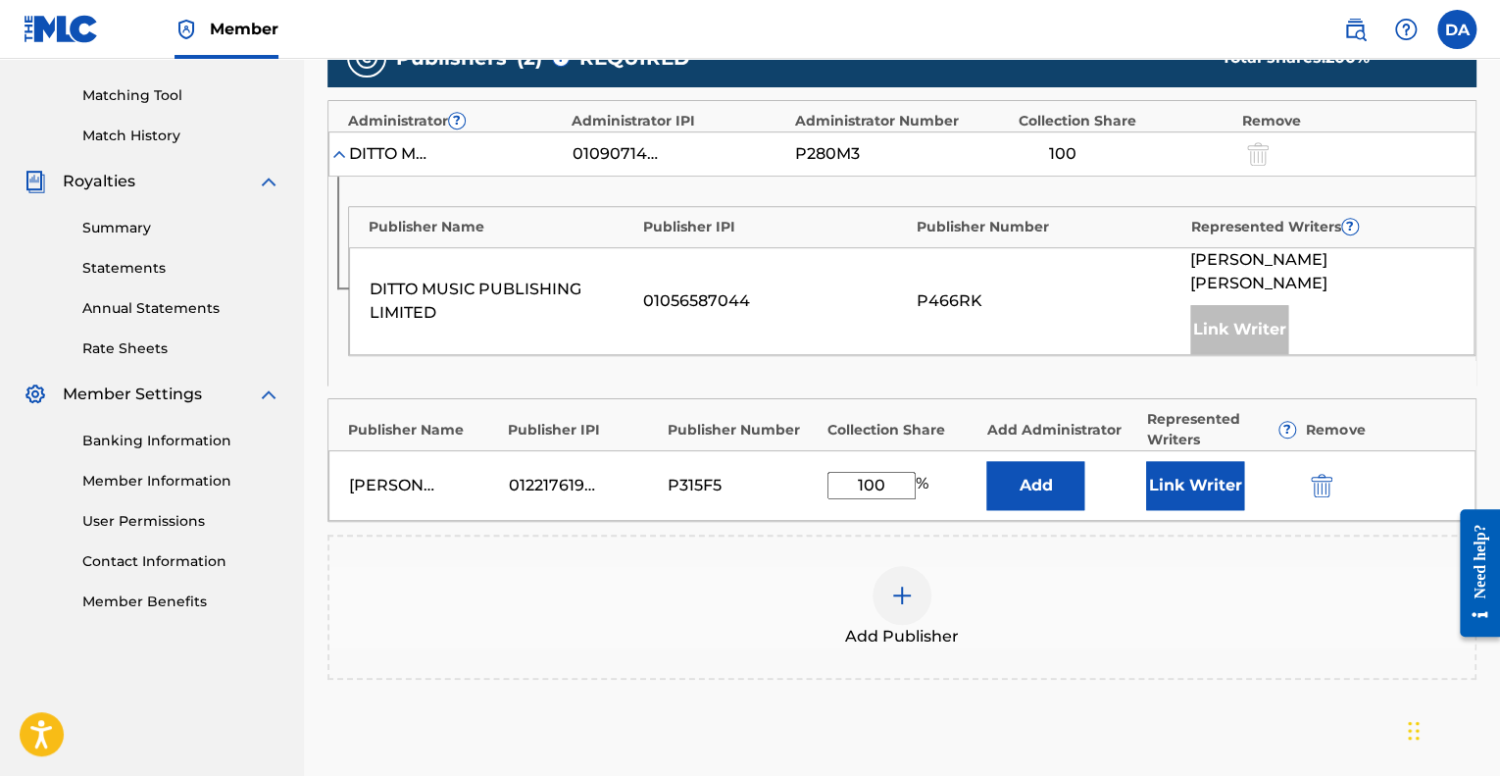
click at [1233, 322] on div "Link Writer" at bounding box center [1239, 329] width 98 height 49
click at [1220, 499] on button "Link Writer" at bounding box center [1195, 485] width 98 height 49
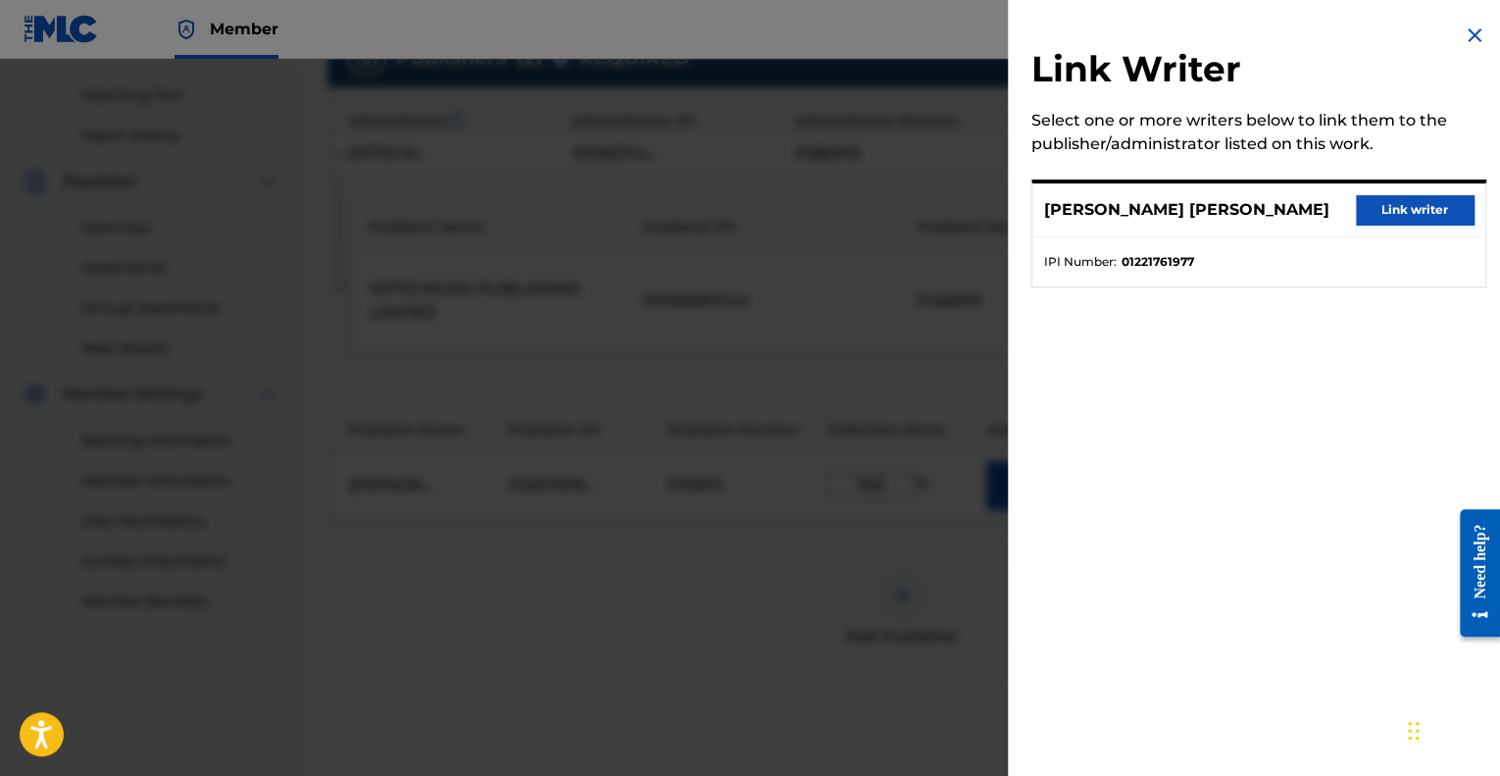
click at [1411, 214] on button "Link writer" at bounding box center [1415, 209] width 118 height 29
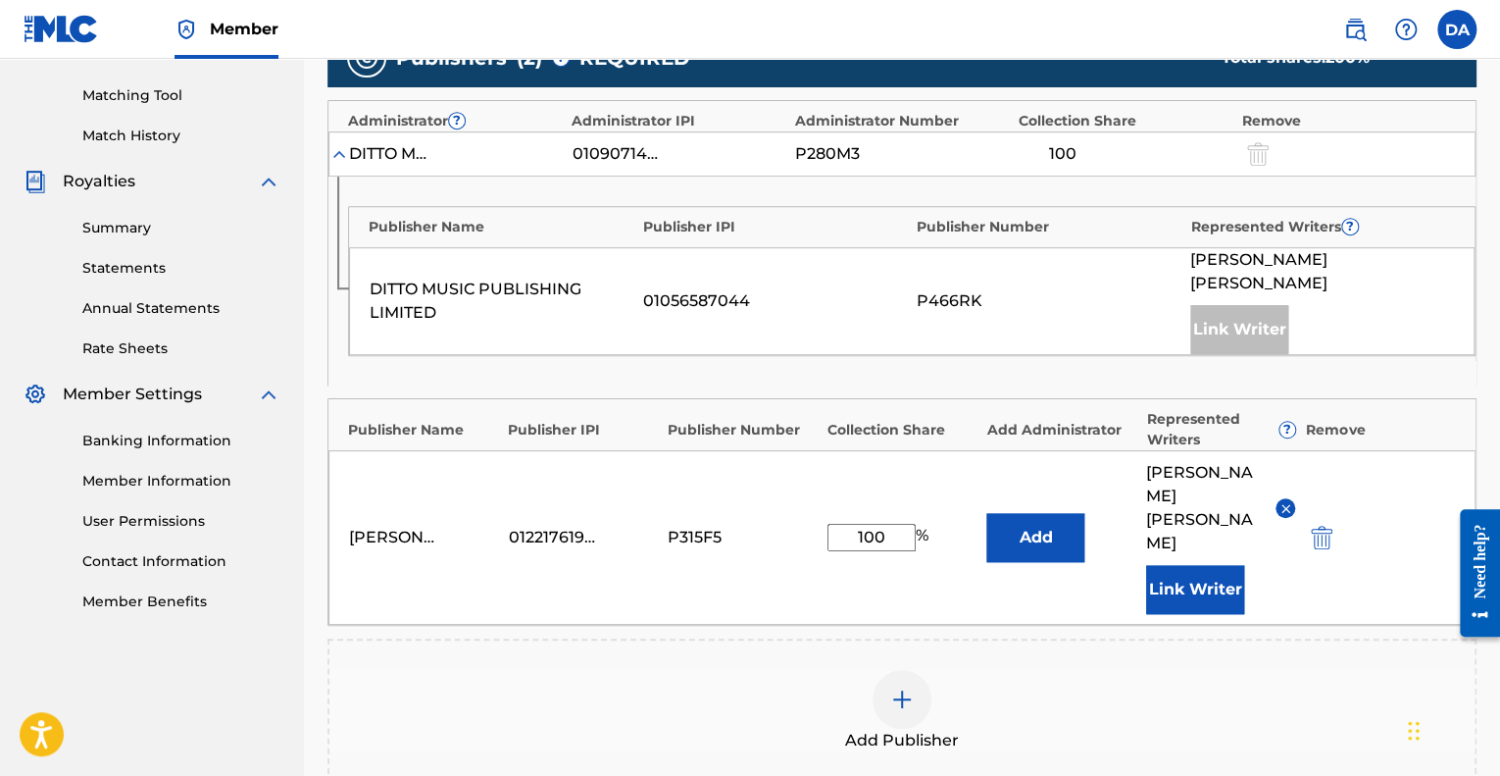
click at [1054, 537] on button "Add" at bounding box center [1035, 537] width 98 height 49
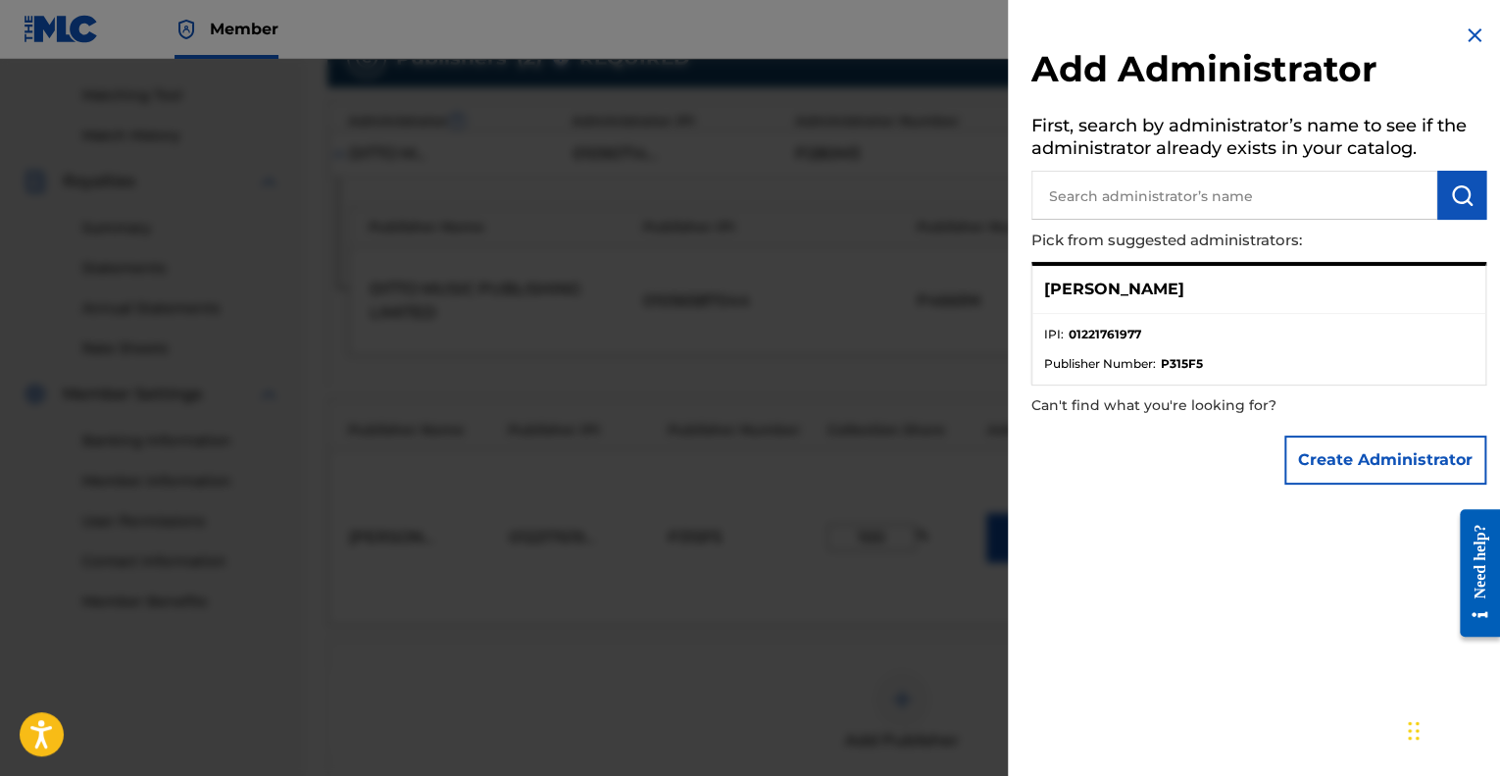
click at [1126, 199] on input "text" at bounding box center [1234, 195] width 406 height 49
type input "ditto"
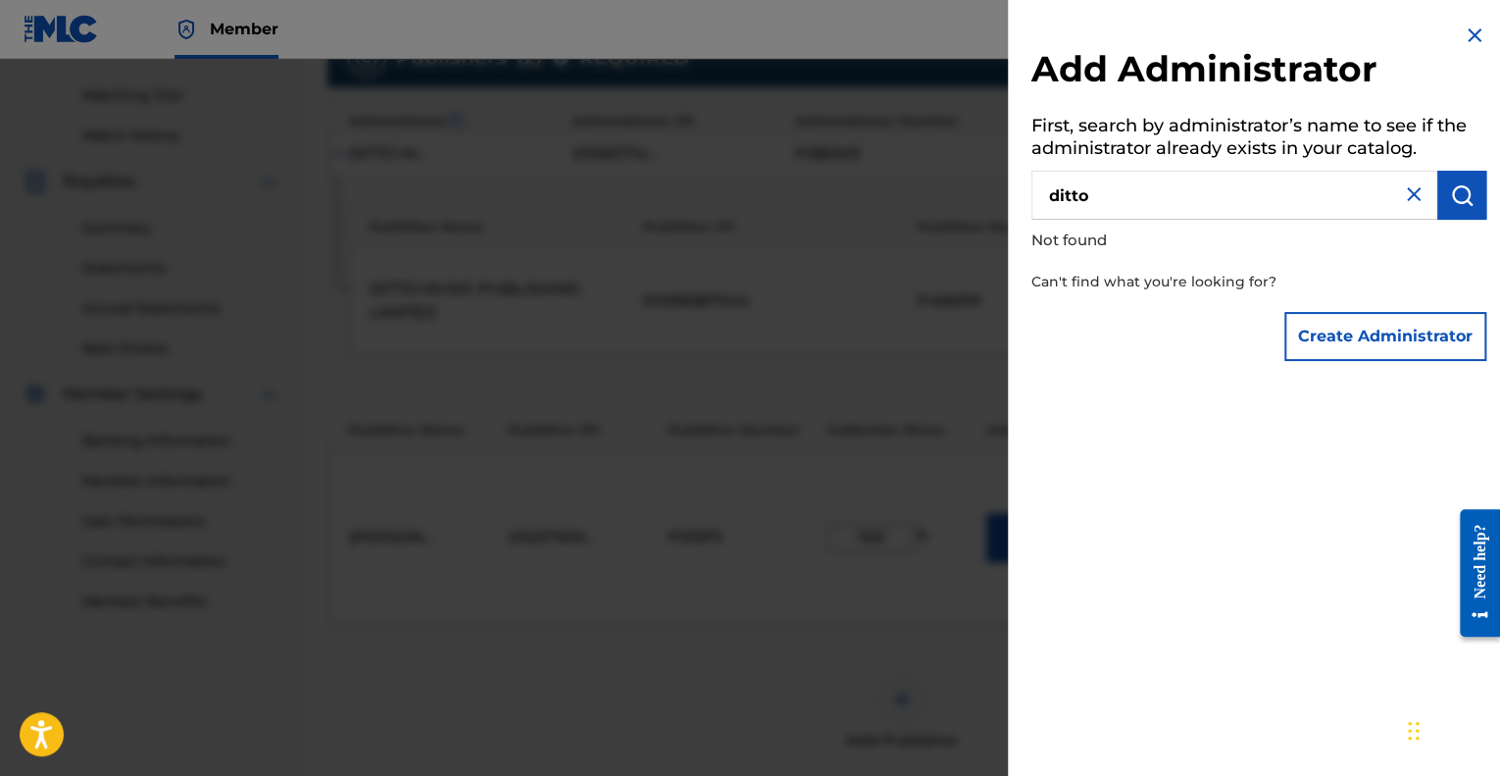
click at [1403, 316] on button "Create Administrator" at bounding box center [1385, 336] width 202 height 49
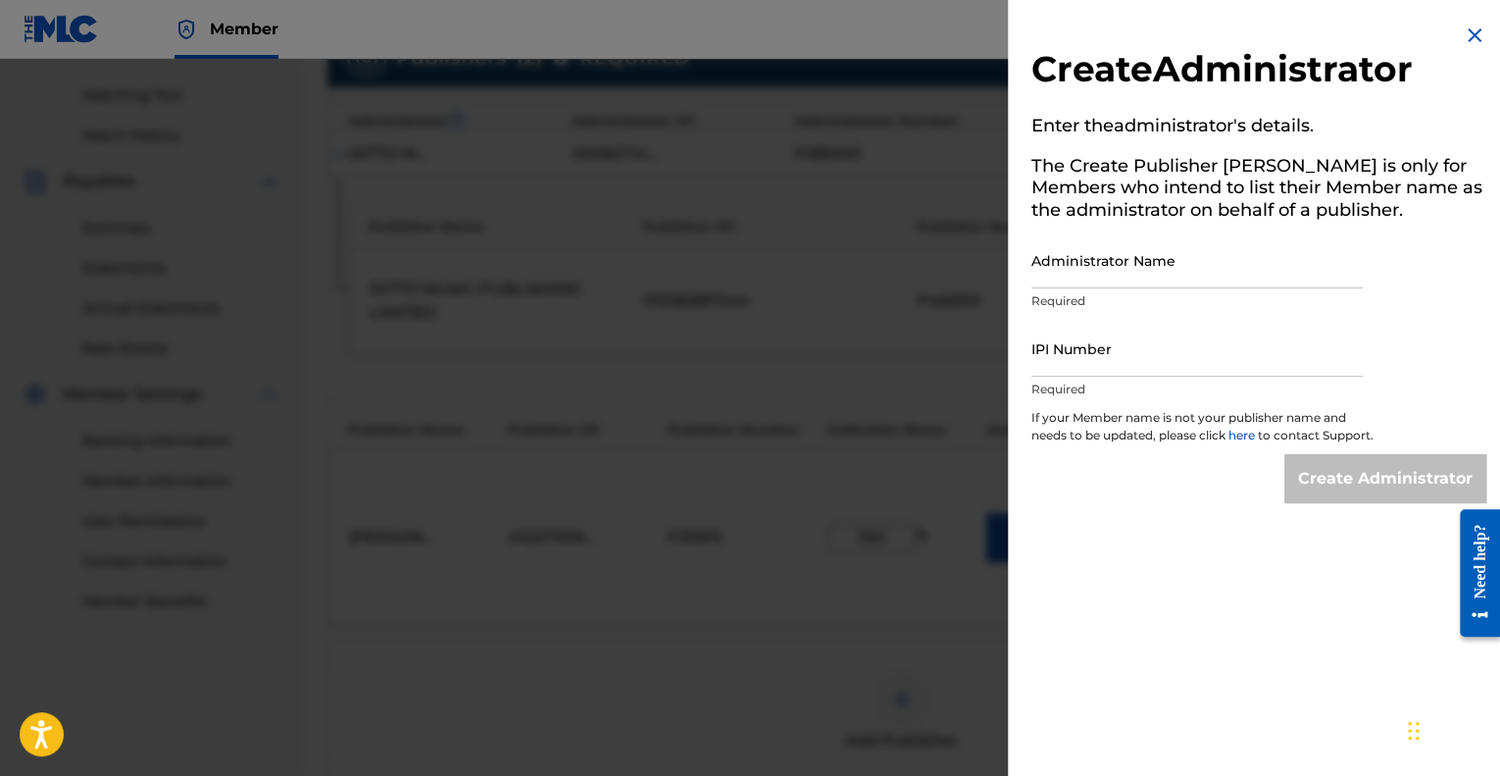
click at [1467, 37] on img at bounding box center [1475, 36] width 24 height 24
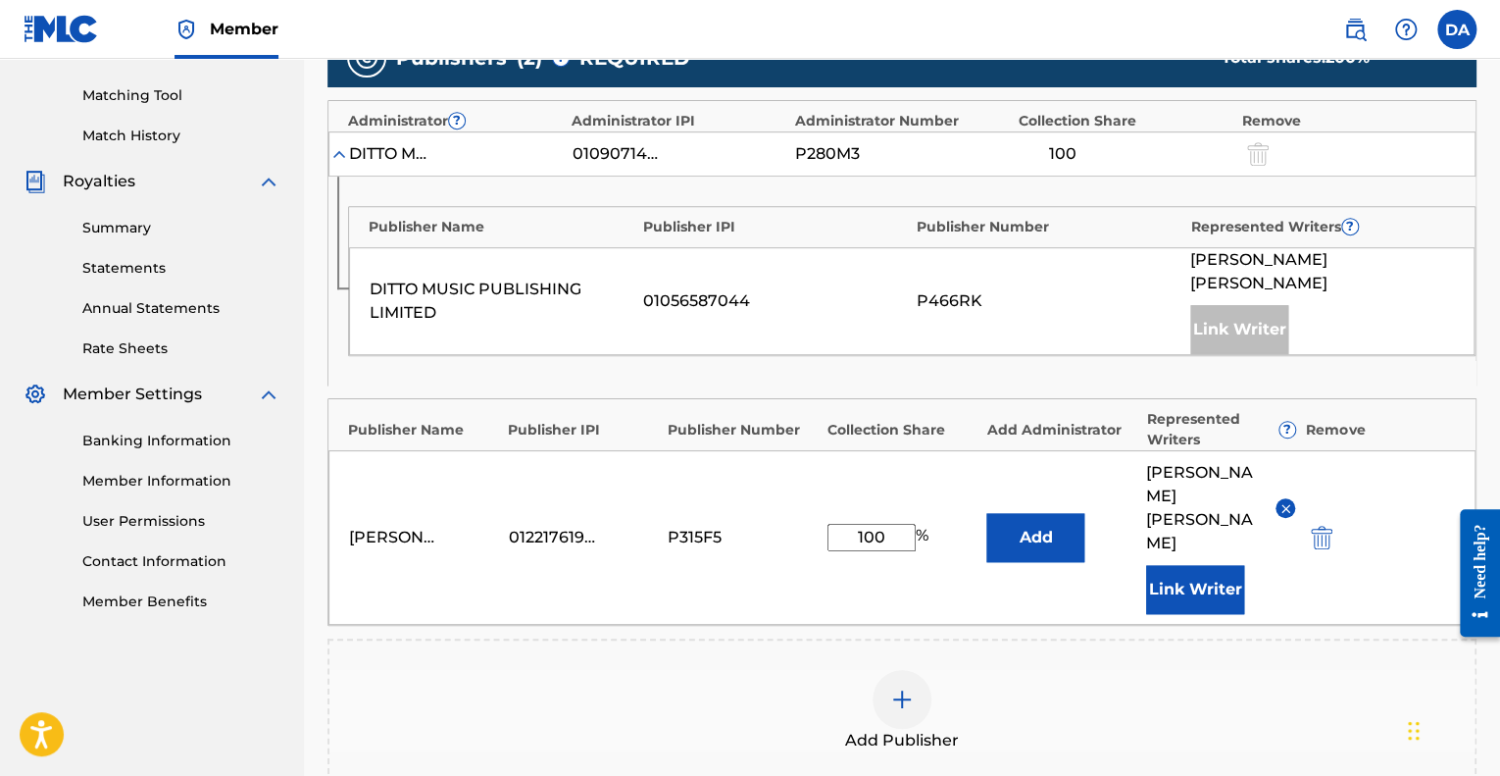
click at [683, 549] on div "[PERSON_NAME] 01221761977 P315F5 100 % Add [PERSON_NAME] [PERSON_NAME] Link Wri…" at bounding box center [901, 537] width 1147 height 175
click at [565, 547] on div "[PERSON_NAME] 01221761977 P315F5 100 % Add [PERSON_NAME] [PERSON_NAME] Link Wri…" at bounding box center [901, 537] width 1147 height 175
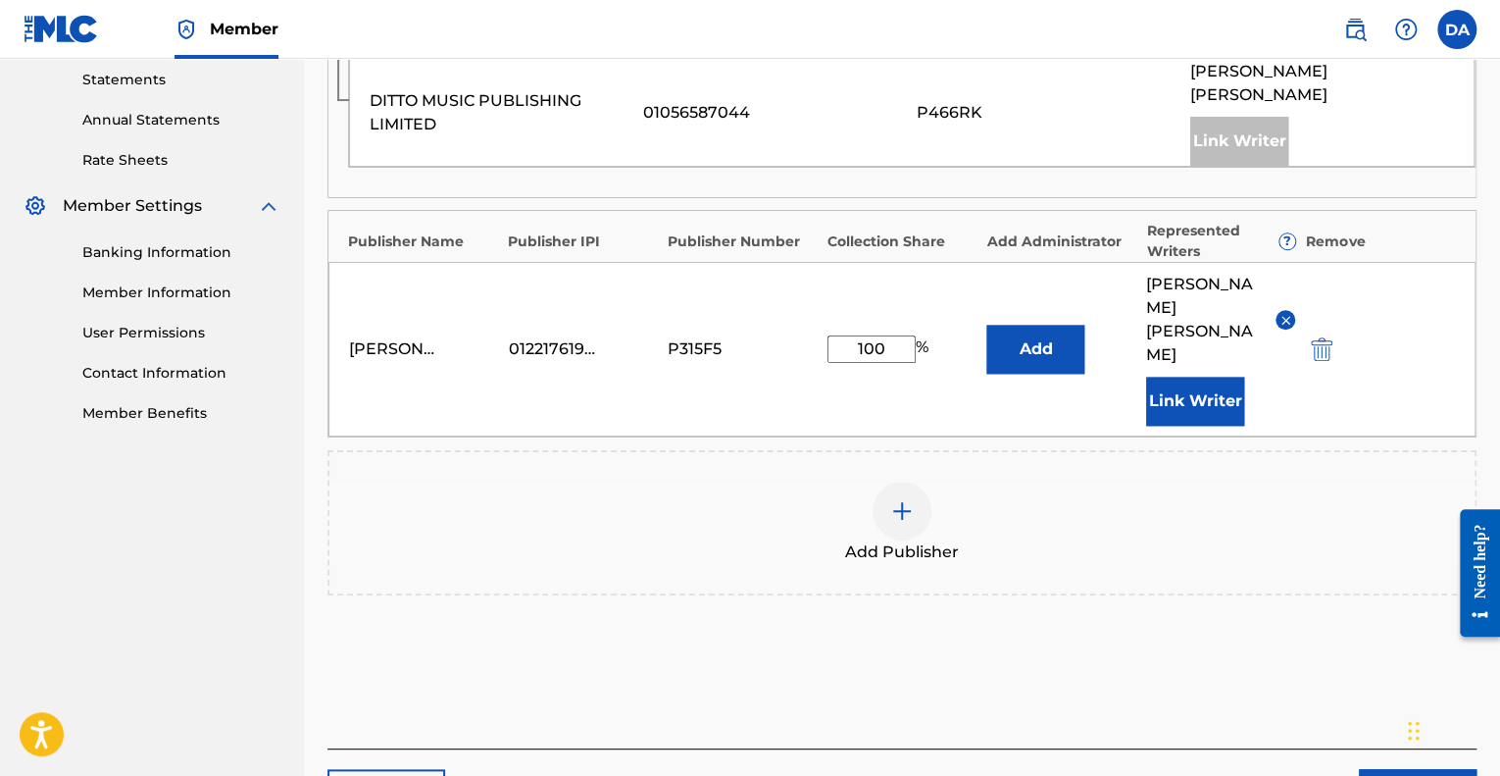
scroll to position [676, 0]
click at [912, 504] on img at bounding box center [902, 509] width 24 height 24
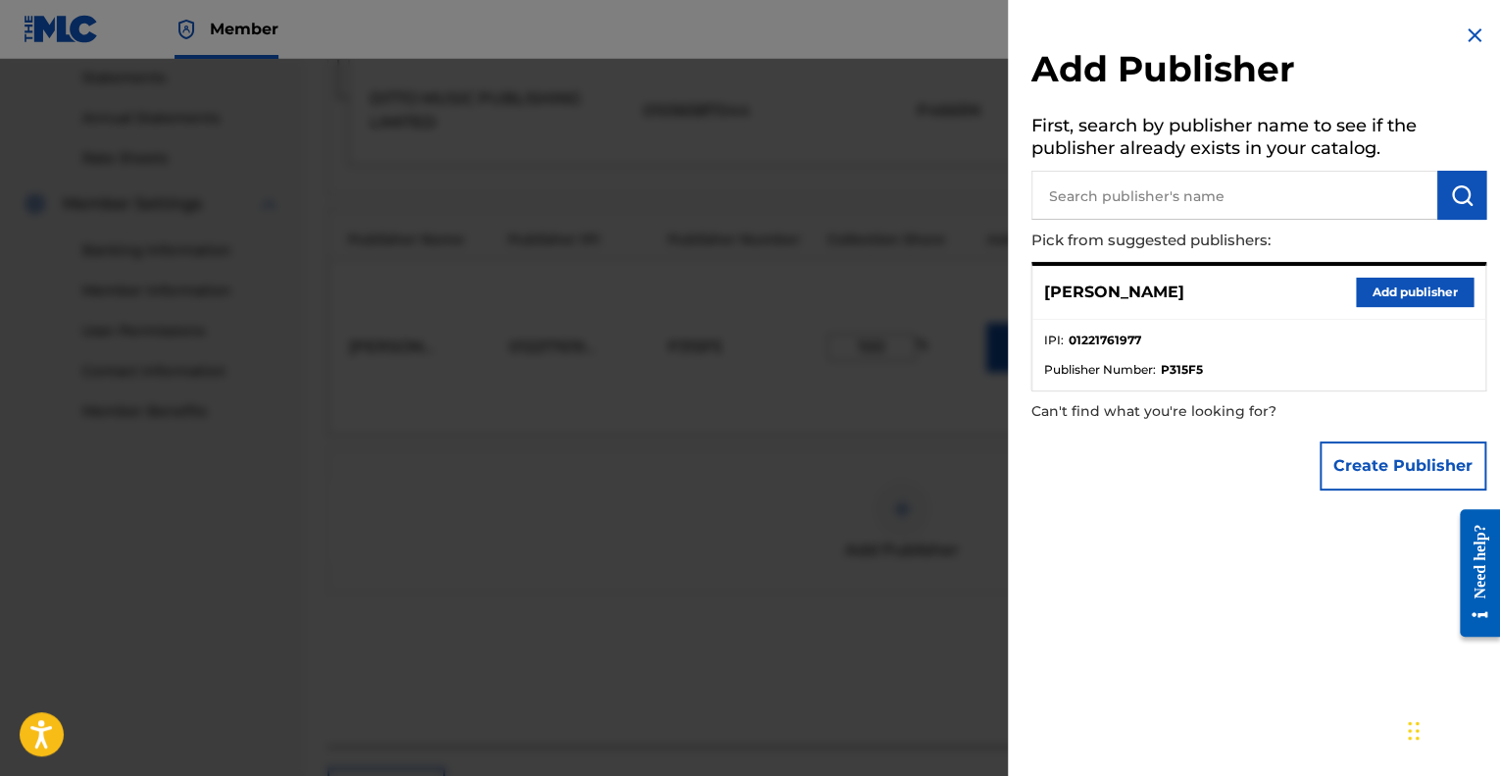
click at [1412, 300] on button "Add publisher" at bounding box center [1415, 291] width 118 height 29
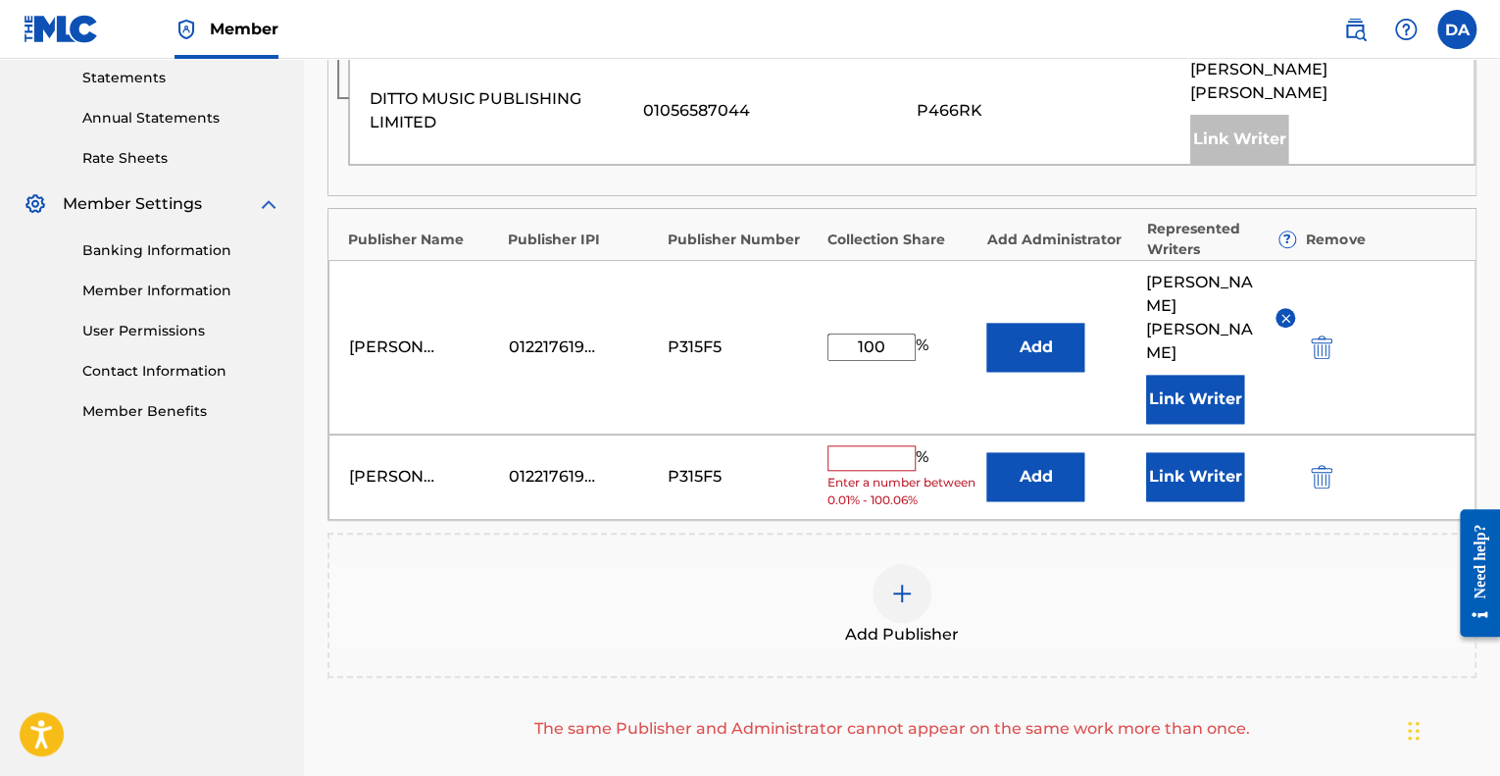
click at [865, 475] on span "Enter a number between 0.01% - 100.06%" at bounding box center [902, 491] width 150 height 35
click at [871, 441] on div "[PERSON_NAME] 01221761977 P315F5 % Enter a number between 0.01% - 100.06% Add L…" at bounding box center [901, 476] width 1147 height 85
click at [865, 458] on input "text" at bounding box center [871, 457] width 88 height 25
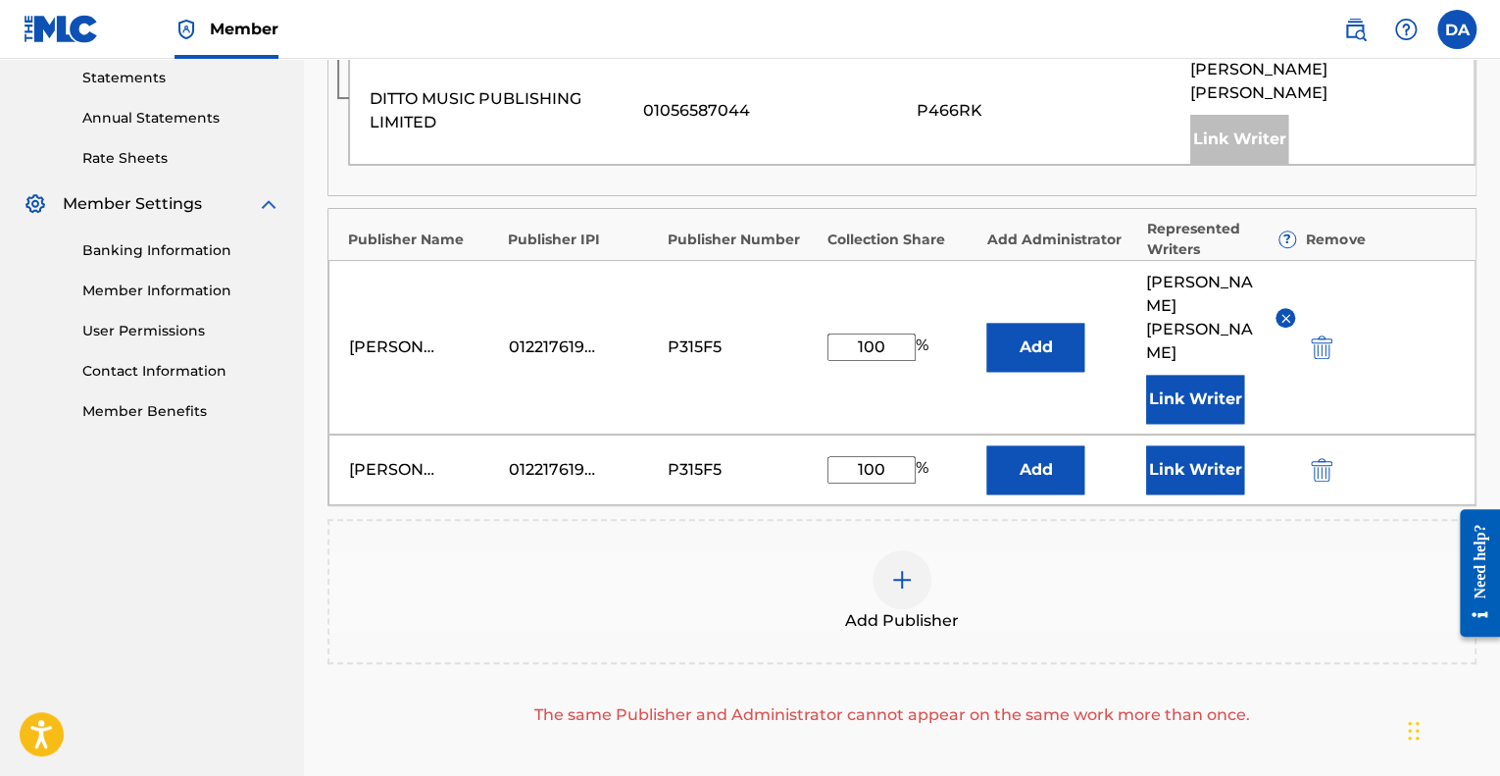
type input "100"
click at [1021, 475] on button "Add" at bounding box center [1035, 469] width 98 height 49
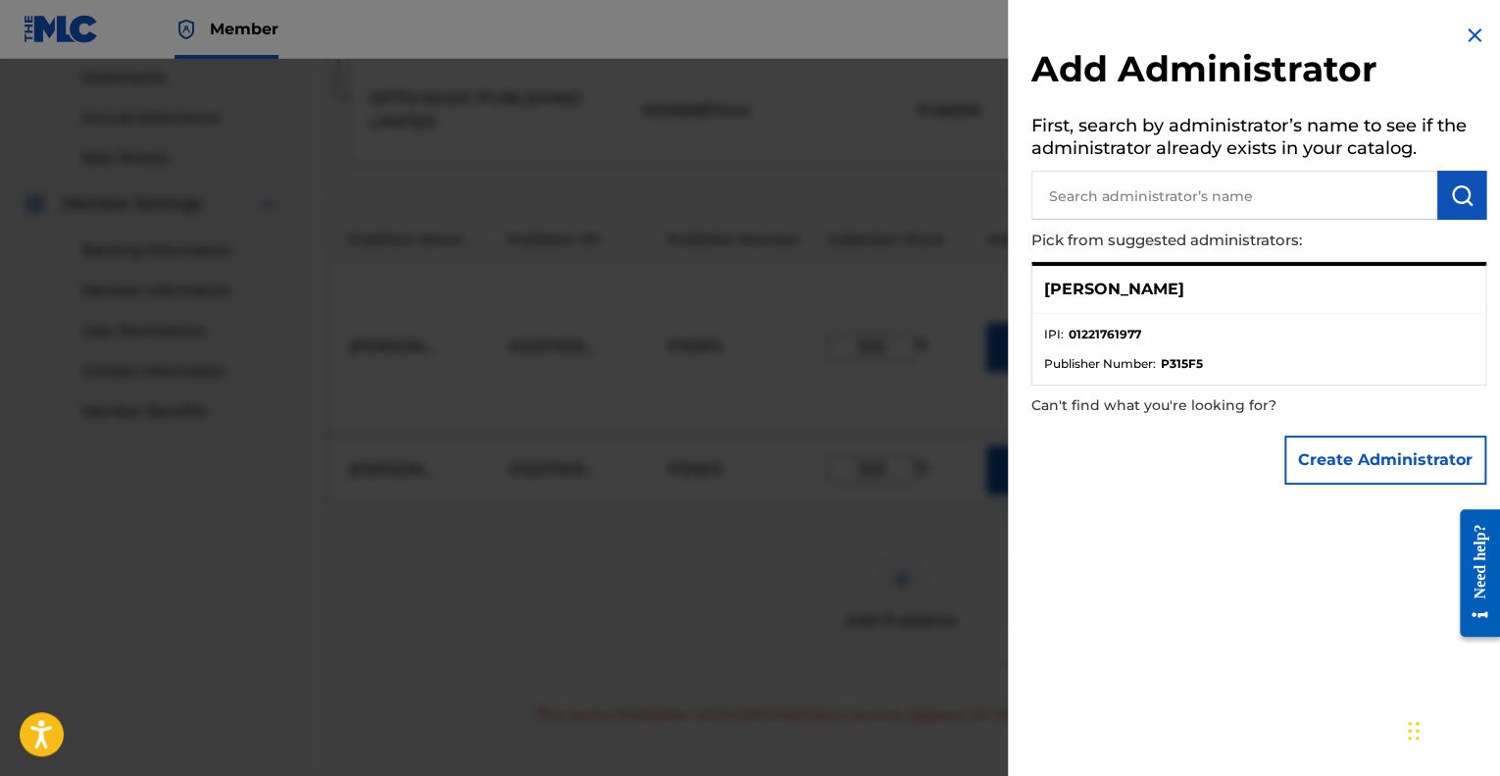
click at [1164, 269] on div "[PERSON_NAME]" at bounding box center [1258, 290] width 453 height 48
click at [924, 576] on div at bounding box center [750, 447] width 1500 height 776
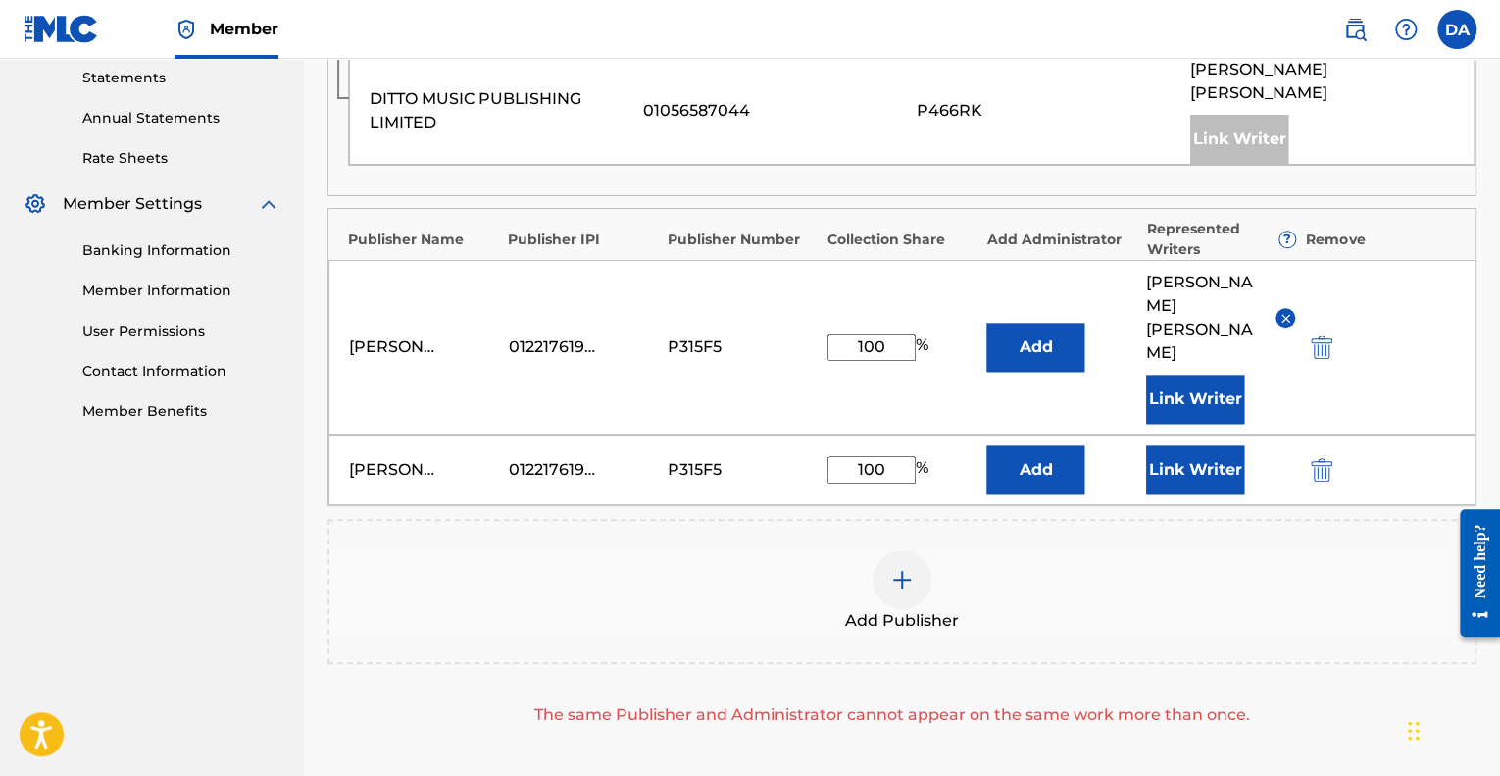
click at [1181, 458] on button "Link Writer" at bounding box center [1195, 469] width 98 height 49
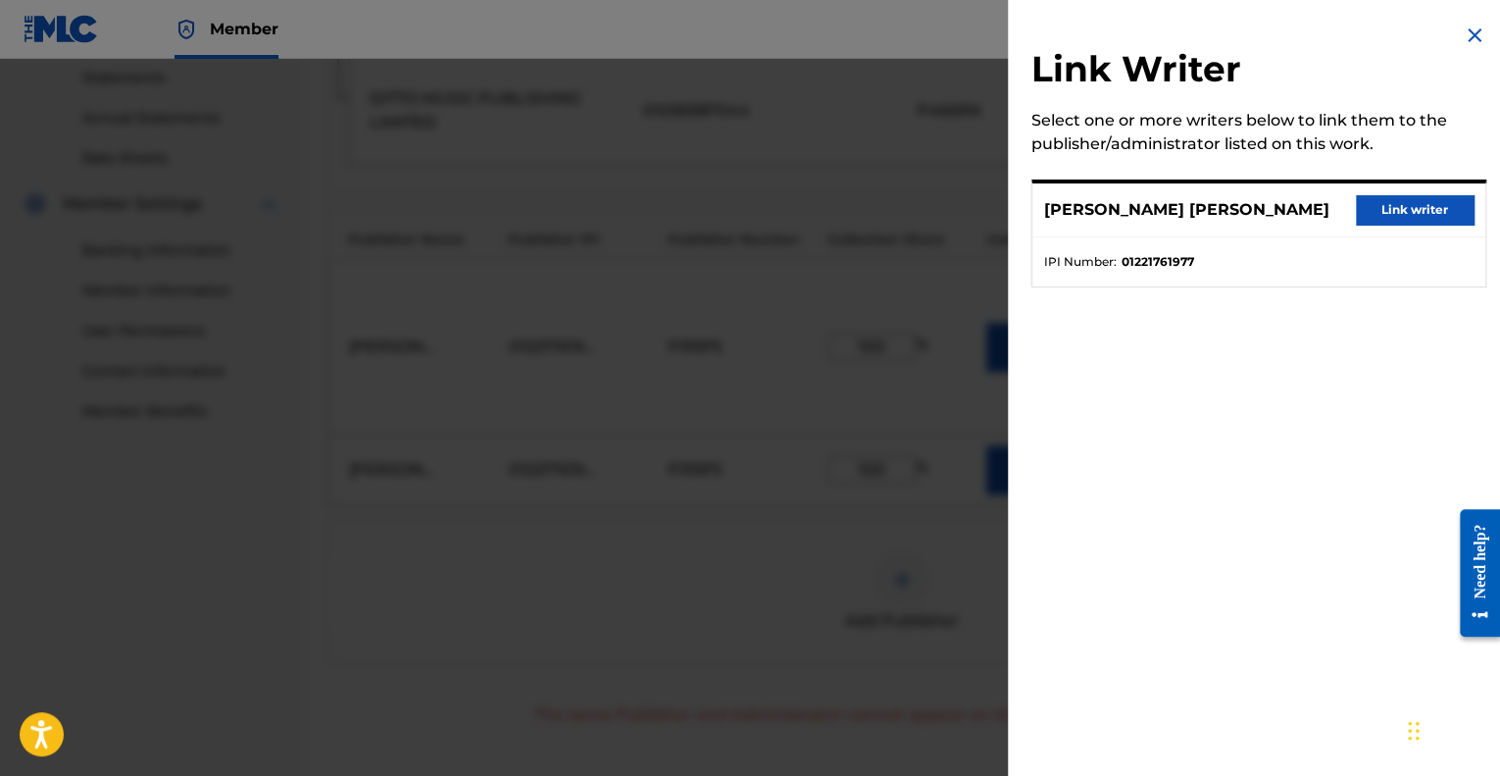
click at [1416, 207] on button "Link writer" at bounding box center [1415, 209] width 118 height 29
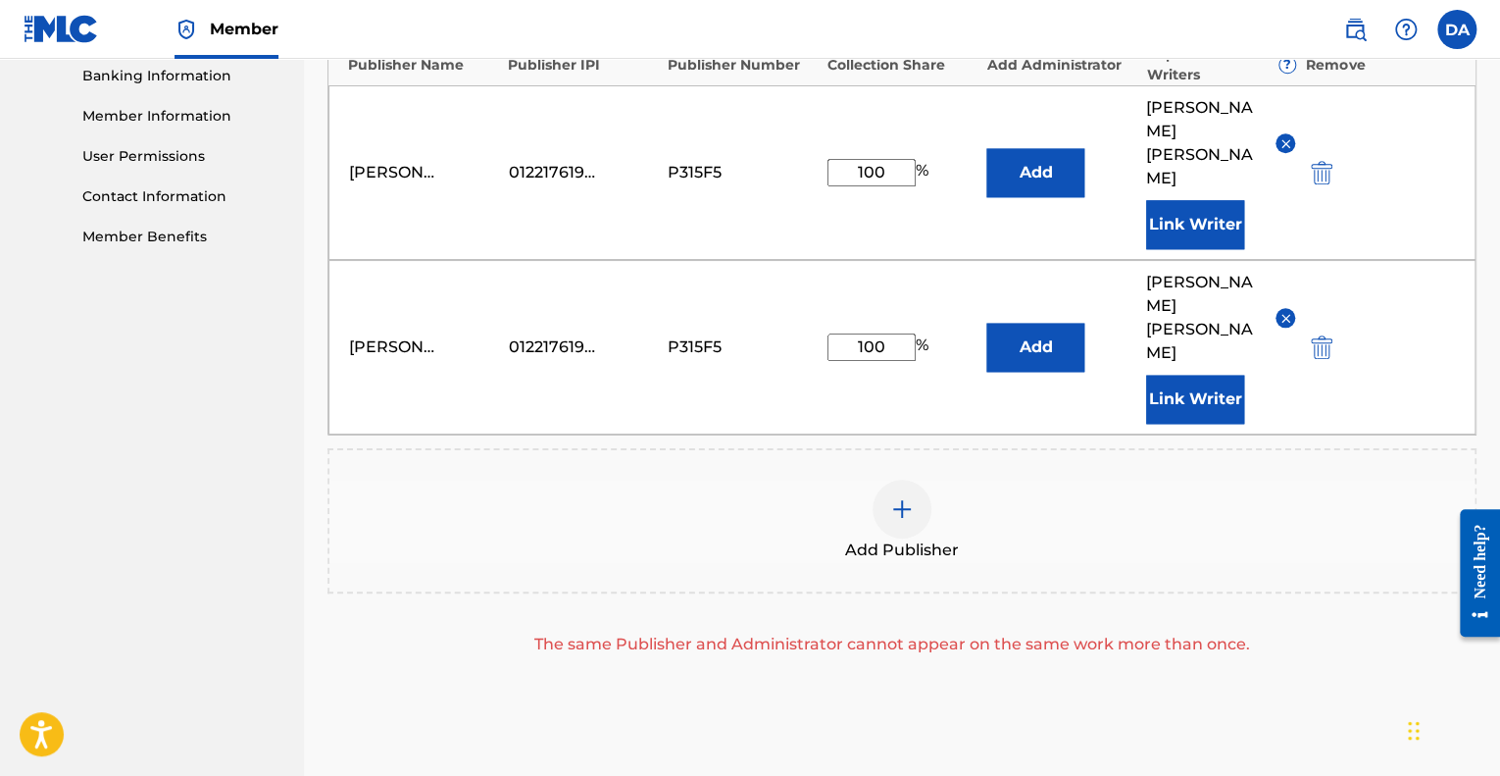
scroll to position [886, 0]
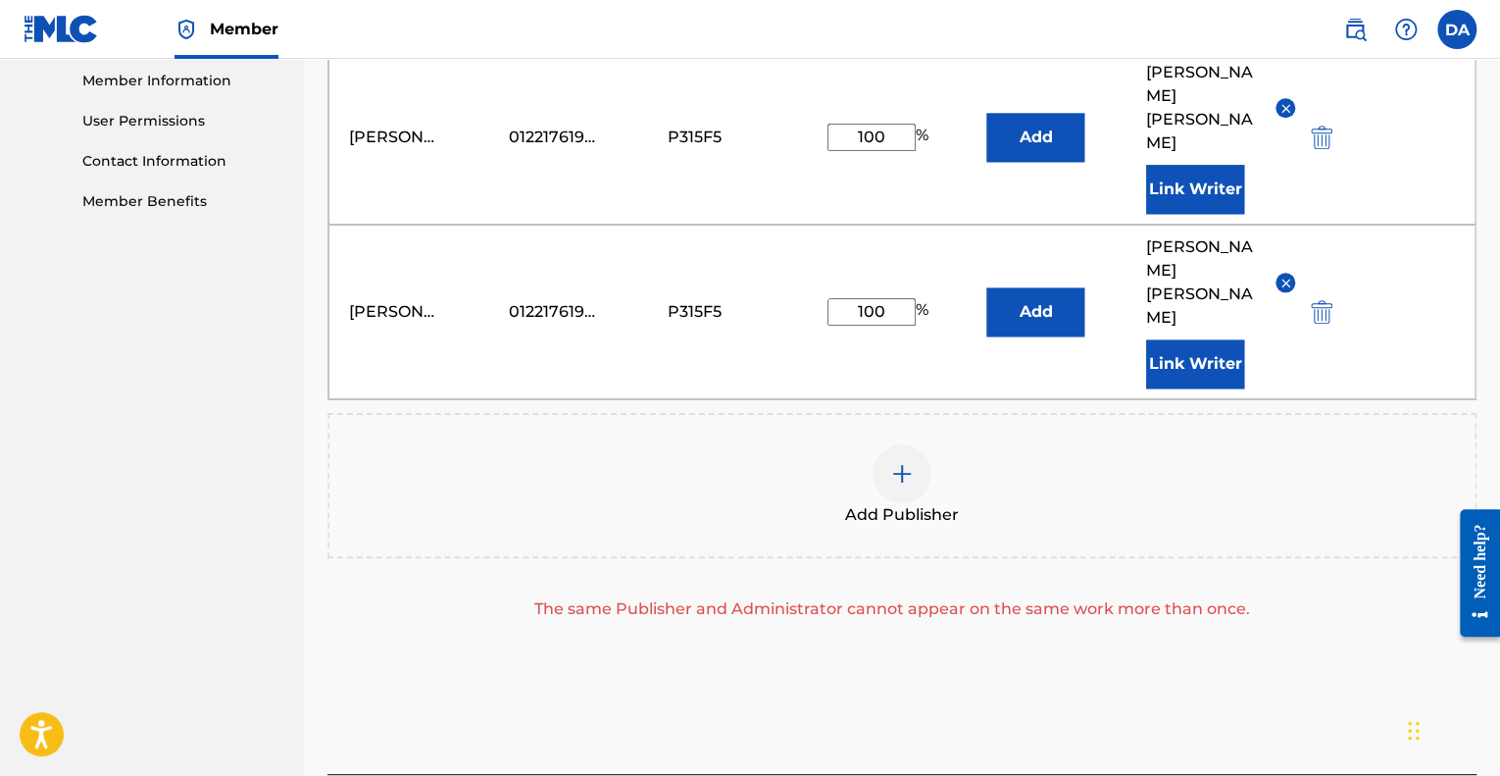
click at [893, 133] on input "100" at bounding box center [871, 137] width 88 height 27
type input "1"
click at [731, 502] on div "Add Publisher" at bounding box center [901, 485] width 1145 height 82
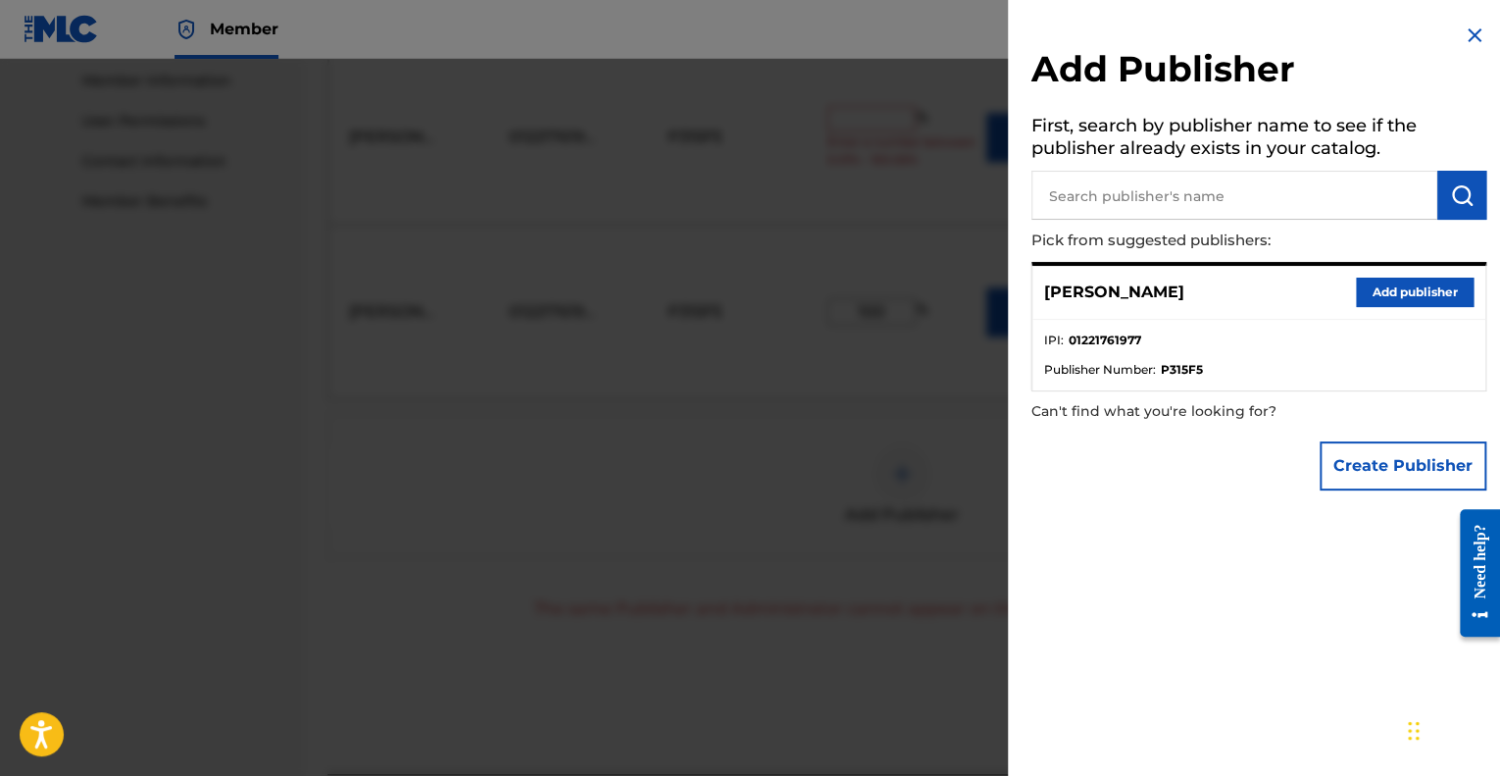
click at [1467, 43] on img at bounding box center [1475, 36] width 24 height 24
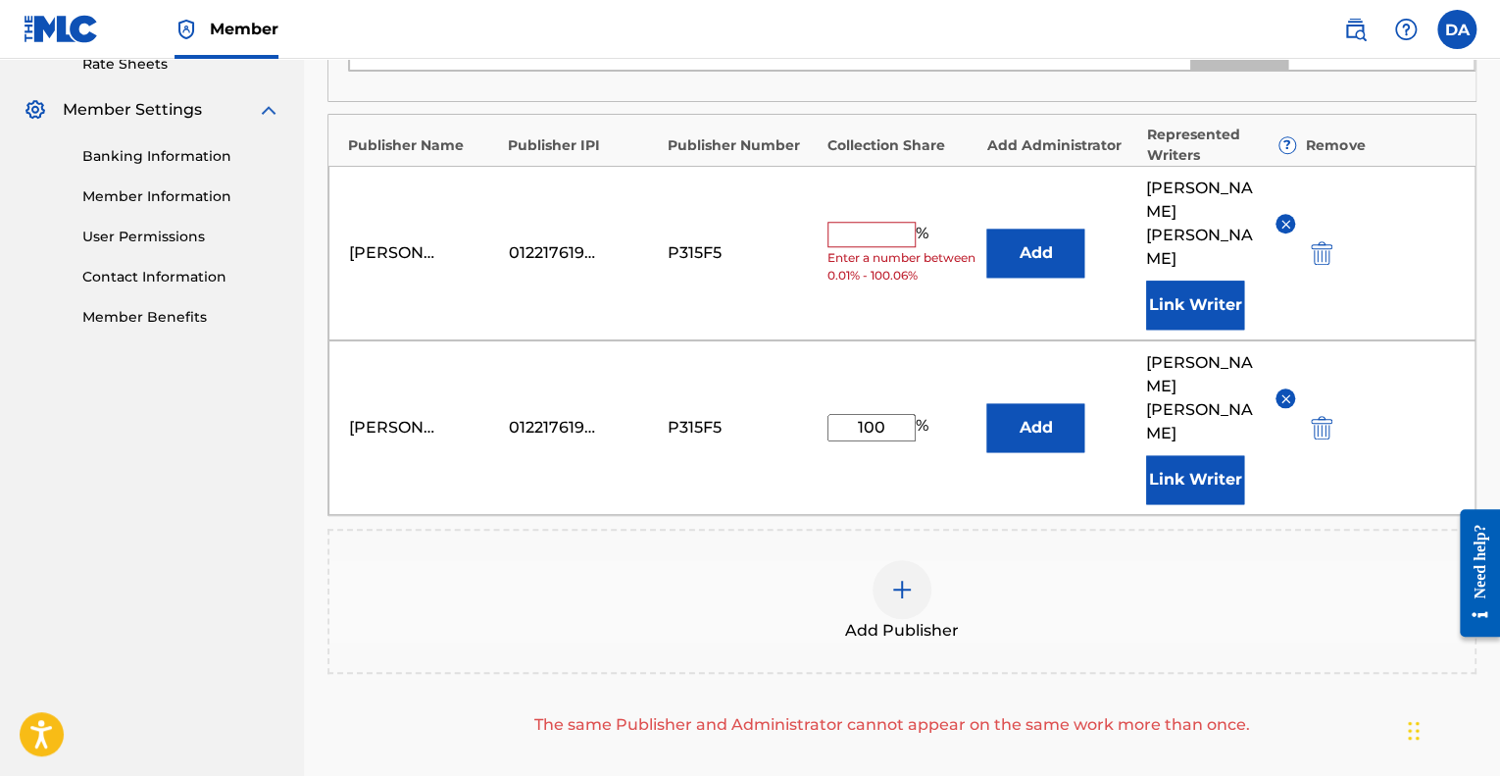
scroll to position [768, 0]
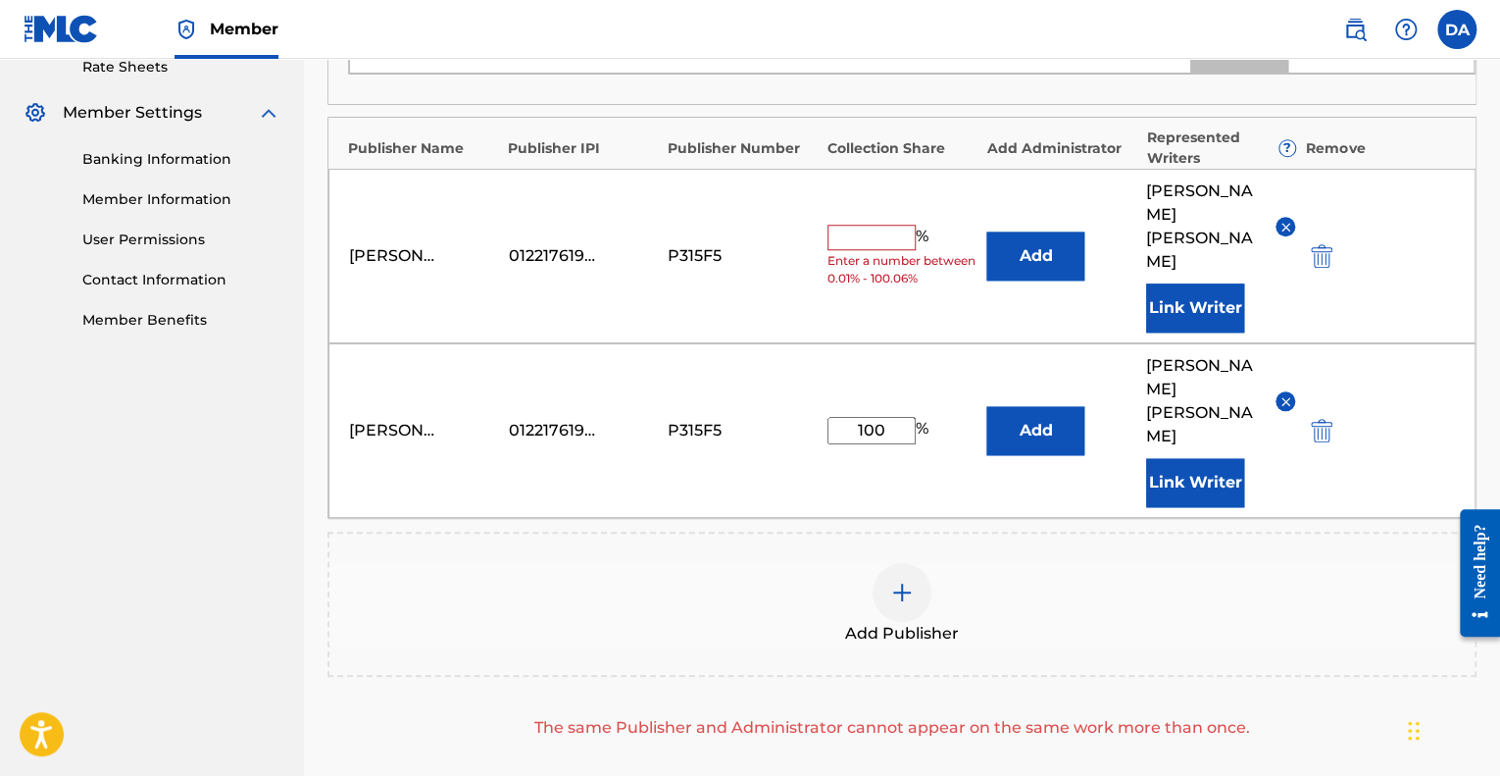
click at [1322, 265] on img "submit" at bounding box center [1322, 256] width 22 height 24
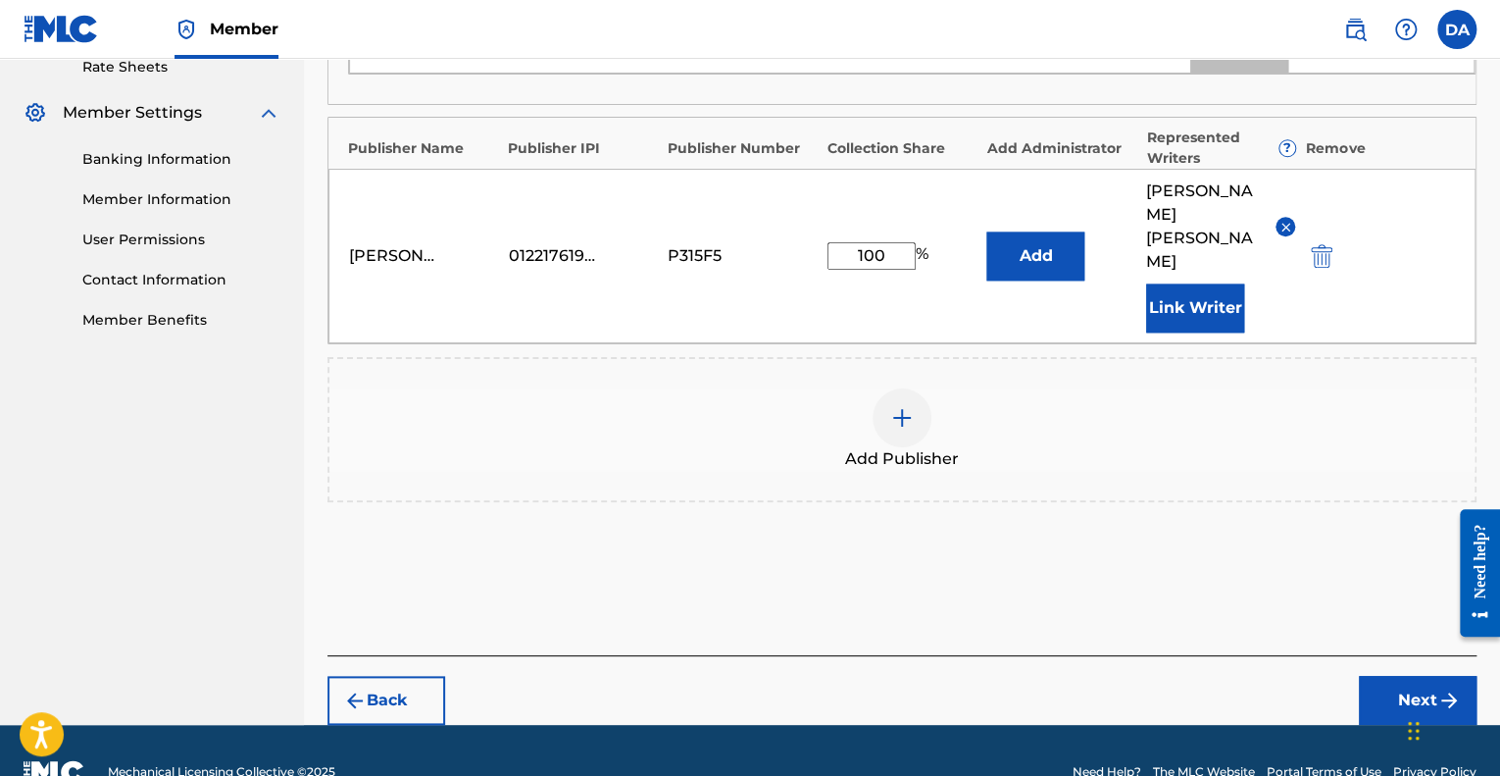
click at [1040, 268] on button "Add" at bounding box center [1035, 255] width 98 height 49
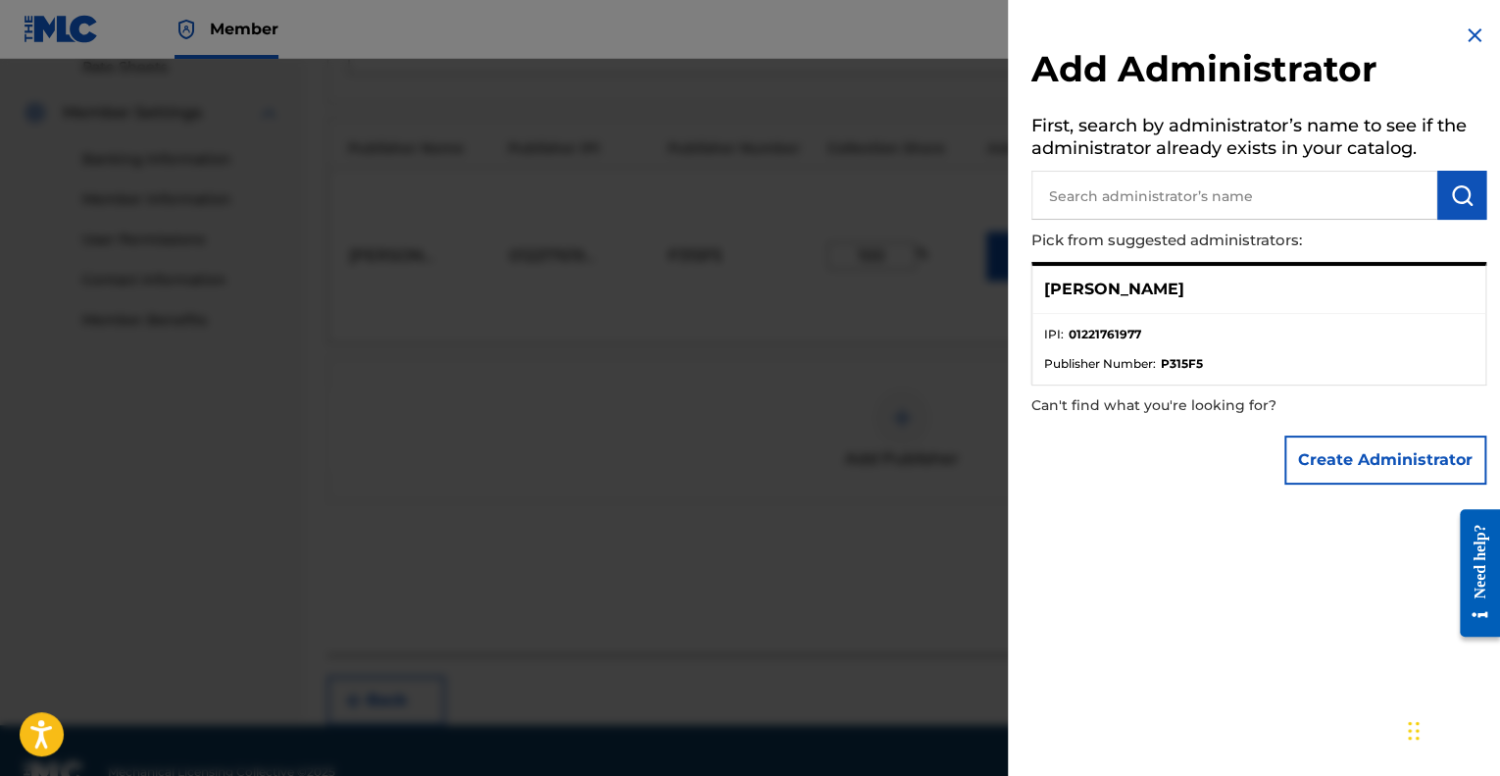
click at [1464, 30] on img at bounding box center [1475, 36] width 24 height 24
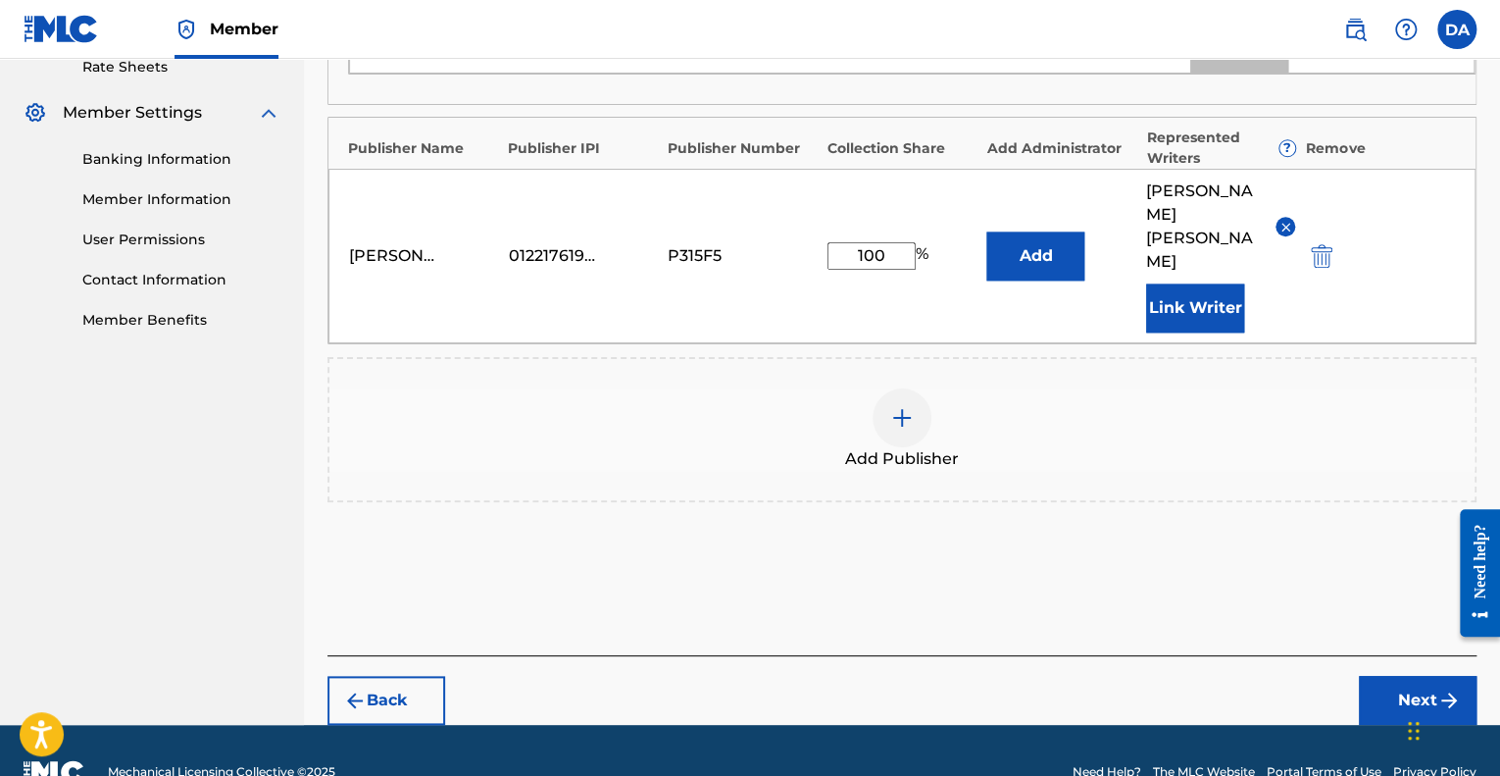
click at [890, 255] on input "100" at bounding box center [871, 255] width 88 height 27
type input "1"
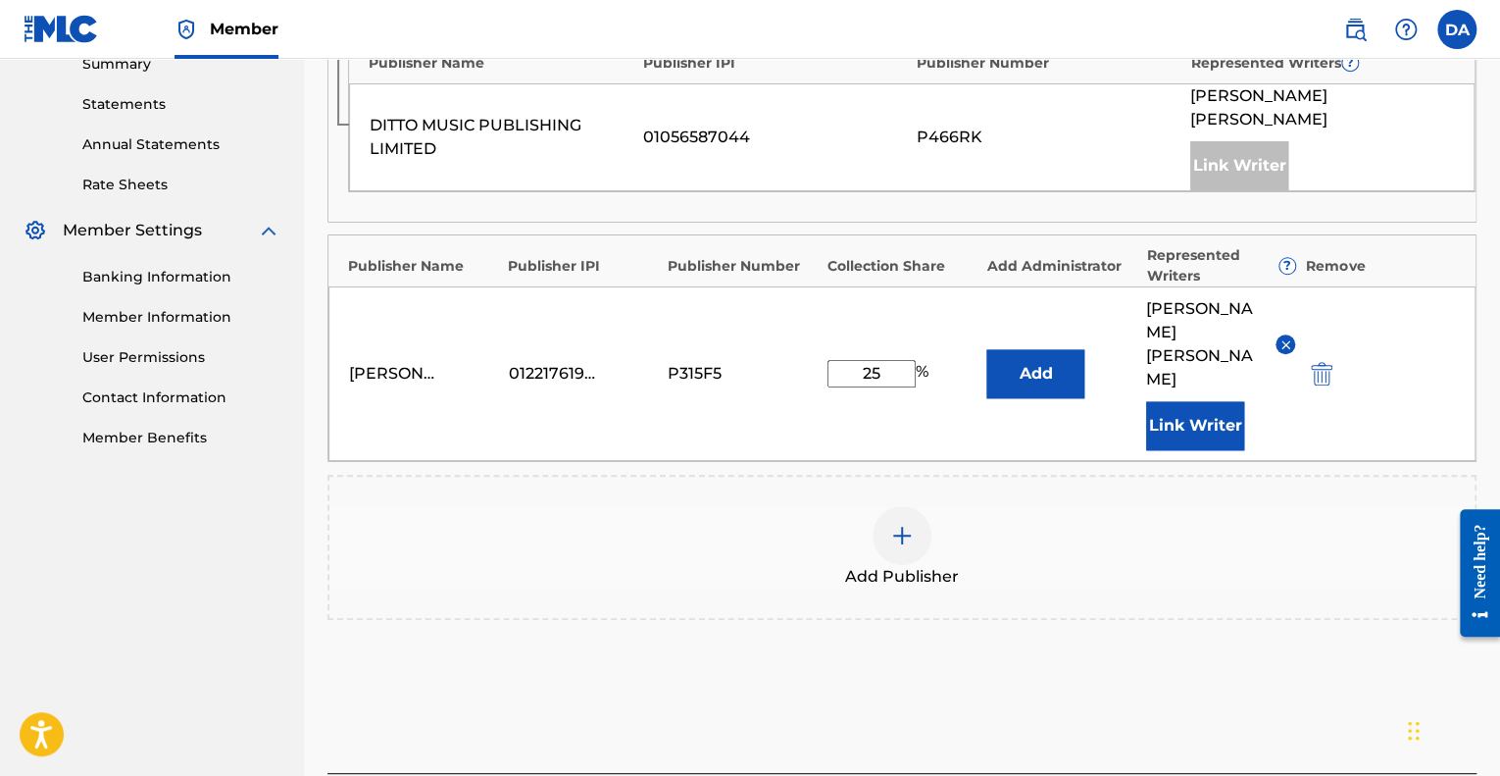
scroll to position [635, 0]
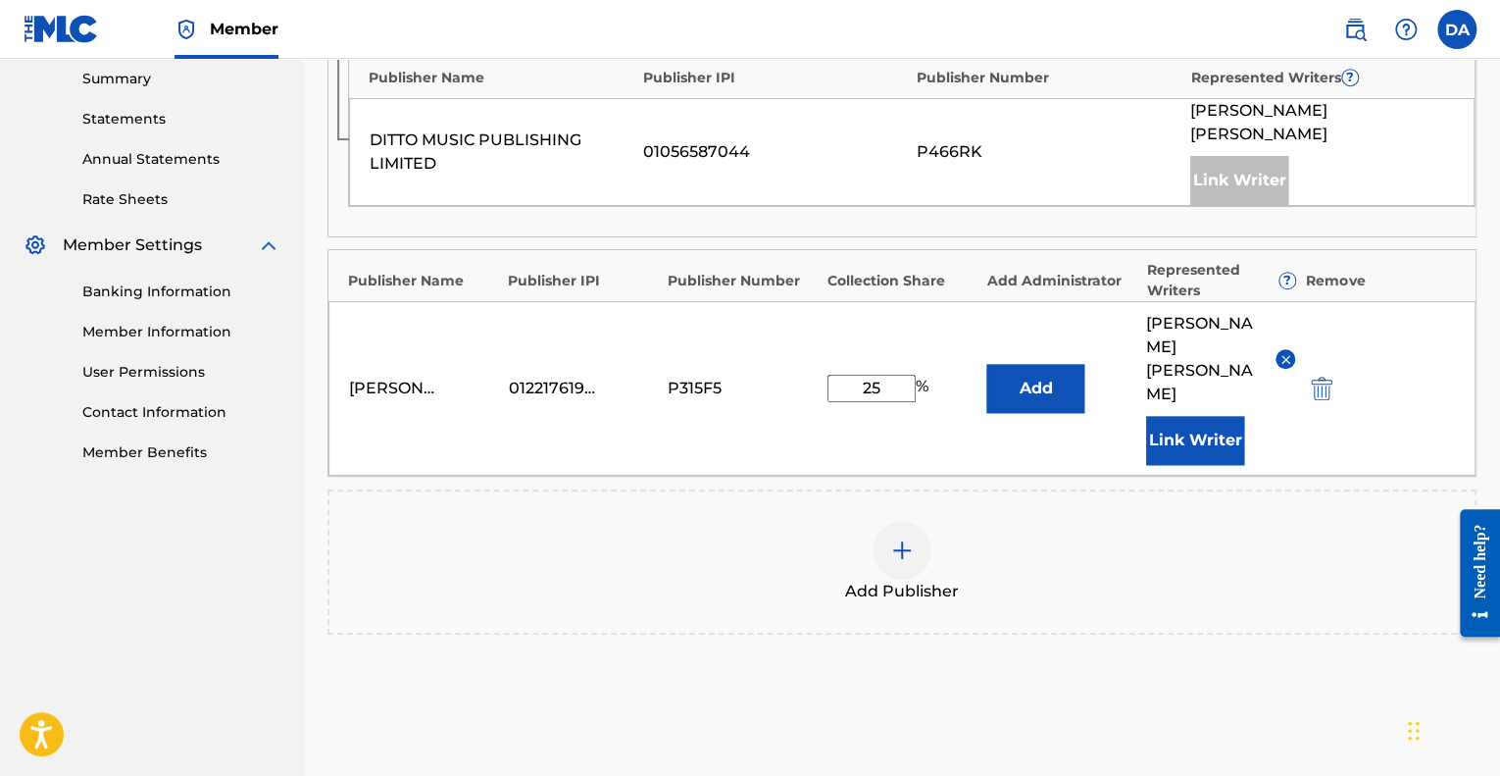
click at [949, 327] on div "[PERSON_NAME] 01221761977 P315F5 25 % Add [PERSON_NAME] [PERSON_NAME] Link Writ…" at bounding box center [901, 388] width 1147 height 175
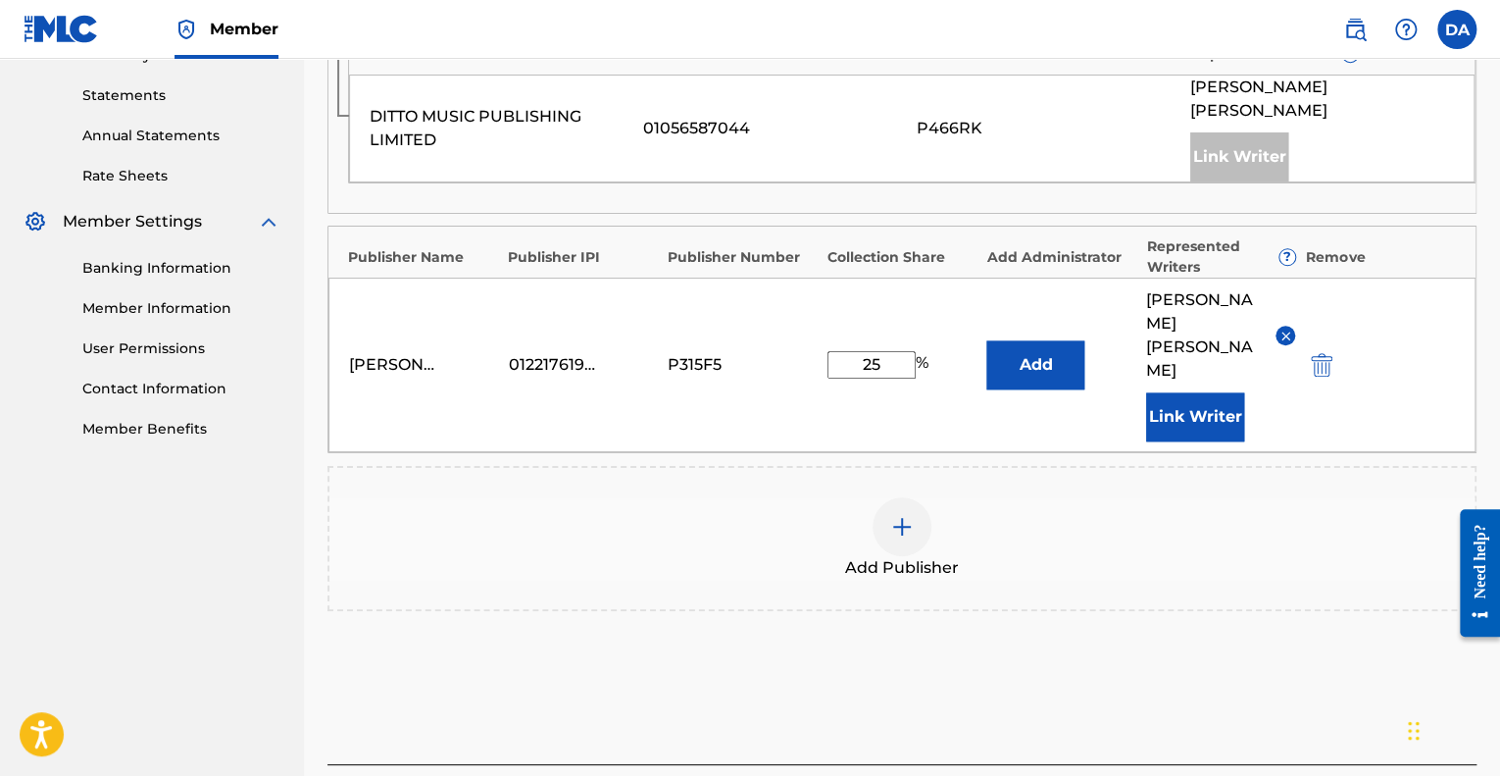
scroll to position [663, 0]
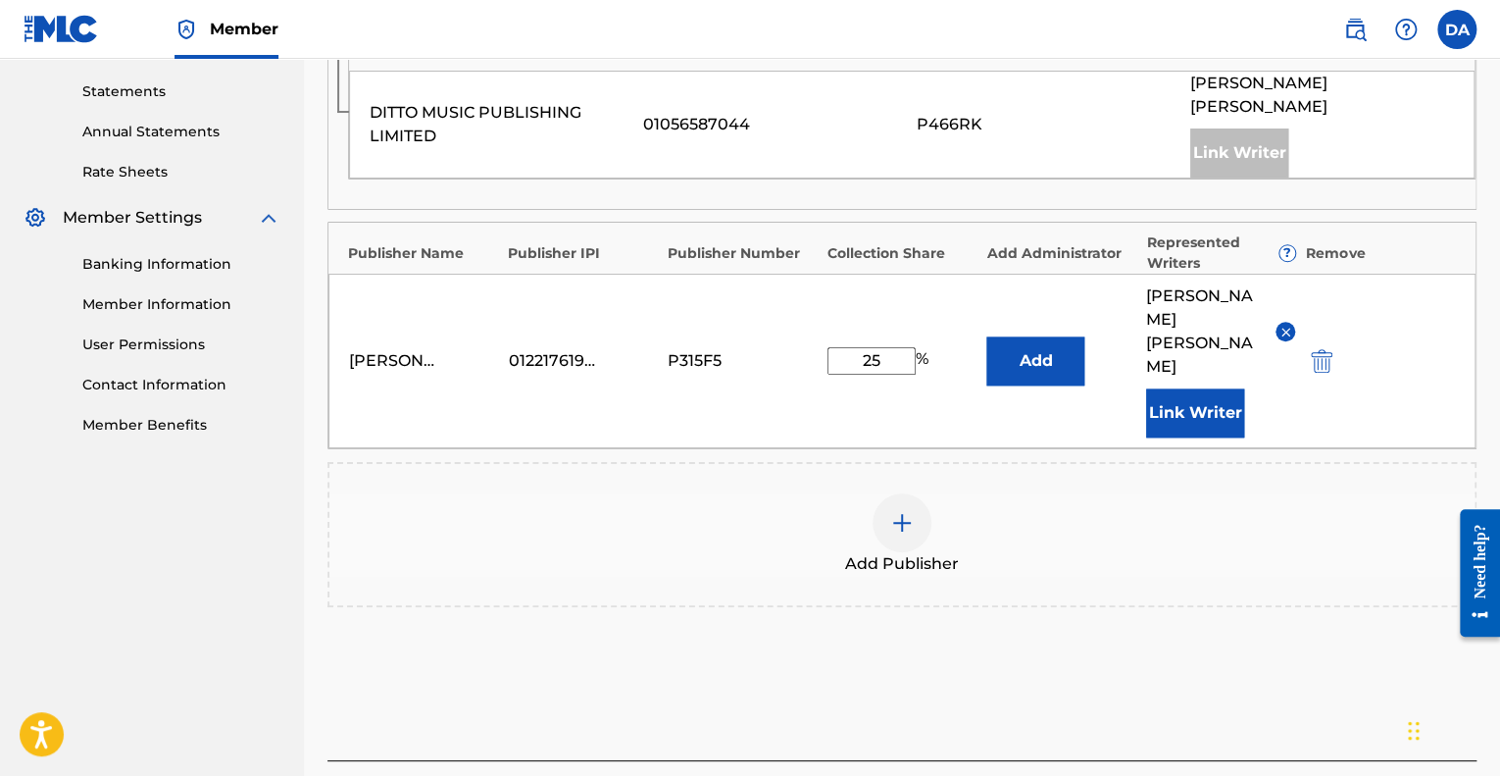
click at [892, 364] on input "25" at bounding box center [871, 360] width 88 height 27
type input "2"
type input "'"
type input "9"
type input "0"
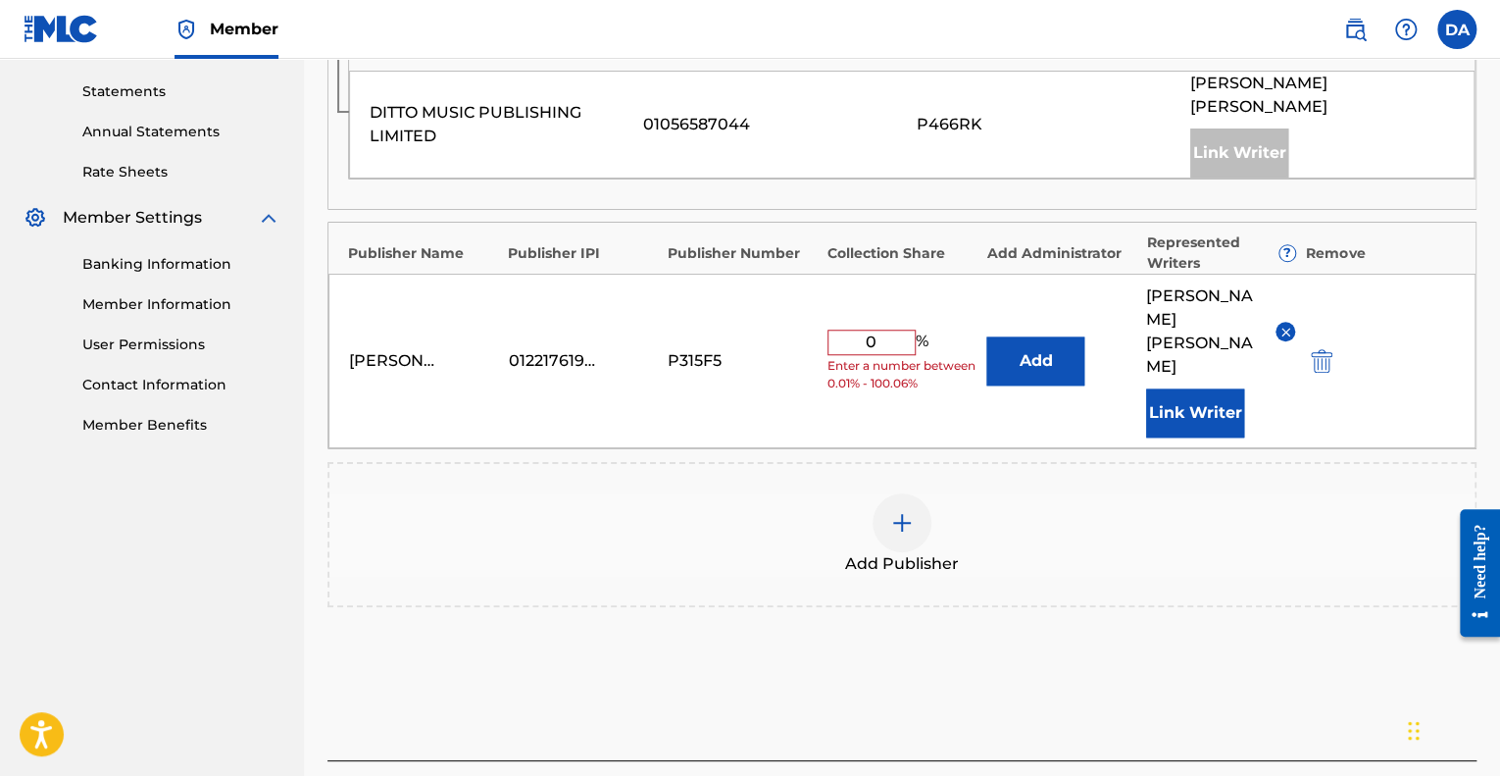
click at [857, 429] on div "[PERSON_NAME] 01221761977 P315F5 0 % Enter a number between 0.01% - 100.06% Add…" at bounding box center [901, 361] width 1147 height 175
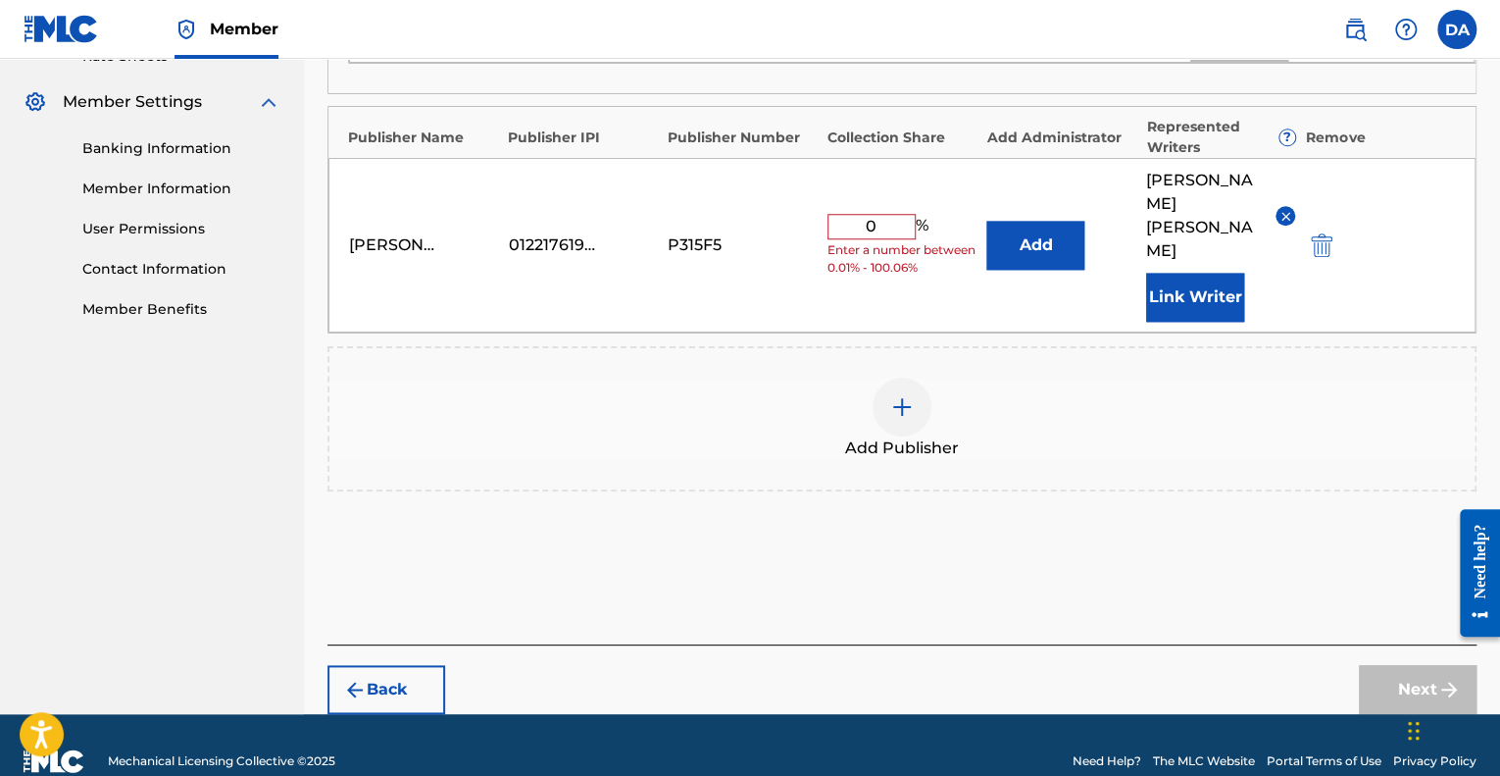
scroll to position [807, 0]
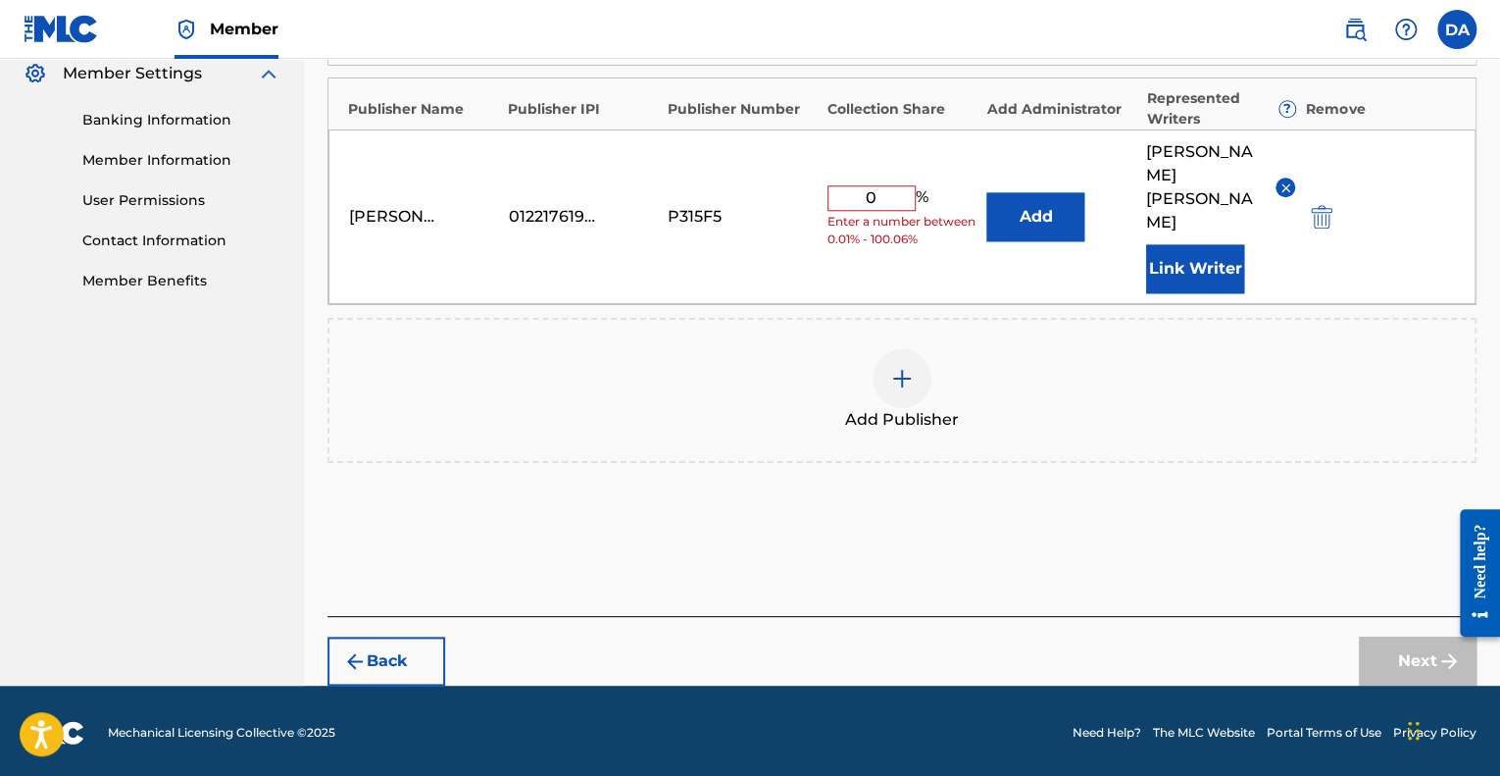
click at [1031, 216] on button "Add" at bounding box center [1035, 216] width 98 height 49
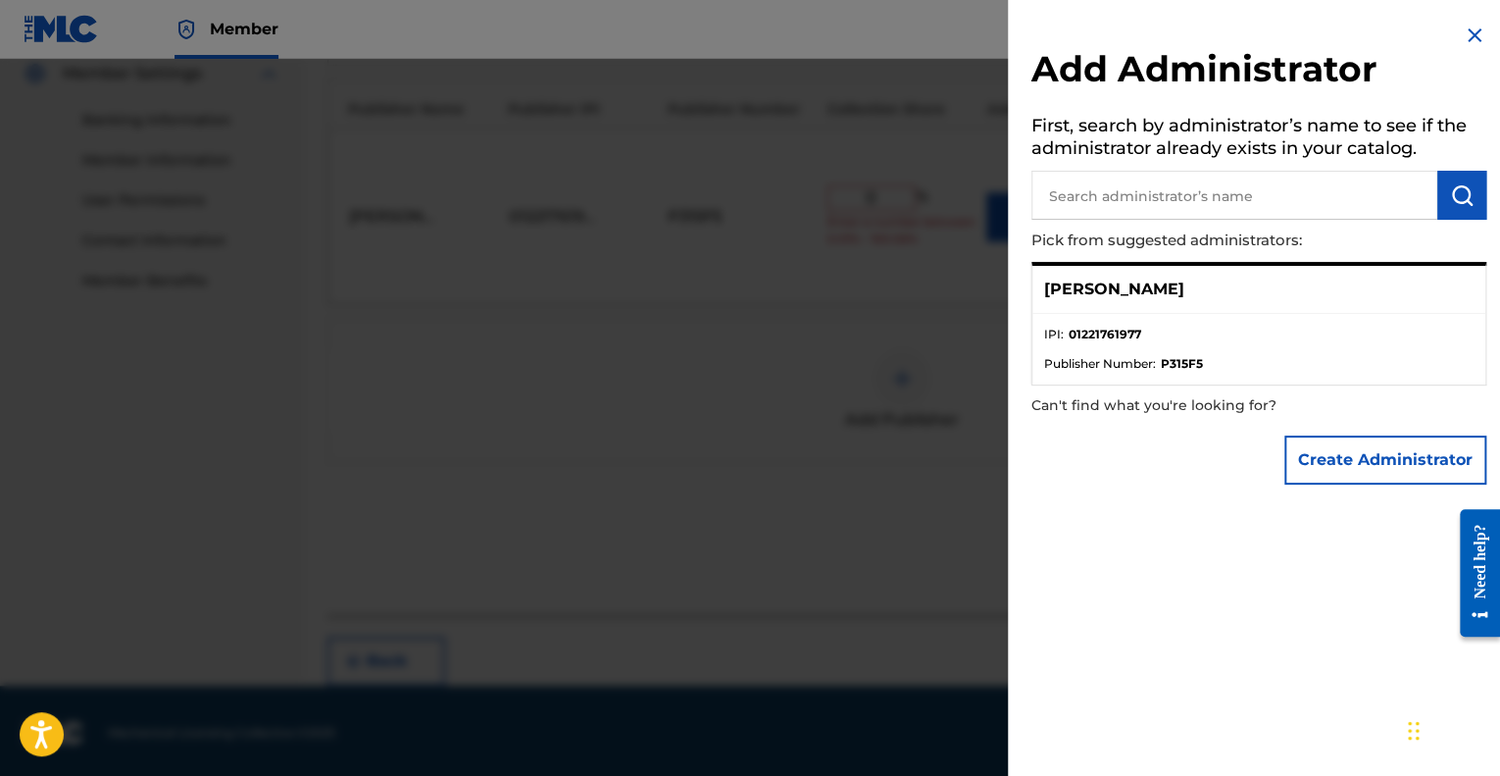
click at [1196, 343] on li "IPI : 01221761977" at bounding box center [1258, 340] width 429 height 29
click at [942, 367] on div at bounding box center [750, 447] width 1500 height 776
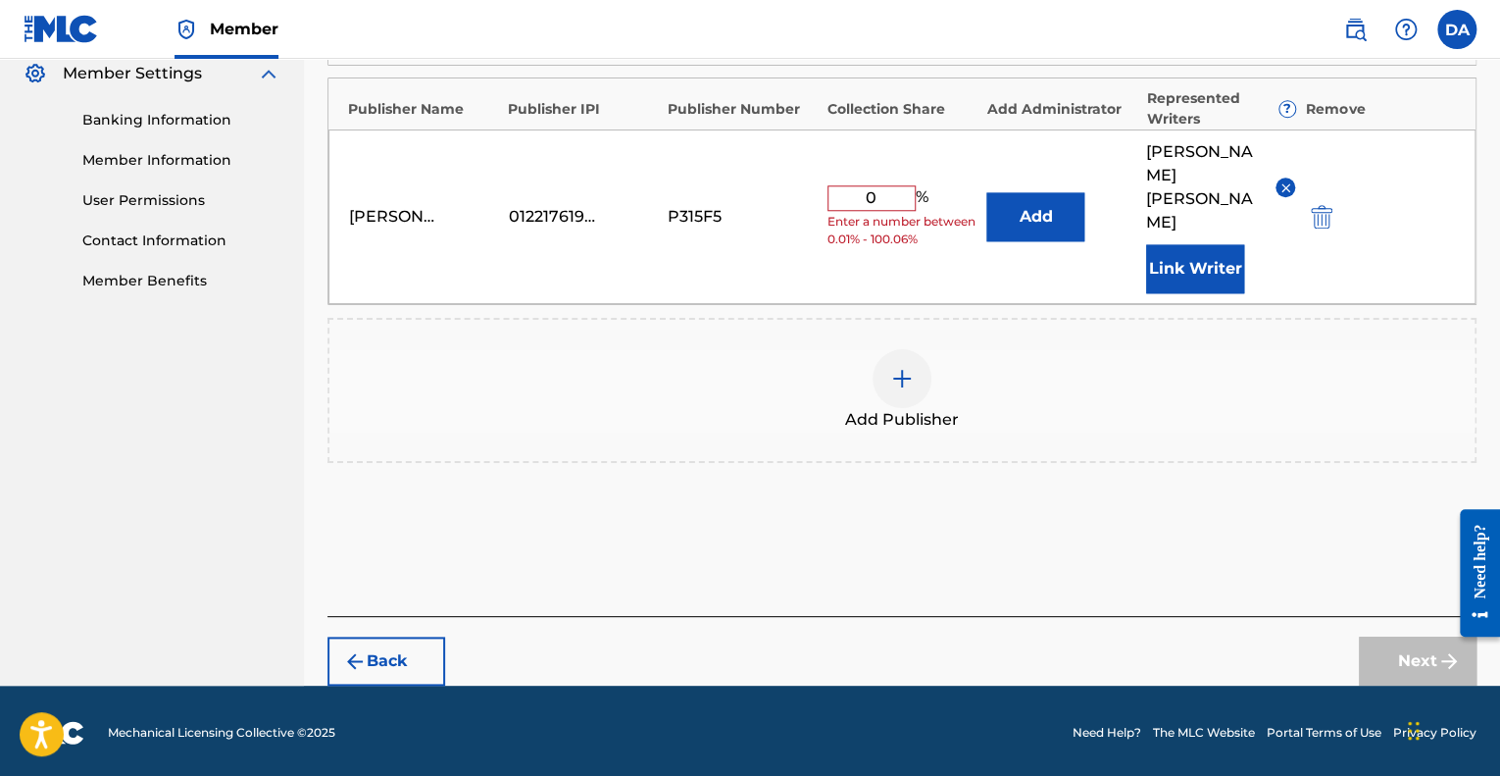
click at [894, 187] on input "0" at bounding box center [871, 197] width 88 height 25
type input "100"
click at [956, 250] on div "[PERSON_NAME] 01221761977 P315F5 100 % Add [PERSON_NAME] [PERSON_NAME] Link Wri…" at bounding box center [901, 216] width 1147 height 175
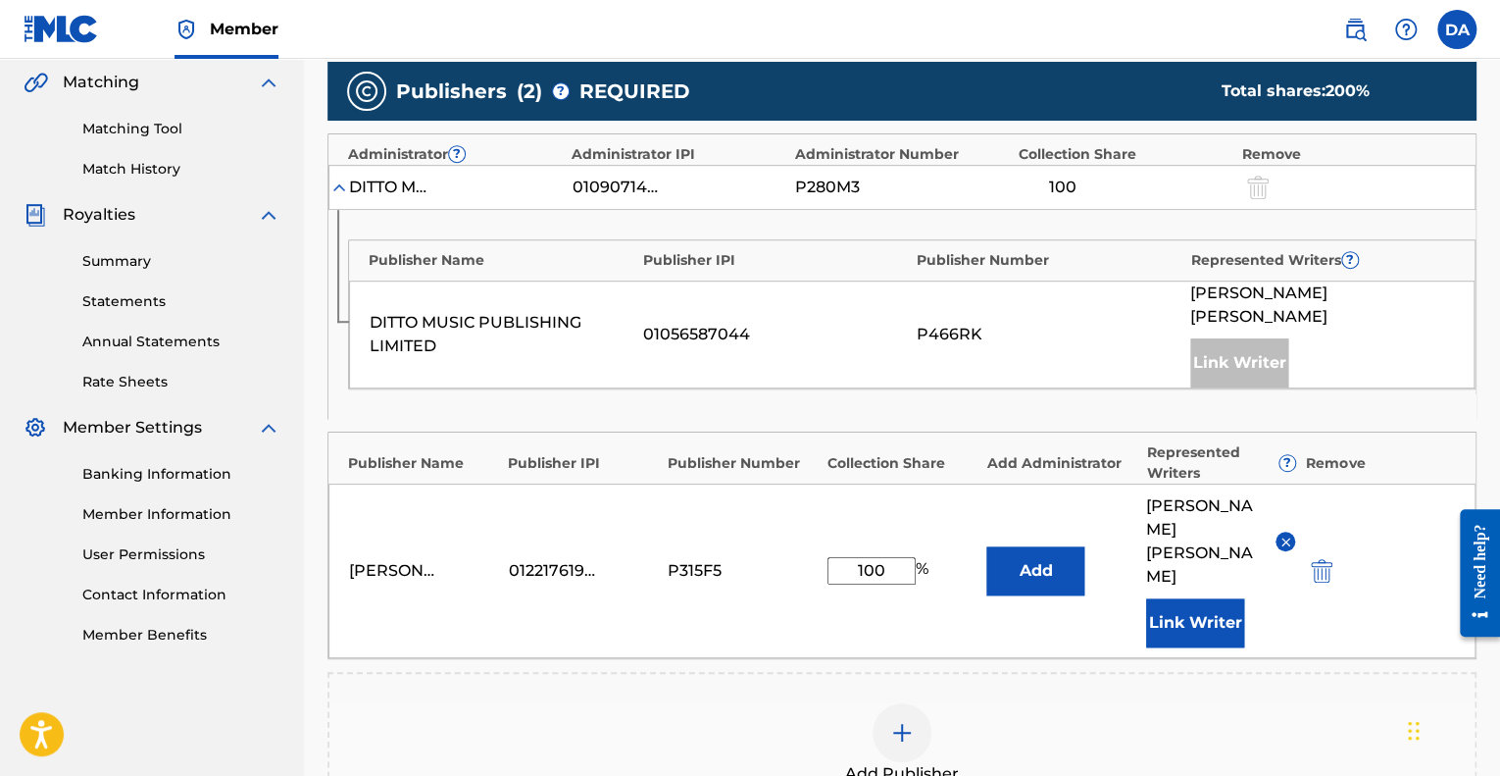
scroll to position [452, 0]
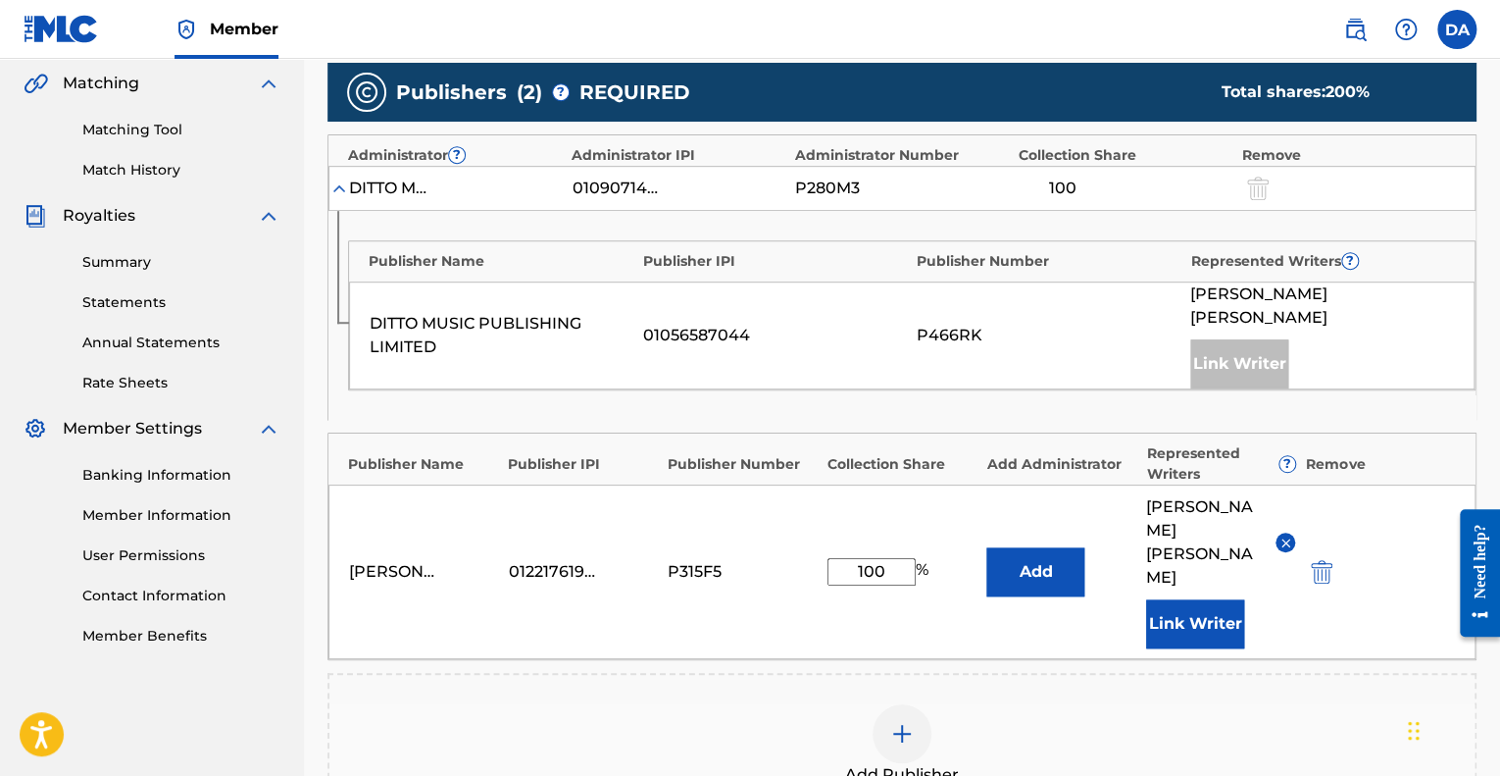
click at [1328, 569] on img "submit" at bounding box center [1322, 572] width 22 height 24
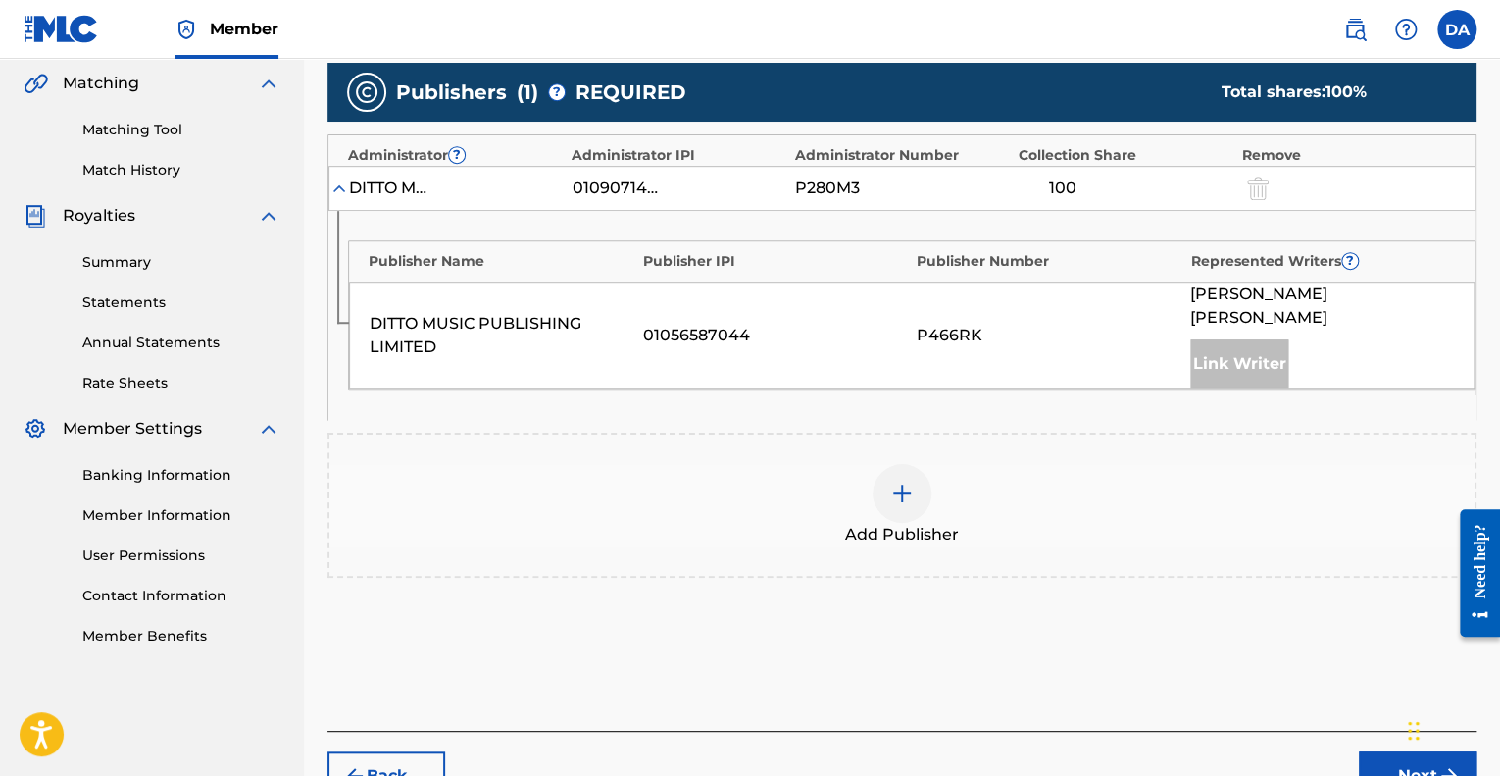
click at [931, 343] on div "P466RK" at bounding box center [1049, 336] width 264 height 24
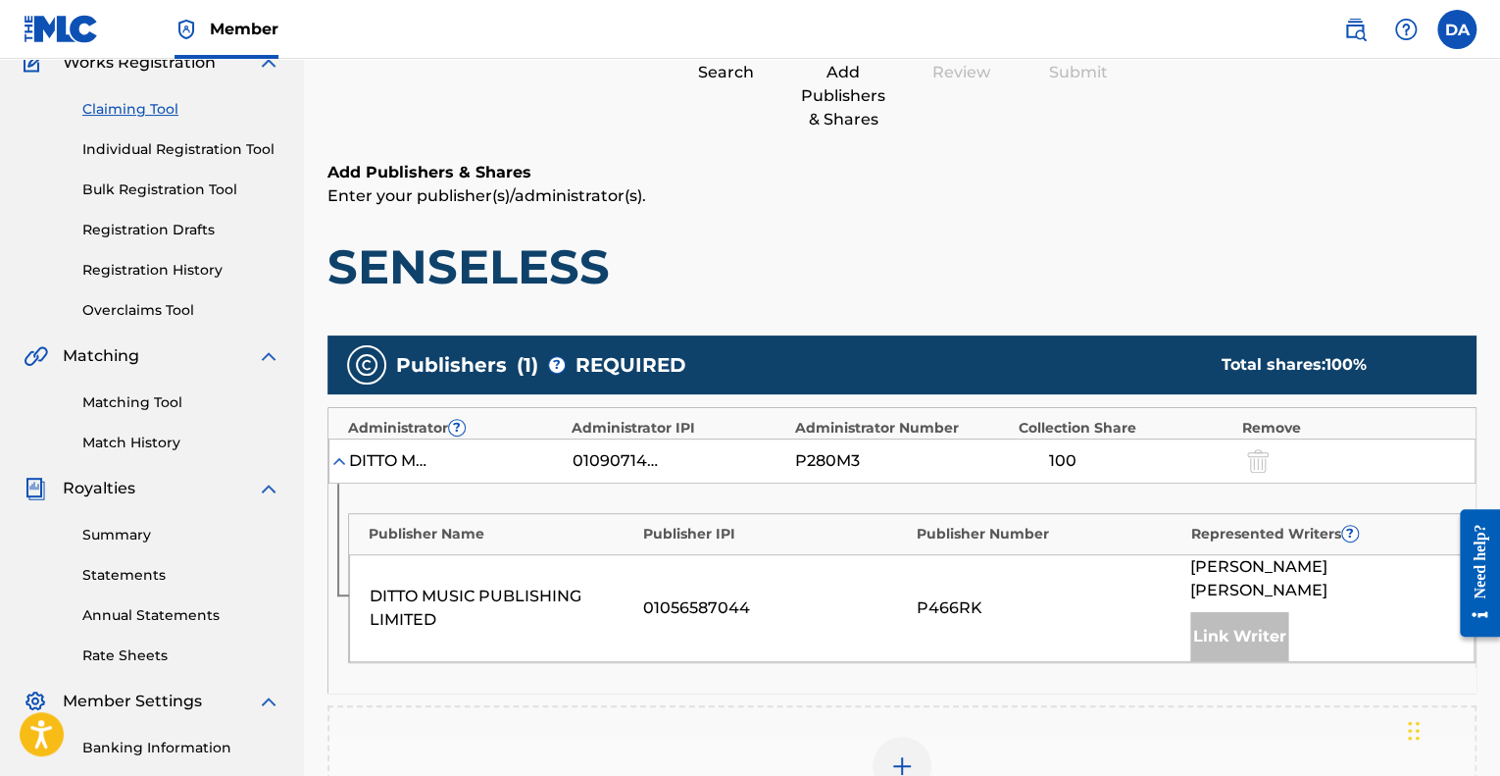
scroll to position [0, 0]
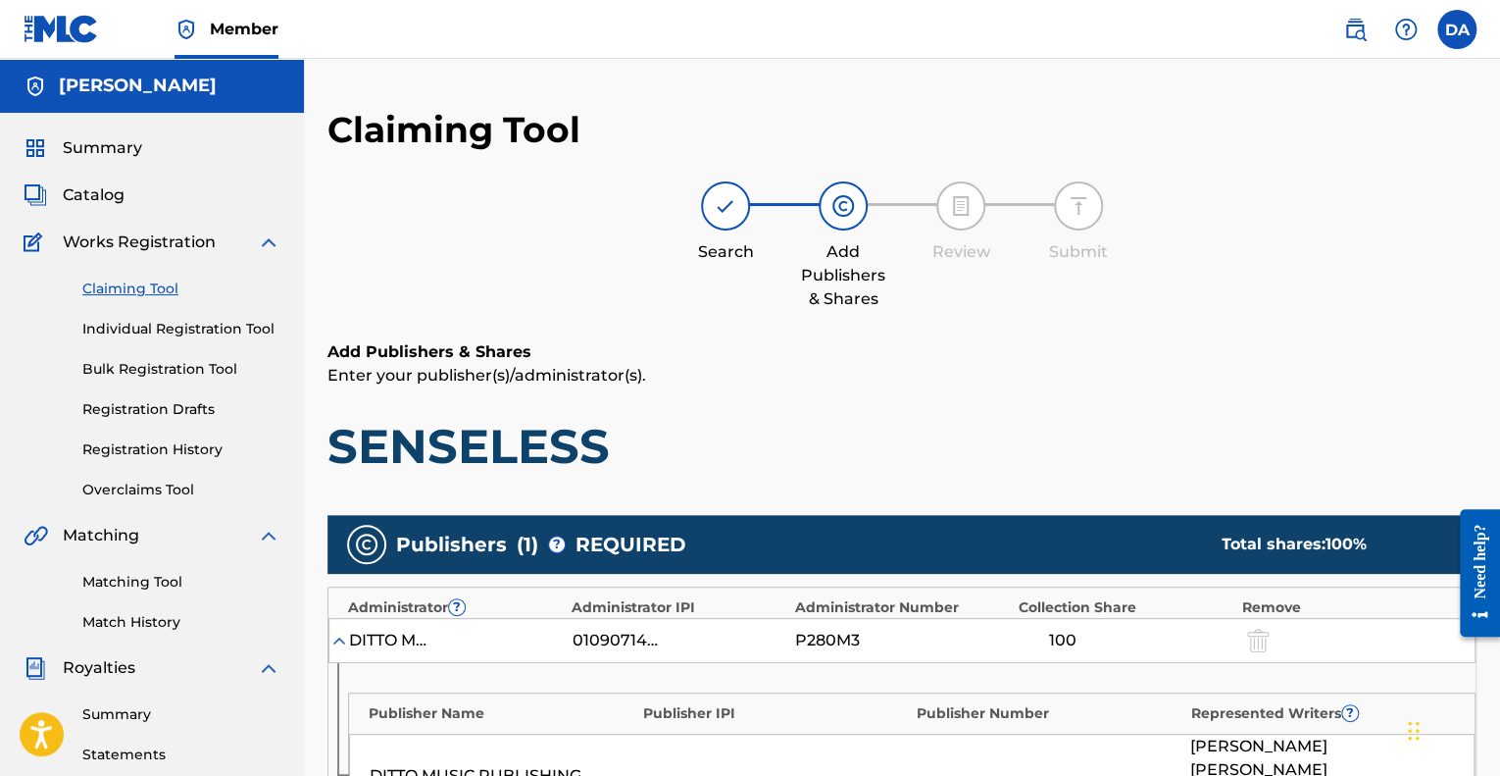
click at [1119, 223] on div "Submit" at bounding box center [1078, 222] width 98 height 82
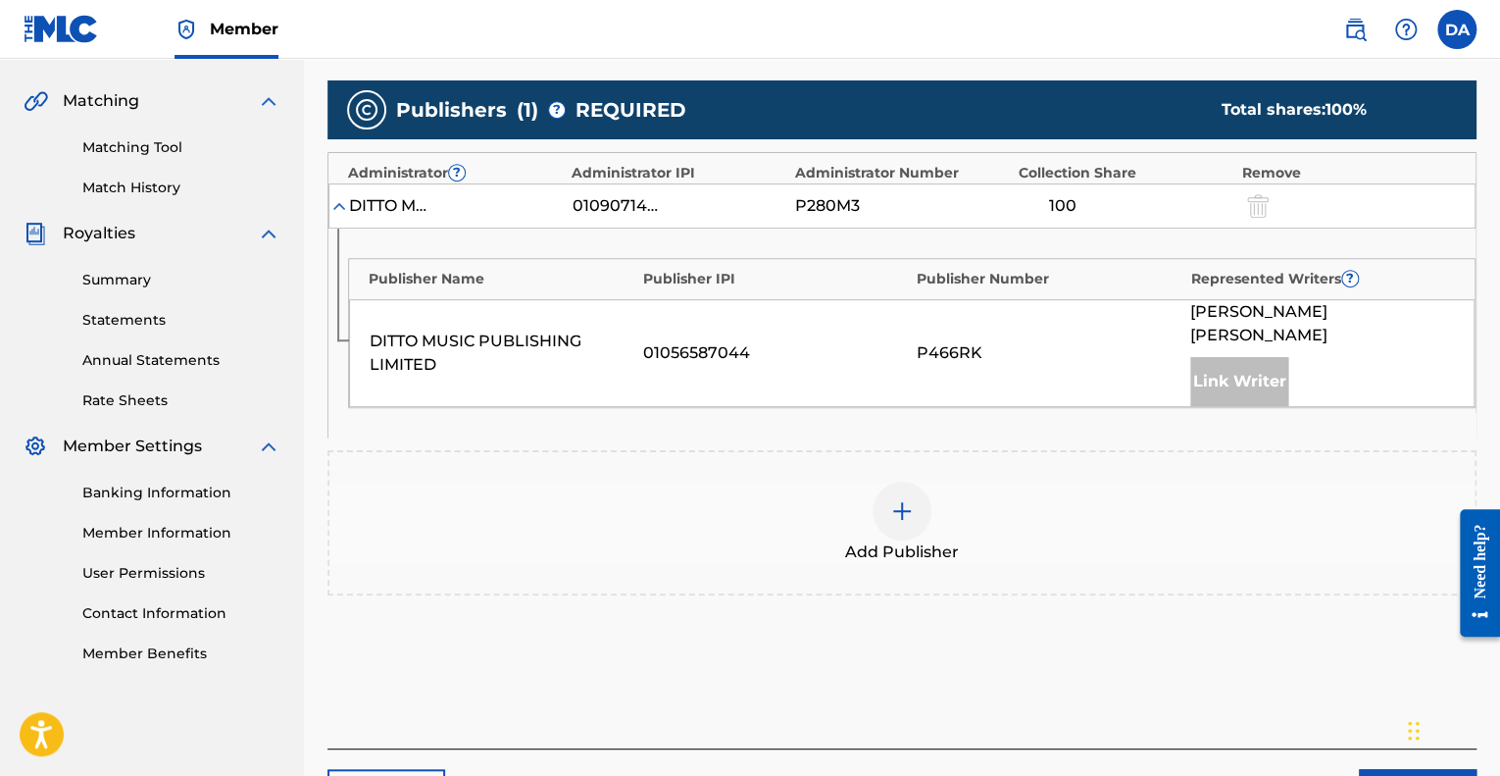
scroll to position [433, 0]
click at [1246, 358] on div "Link Writer" at bounding box center [1239, 382] width 98 height 49
click at [1234, 380] on div "Link Writer" at bounding box center [1239, 382] width 98 height 49
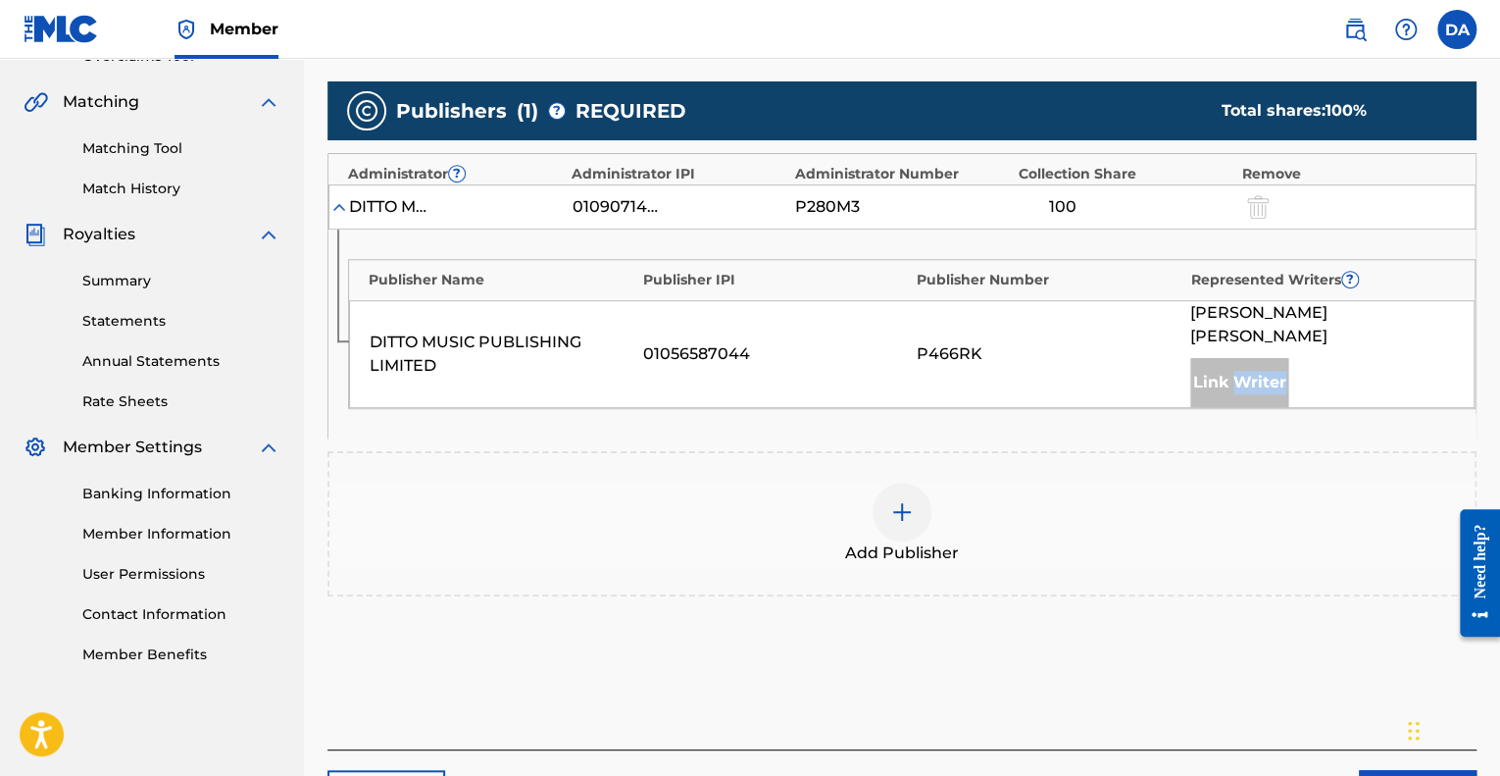
click at [1234, 380] on div "Link Writer" at bounding box center [1239, 382] width 98 height 49
click at [1129, 342] on div "P466RK" at bounding box center [1049, 354] width 264 height 24
click at [1404, 423] on div "Publisher Name Publisher IPI Publisher Number Represented Writers ? DITTO MUSIC…" at bounding box center [901, 333] width 1147 height 209
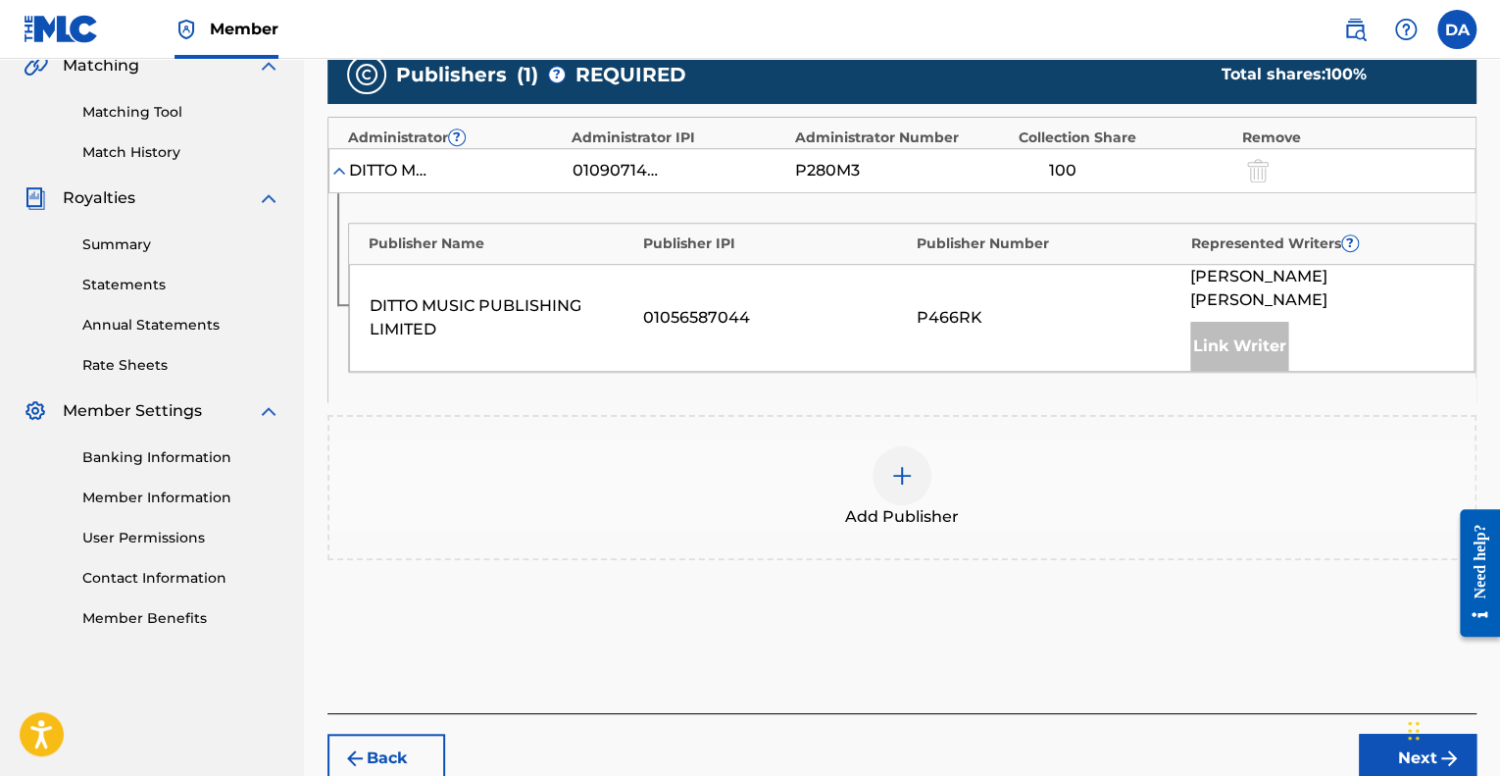
scroll to position [568, 0]
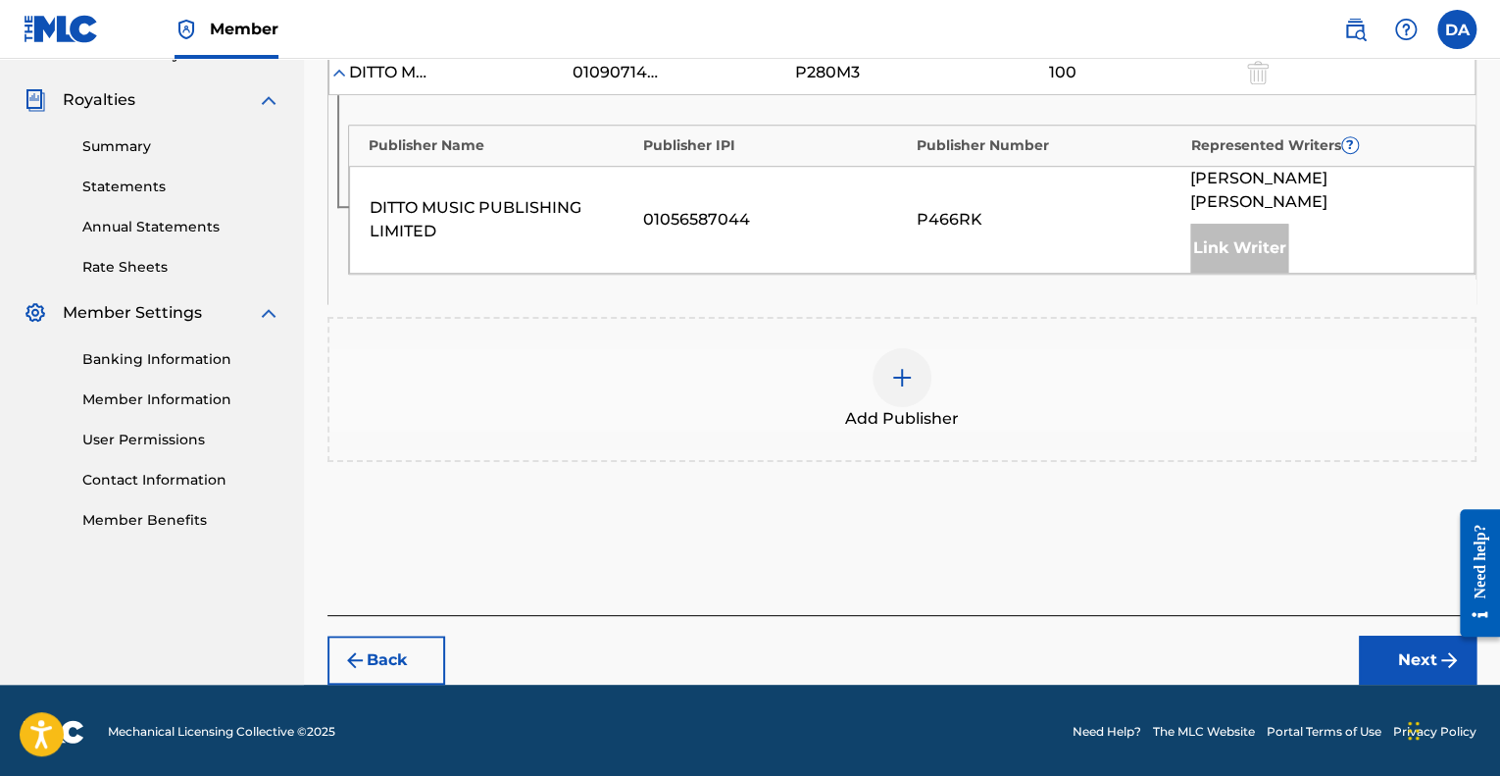
click at [898, 374] on img at bounding box center [902, 378] width 24 height 24
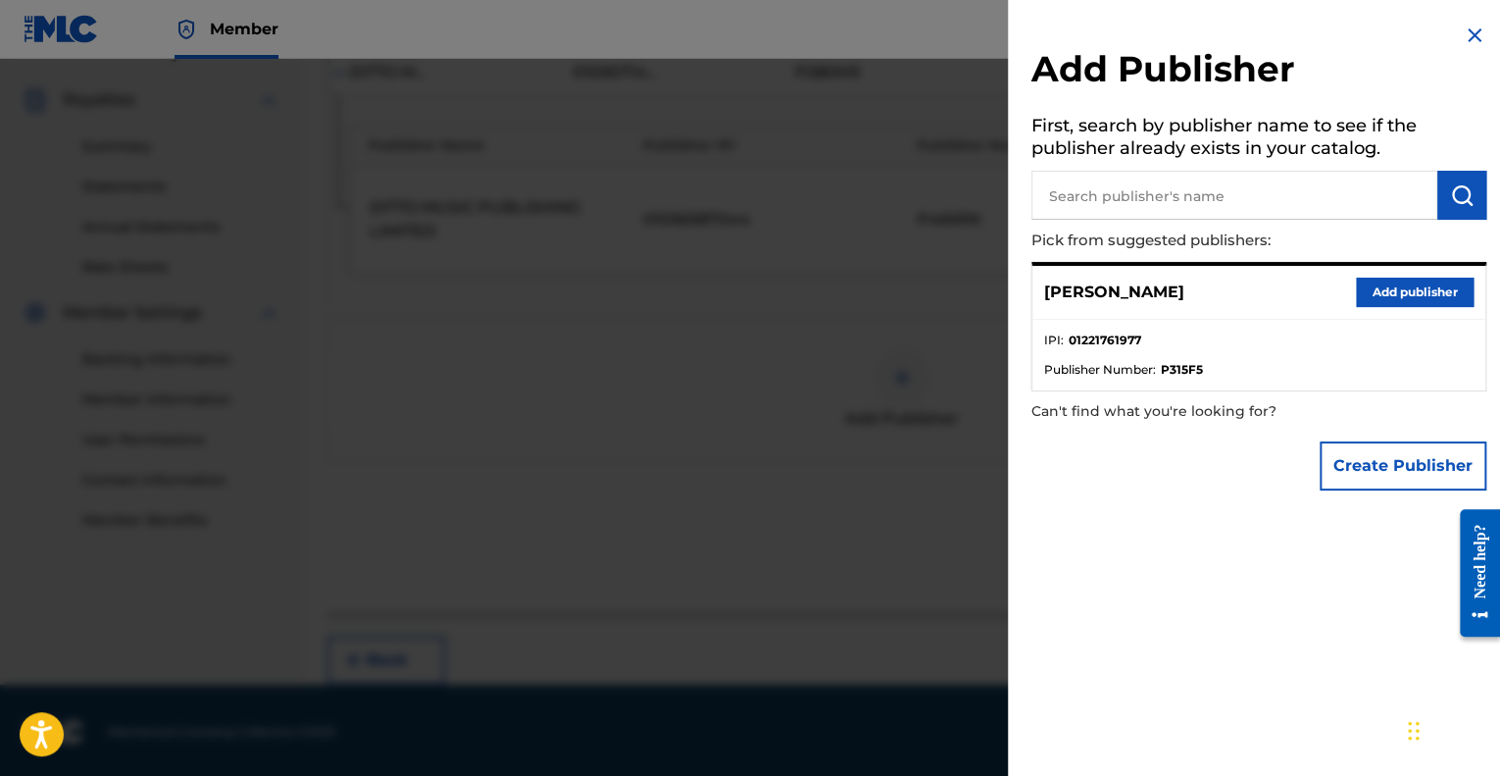
click at [1166, 203] on input "text" at bounding box center [1234, 195] width 406 height 49
click at [1389, 282] on button "Add publisher" at bounding box center [1415, 291] width 118 height 29
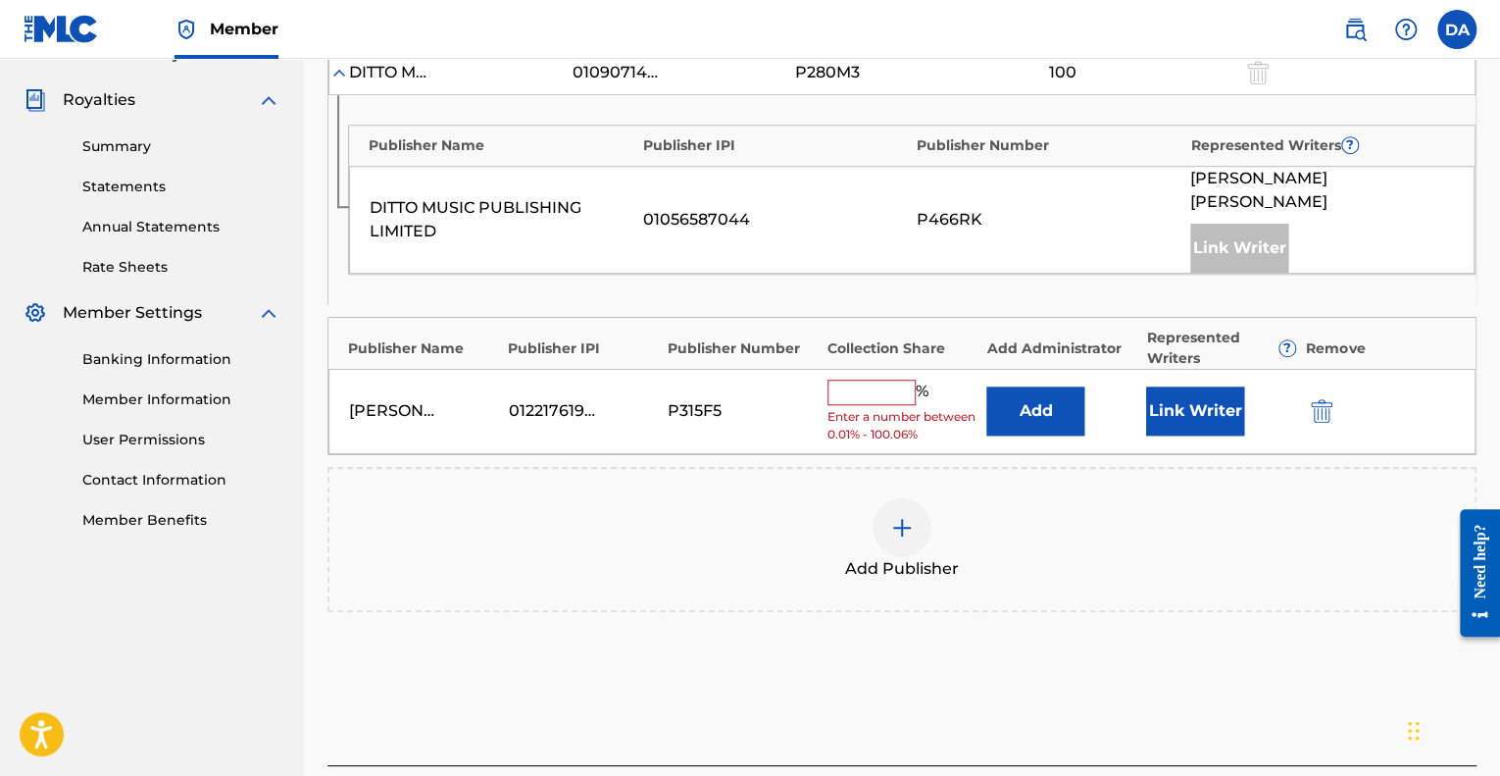
click at [878, 408] on span "Enter a number between 0.01% - 100.06%" at bounding box center [902, 425] width 150 height 35
click at [879, 379] on input "text" at bounding box center [871, 391] width 88 height 25
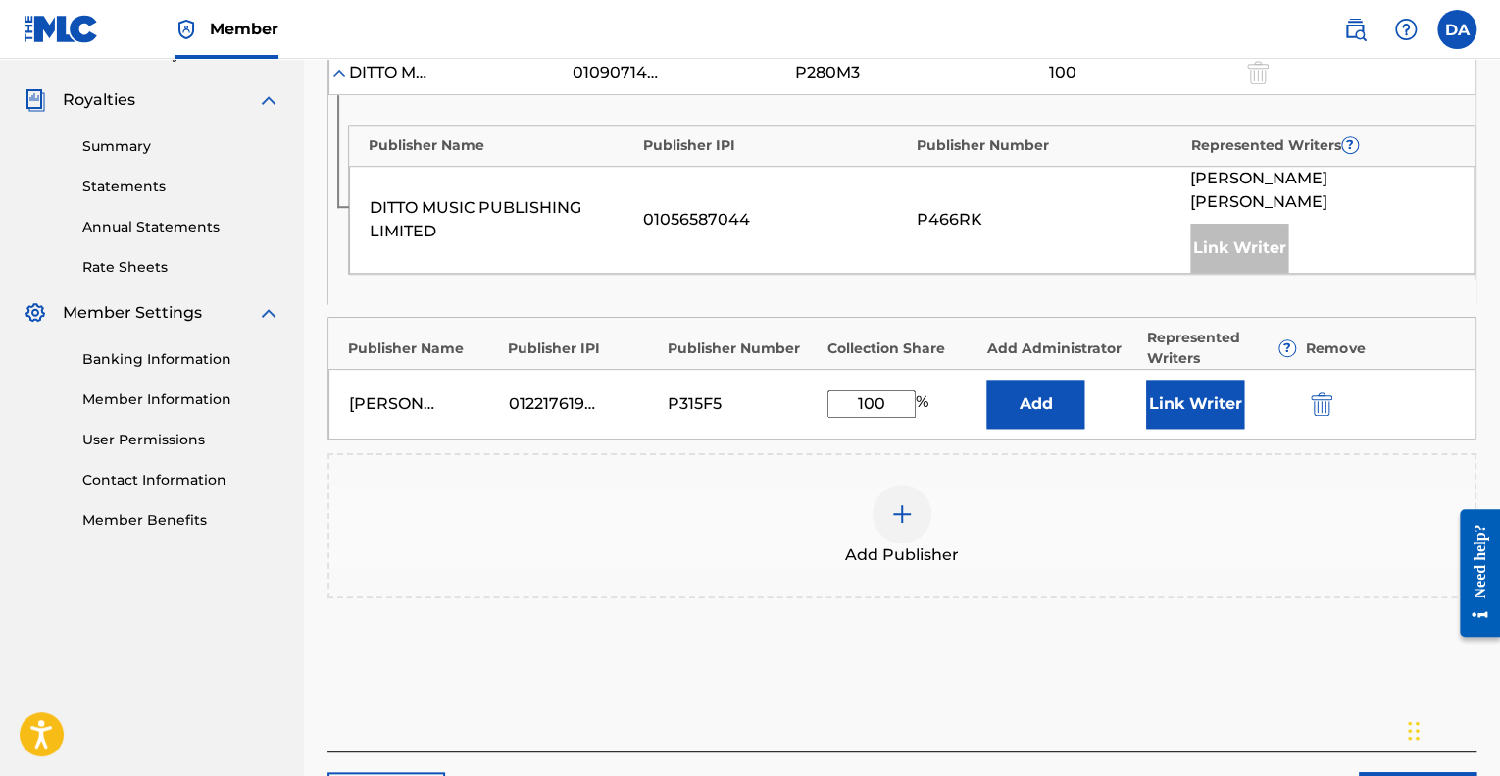
type input "100"
click at [984, 463] on div "Add Publisher" at bounding box center [901, 525] width 1149 height 145
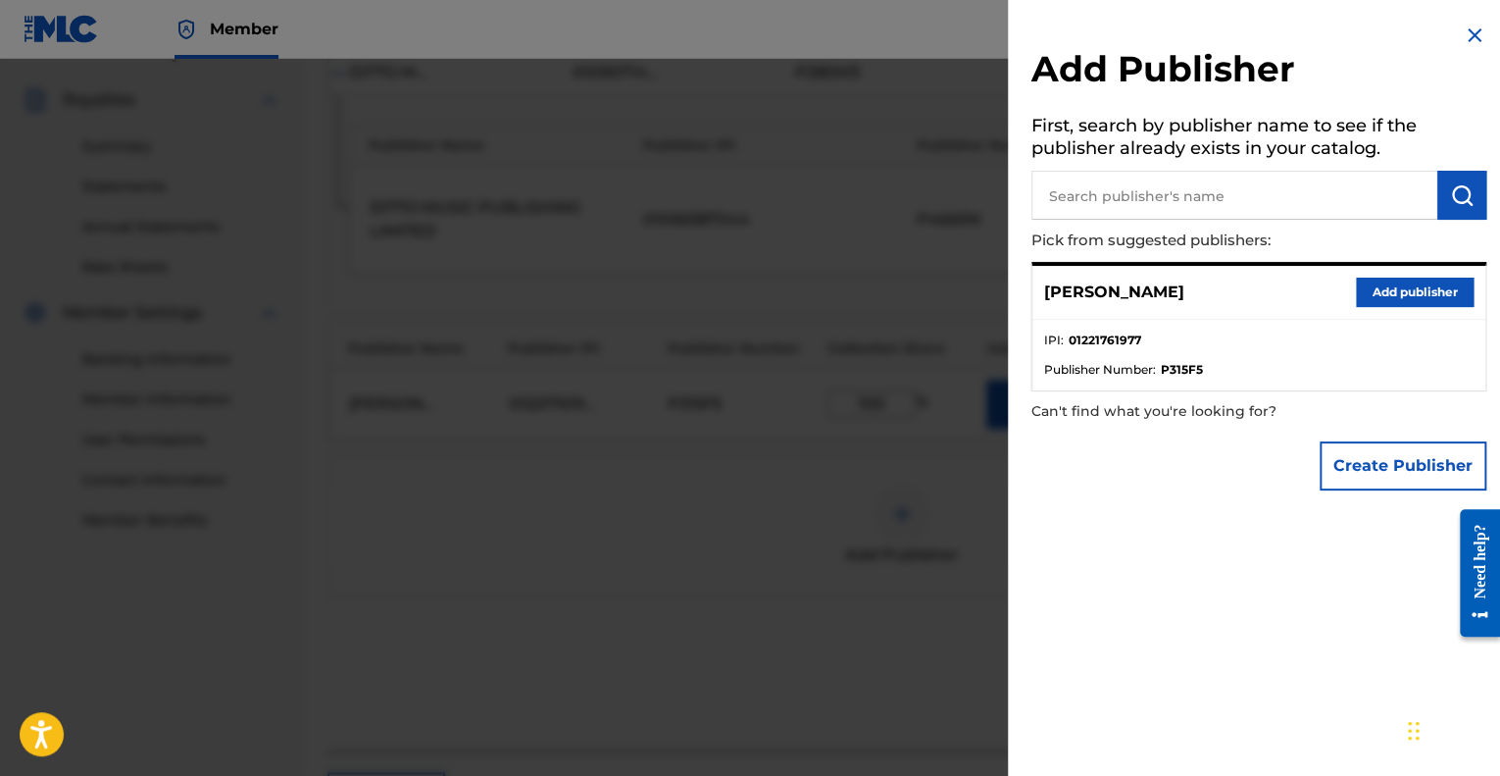
click at [1469, 48] on h2 "Add Publisher" at bounding box center [1258, 72] width 455 height 50
click at [1469, 28] on img at bounding box center [1475, 36] width 24 height 24
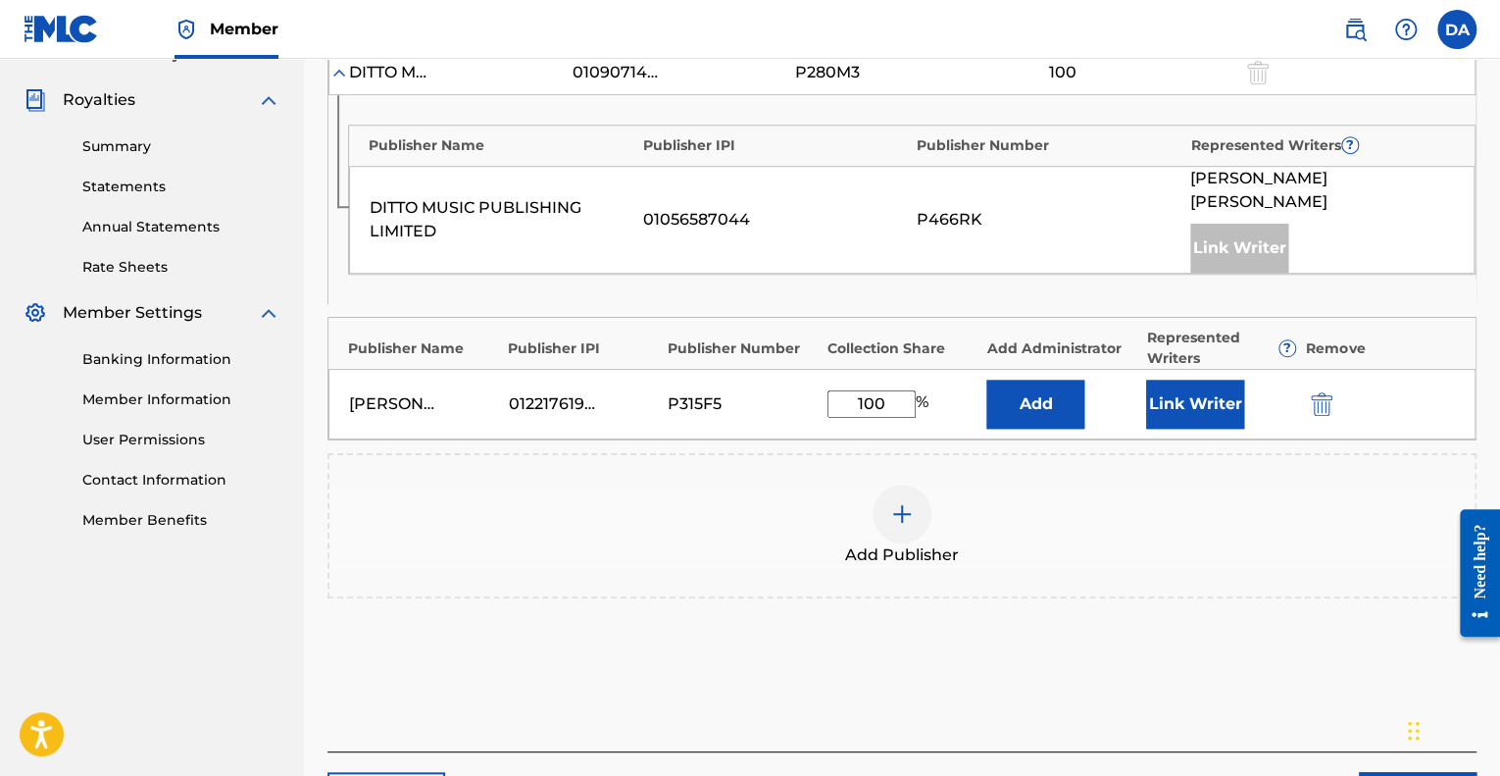
click at [1196, 408] on button "Link Writer" at bounding box center [1195, 403] width 98 height 49
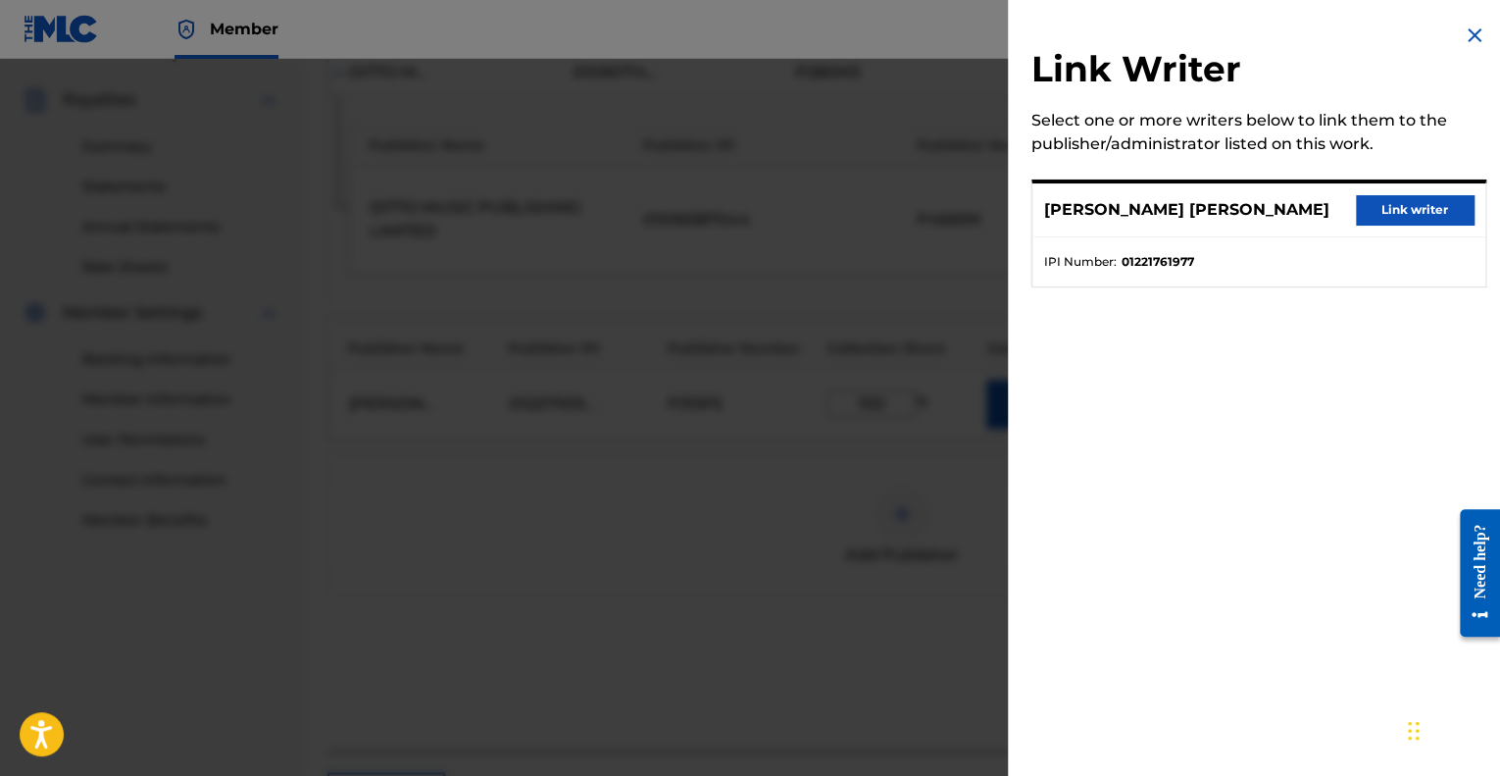
click at [1382, 217] on button "Link writer" at bounding box center [1415, 209] width 118 height 29
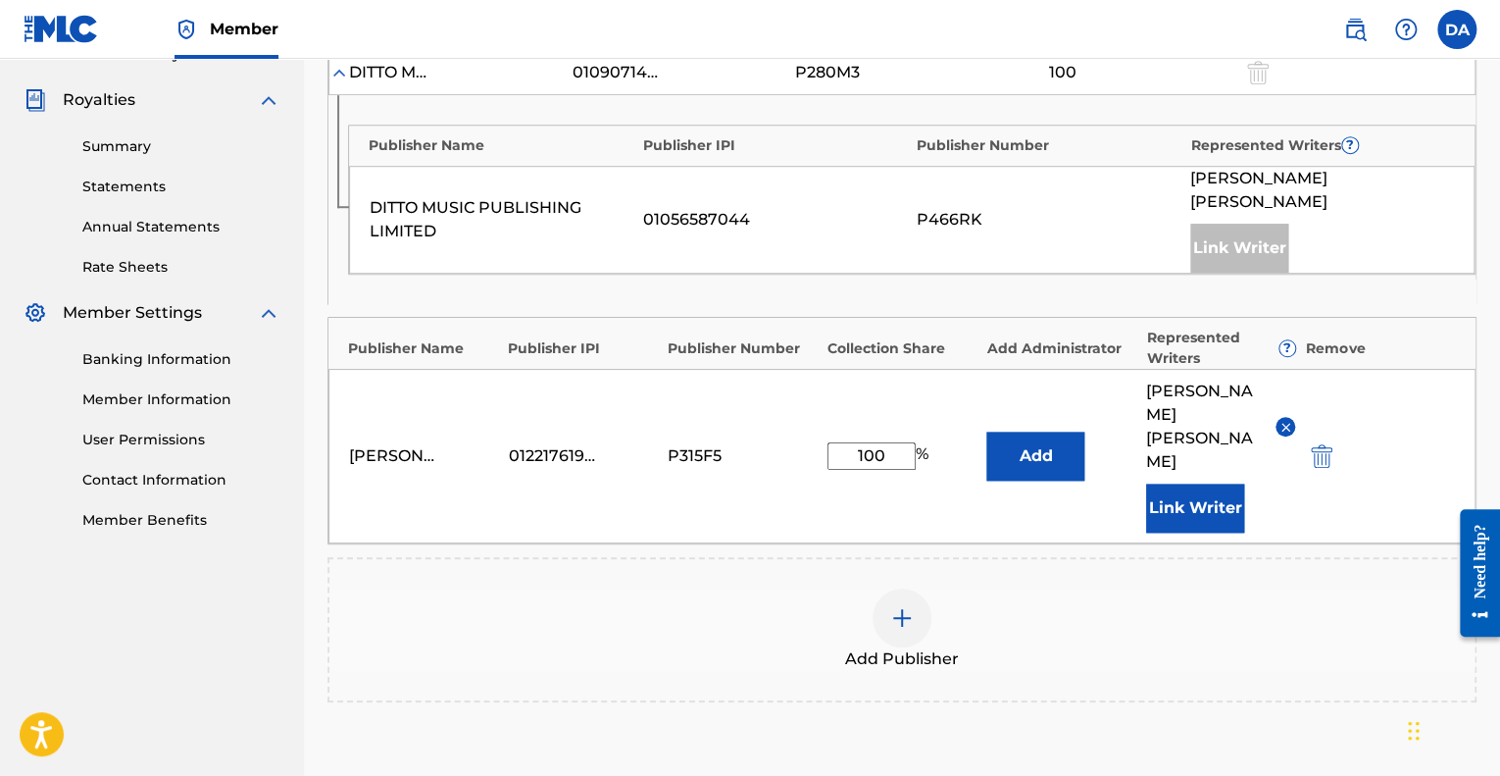
scroll to position [807, 0]
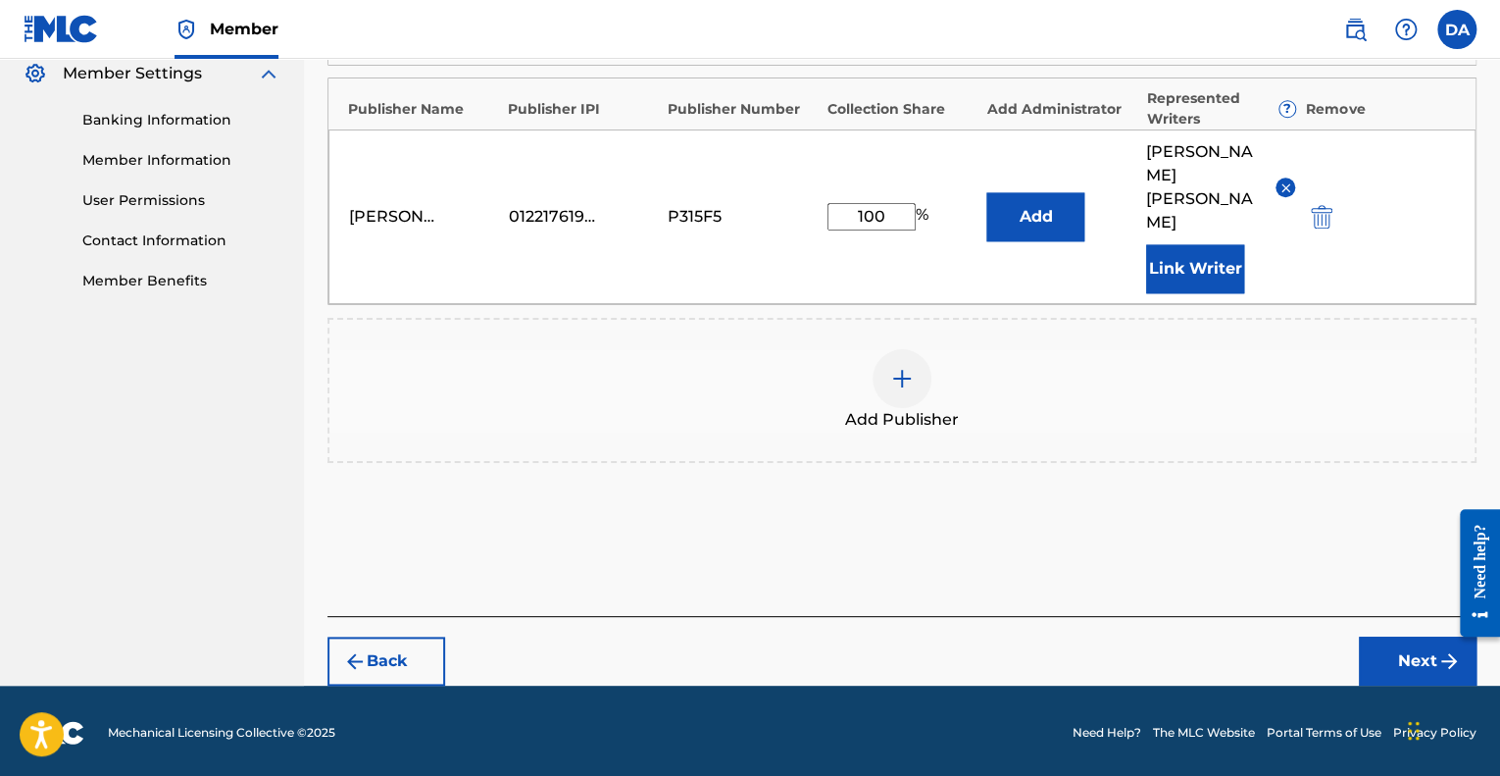
click at [1392, 663] on button "Next" at bounding box center [1418, 660] width 118 height 49
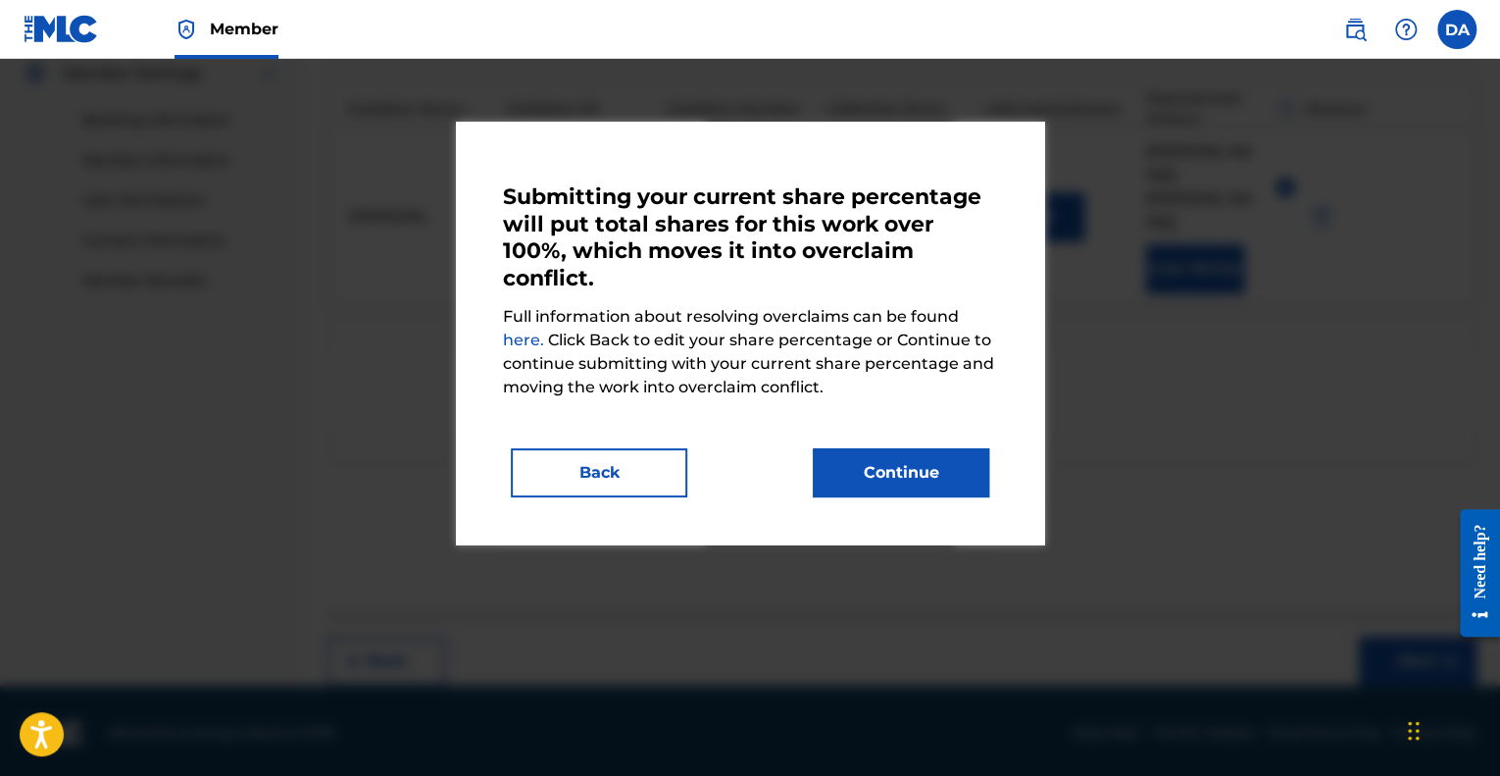
click at [914, 467] on button "Continue" at bounding box center [901, 472] width 176 height 49
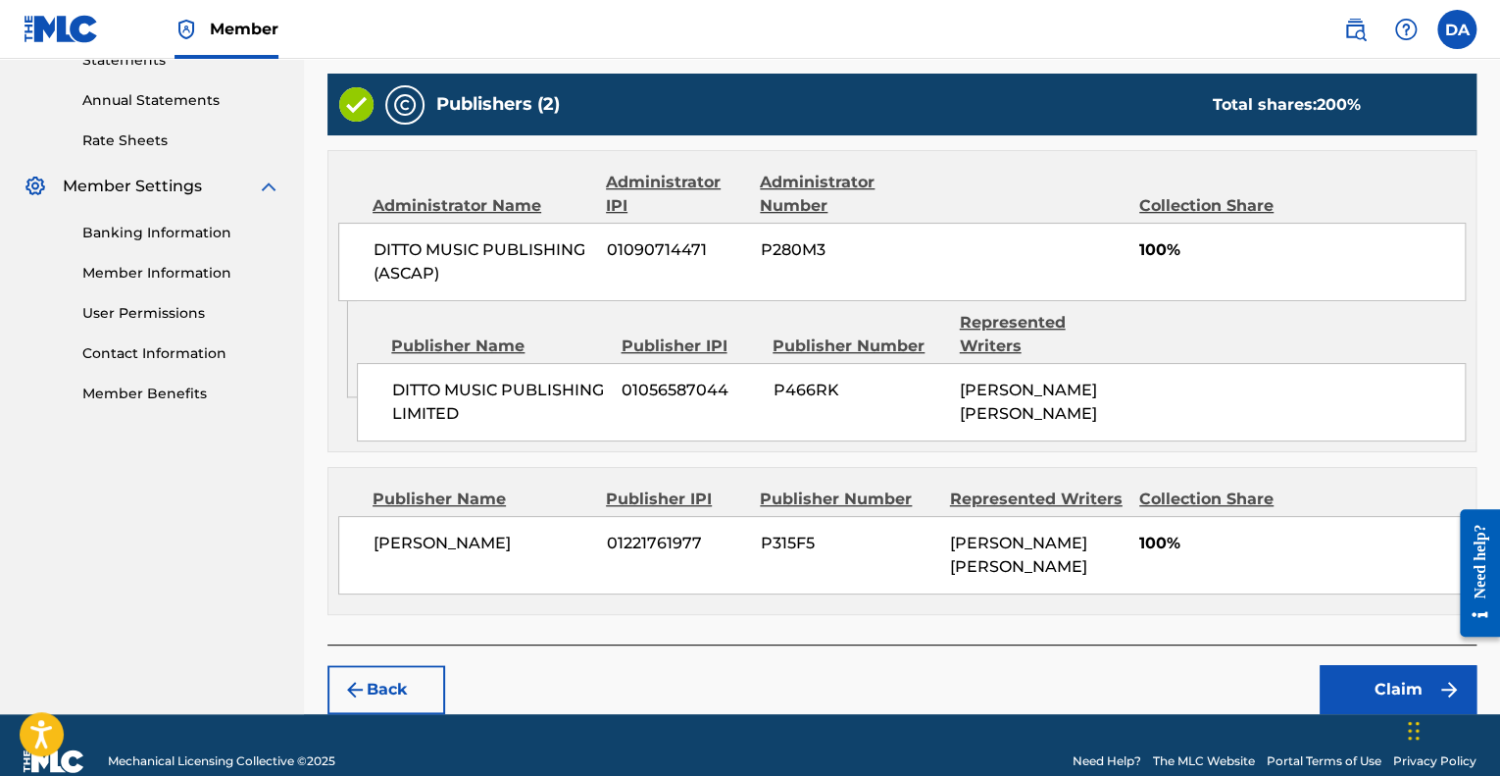
scroll to position [700, 0]
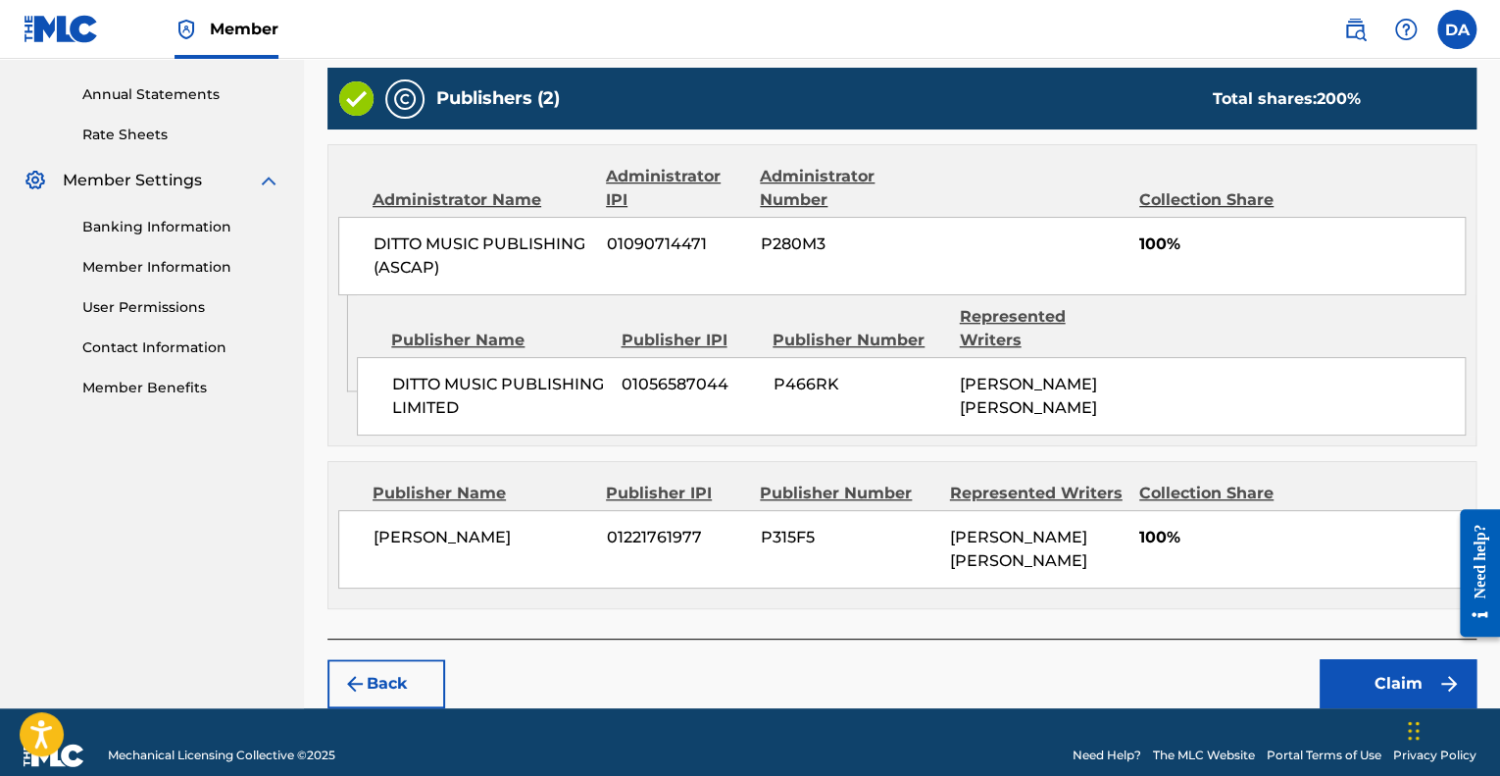
click at [394, 659] on button "Back" at bounding box center [386, 683] width 118 height 49
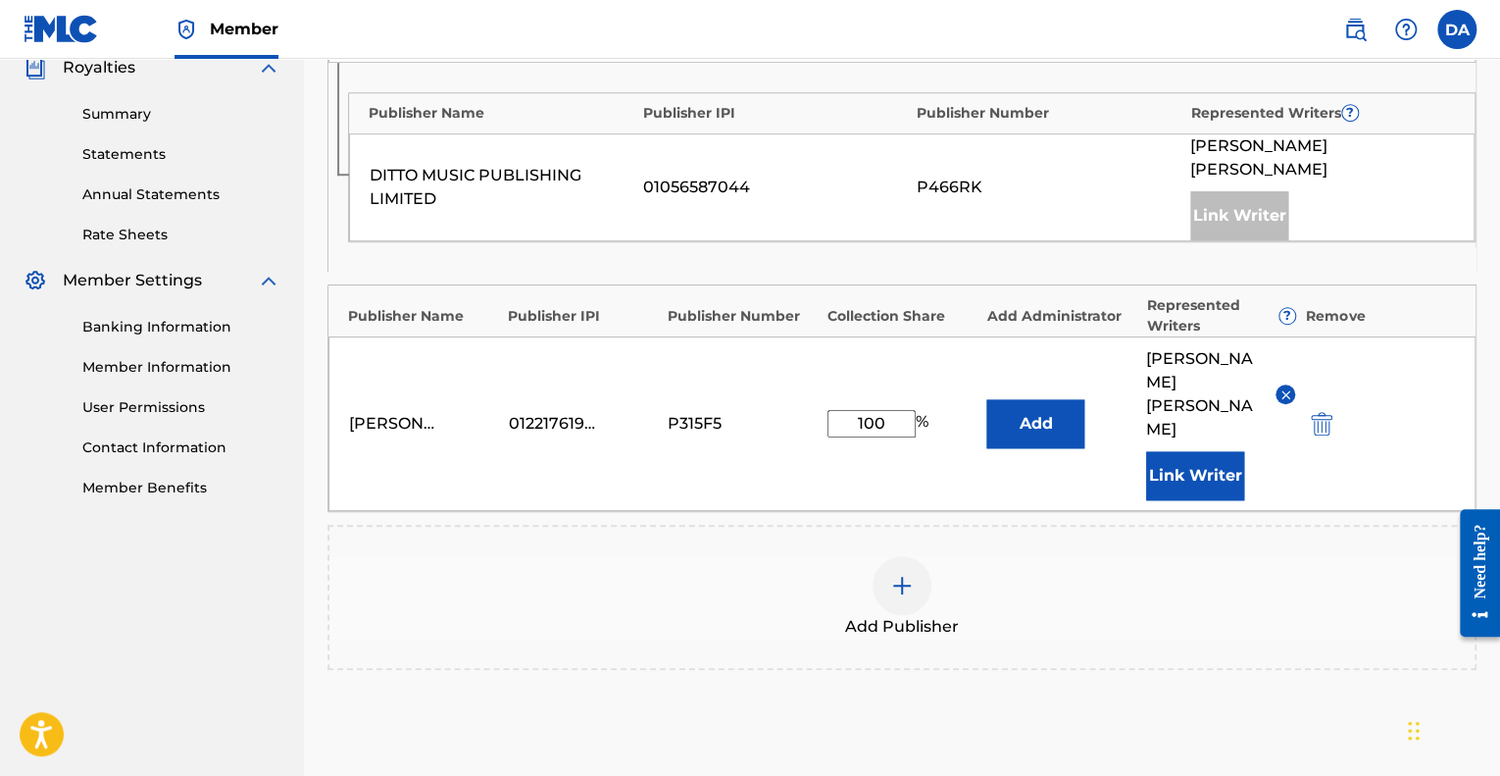
scroll to position [596, 0]
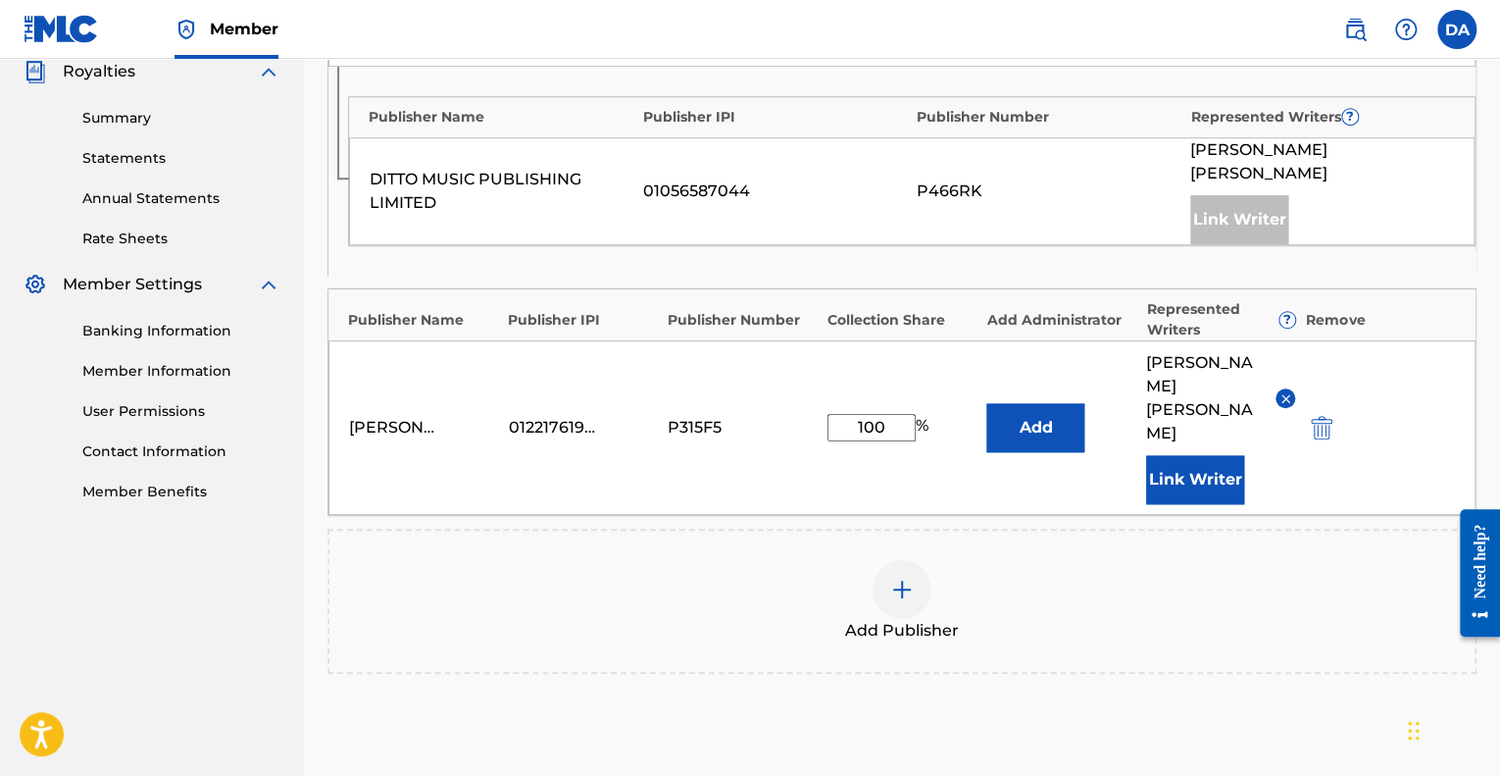
click at [1321, 419] on img "submit" at bounding box center [1322, 428] width 22 height 24
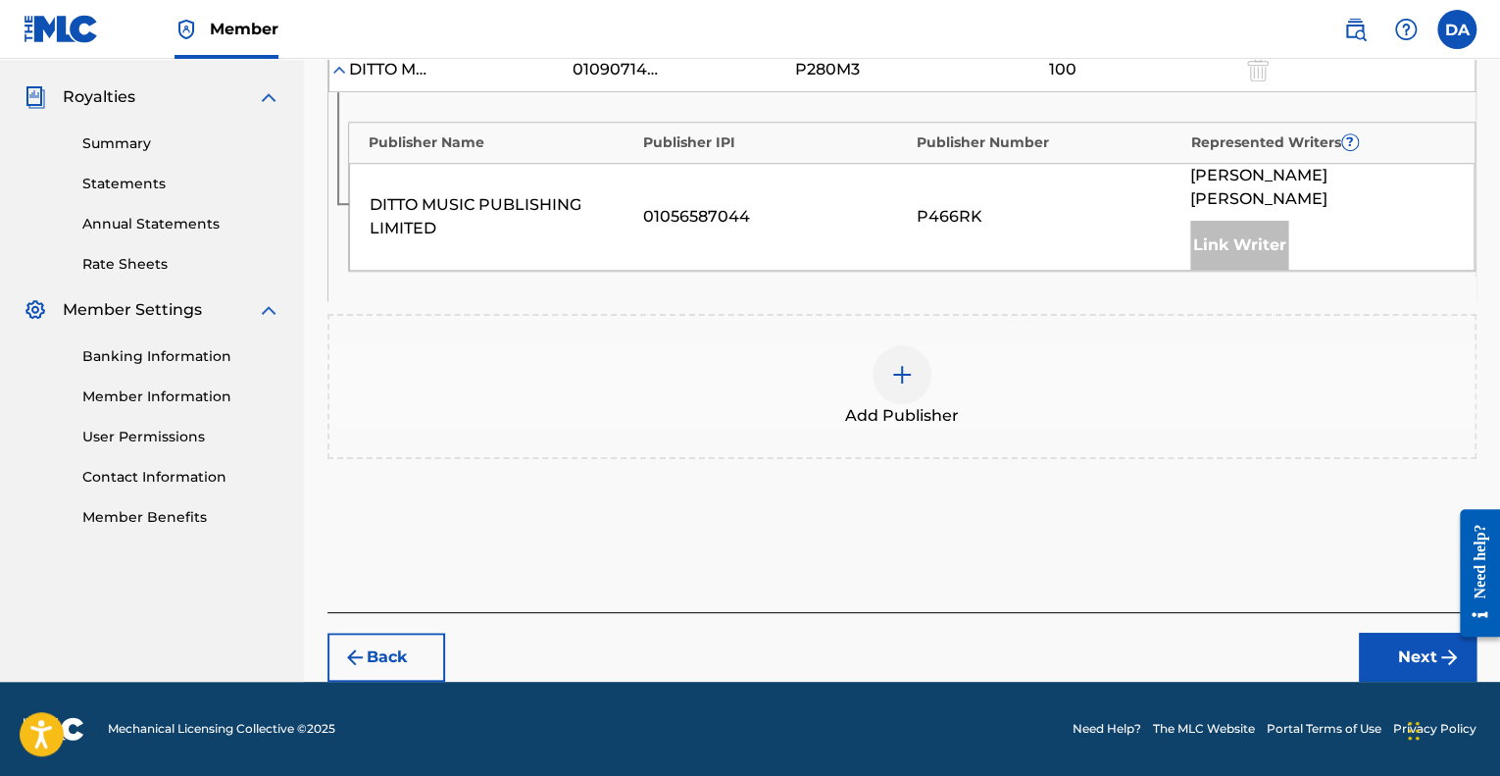
scroll to position [568, 0]
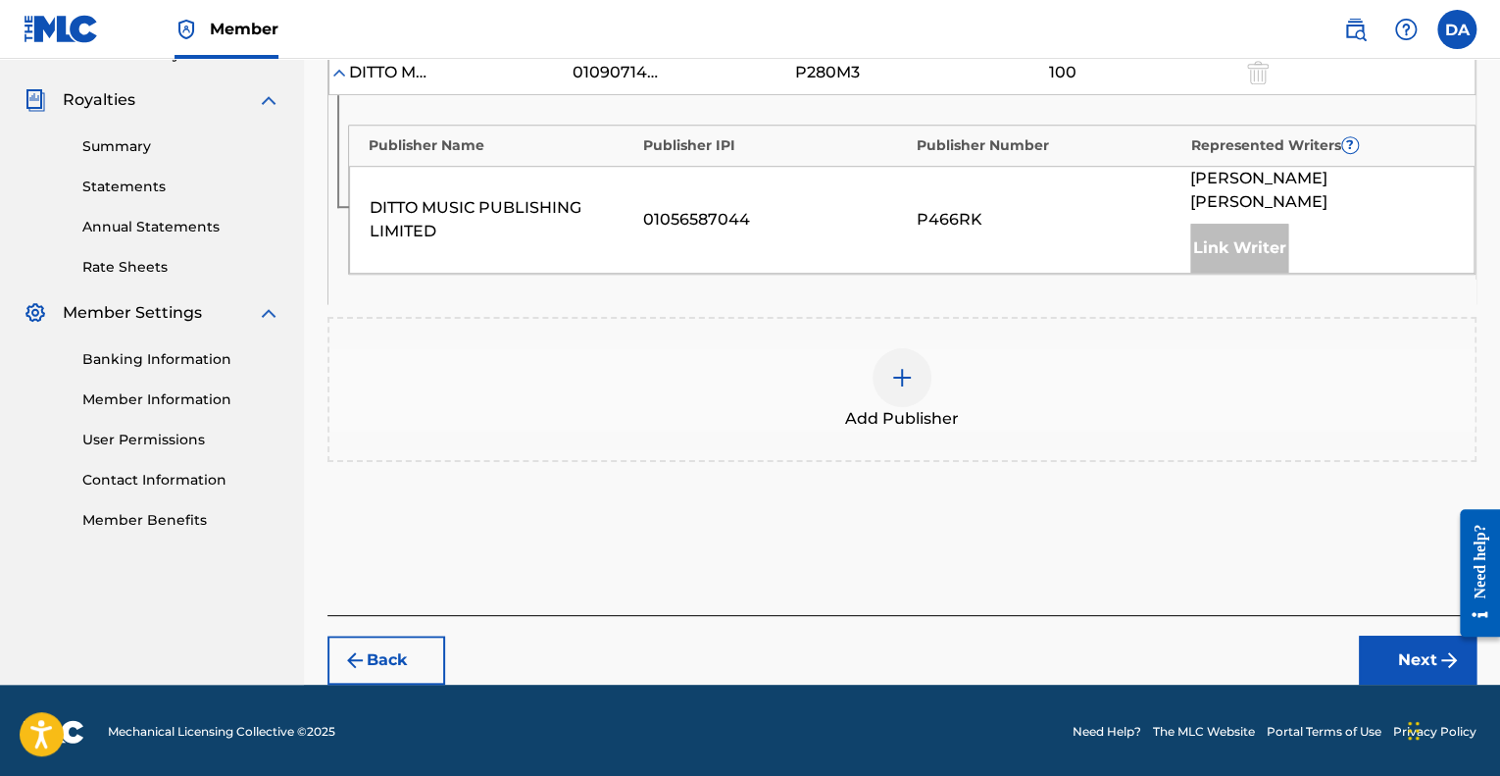
click at [1404, 666] on button "Next" at bounding box center [1418, 659] width 118 height 49
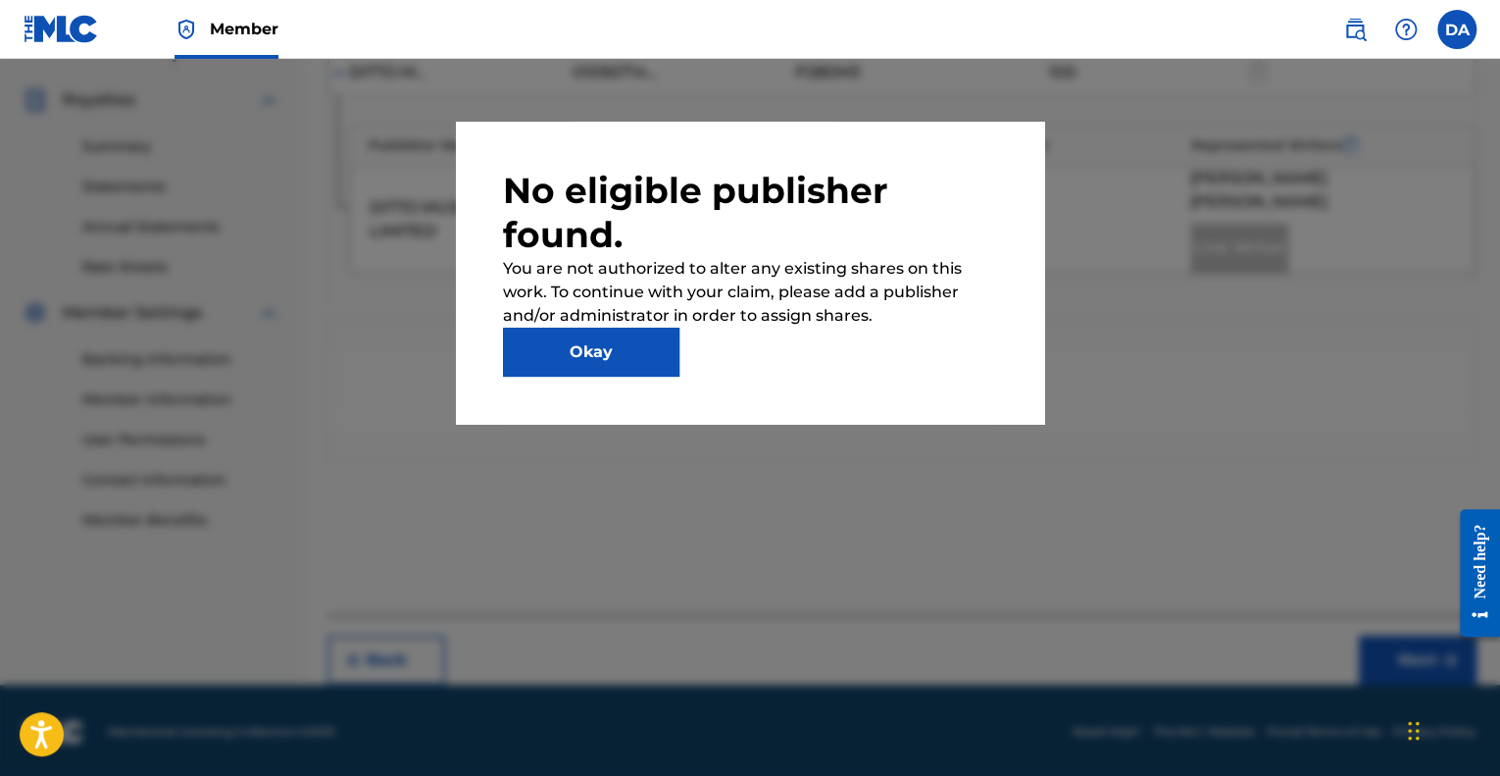
click at [608, 339] on button "Okay" at bounding box center [591, 351] width 176 height 49
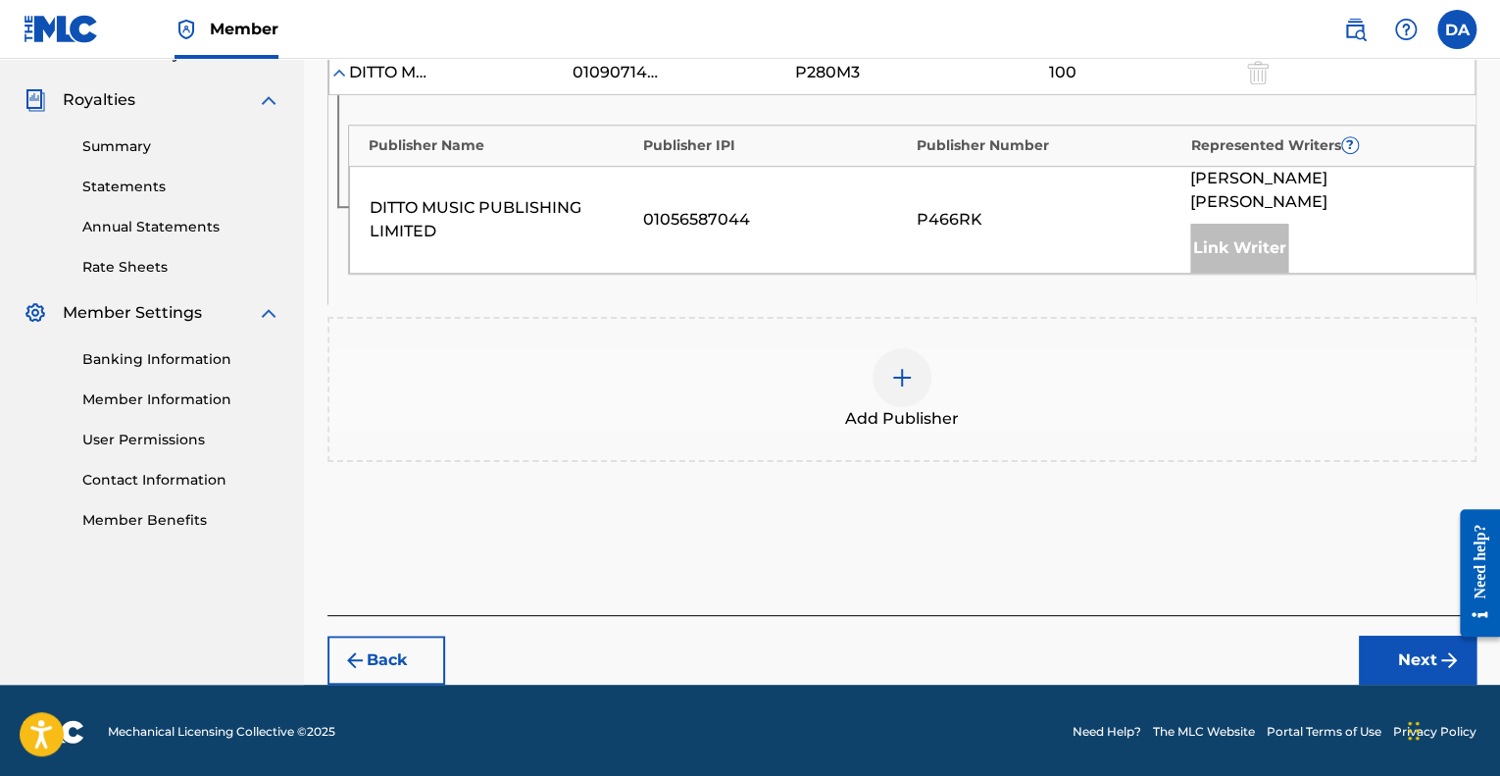
click at [910, 349] on div at bounding box center [902, 377] width 59 height 59
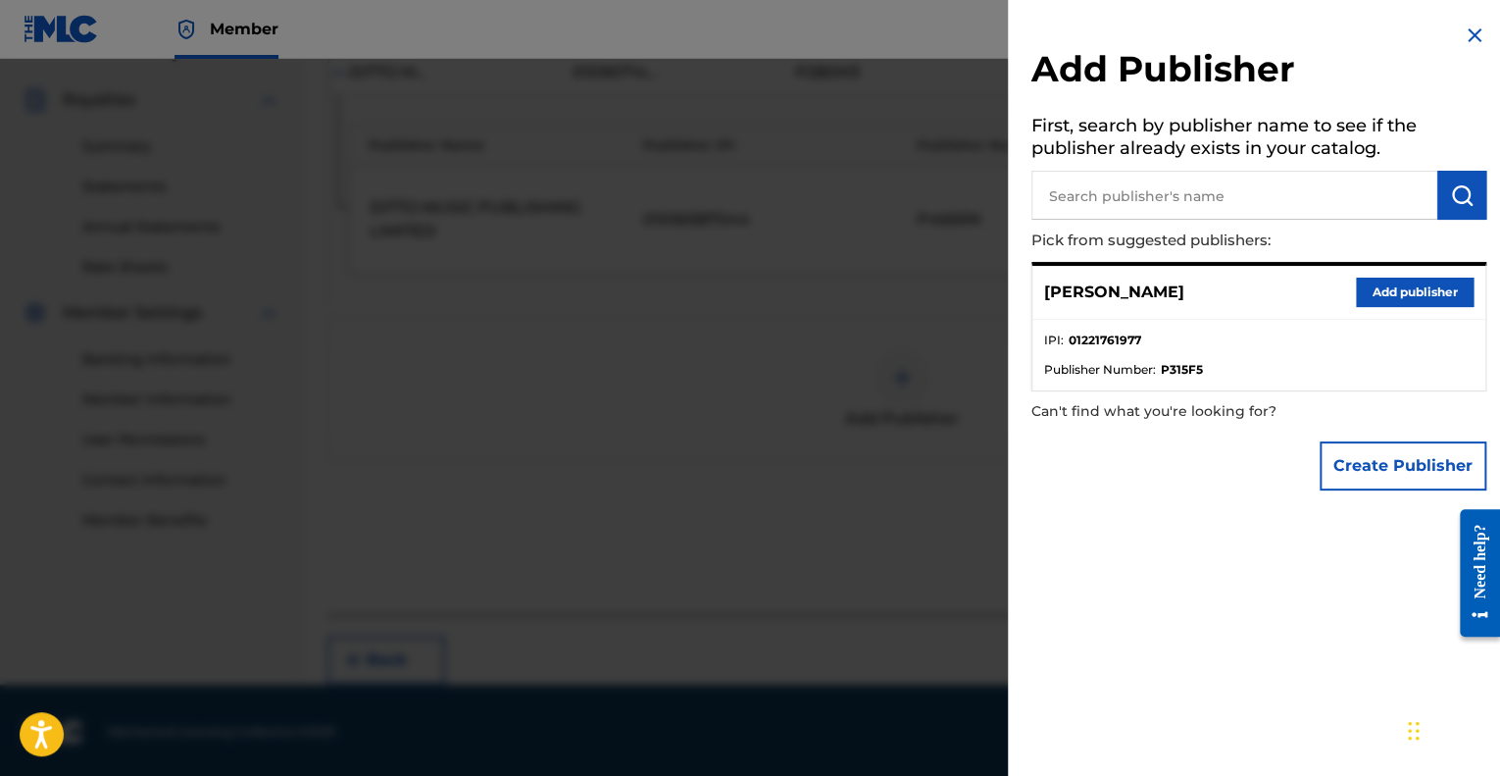
click at [1384, 301] on button "Add publisher" at bounding box center [1415, 291] width 118 height 29
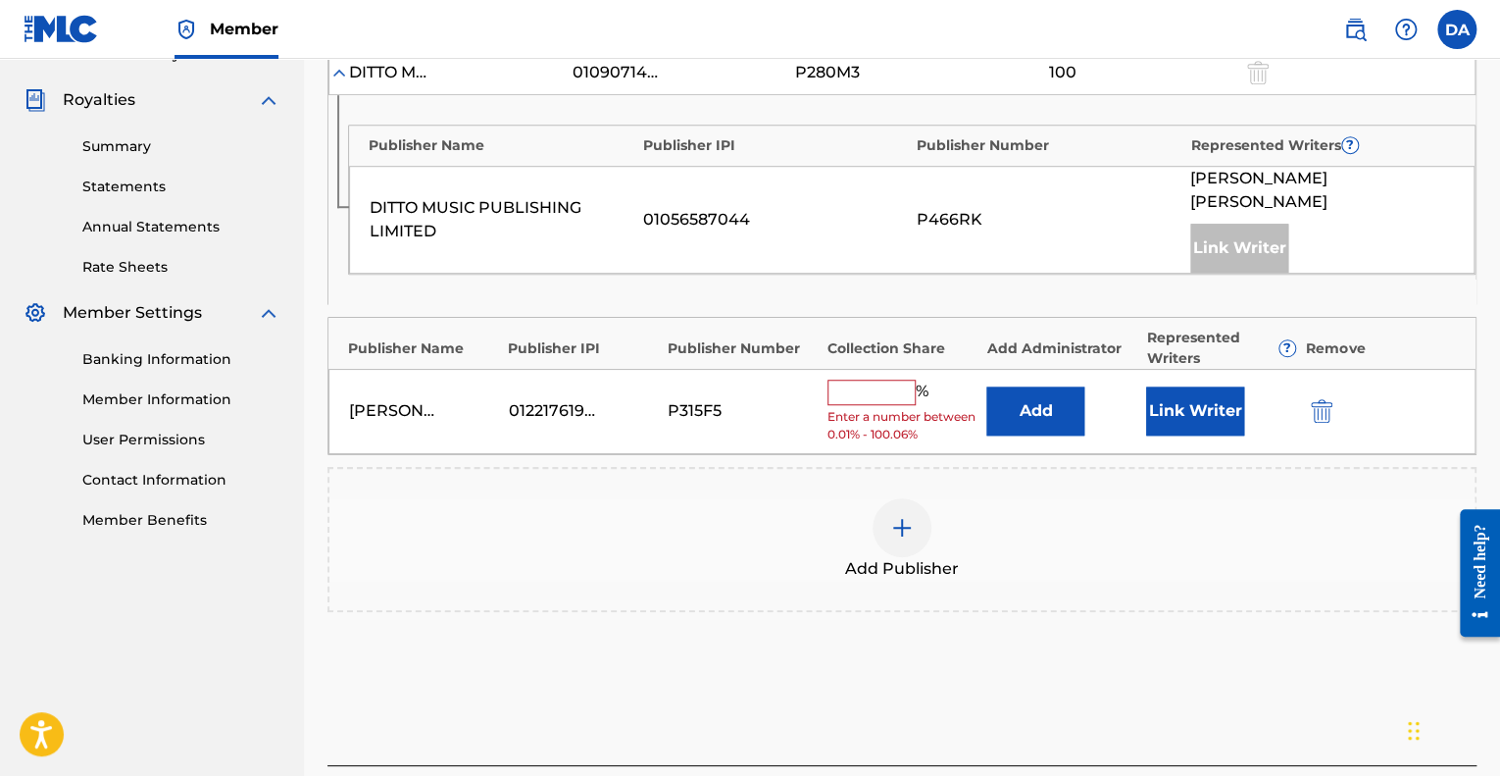
click at [1198, 409] on button "Link Writer" at bounding box center [1195, 410] width 98 height 49
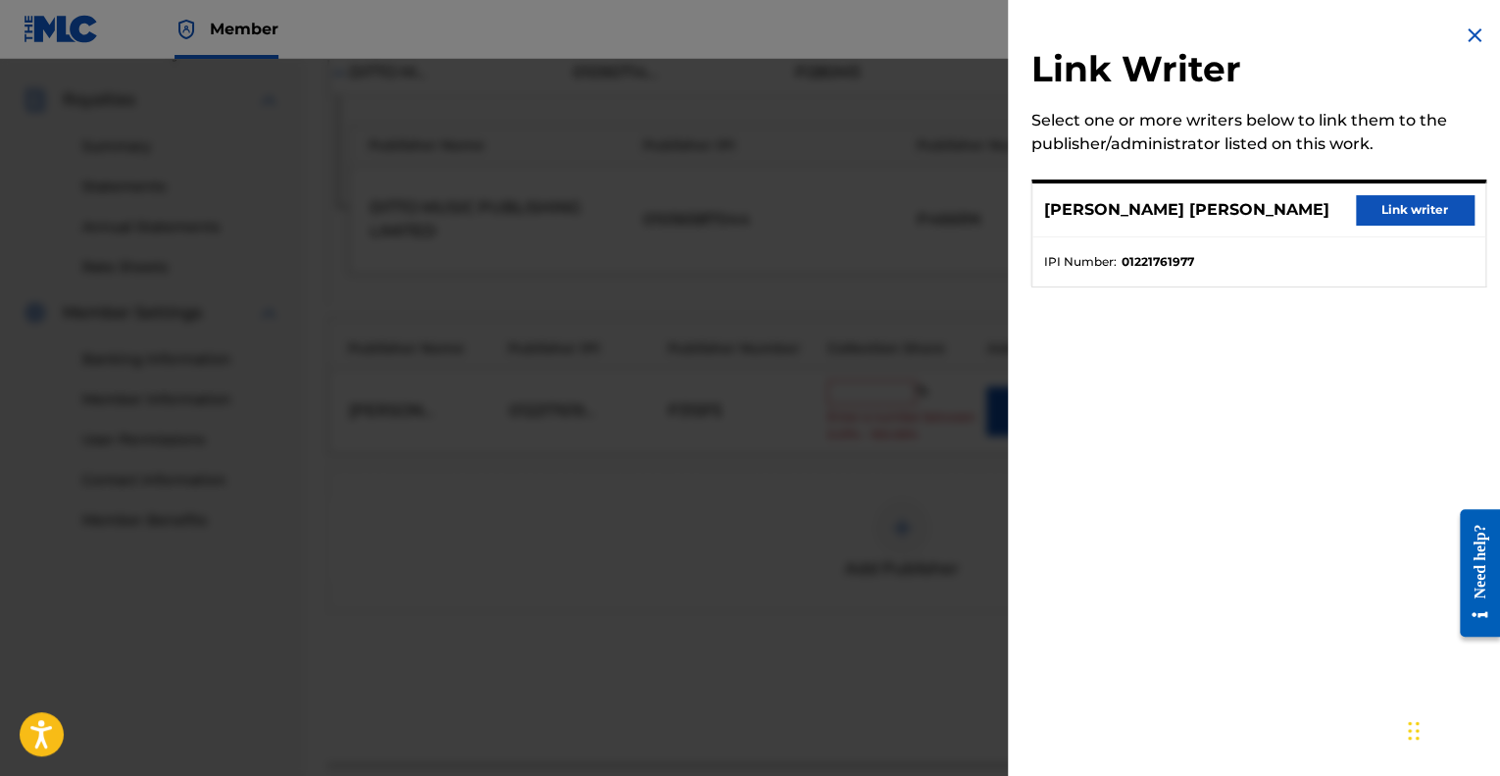
click at [1425, 219] on button "Link writer" at bounding box center [1415, 209] width 118 height 29
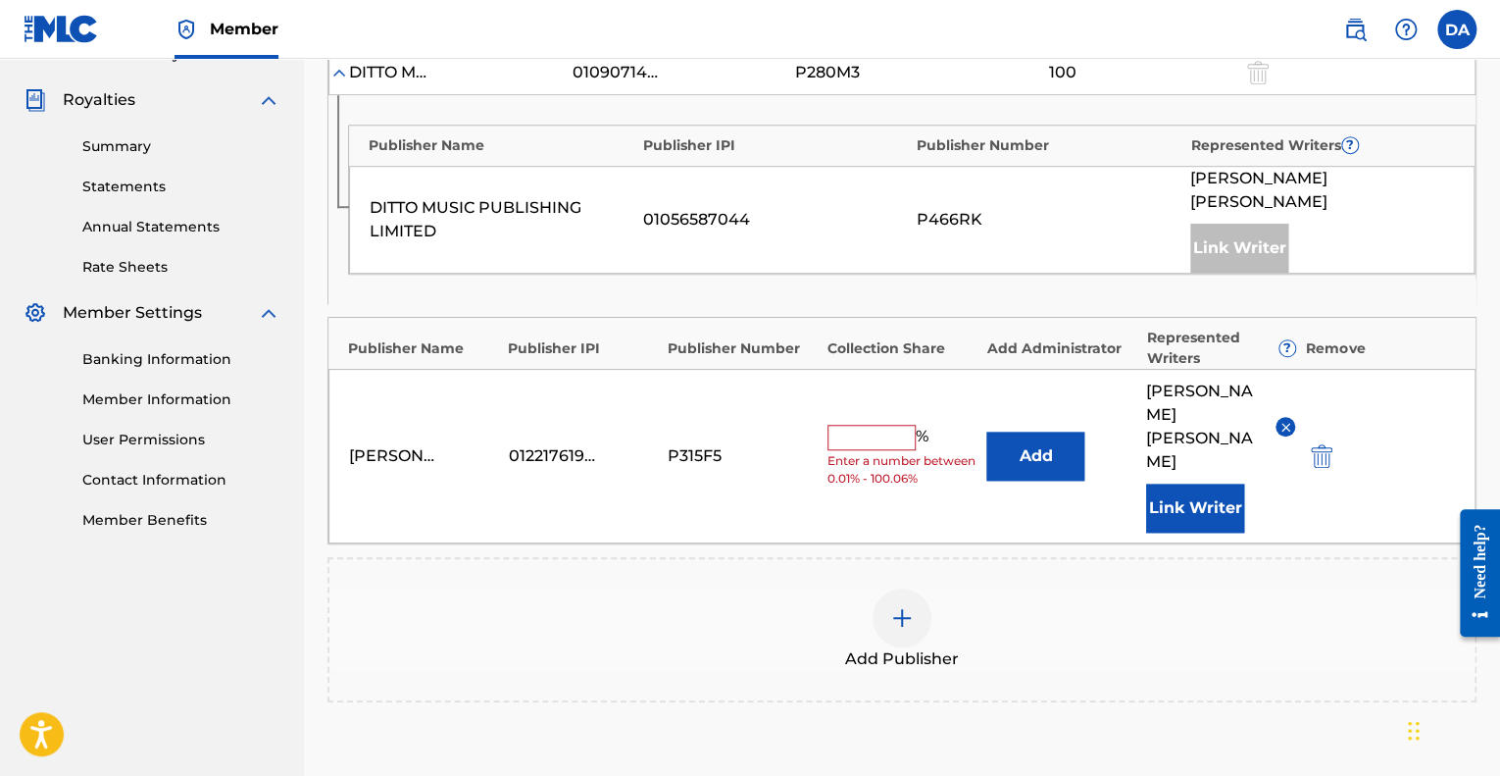
click at [889, 444] on input "text" at bounding box center [871, 437] width 88 height 25
type input "100"
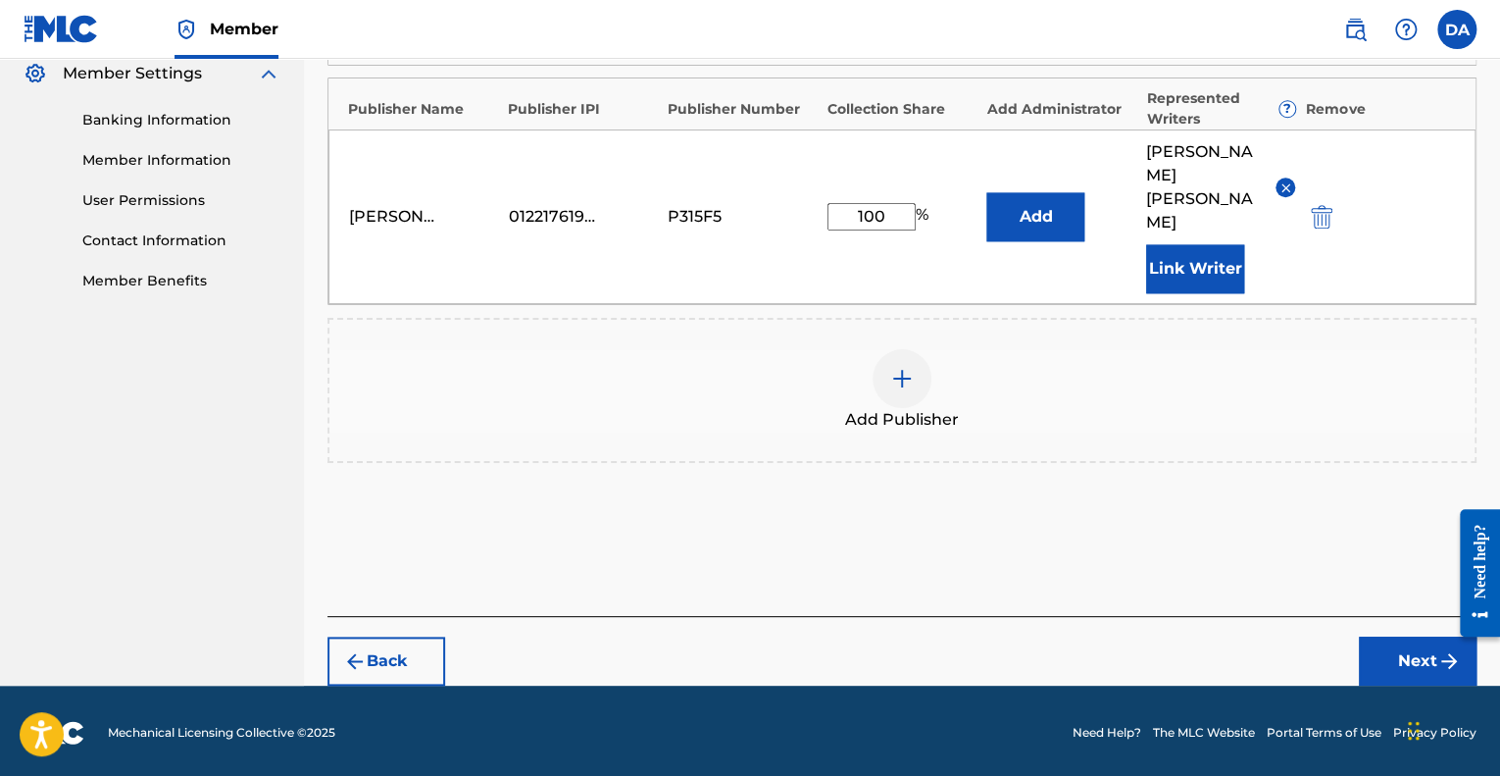
click at [1392, 662] on button "Next" at bounding box center [1418, 660] width 118 height 49
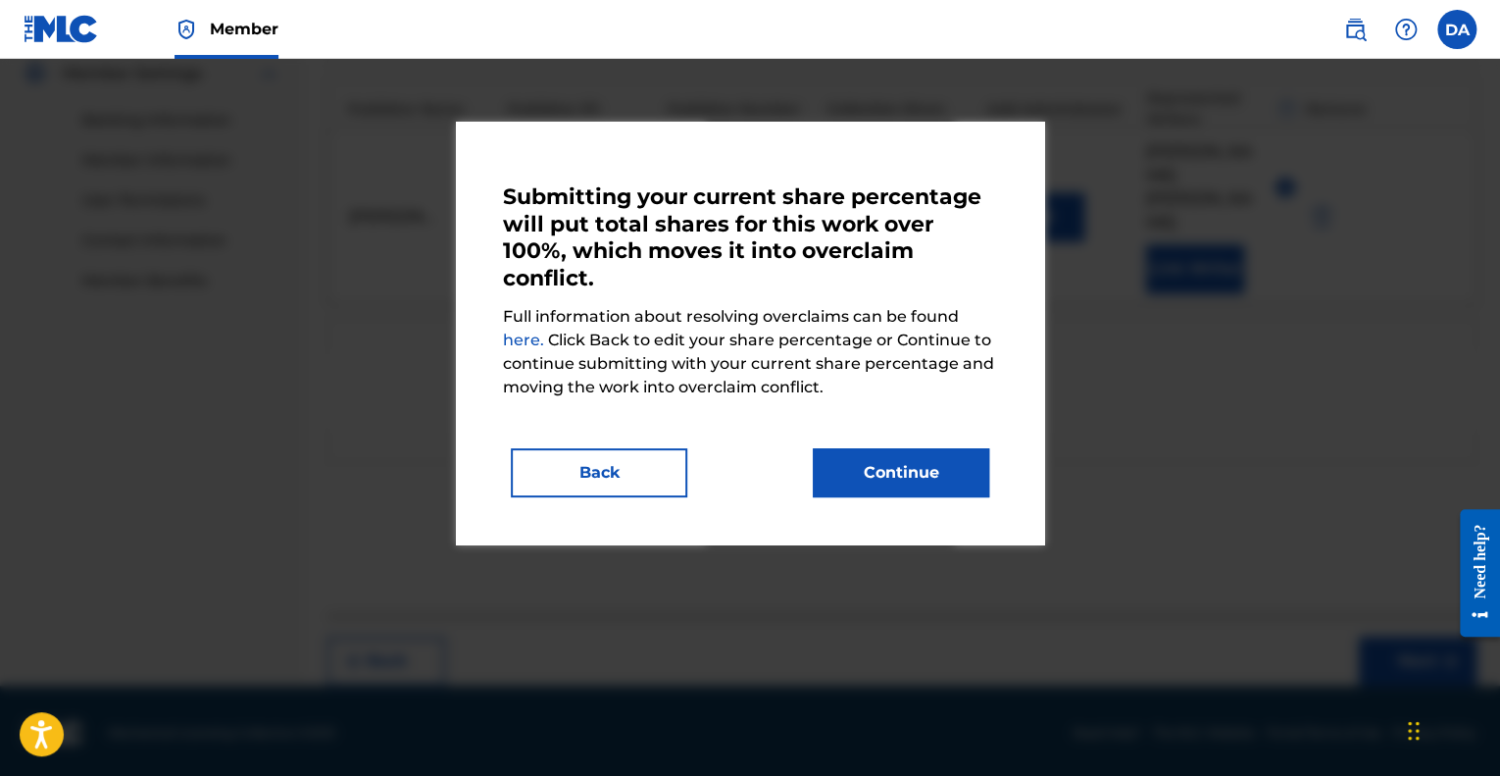
click at [949, 489] on button "Continue" at bounding box center [901, 472] width 176 height 49
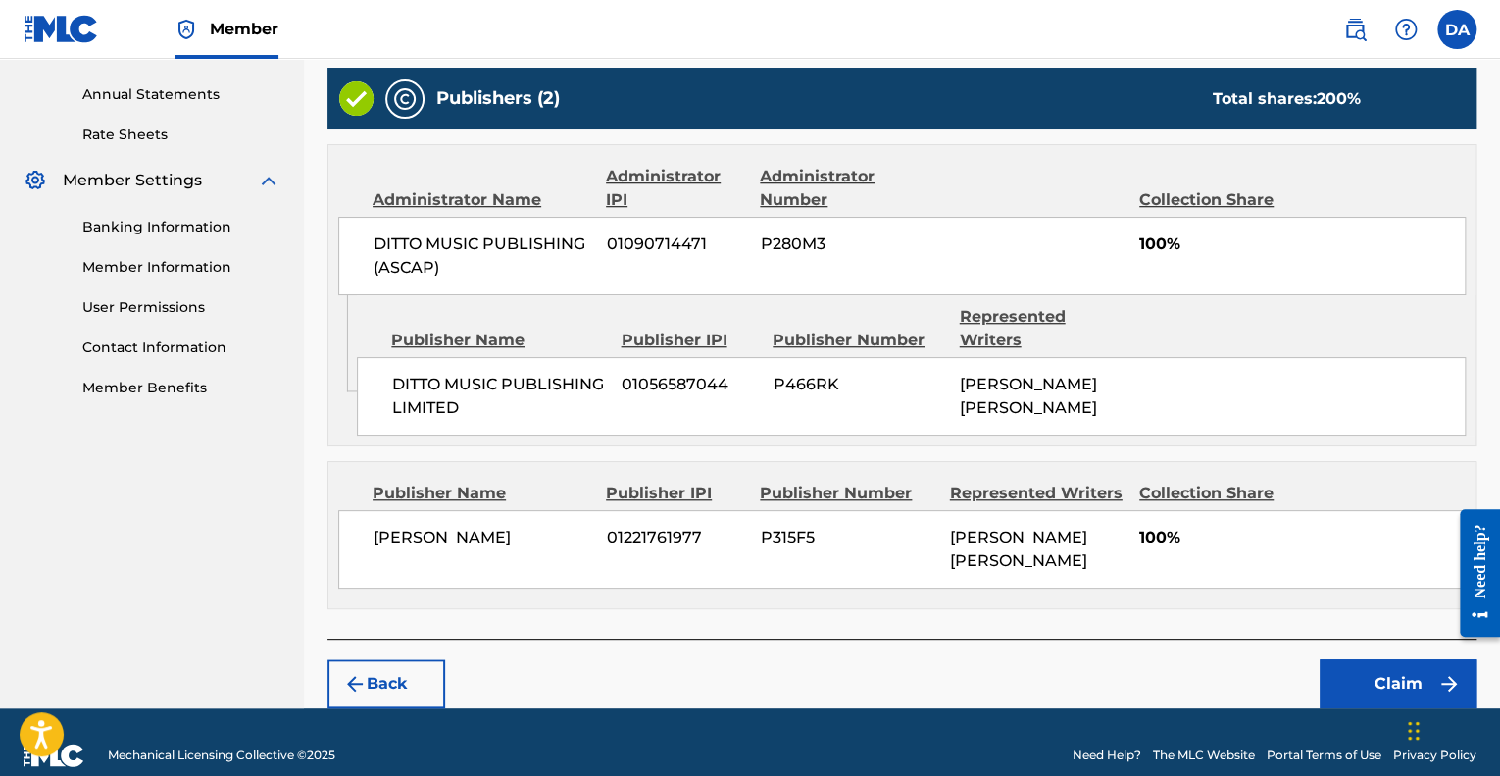
click at [1379, 659] on button "Claim" at bounding box center [1398, 683] width 157 height 49
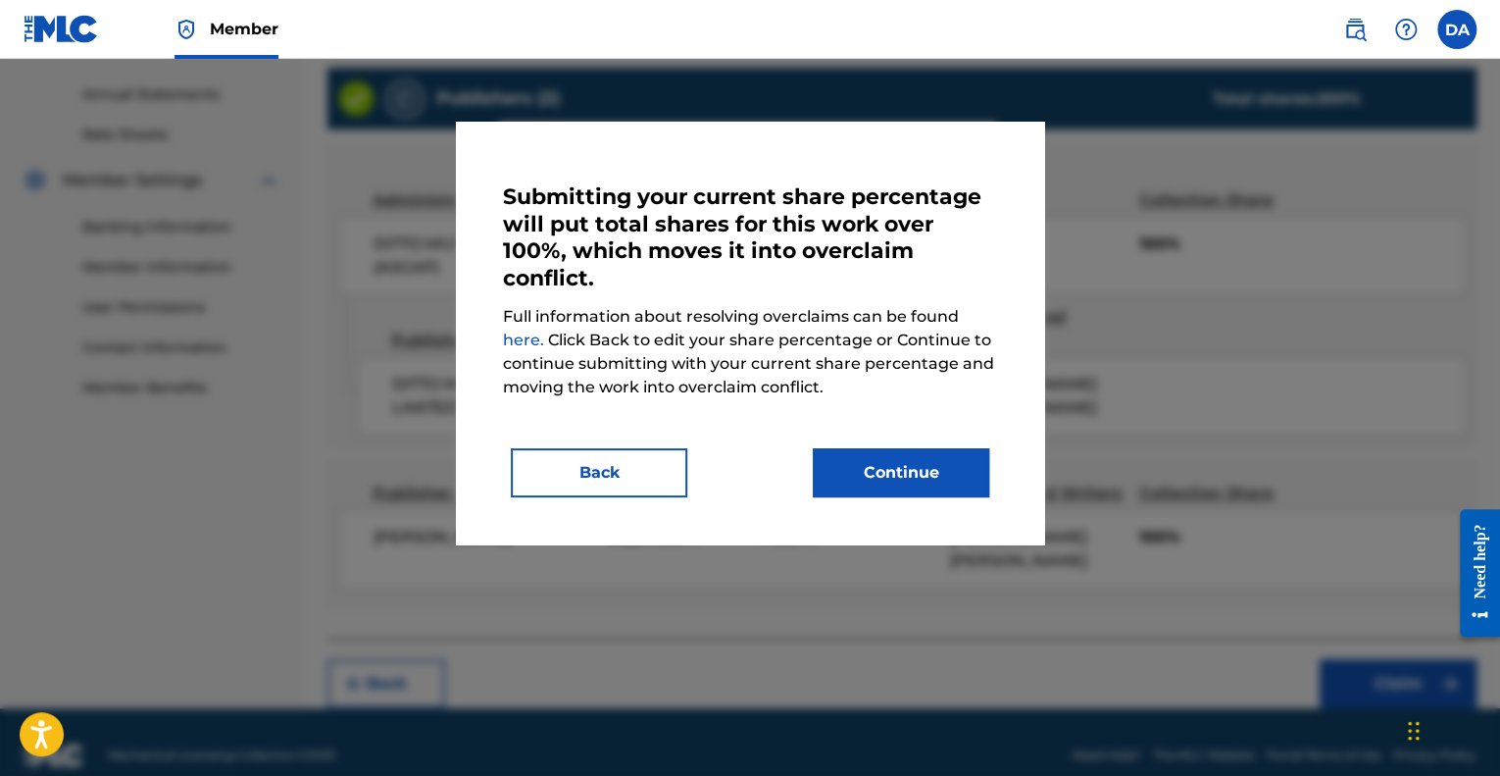
click at [882, 476] on button "Continue" at bounding box center [901, 472] width 176 height 49
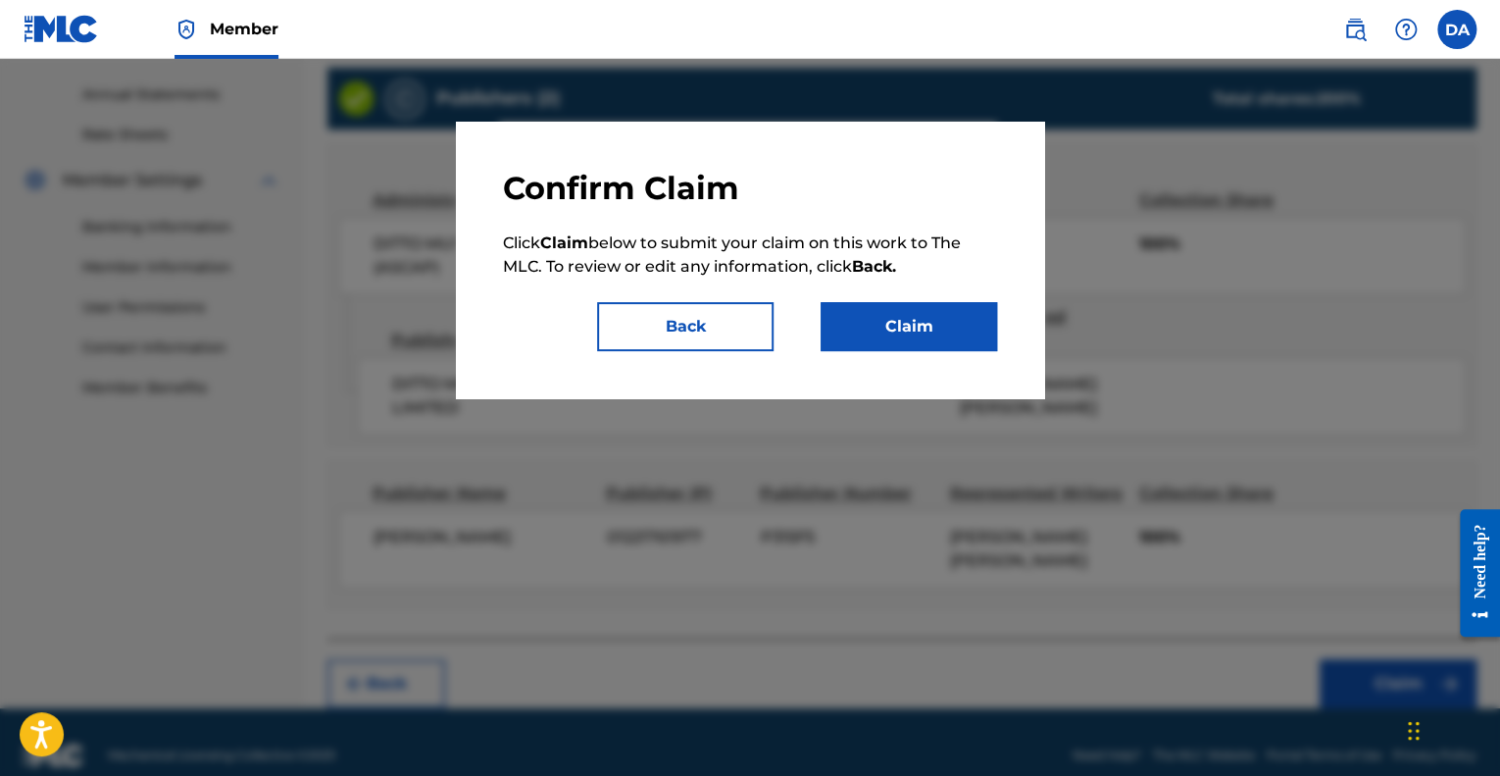
click at [898, 328] on button "Claim" at bounding box center [909, 326] width 176 height 49
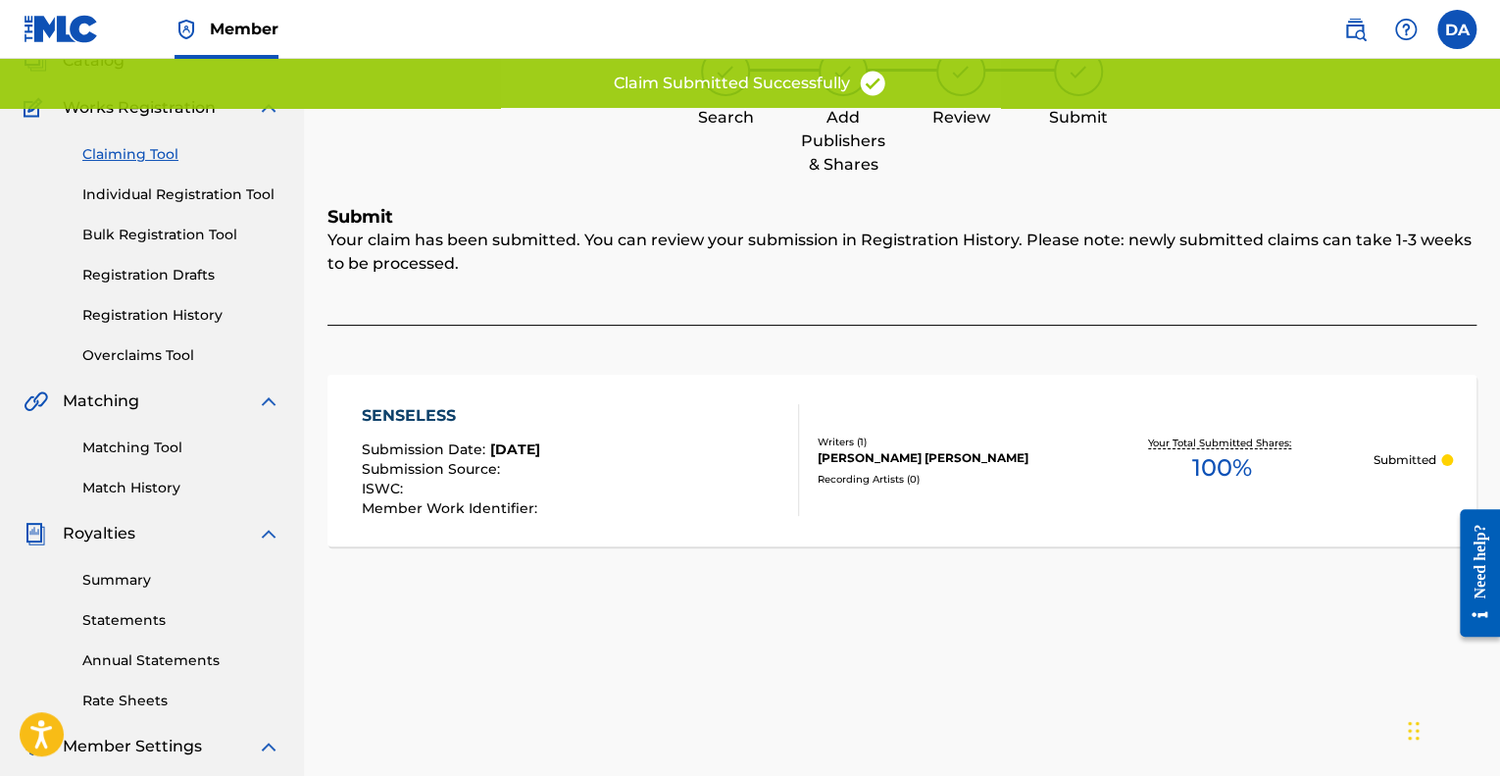
scroll to position [0, 0]
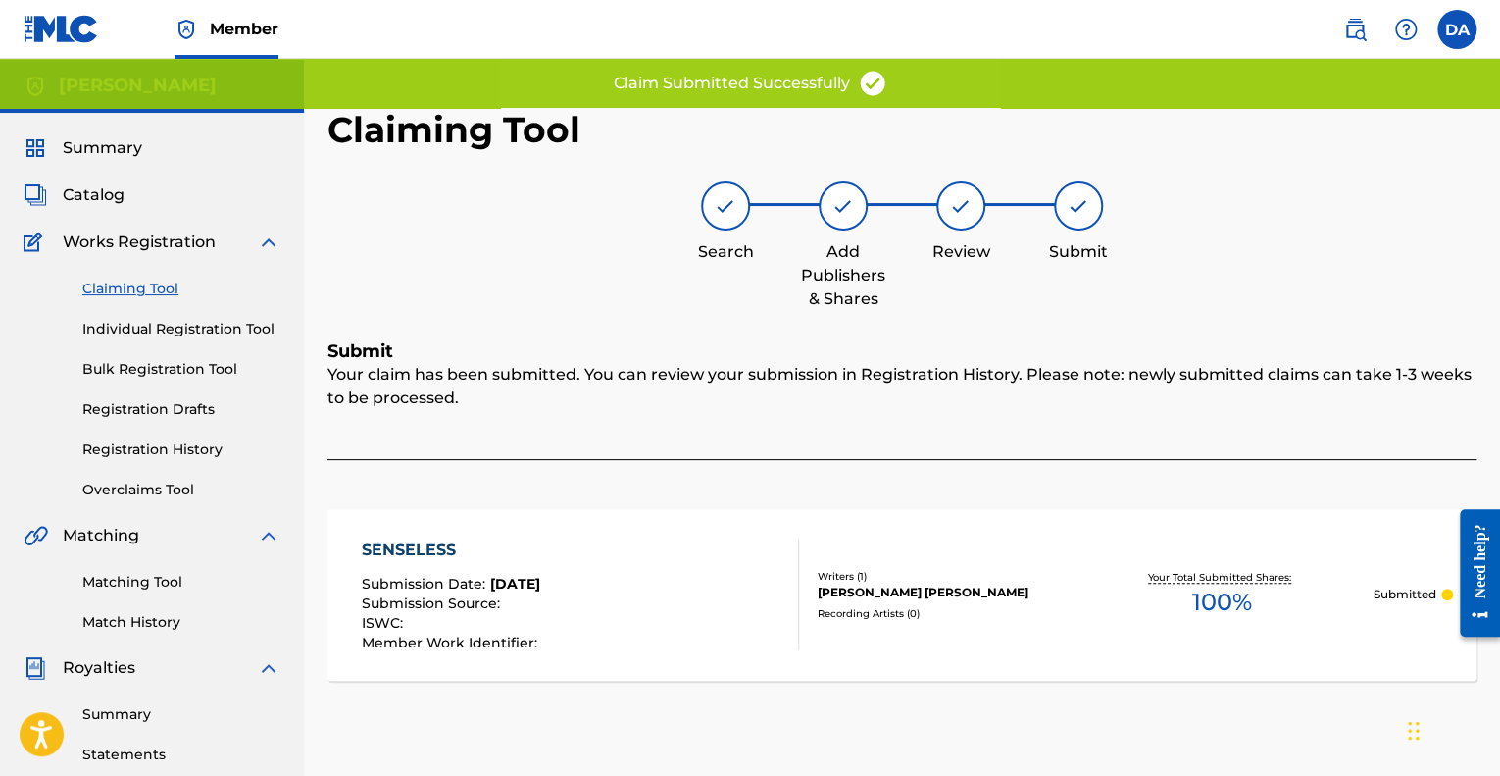
click at [145, 288] on link "Claiming Tool" at bounding box center [181, 288] width 198 height 21
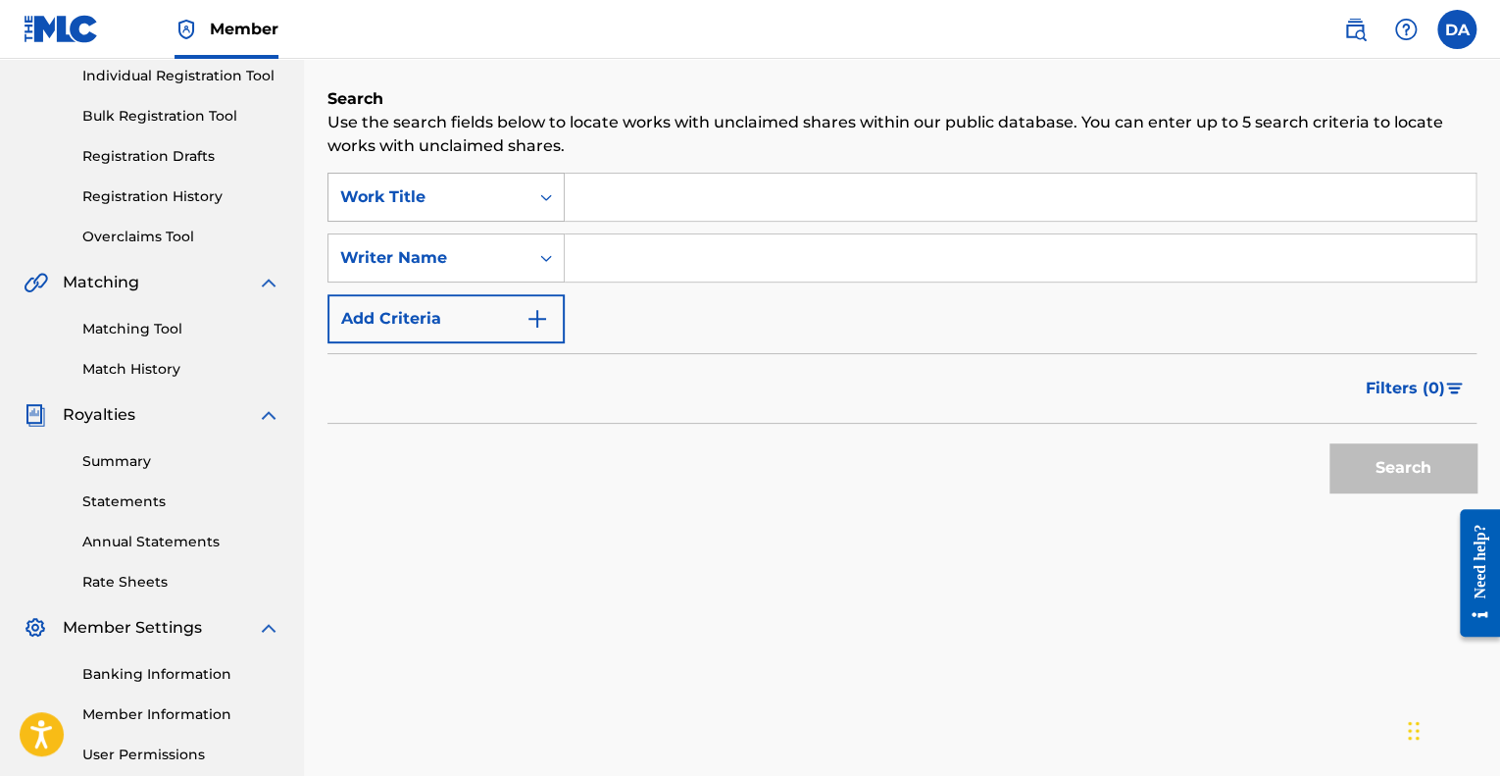
scroll to position [250, 0]
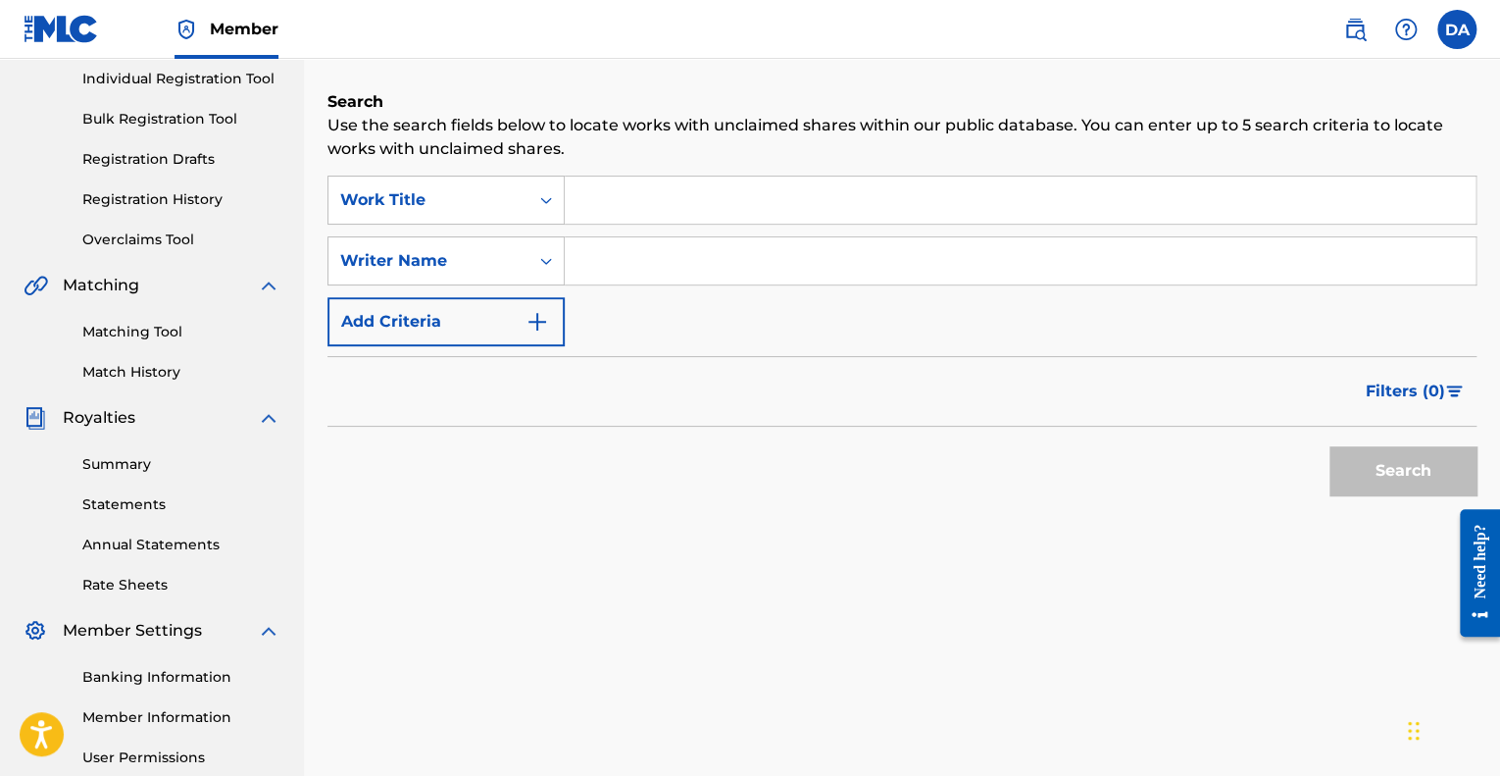
click at [616, 206] on input "Search Form" at bounding box center [1020, 199] width 911 height 47
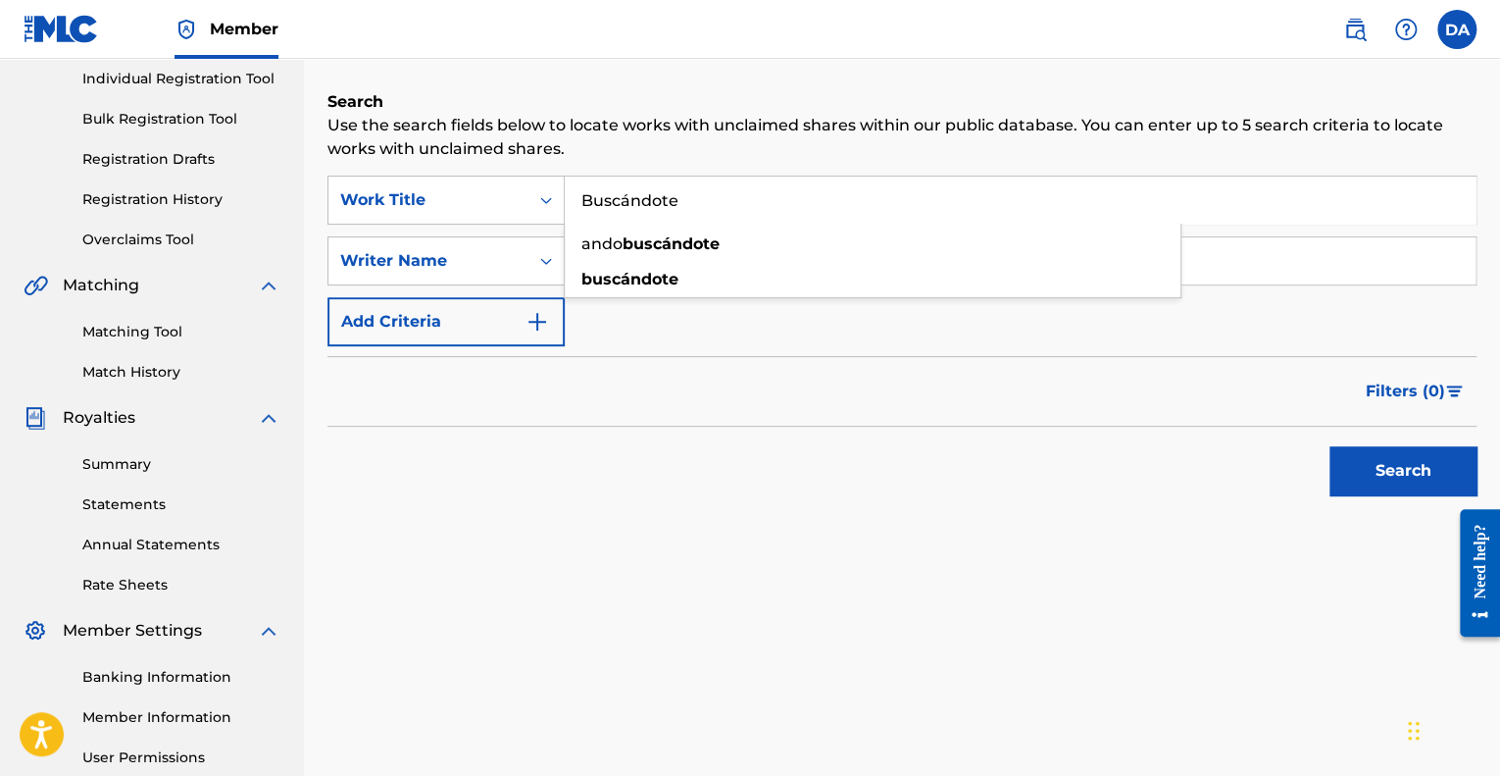
type input "Buscándote"
click at [1329, 446] on button "Search" at bounding box center [1402, 470] width 147 height 49
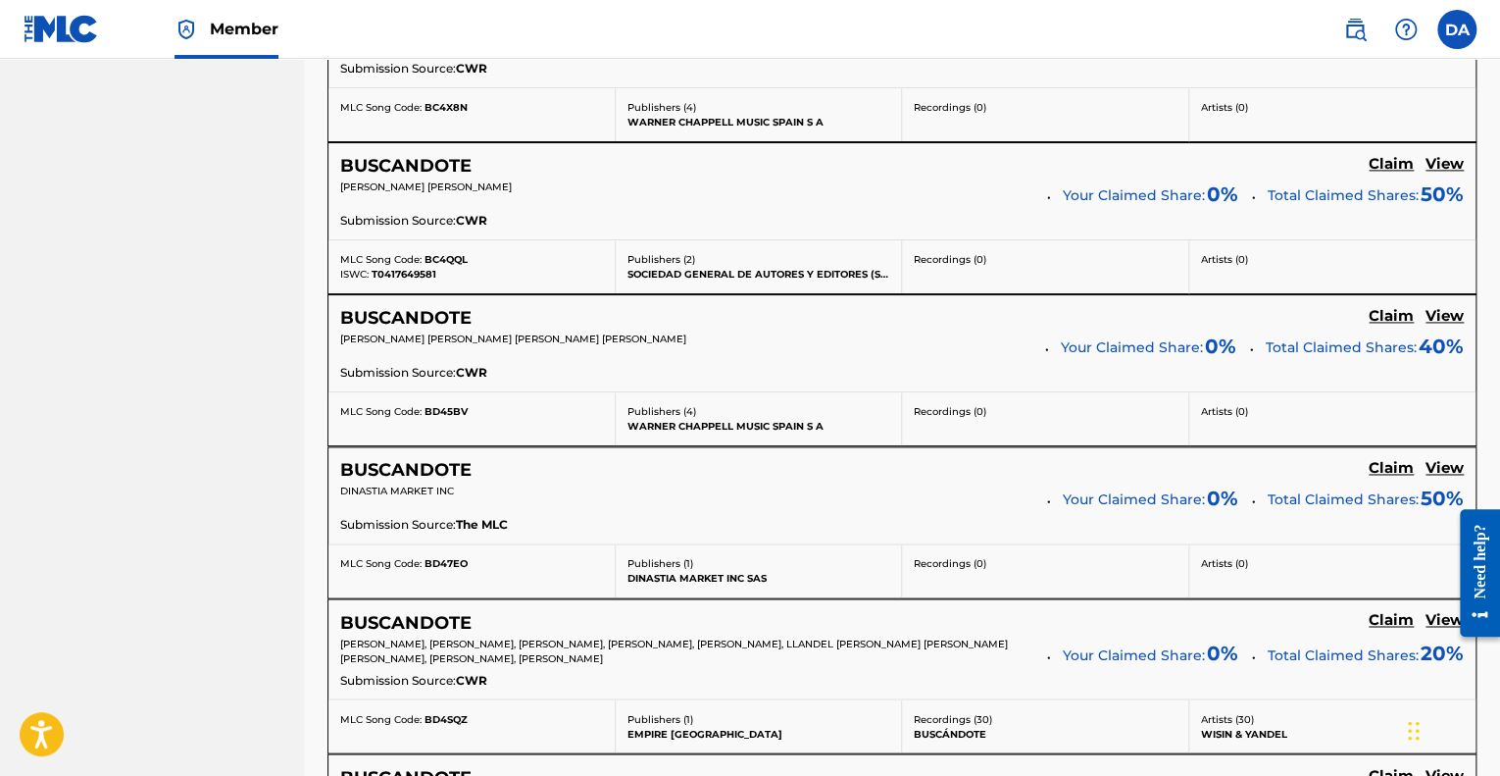
scroll to position [1816, 0]
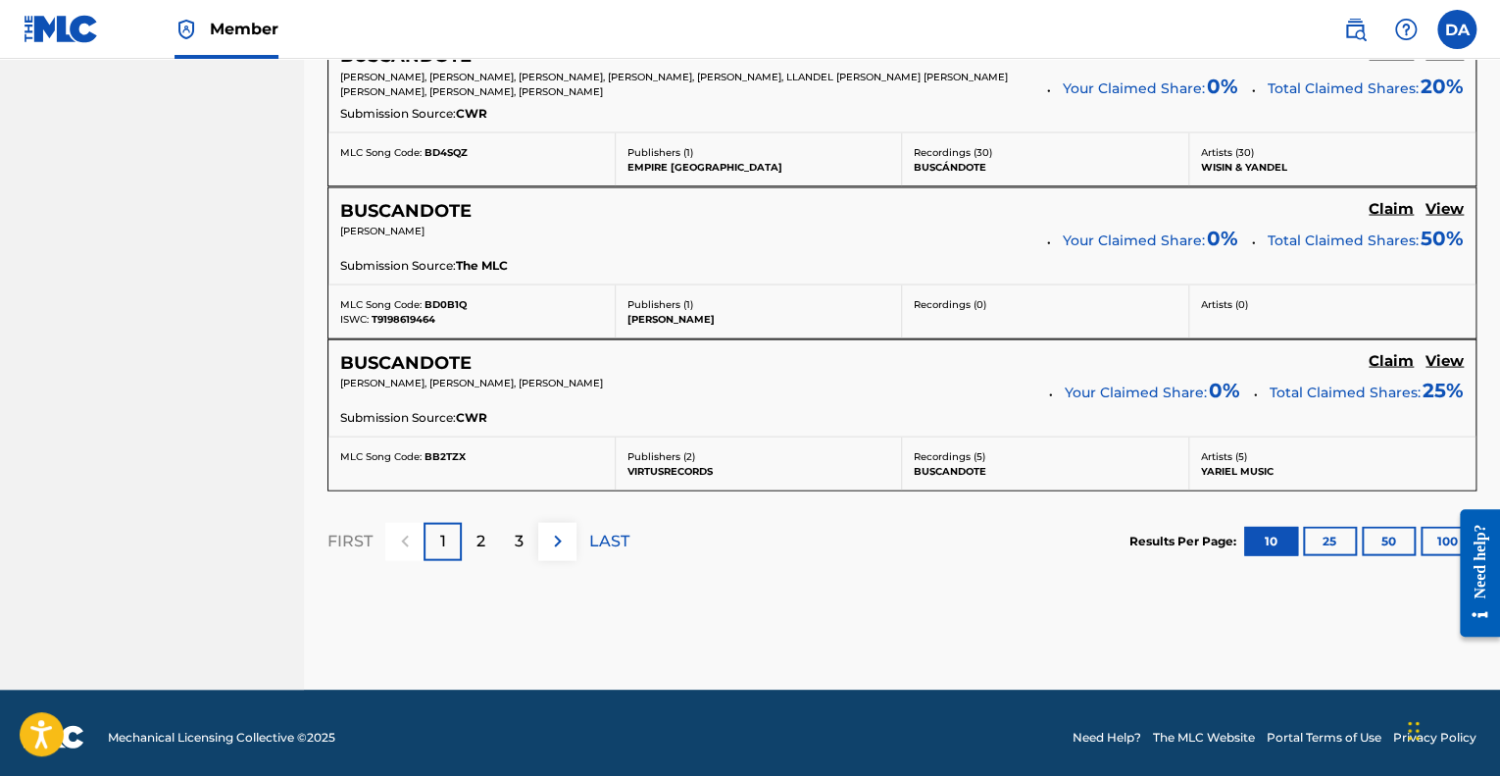
click at [1397, 534] on button "50" at bounding box center [1389, 540] width 54 height 29
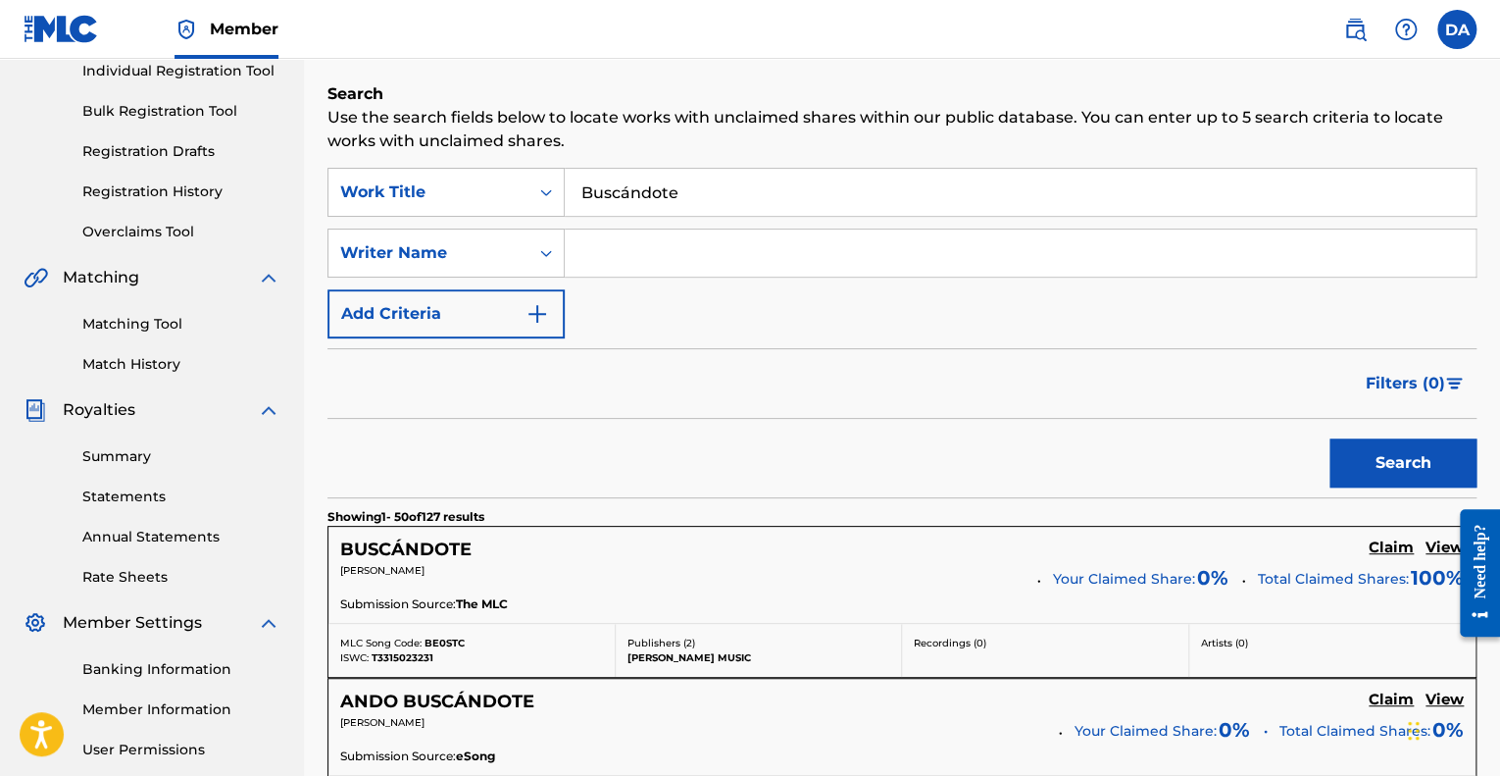
scroll to position [85, 0]
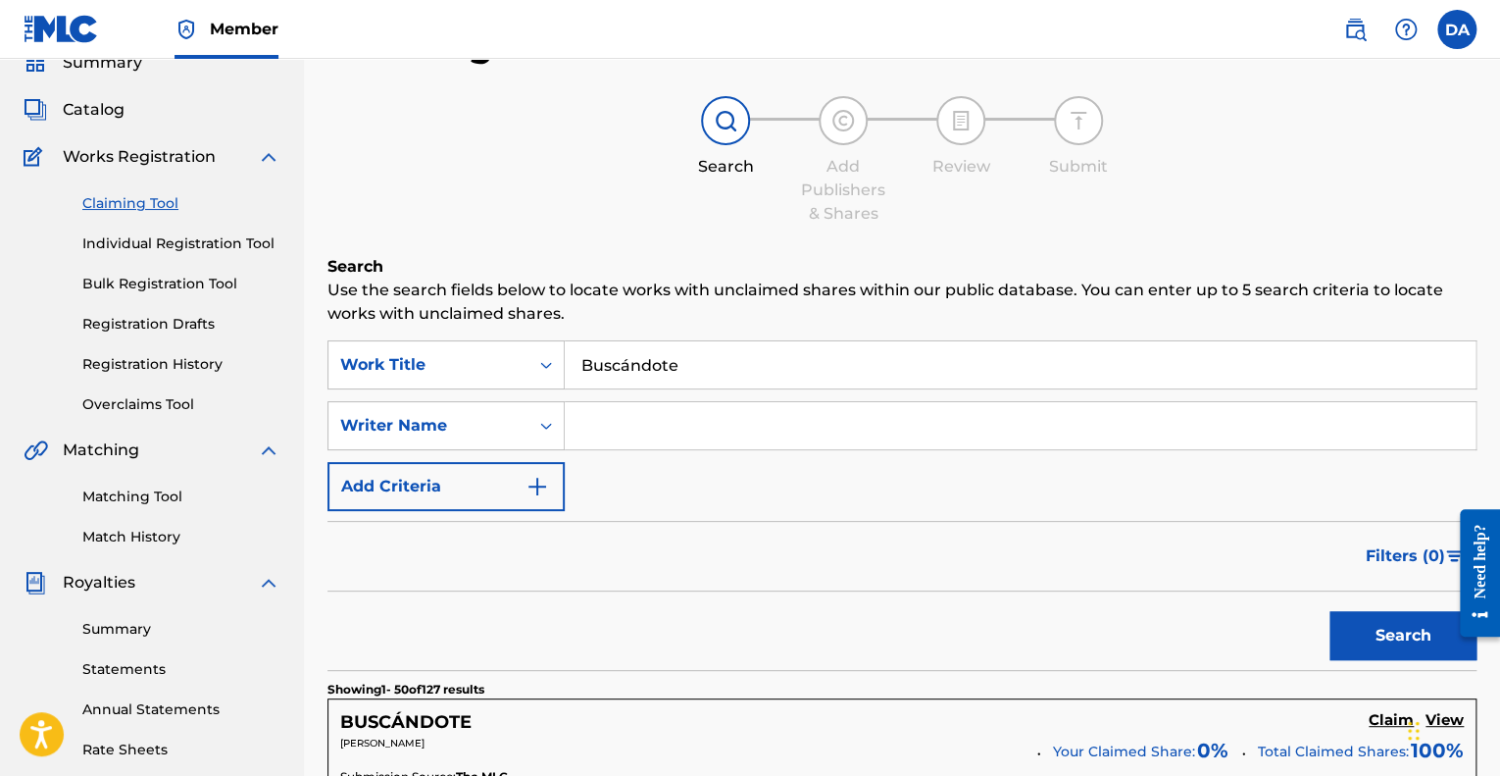
click at [665, 438] on input "Search Form" at bounding box center [1020, 425] width 911 height 47
click at [1329, 611] on button "Search" at bounding box center [1402, 635] width 147 height 49
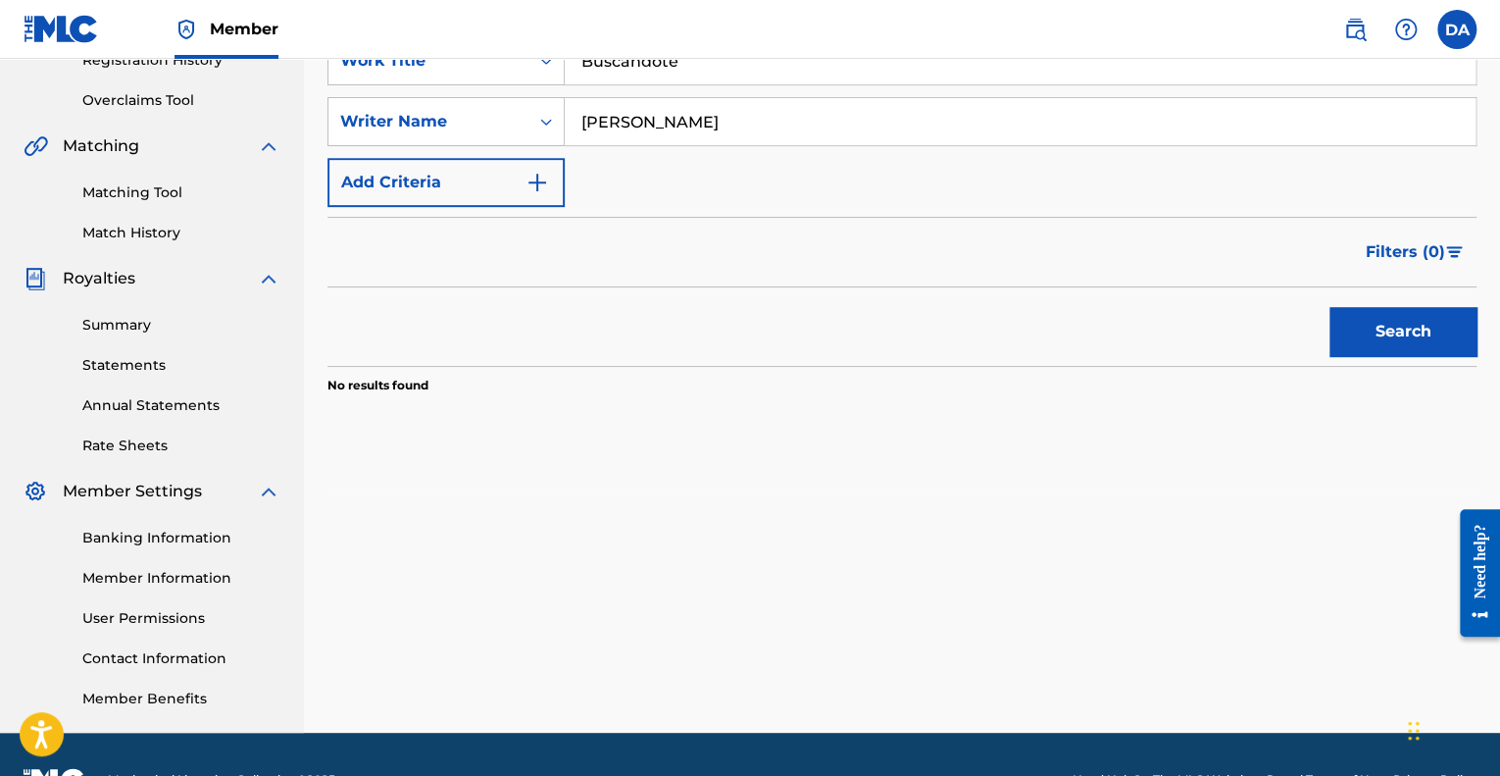
scroll to position [368, 0]
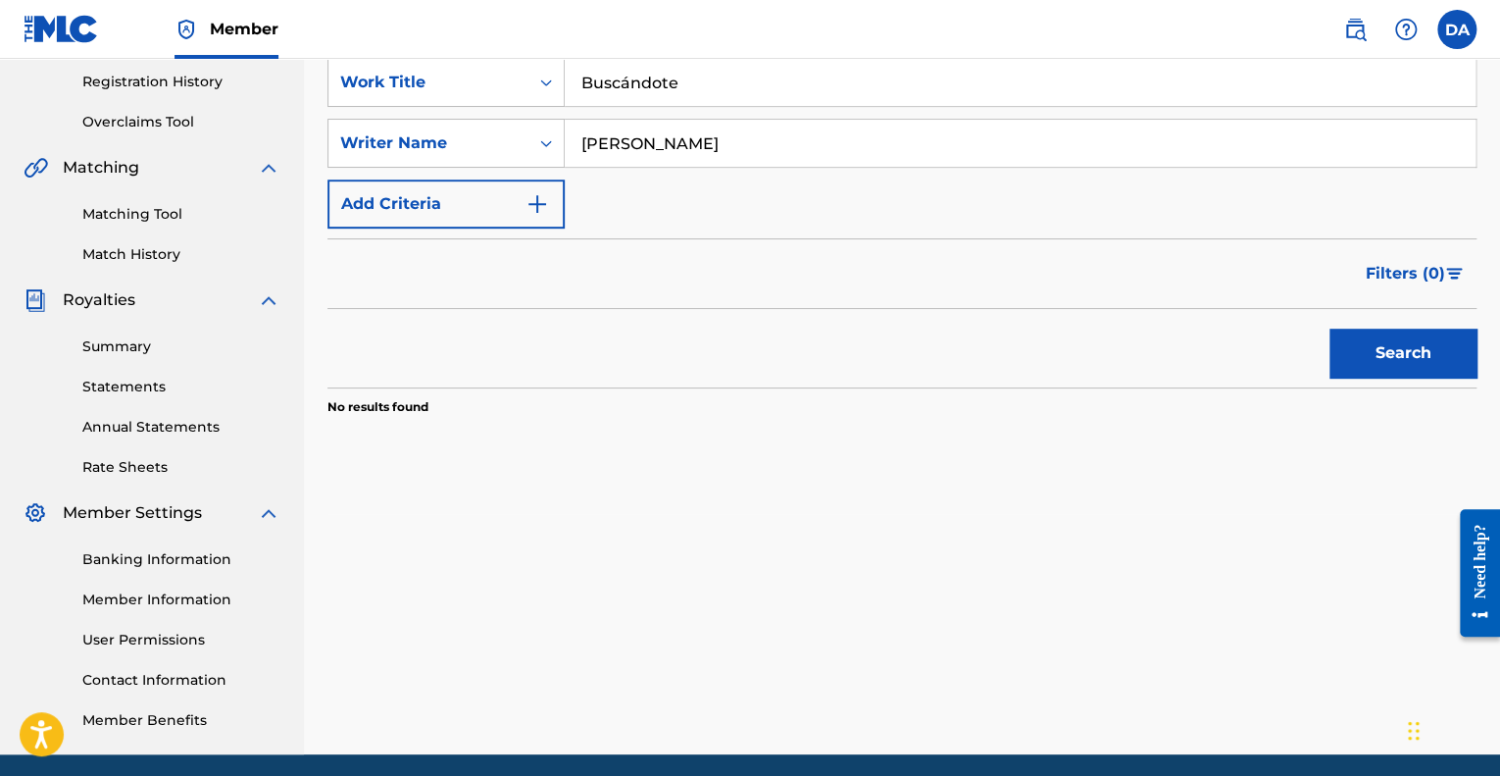
click at [647, 148] on input "[PERSON_NAME]" at bounding box center [1020, 143] width 911 height 47
type input "[PERSON_NAME]"
click at [1329, 328] on button "Search" at bounding box center [1402, 352] width 147 height 49
click at [541, 174] on div "SearchWithCriteriafb9cb87d-3c4d-426c-a25a-899bb90f6861 Work Title Buscándote Se…" at bounding box center [901, 143] width 1149 height 171
click at [538, 196] on img "Search Form" at bounding box center [538, 204] width 24 height 24
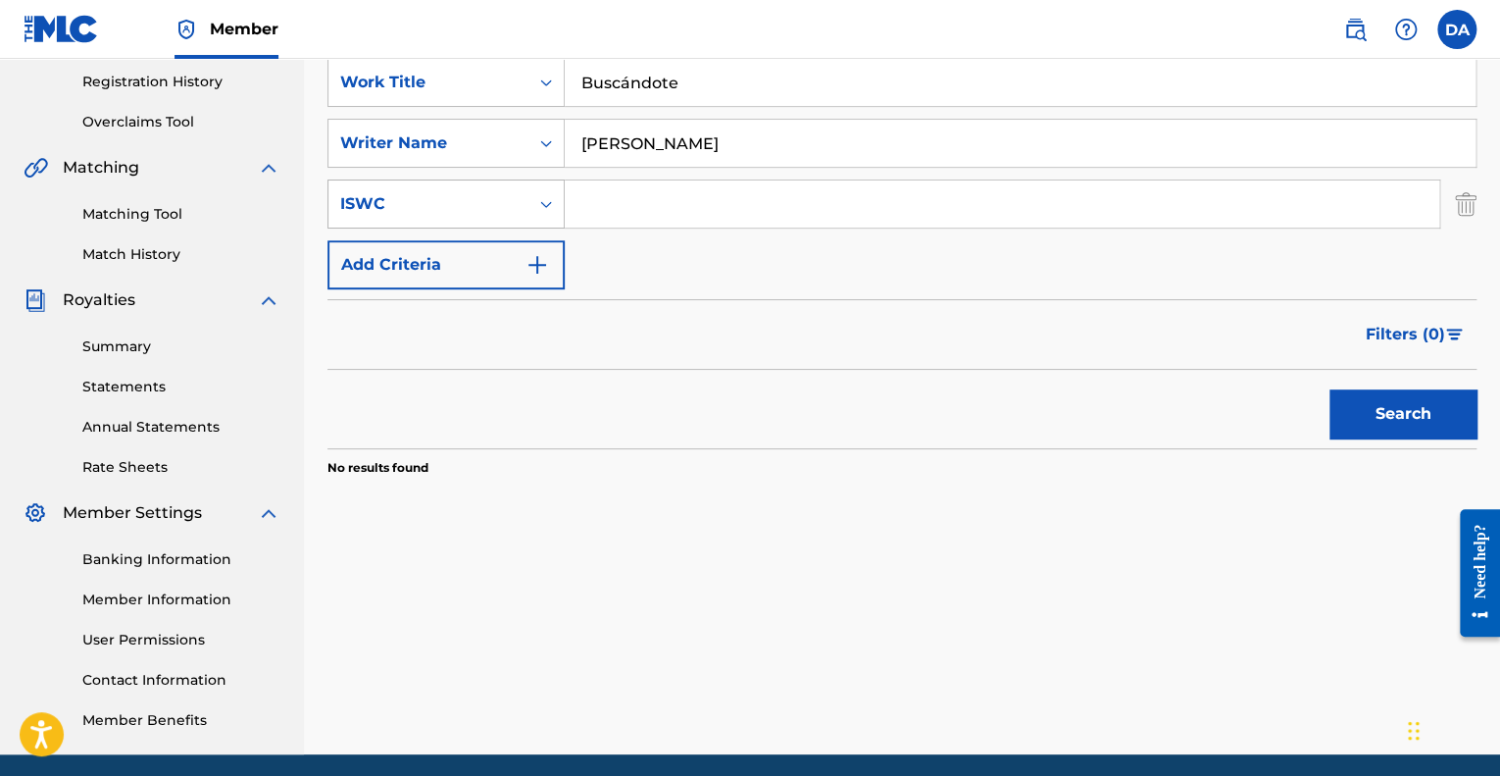
click at [537, 195] on icon "Search Form" at bounding box center [546, 204] width 20 height 20
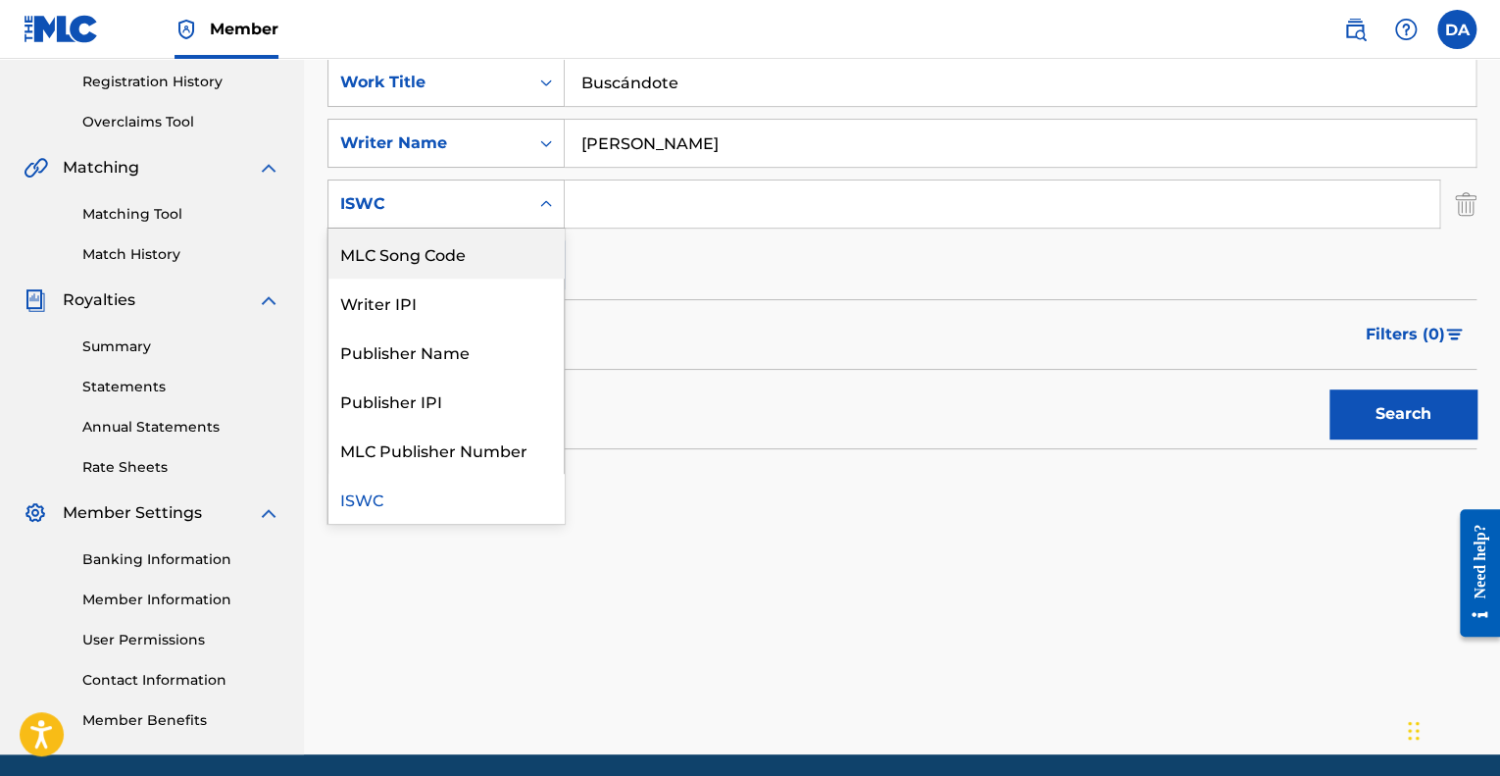
click at [526, 215] on div "ISWC" at bounding box center [428, 203] width 200 height 37
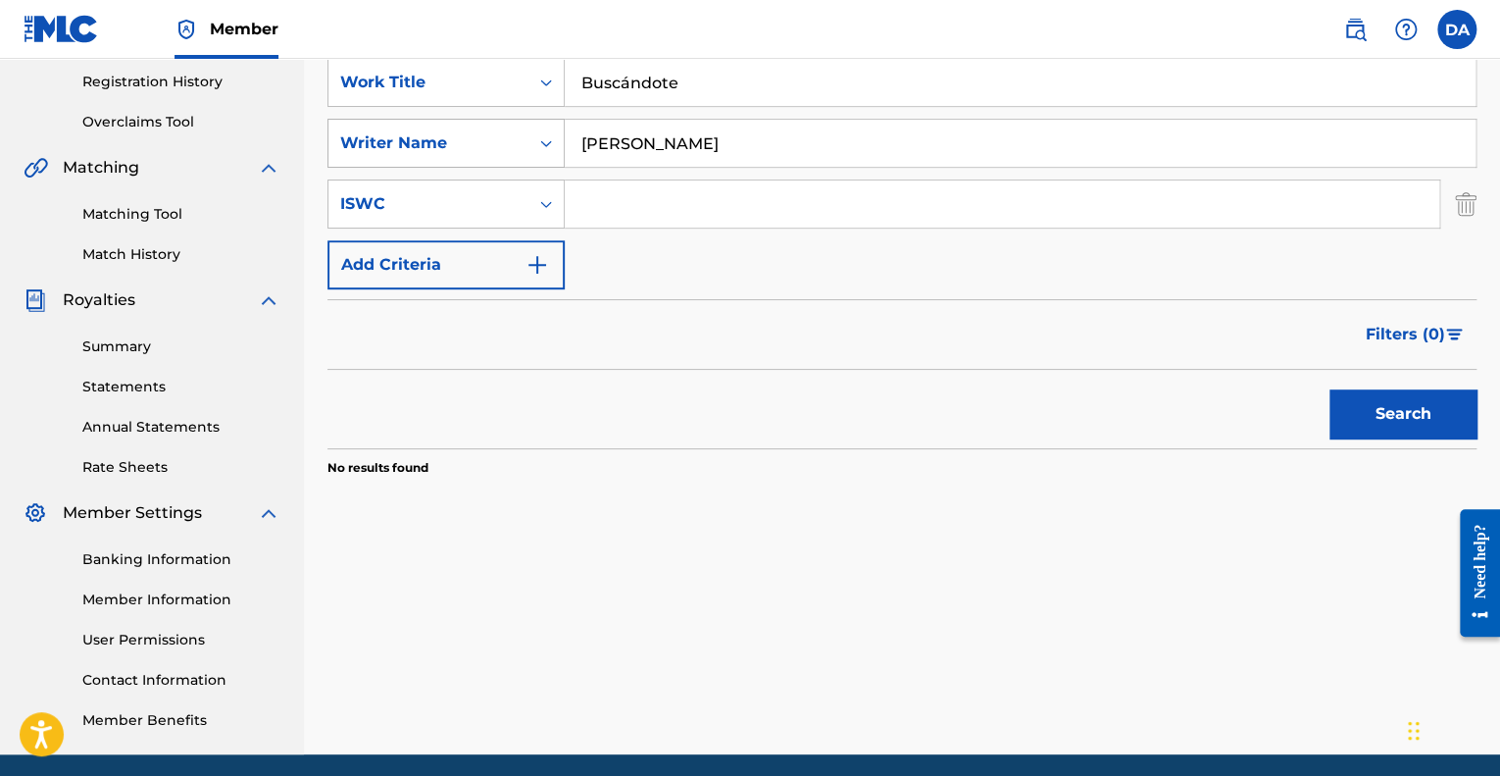
click at [541, 152] on icon "Search Form" at bounding box center [546, 143] width 20 height 20
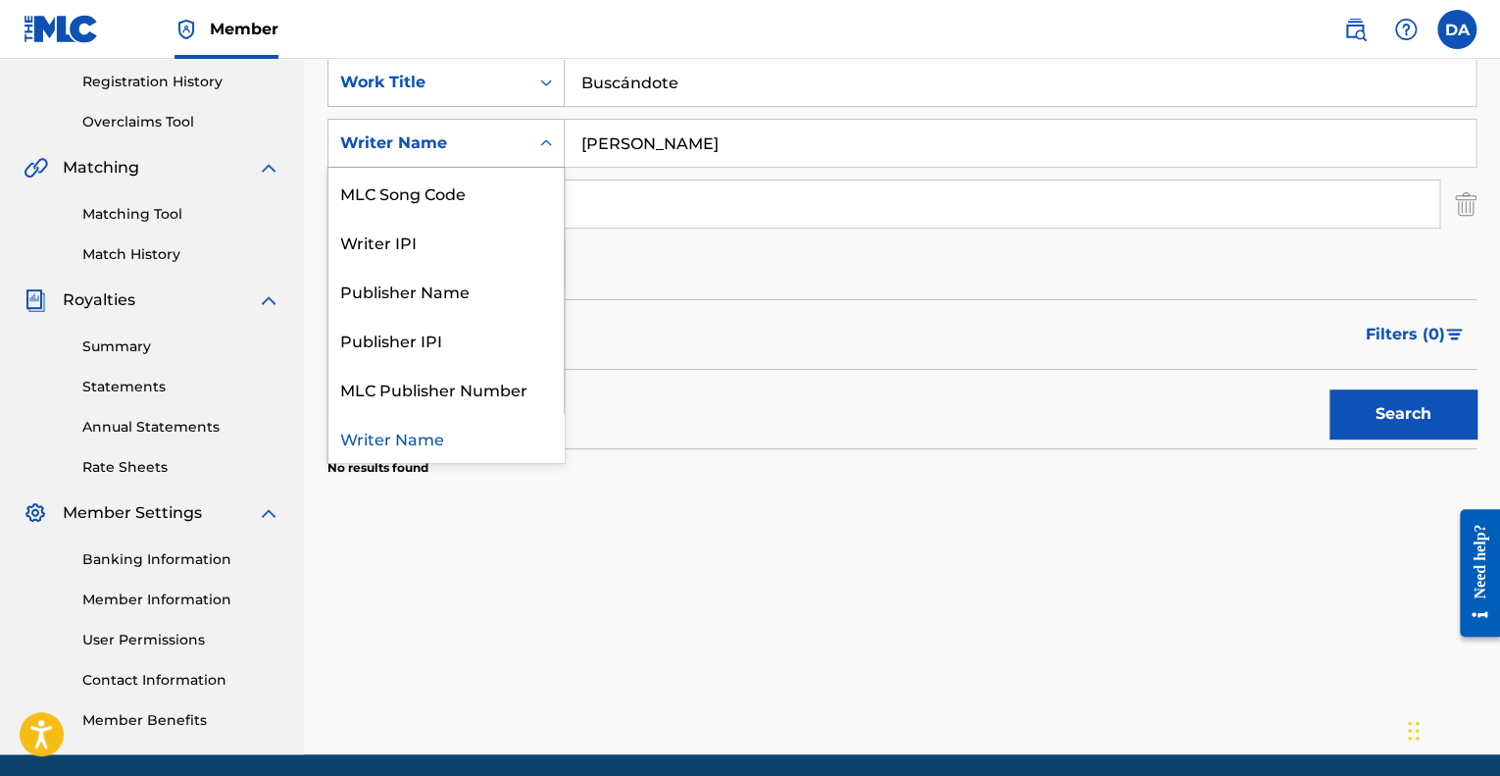
click at [541, 152] on icon "Search Form" at bounding box center [546, 143] width 20 height 20
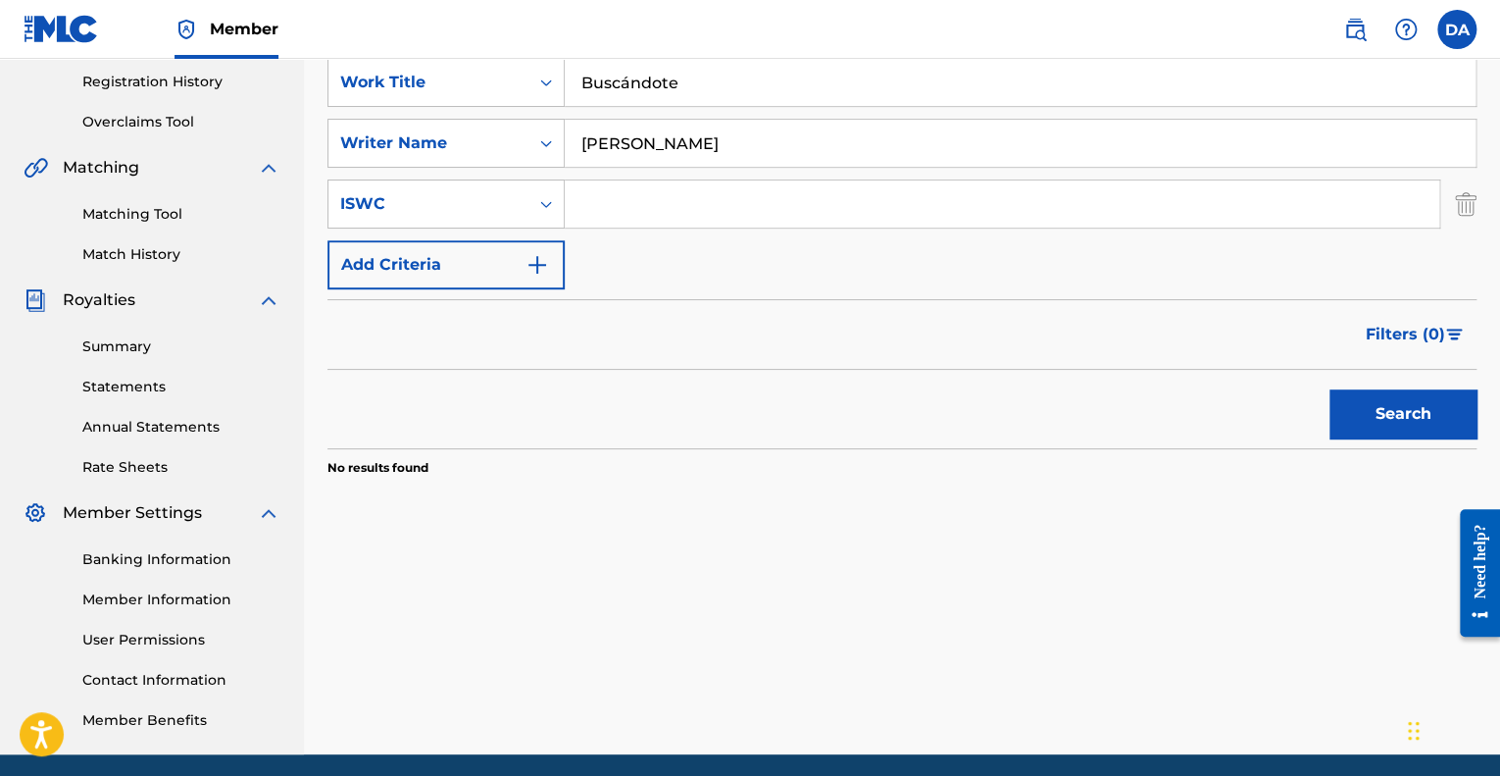
click at [857, 140] on input "[PERSON_NAME]" at bounding box center [1020, 143] width 911 height 47
drag, startPoint x: 860, startPoint y: 140, endPoint x: 575, endPoint y: 77, distance: 292.1
click at [575, 77] on div "SearchWithCriteriafb9cb87d-3c4d-426c-a25a-899bb90f6861 Work Title Buscándote Se…" at bounding box center [901, 173] width 1149 height 231
click at [1329, 389] on button "Search" at bounding box center [1402, 413] width 147 height 49
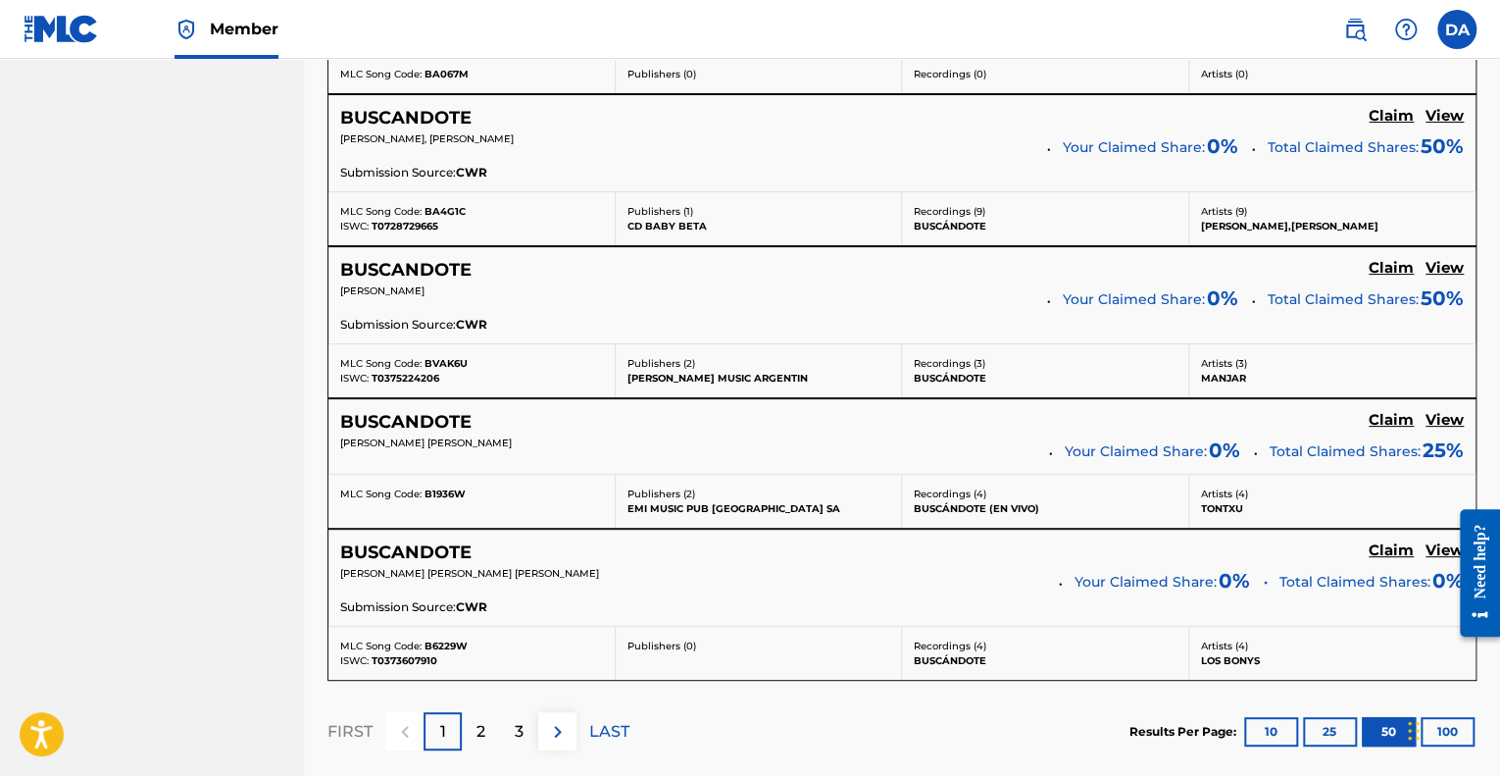
scroll to position [7619, 0]
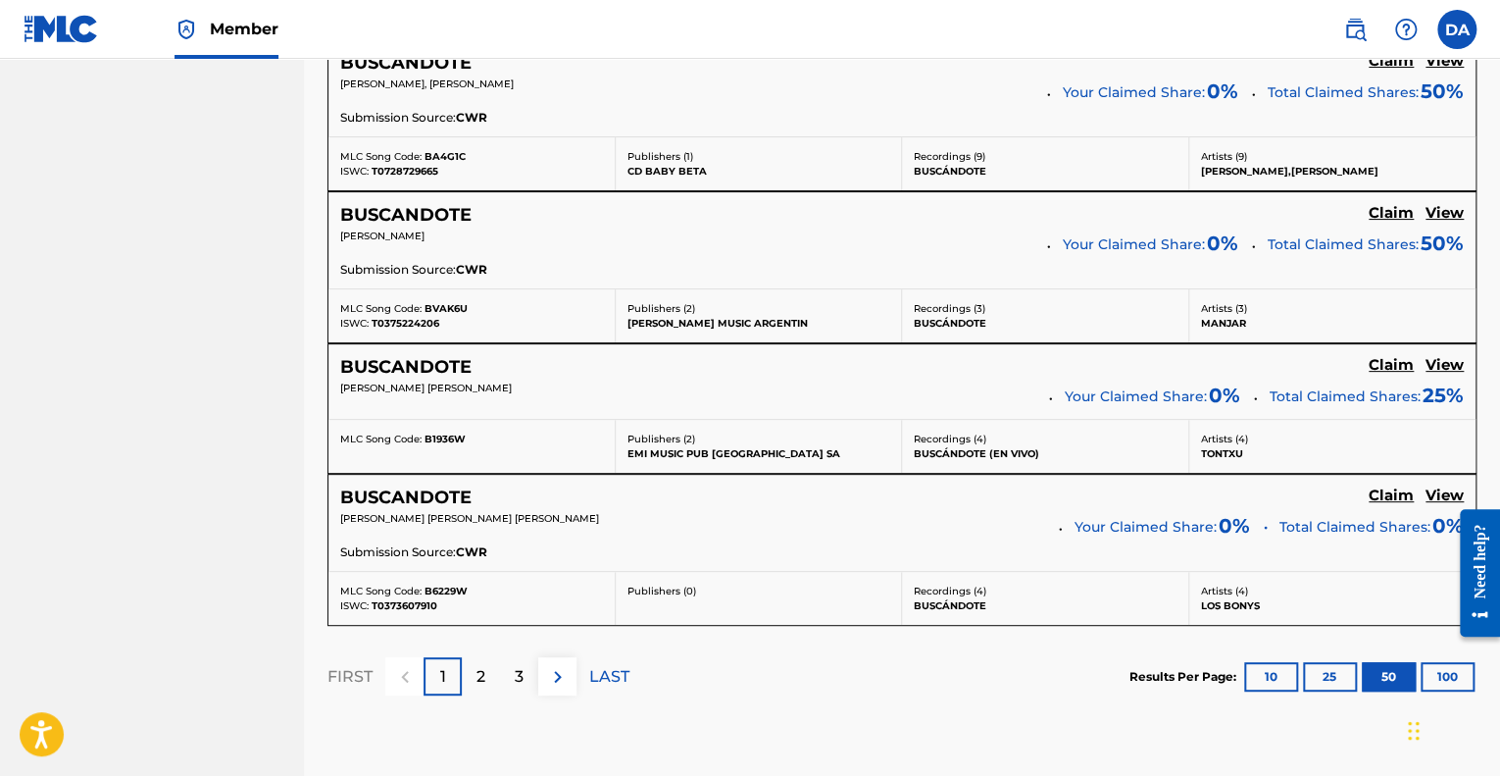
click at [484, 665] on p "2" at bounding box center [480, 677] width 9 height 24
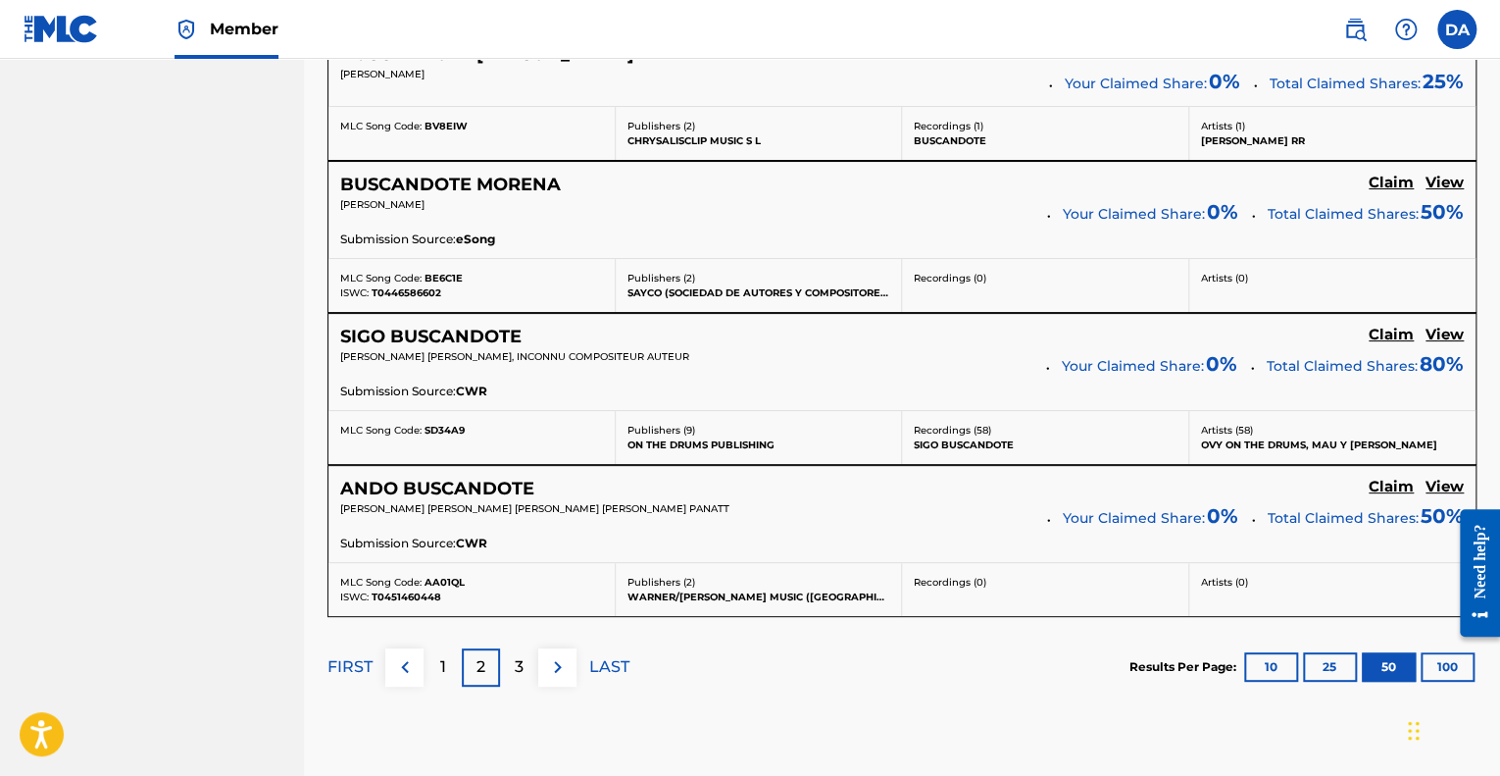
scroll to position [7526, 0]
click at [506, 648] on div "3" at bounding box center [519, 667] width 38 height 38
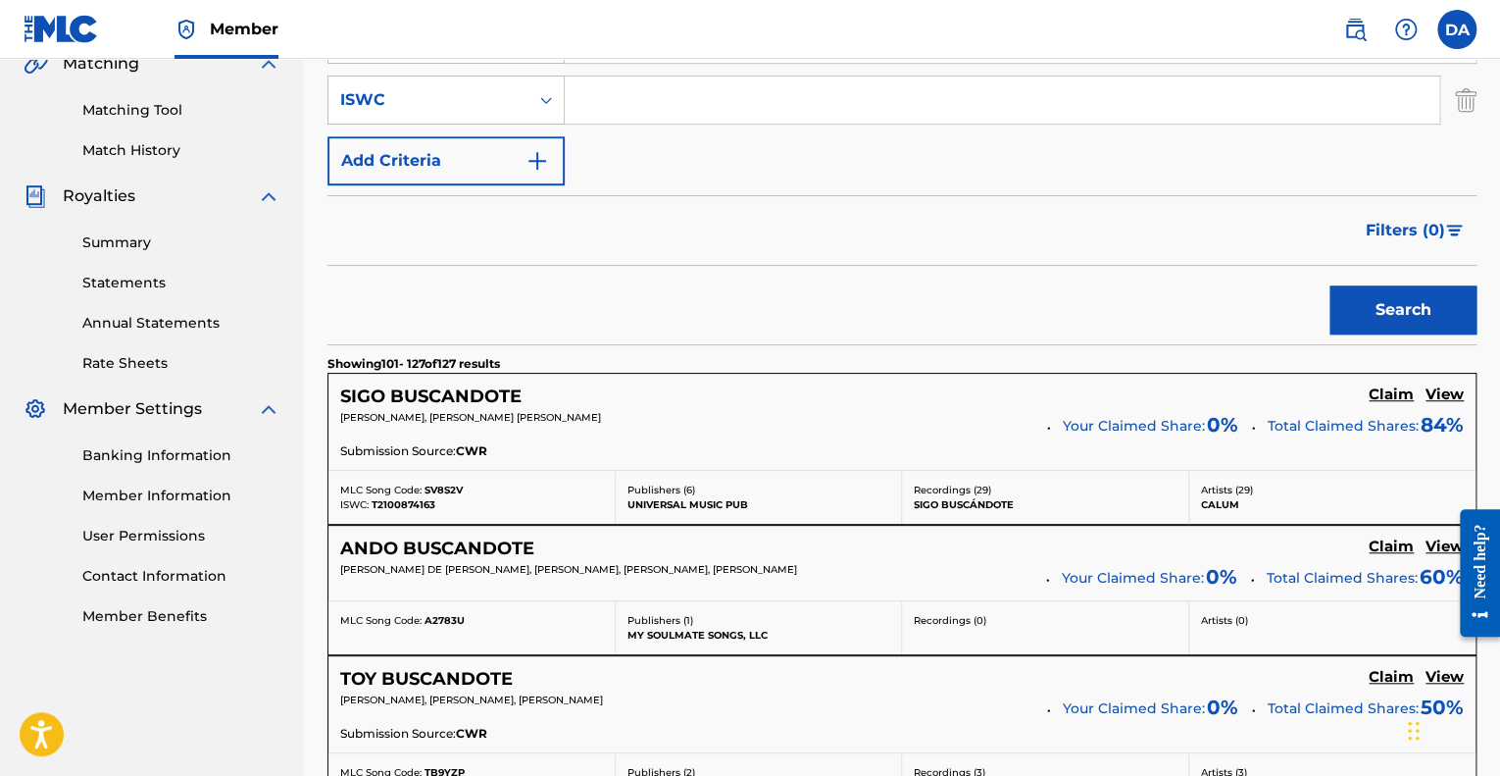
scroll to position [0, 0]
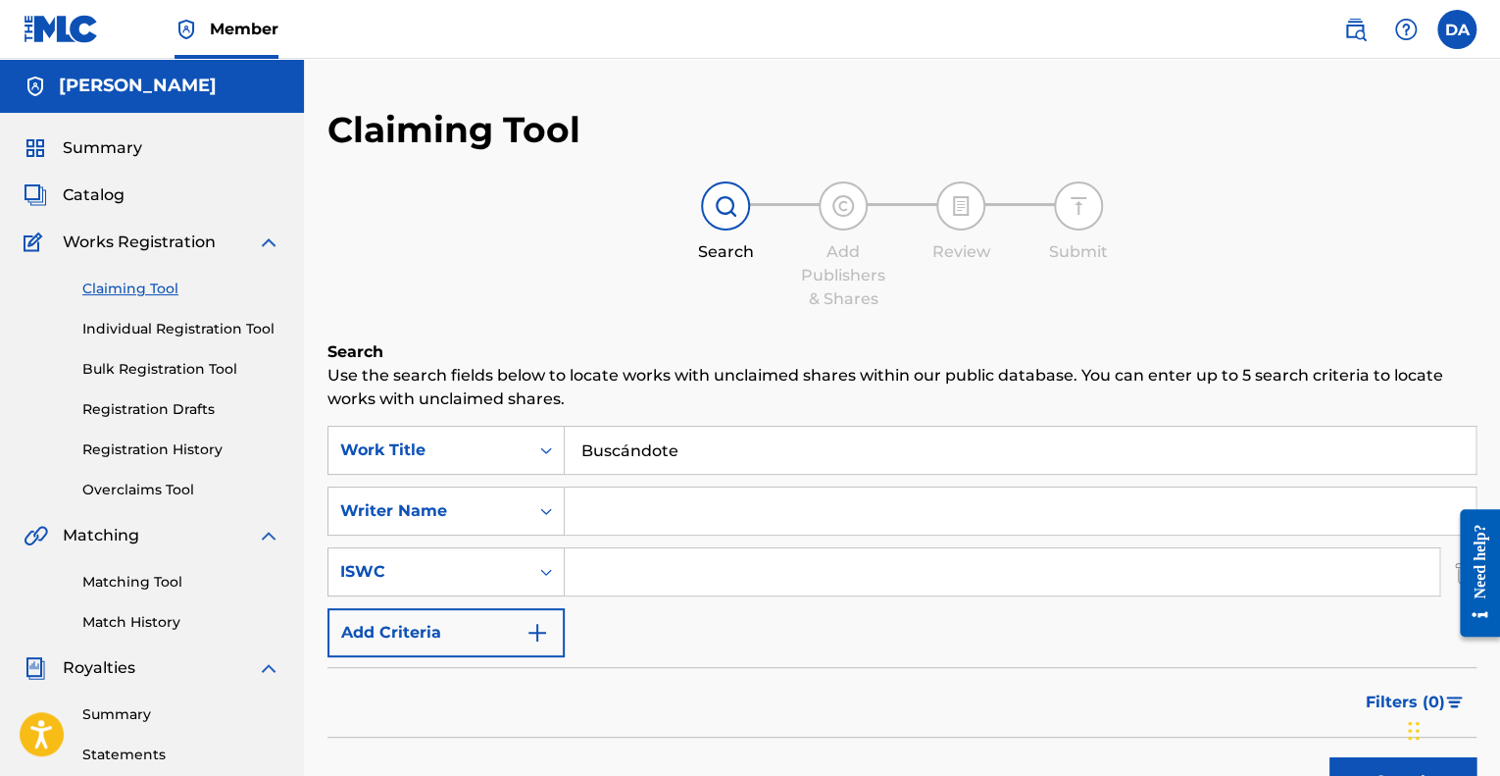
click at [533, 627] on img "Search Form" at bounding box center [538, 633] width 24 height 24
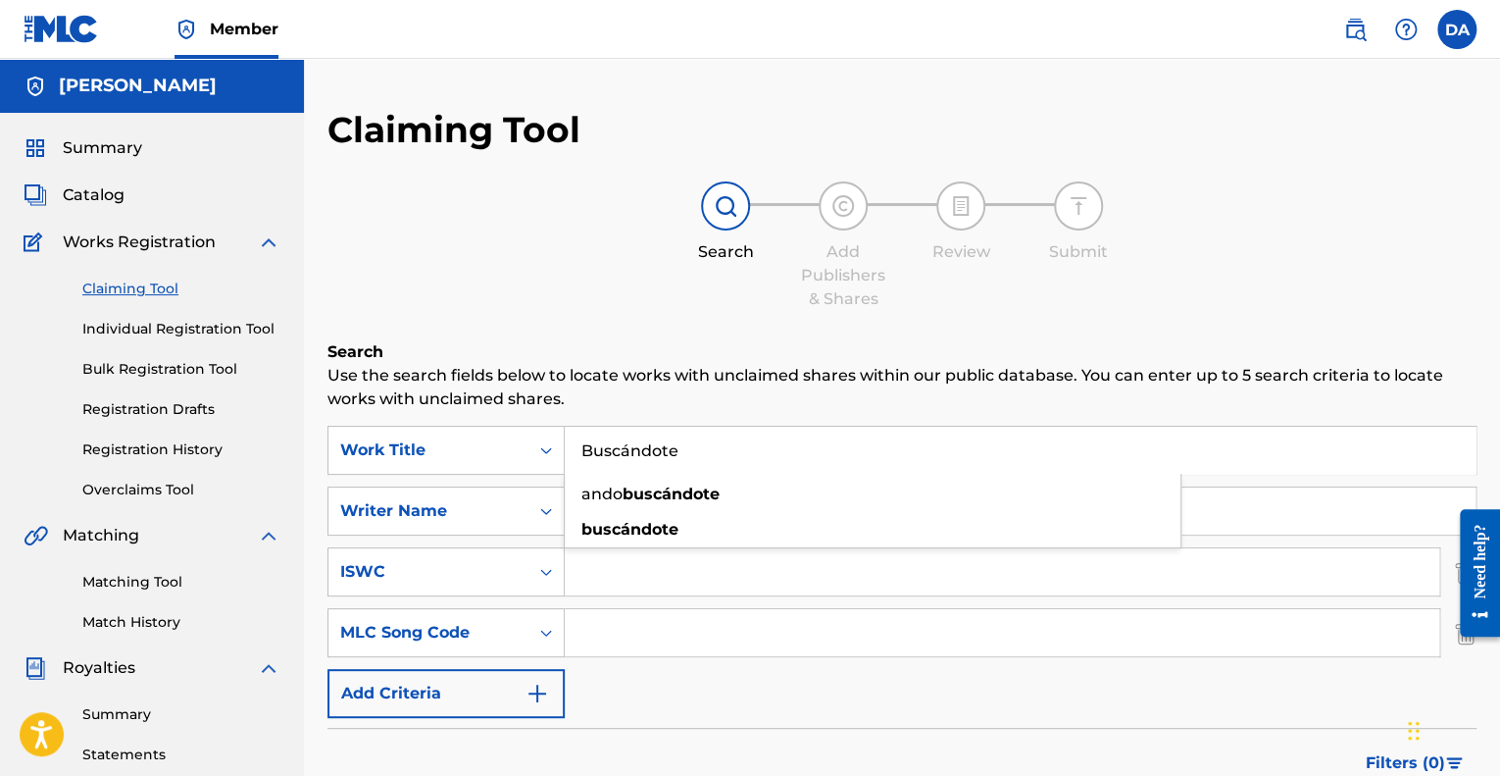
drag, startPoint x: 698, startPoint y: 451, endPoint x: 527, endPoint y: 401, distance: 177.8
click at [82, 195] on span "Catalog" at bounding box center [94, 195] width 62 height 24
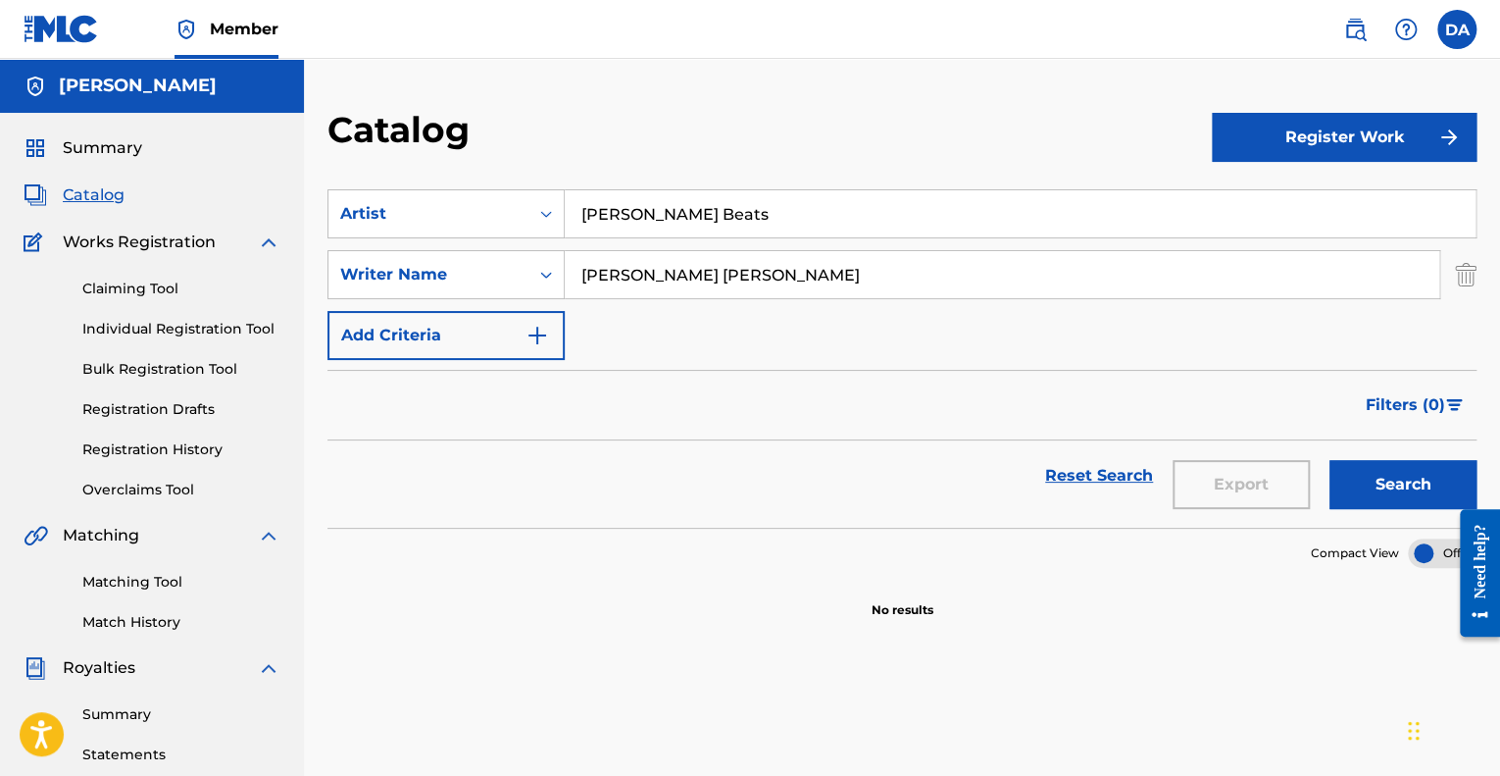
click at [117, 156] on span "Summary" at bounding box center [102, 148] width 79 height 24
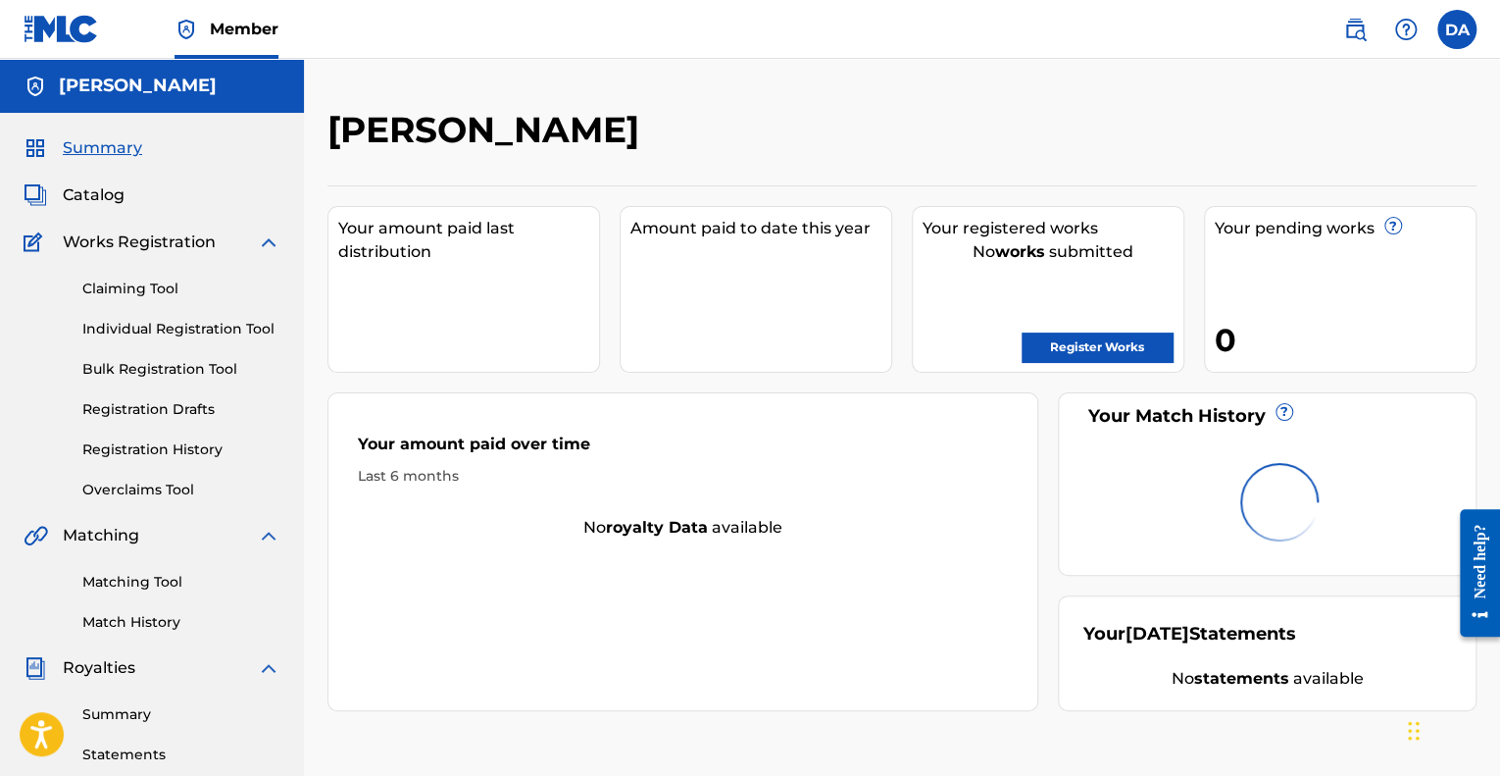
click at [106, 197] on span "Catalog" at bounding box center [94, 195] width 62 height 24
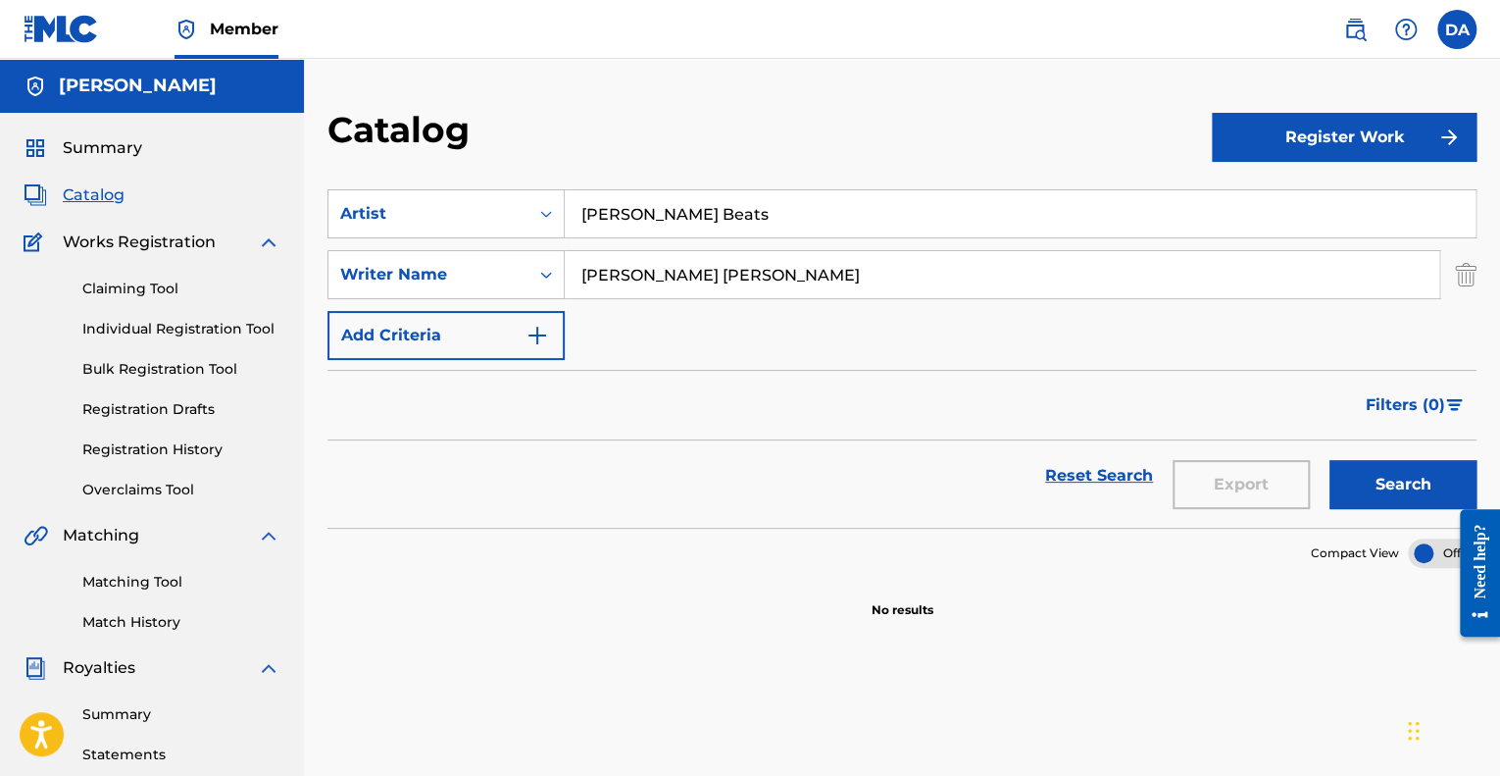
drag, startPoint x: 714, startPoint y: 226, endPoint x: 746, endPoint y: 209, distance: 36.9
click at [745, 210] on input "[PERSON_NAME] Beats" at bounding box center [1020, 213] width 911 height 47
click at [763, 223] on input "[PERSON_NAME] Beats" at bounding box center [1020, 213] width 911 height 47
click at [1329, 460] on button "Search" at bounding box center [1402, 484] width 147 height 49
click at [162, 336] on link "Individual Registration Tool" at bounding box center [181, 329] width 198 height 21
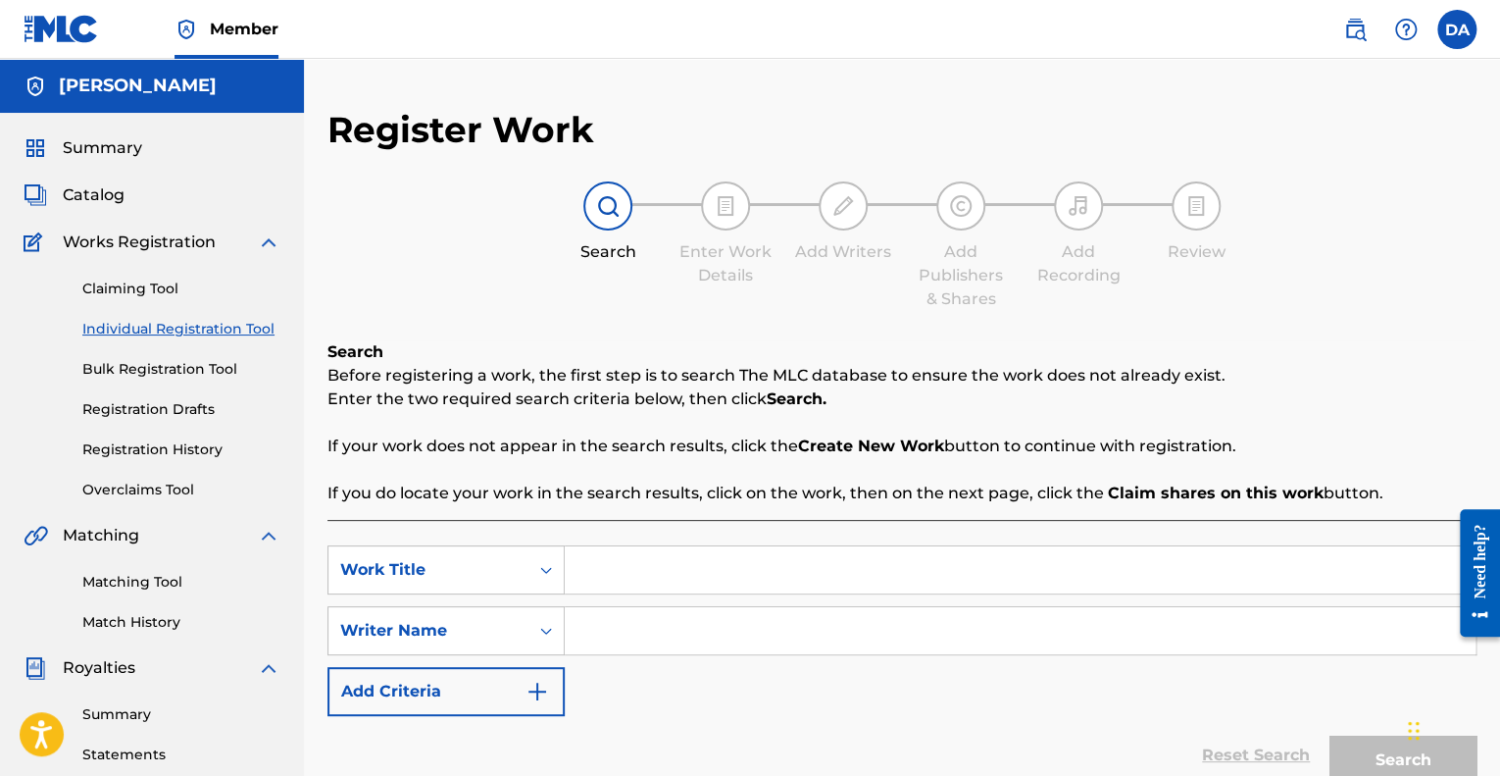
click at [72, 197] on span "Catalog" at bounding box center [94, 195] width 62 height 24
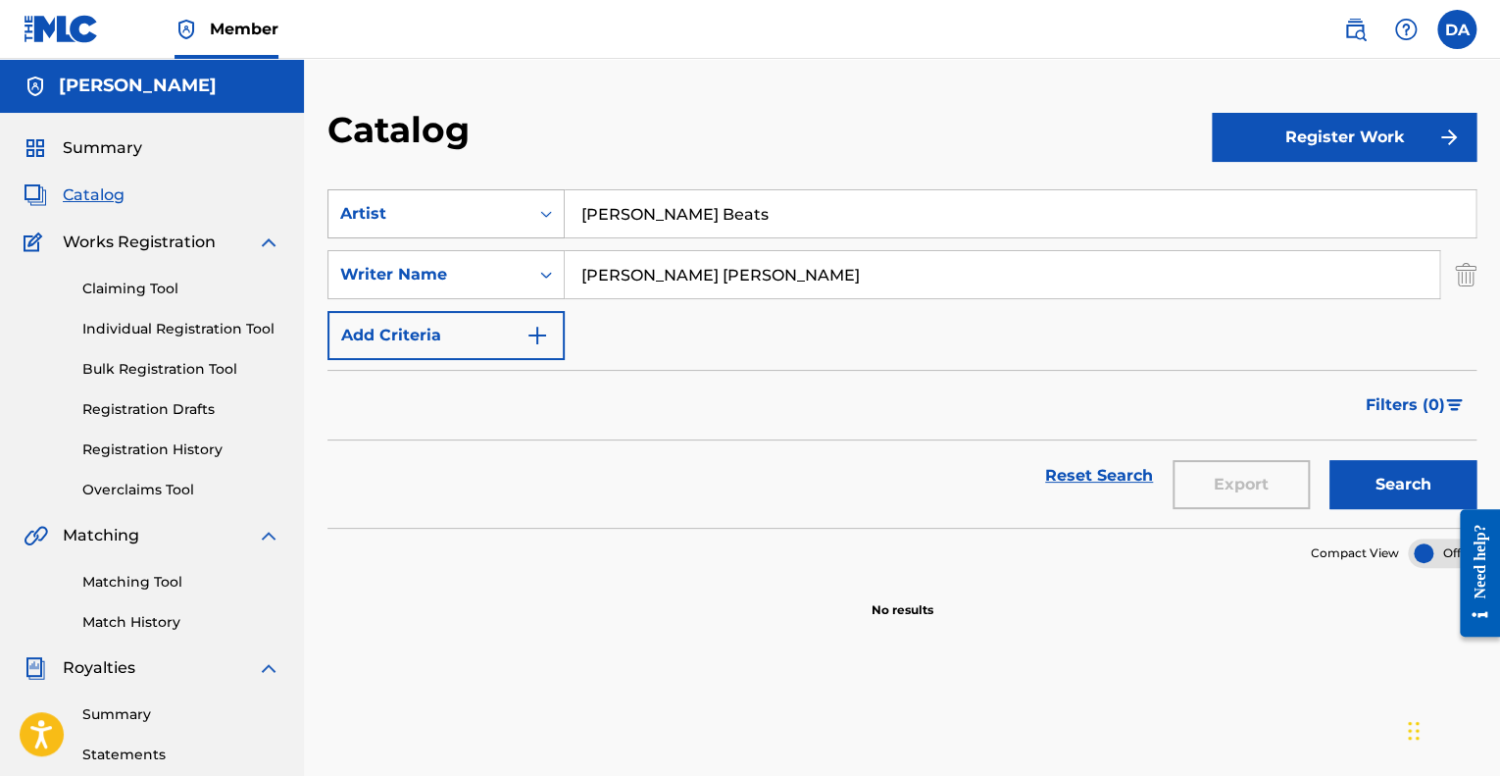
click at [535, 229] on div "Search Form" at bounding box center [545, 213] width 35 height 35
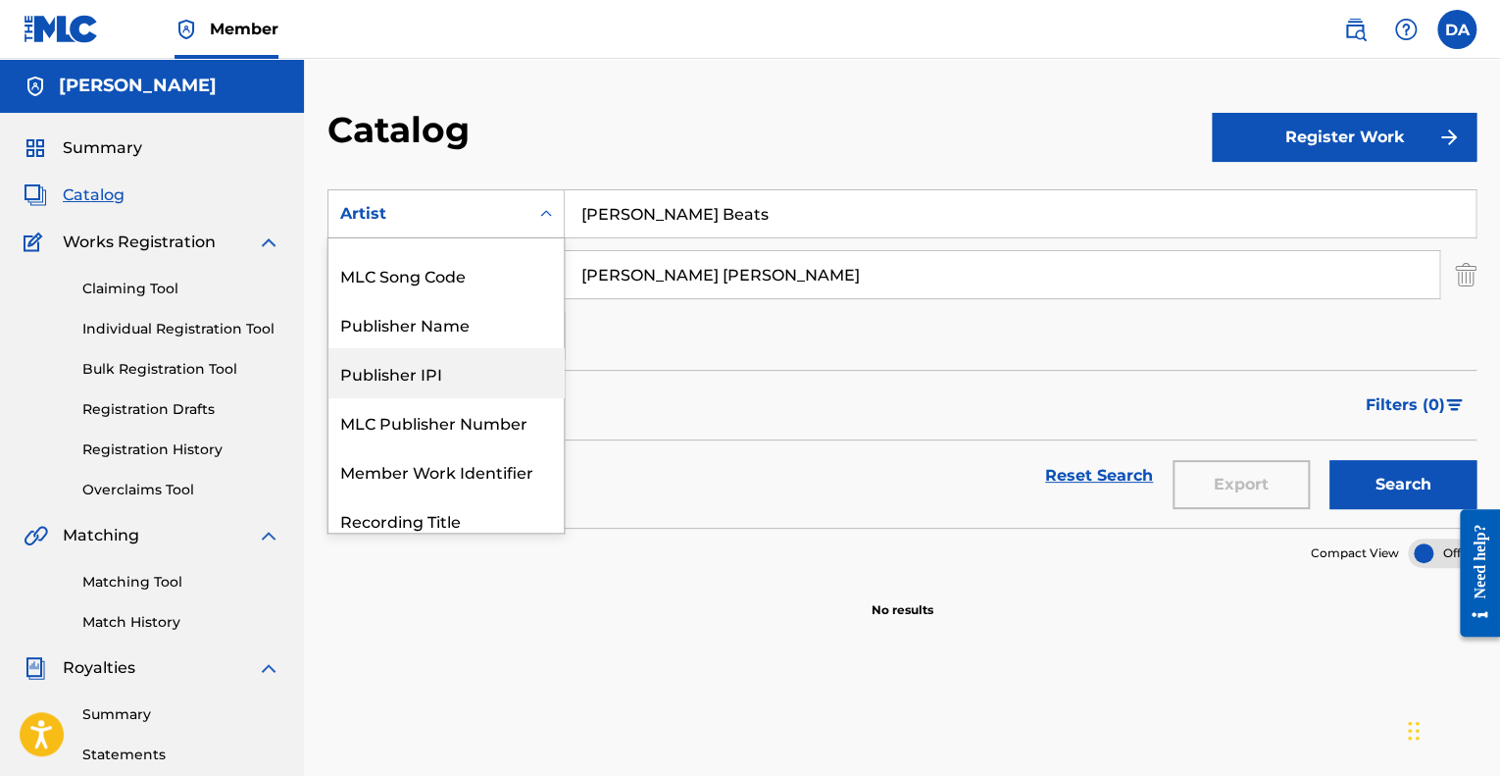
scroll to position [138, 0]
click at [452, 373] on div "Publisher IPI" at bounding box center [445, 369] width 235 height 49
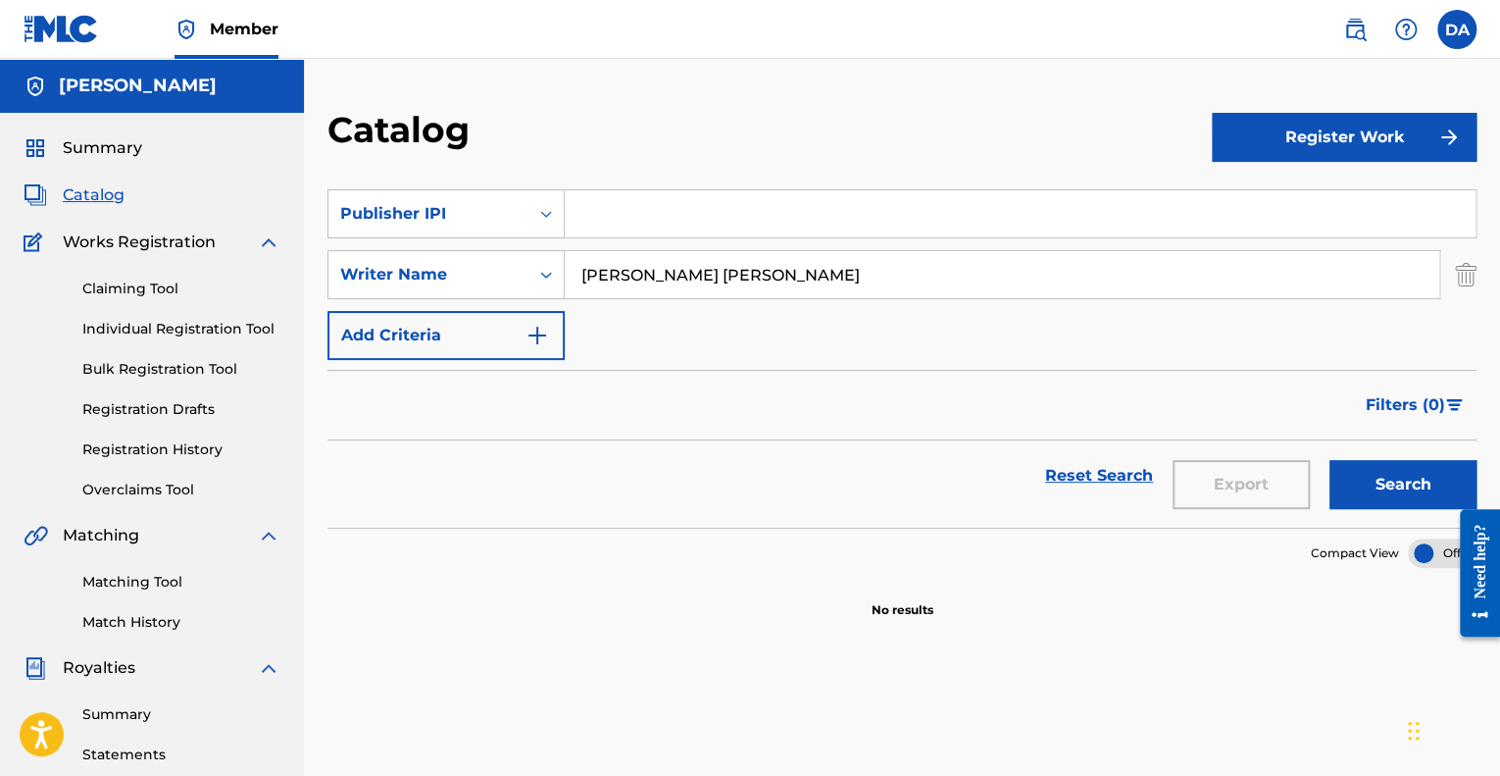
click at [746, 228] on input "Search Form" at bounding box center [1020, 213] width 911 height 47
click at [169, 501] on div "Summary Catalog Works Registration Claiming Tool Individual Registration Tool B…" at bounding box center [152, 617] width 304 height 1009
click at [155, 485] on link "Overclaims Tool" at bounding box center [181, 489] width 198 height 21
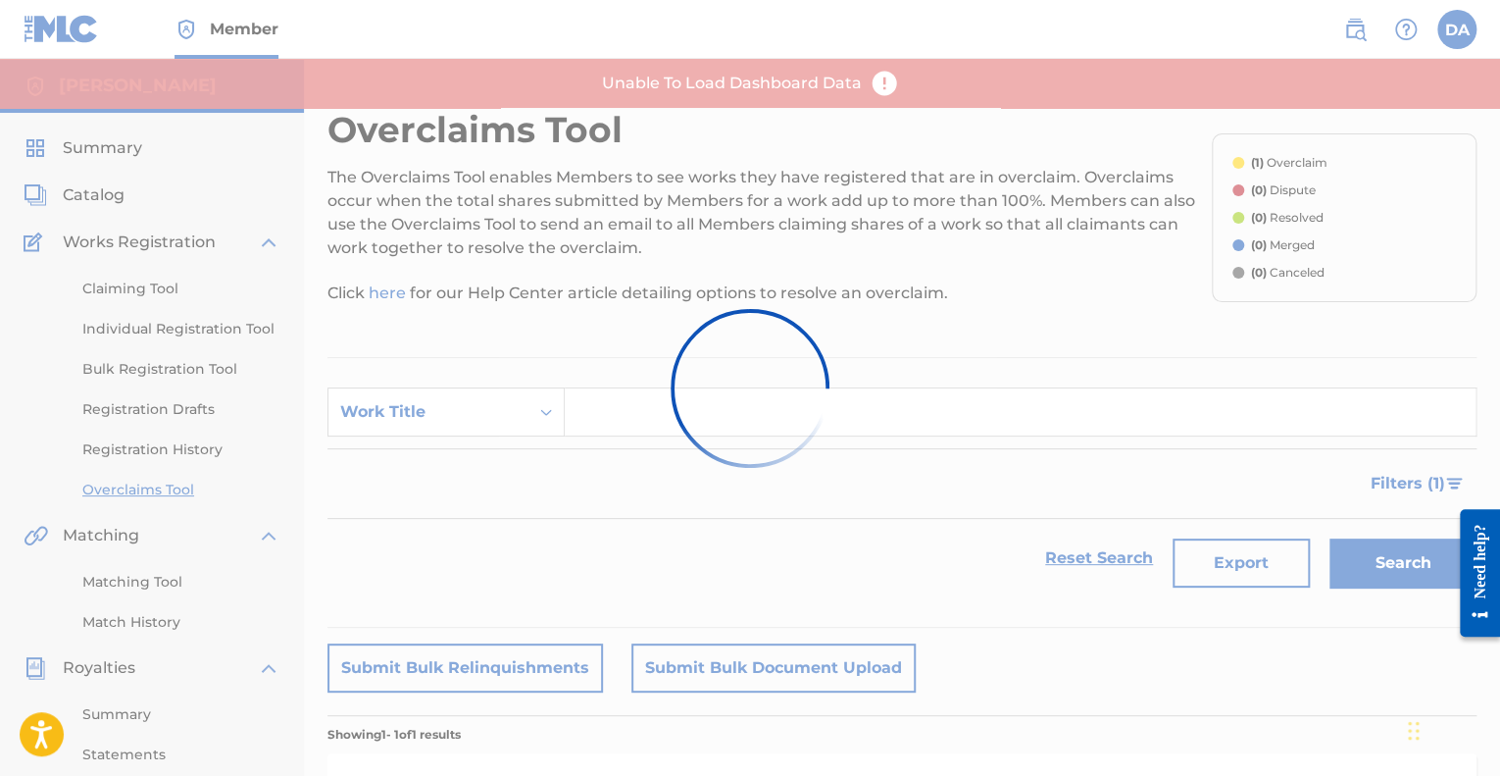
click at [155, 485] on div at bounding box center [750, 388] width 1500 height 776
